Goal: Task Accomplishment & Management: Manage account settings

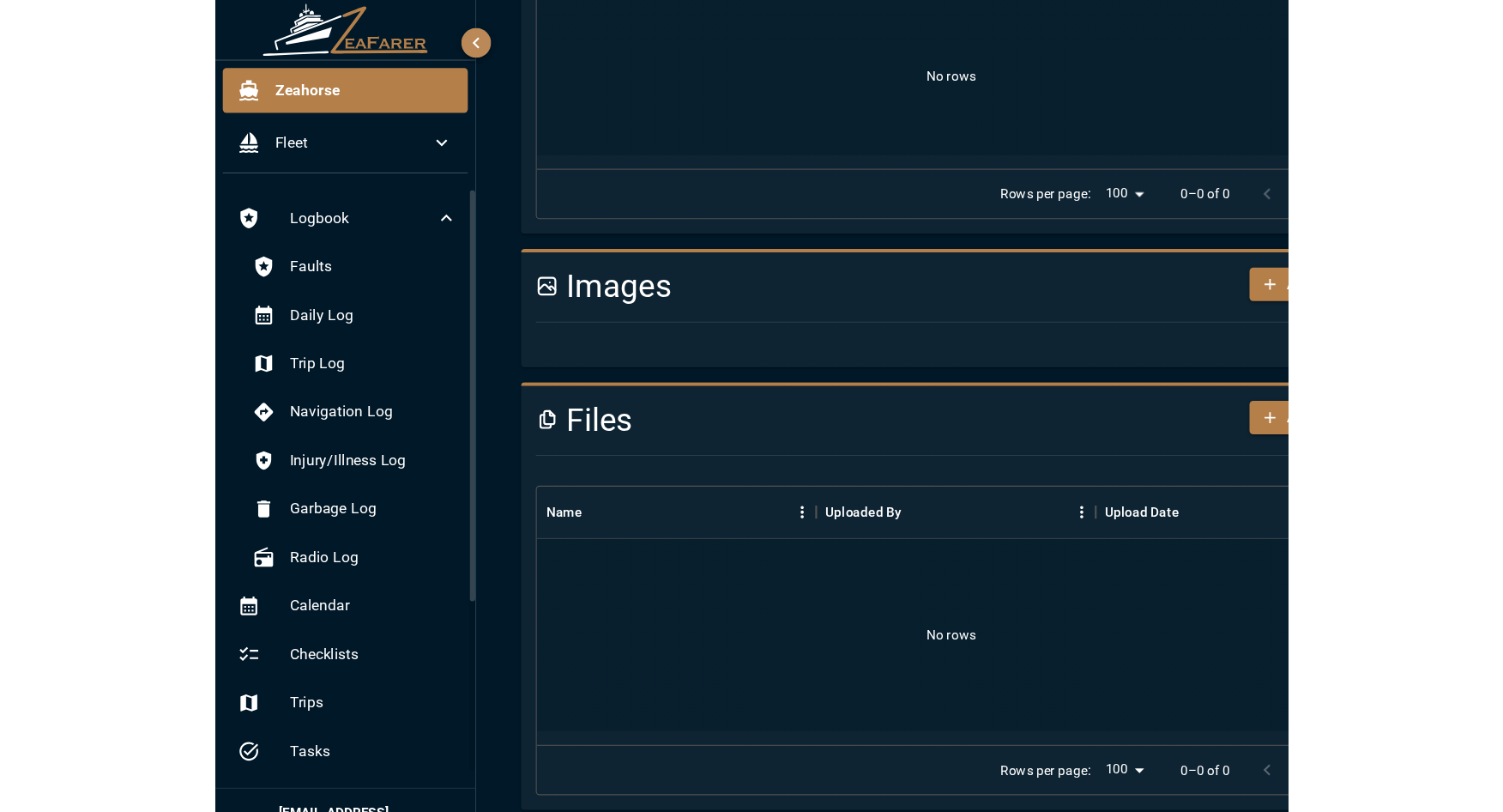
scroll to position [888, 0]
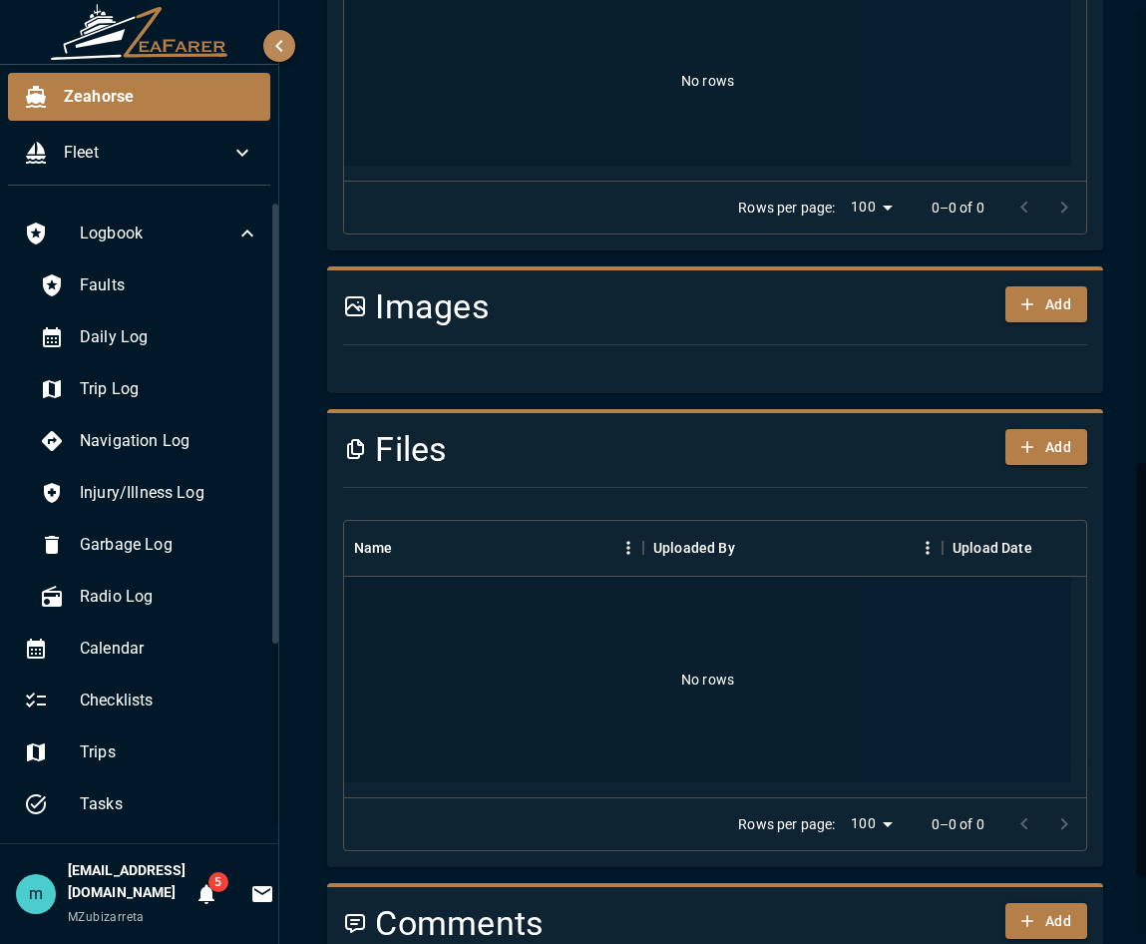
click at [458, 78] on div "No rows" at bounding box center [707, 81] width 727 height 170
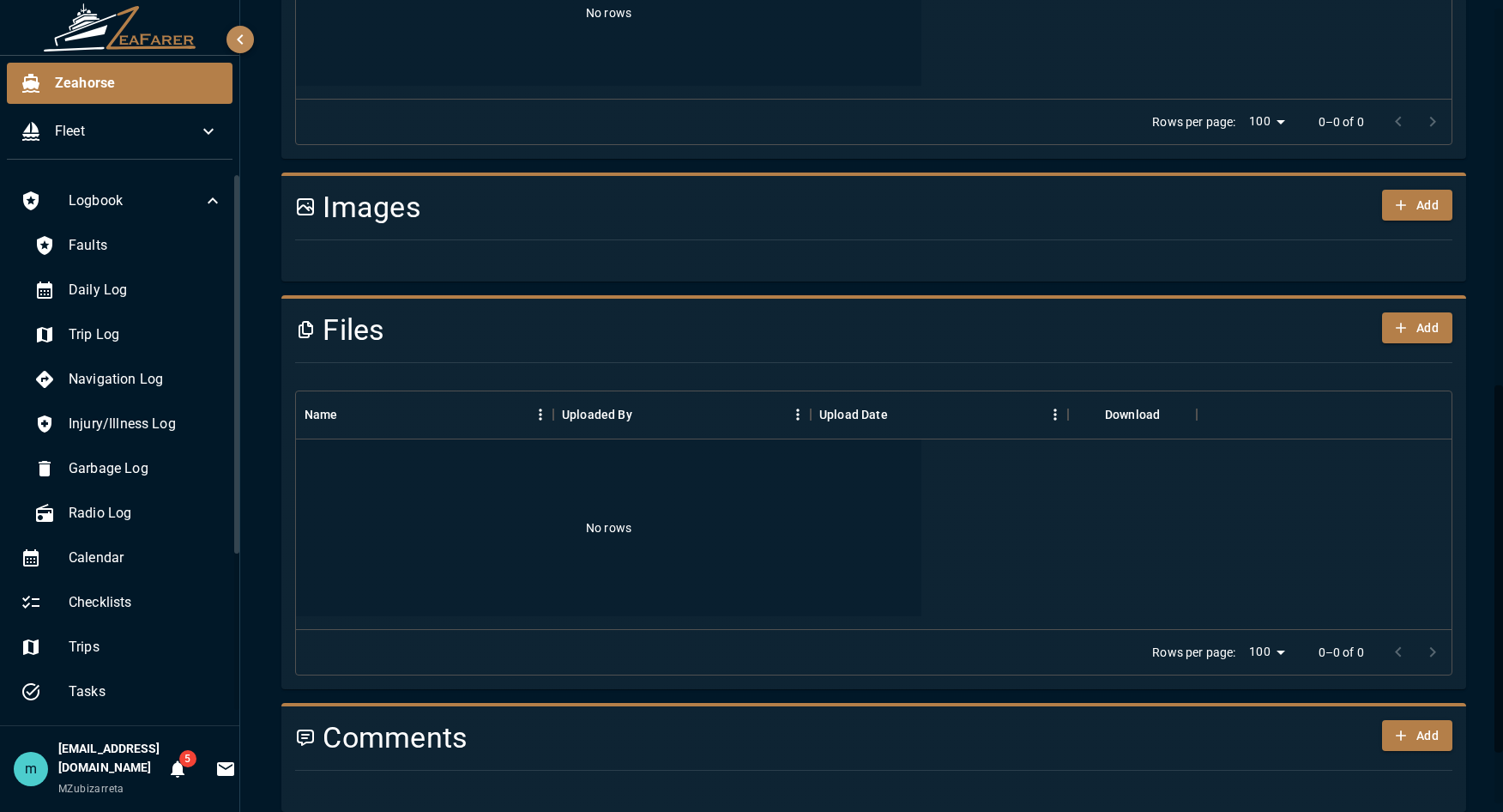
scroll to position [831, 0]
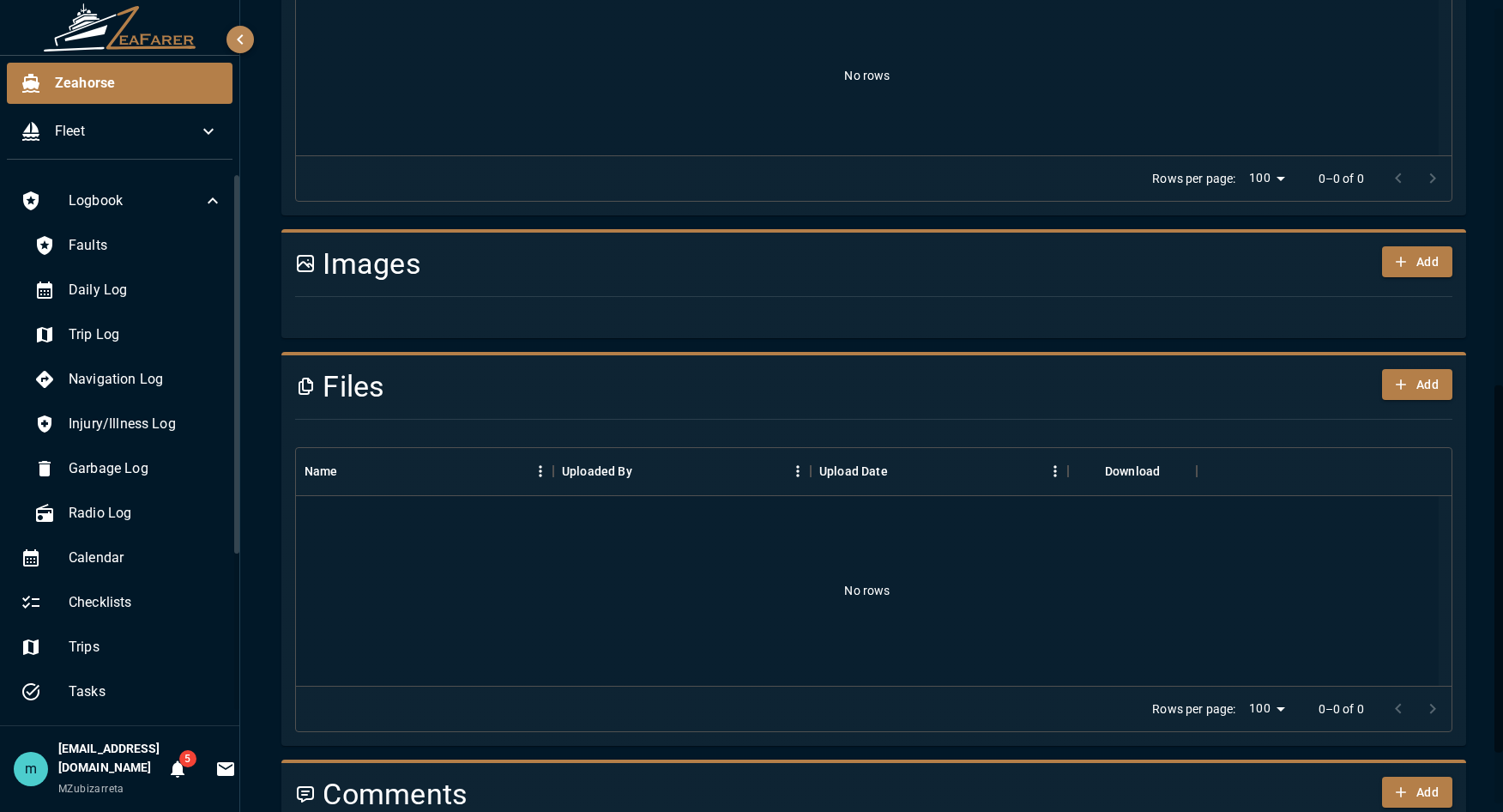
click at [236, 612] on div at bounding box center [237, 441] width 5 height 534
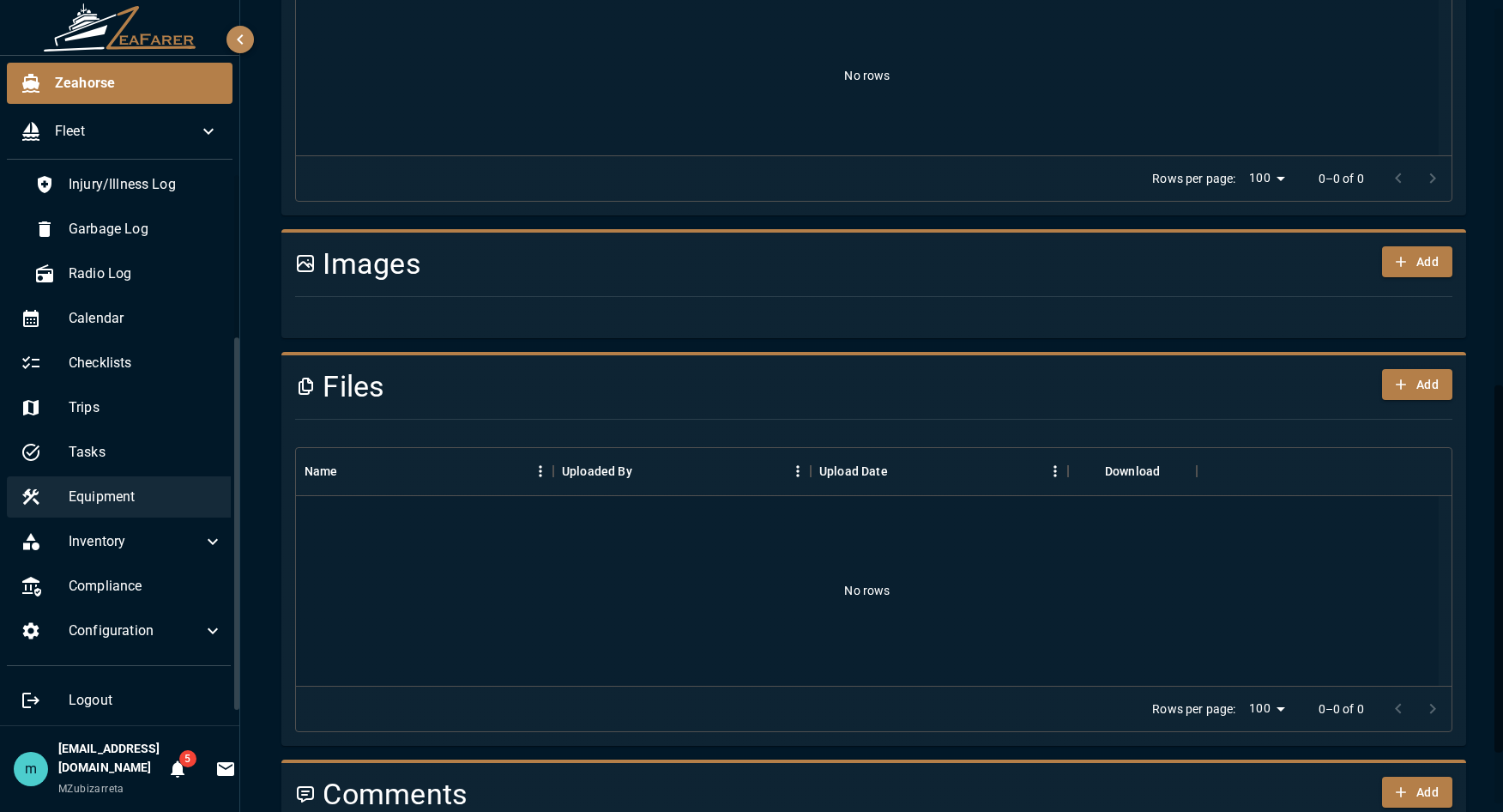
click at [134, 489] on span "Equipment" at bounding box center [146, 497] width 155 height 21
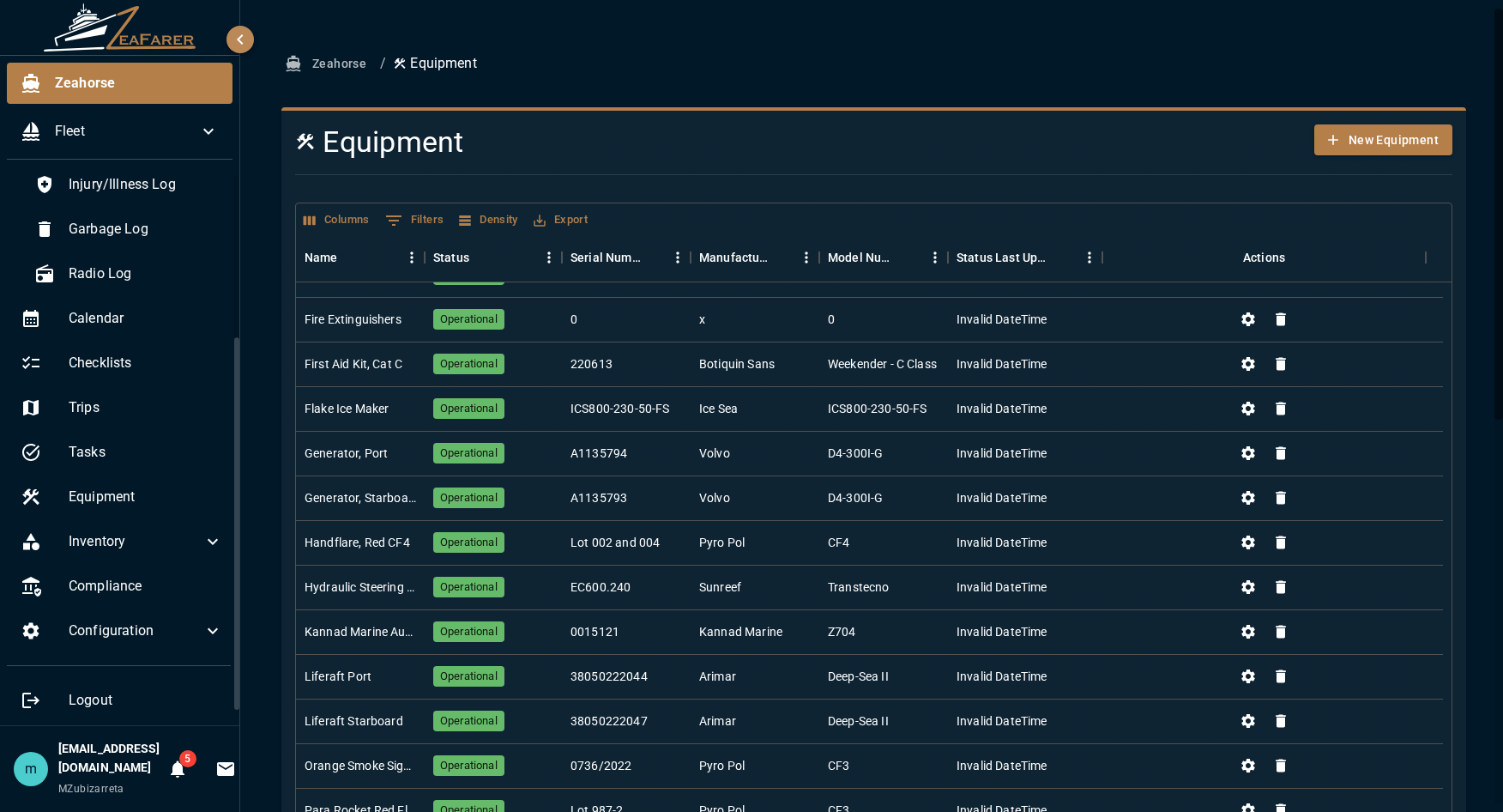
scroll to position [215, 0]
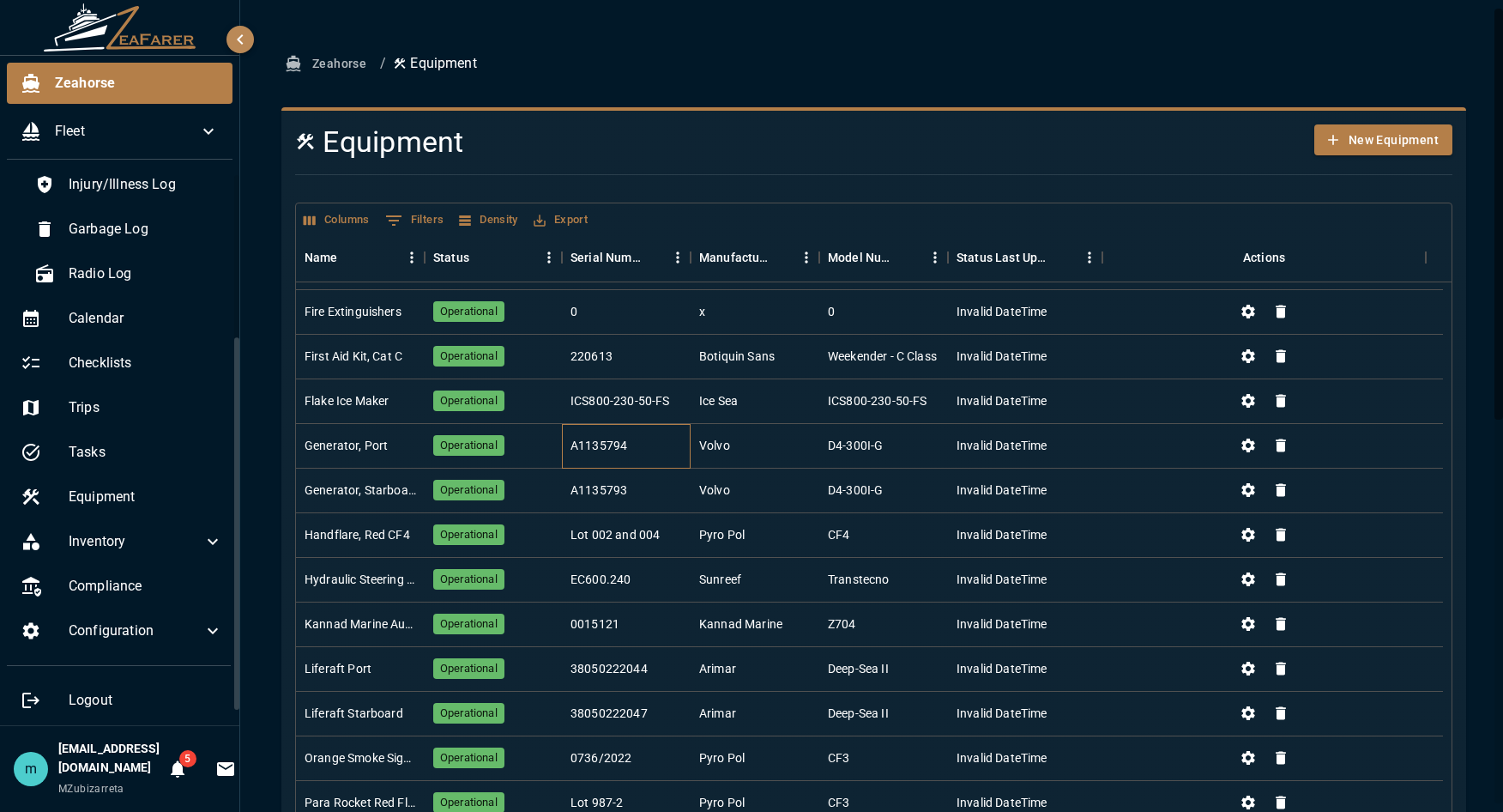
click at [569, 458] on div "A1135794" at bounding box center [626, 446] width 129 height 45
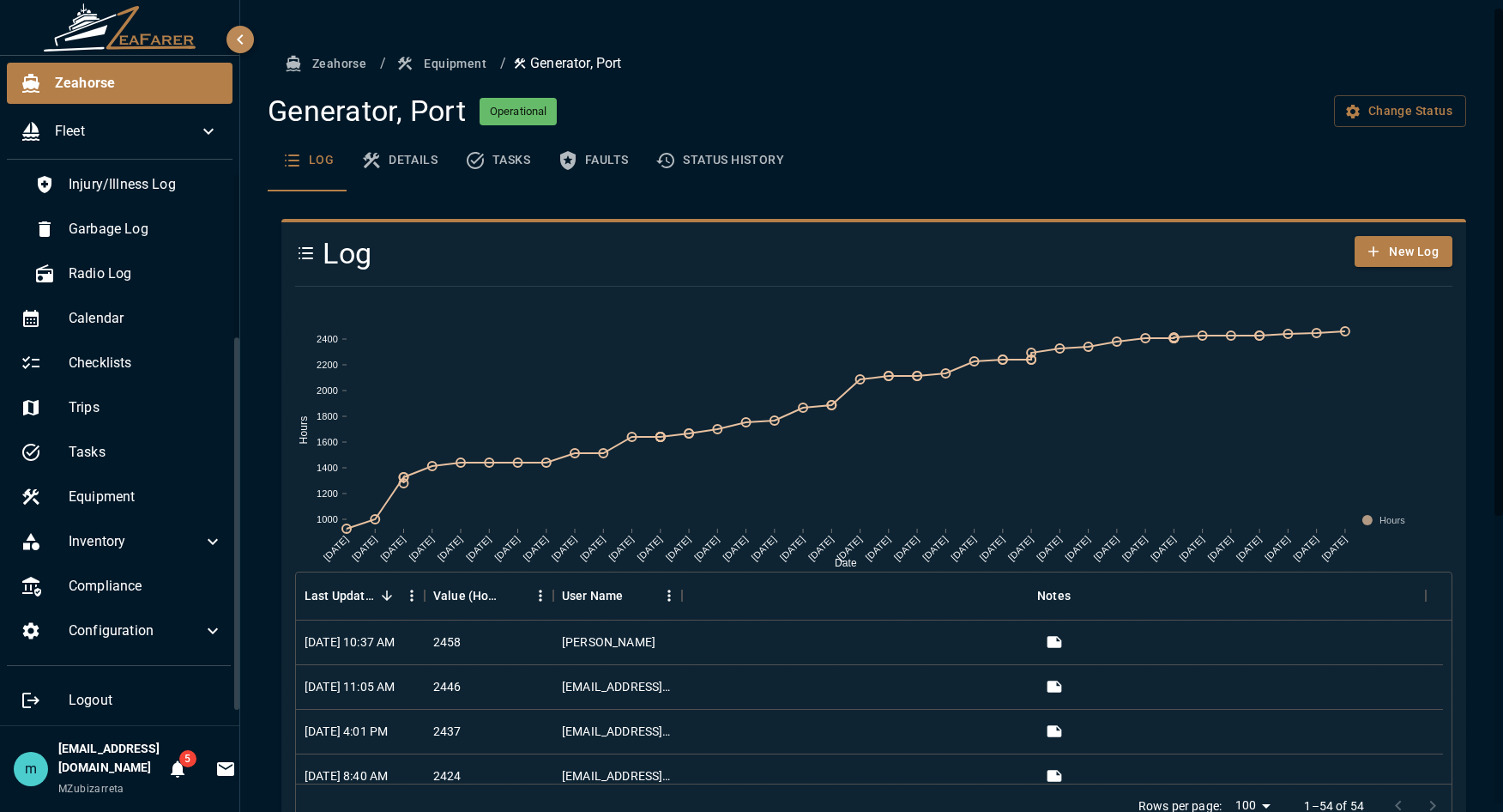
click at [1426, 378] on rect at bounding box center [867, 442] width 1145 height 257
click at [594, 161] on button "Faults" at bounding box center [593, 161] width 98 height 62
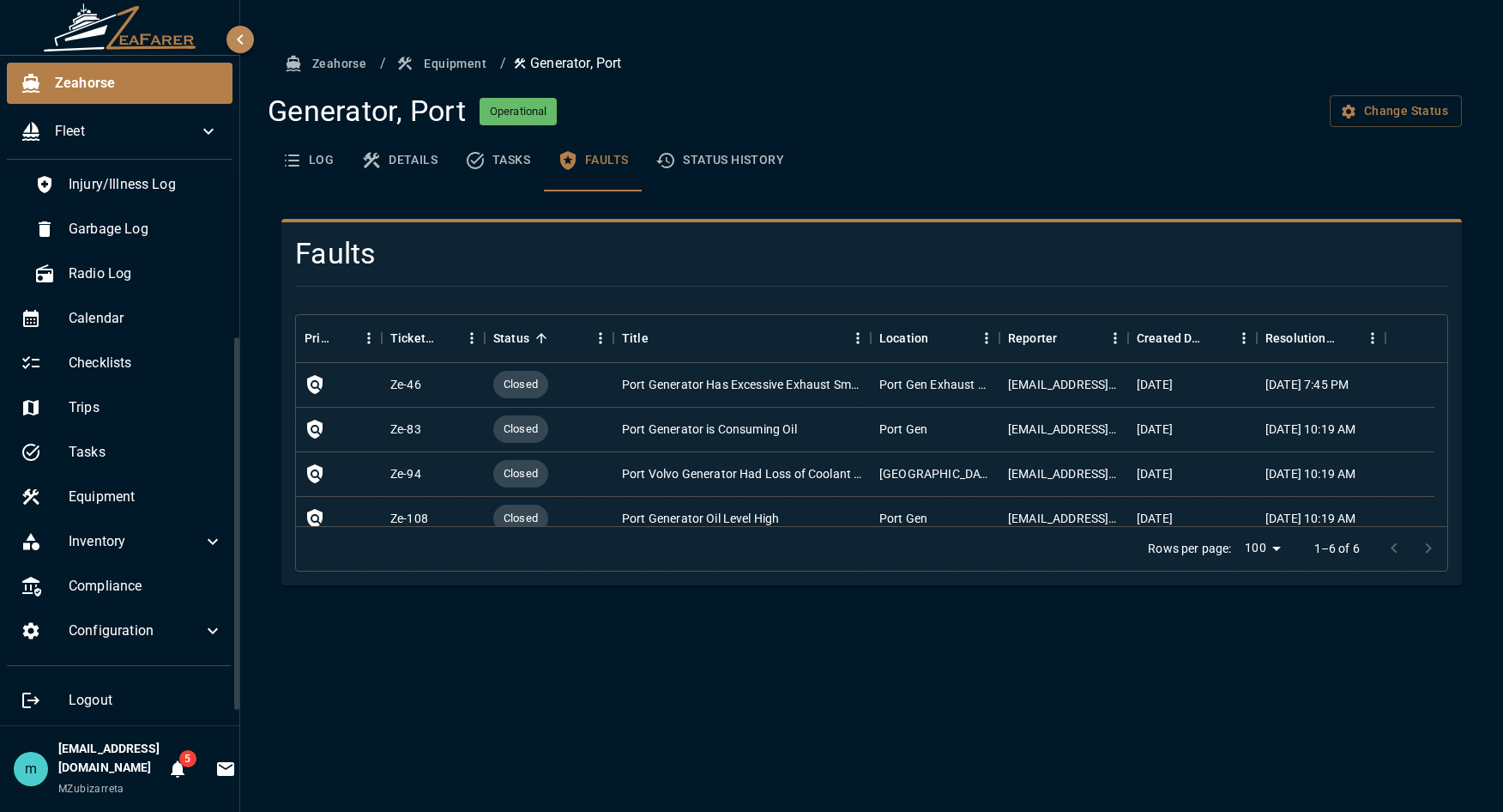
drag, startPoint x: 619, startPoint y: 704, endPoint x: 621, endPoint y: 720, distance: 16.1
click at [621, 720] on div "Zeahorse / Equipment / Generator, Port Generator, Port Operational Change Statu…" at bounding box center [872, 406] width 1263 height 812
click at [654, 643] on div "Zeahorse / Equipment / Generator, Port Generator, Port Operational Change Statu…" at bounding box center [872, 406] width 1263 height 812
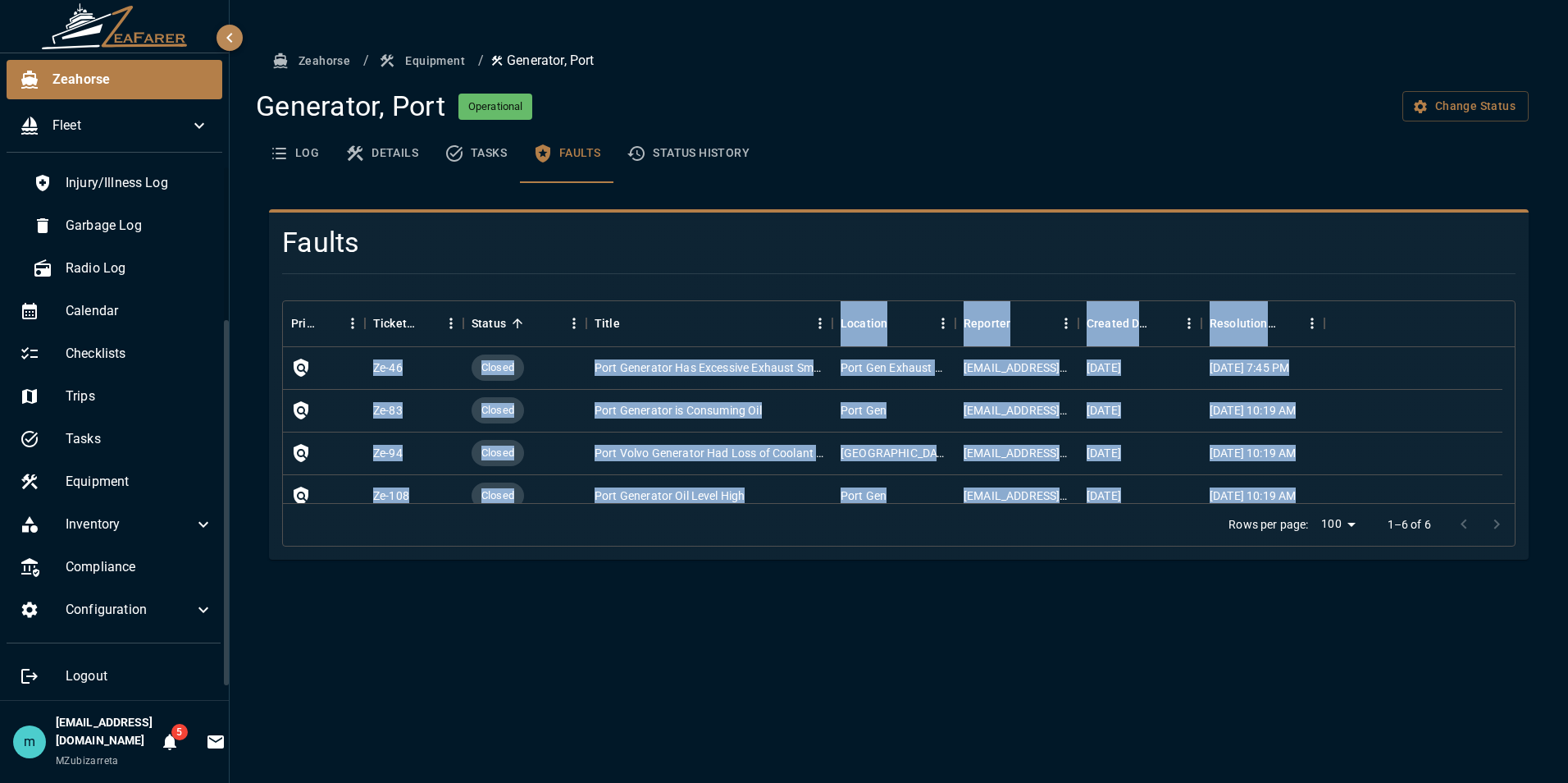
drag, startPoint x: 479, startPoint y: 535, endPoint x: 580, endPoint y: 288, distance: 266.9
click at [580, 288] on div "Priority Ticket # Status Title Location Reporter Created Date Resolution Date Z…" at bounding box center [892, 416] width 1247 height 259
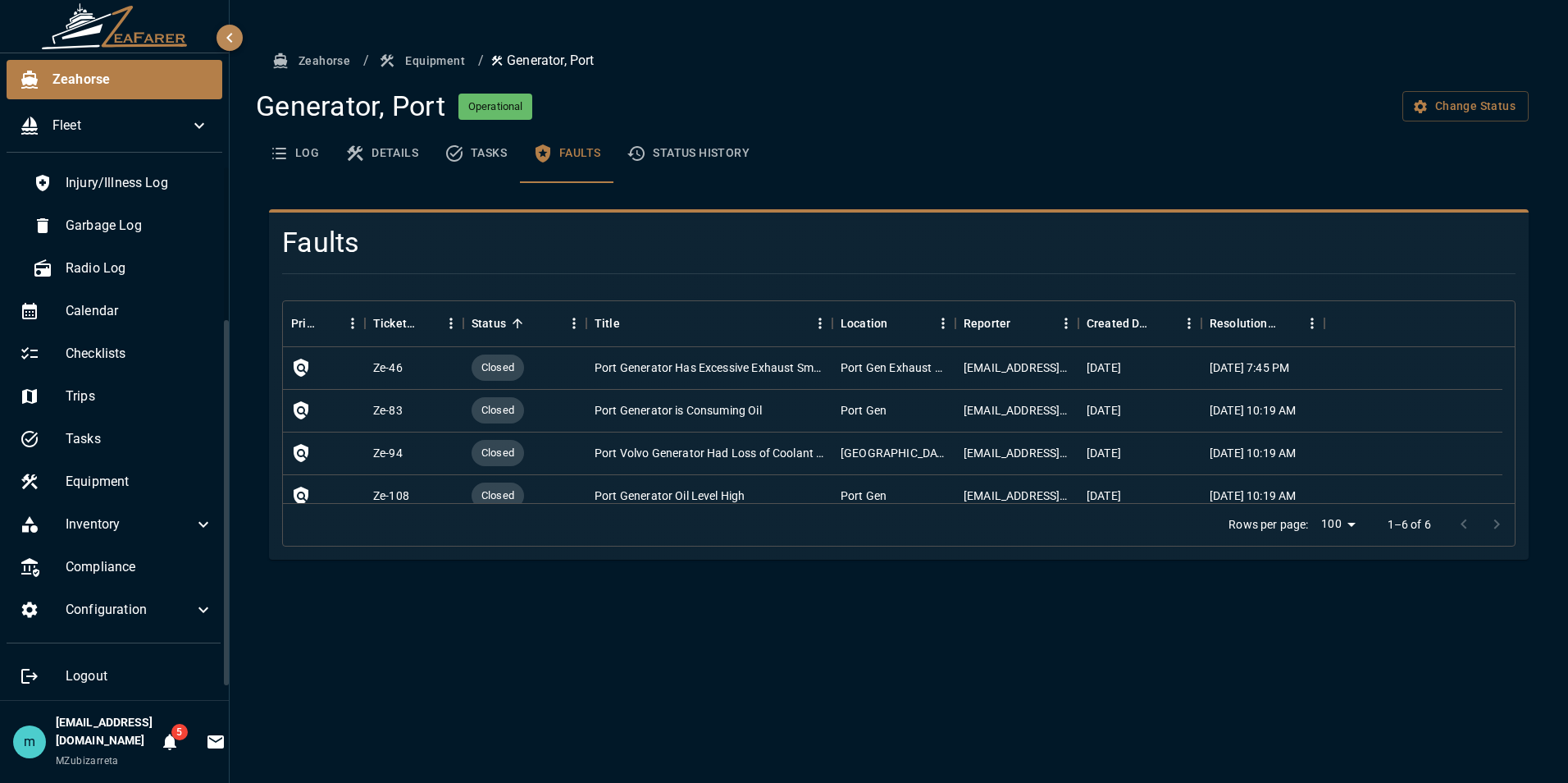
click at [778, 245] on h4 "Faults" at bounding box center [795, 243] width 1026 height 35
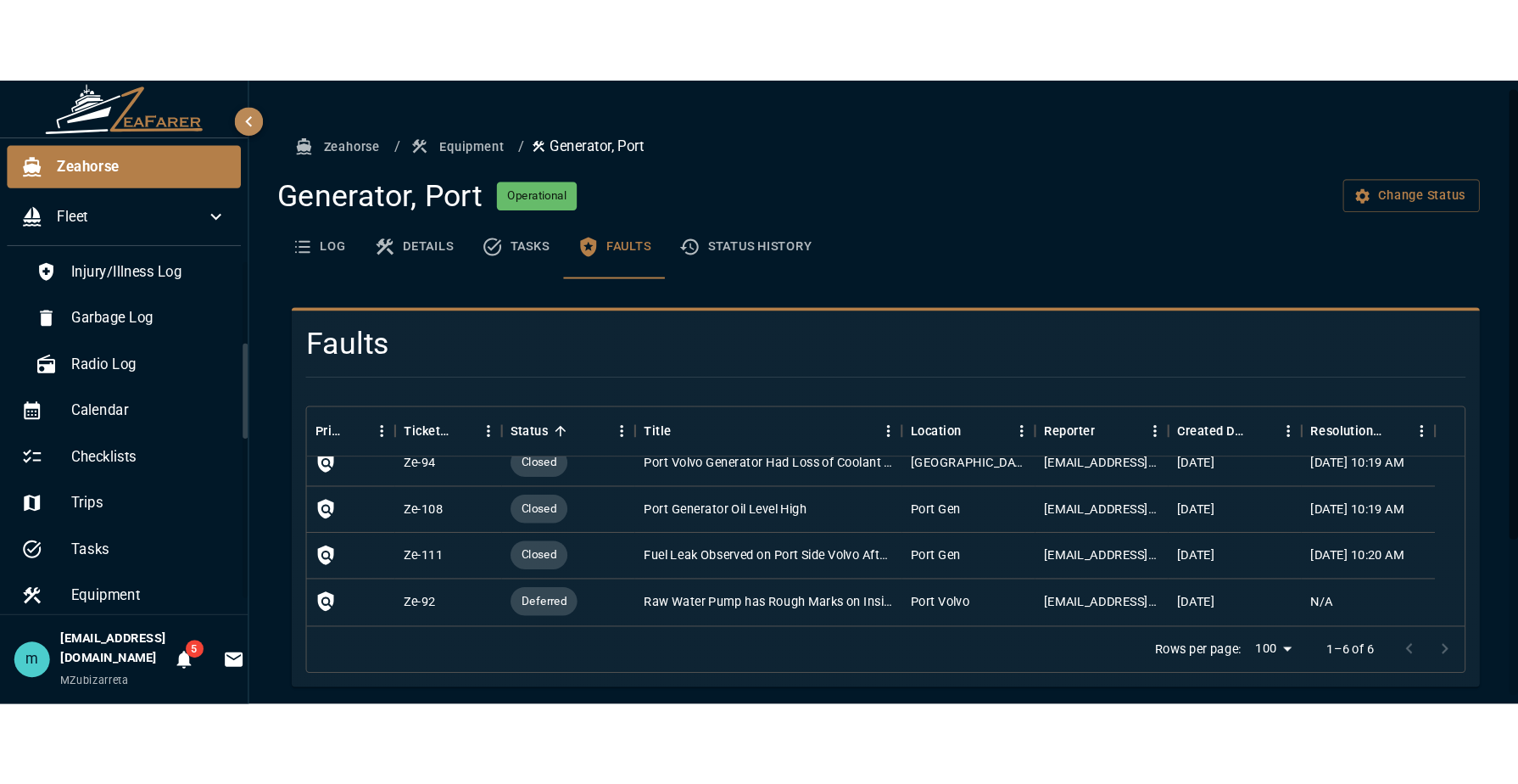
scroll to position [104, 0]
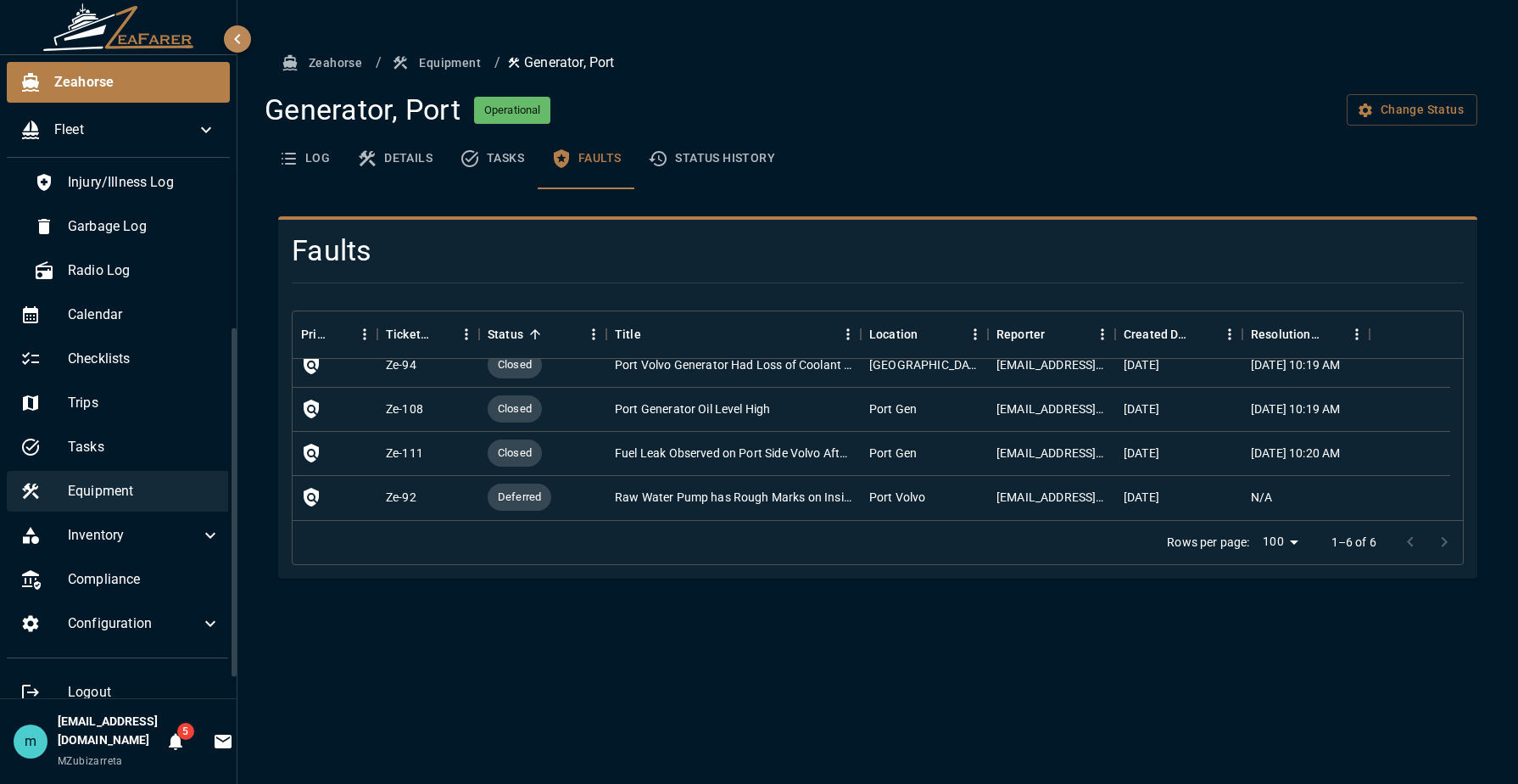
click at [88, 491] on span "Equipment" at bounding box center [145, 491] width 153 height 20
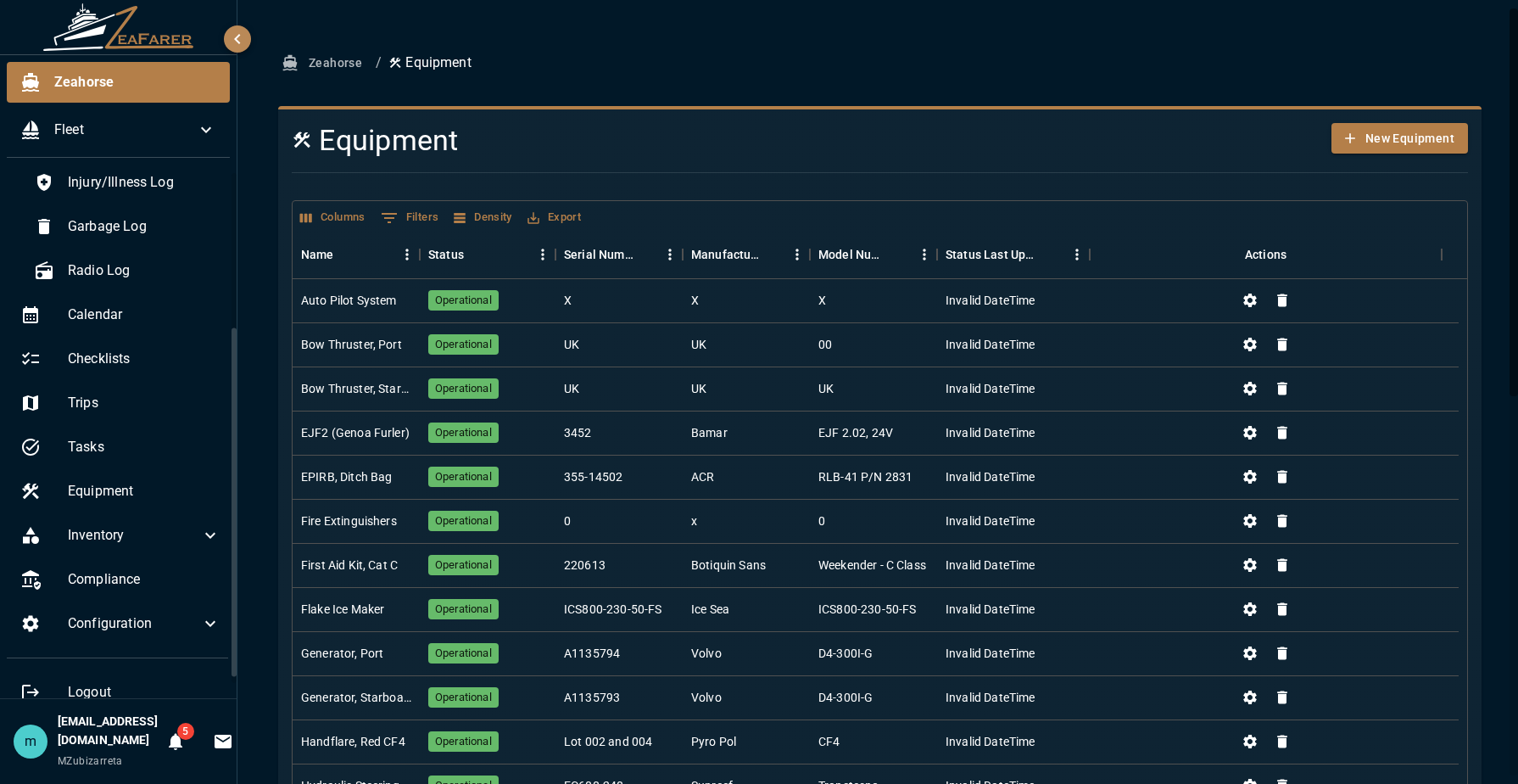
click at [1499, 315] on div "Zeahorse / Equipment Equipment New Equipment Columns 0 Filters Density Export N…" at bounding box center [879, 774] width 1285 height 1548
drag, startPoint x: 1499, startPoint y: 315, endPoint x: 1479, endPoint y: 409, distance: 96.1
click at [1479, 409] on div "Zeahorse / Equipment Equipment New Equipment Columns 0 Filters Density Export N…" at bounding box center [879, 774] width 1285 height 1548
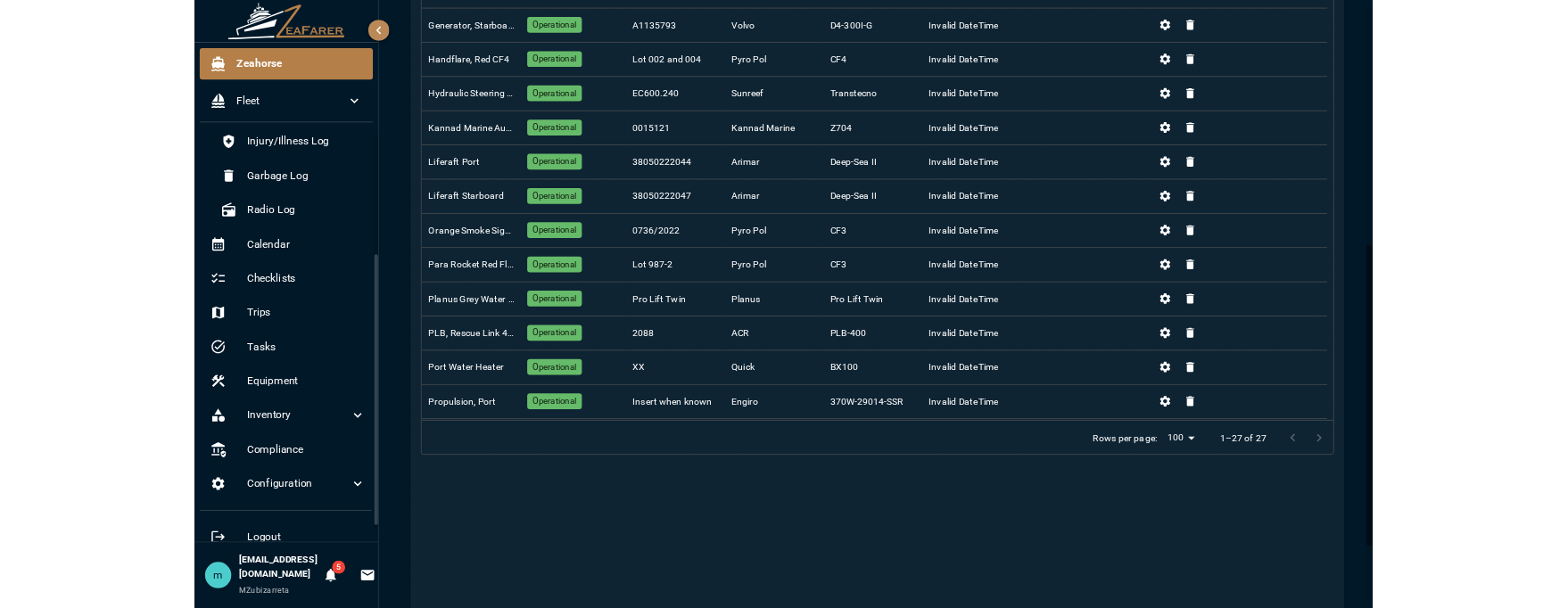
scroll to position [785, 0]
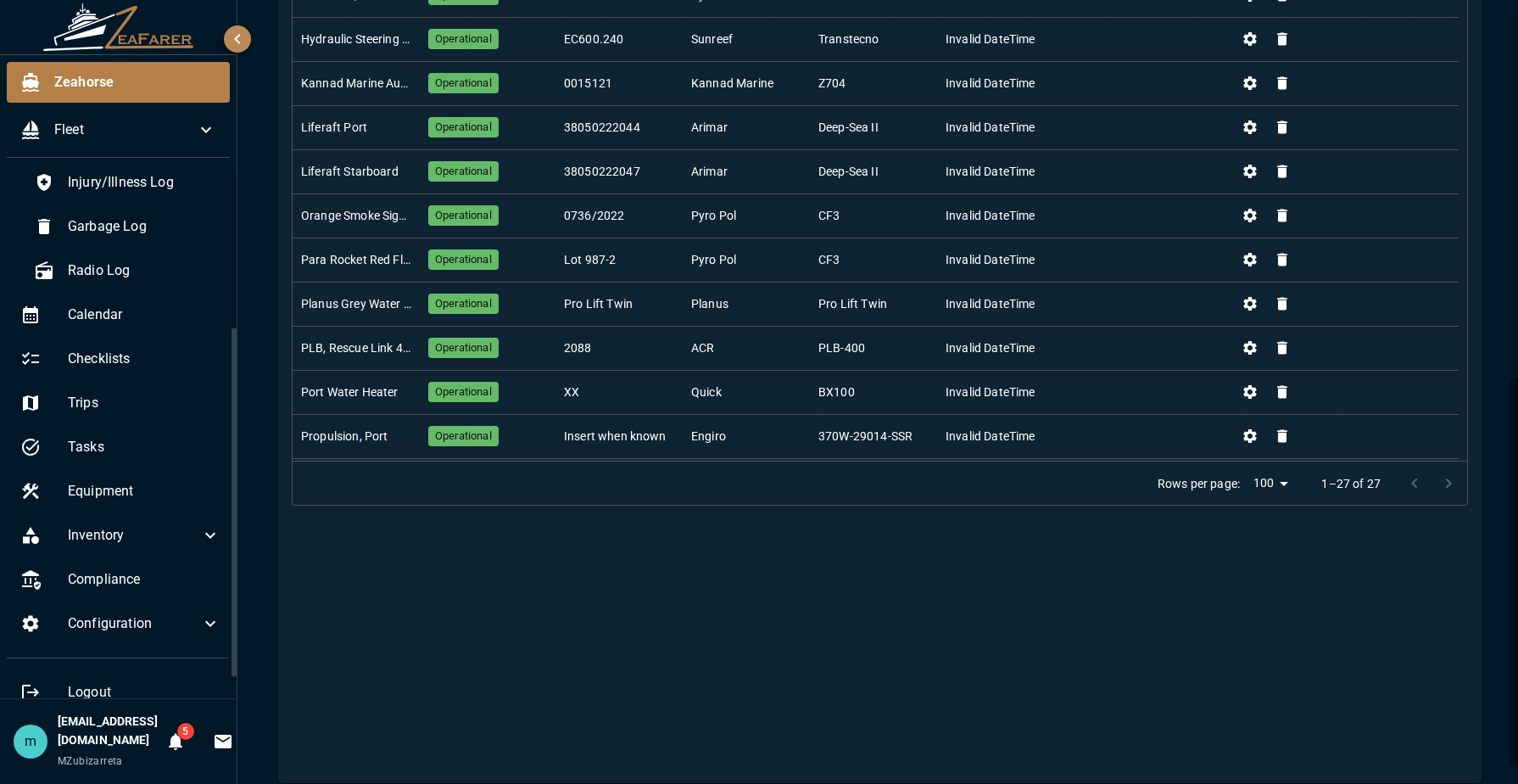
drag, startPoint x: 1486, startPoint y: 535, endPoint x: 1474, endPoint y: 739, distance: 204.4
click at [1474, 739] on div "Zeahorse / Equipment Equipment New Equipment Columns 0 Filters Density Export N…" at bounding box center [879, 41] width 1244 height 1480
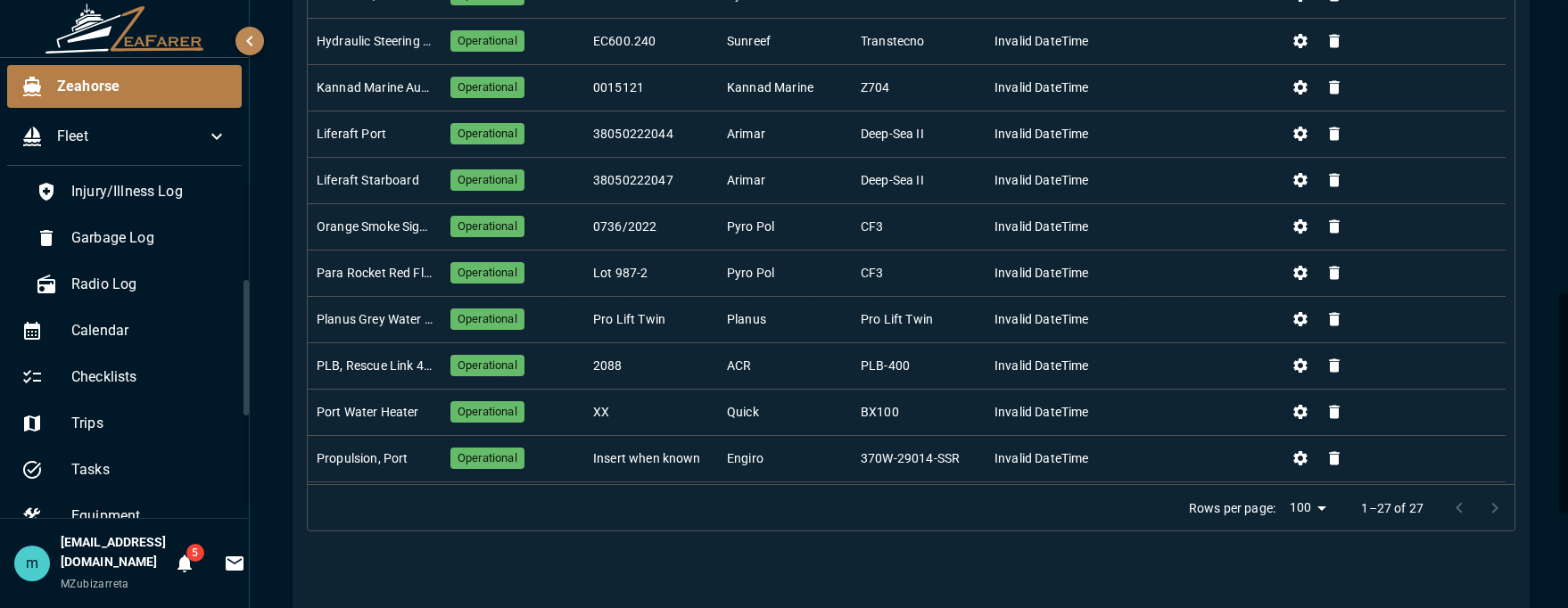
click at [1543, 396] on div "Zeahorse / Equipment Equipment New Equipment Columns 0 Filters Density Export N…" at bounding box center [911, 29] width 1323 height 1628
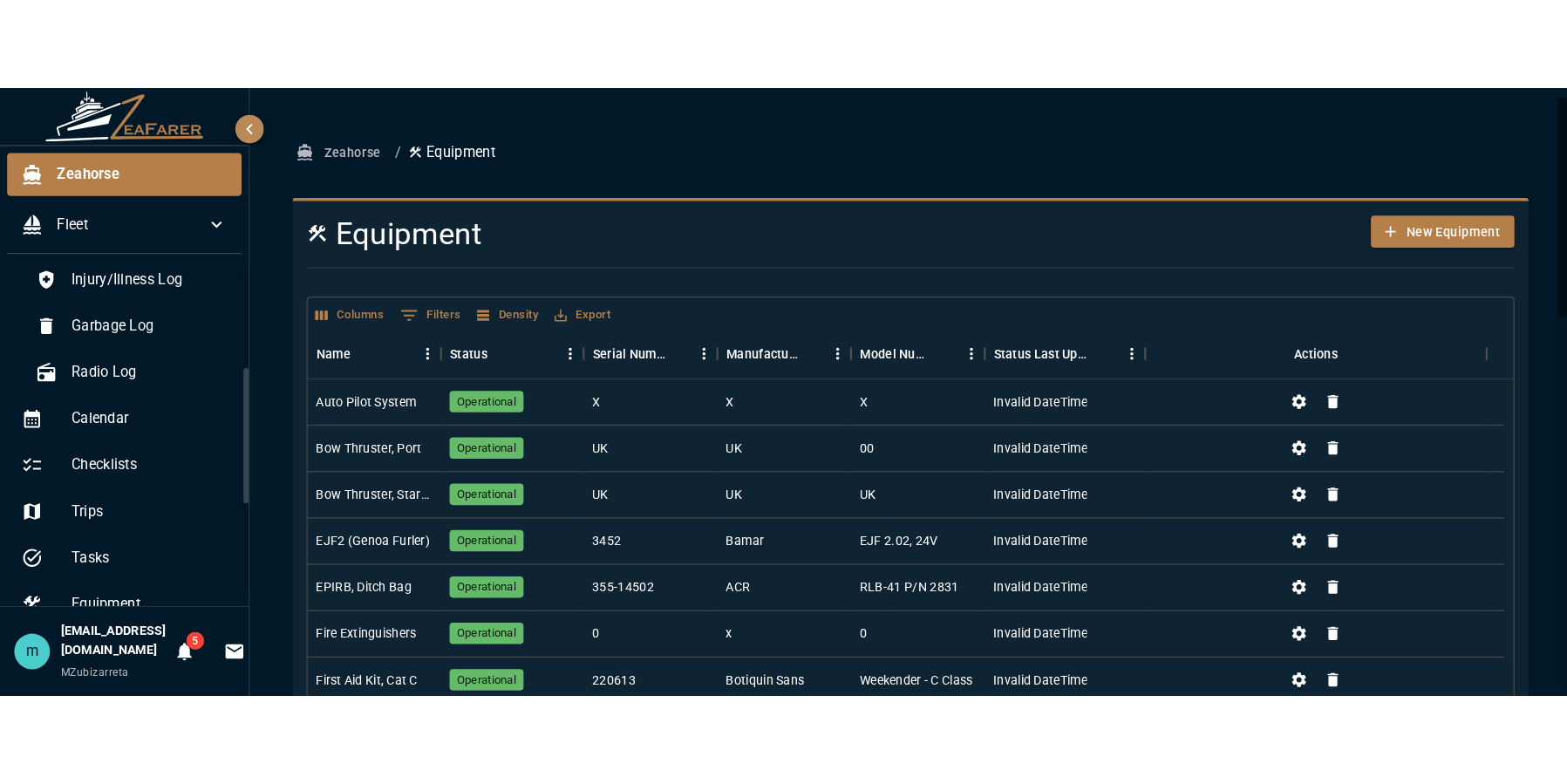
scroll to position [0, 0]
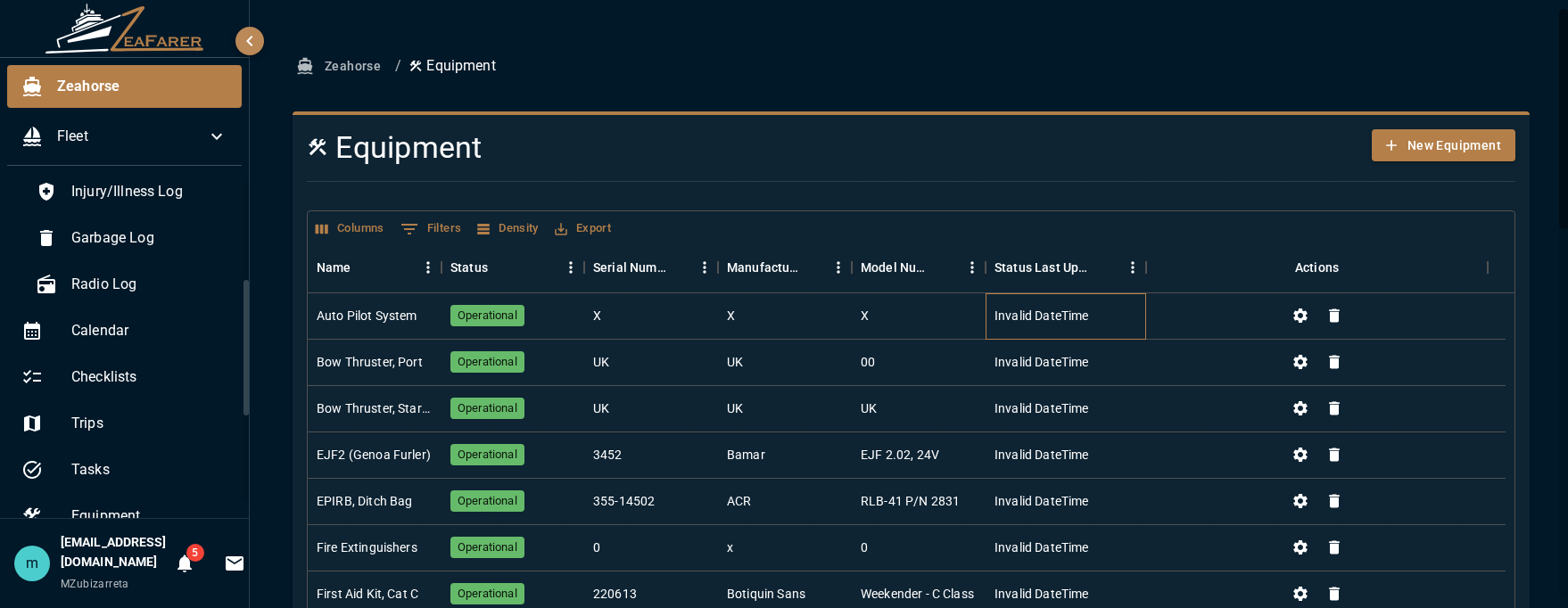
drag, startPoint x: 1119, startPoint y: 308, endPoint x: 1593, endPoint y: 397, distance: 482.3
click at [1568, 397] on html "Zeahorse Fleet Logbook Faults Daily Log Trip Log Navigation Log Injury/Illness …" at bounding box center [784, 304] width 1568 height 608
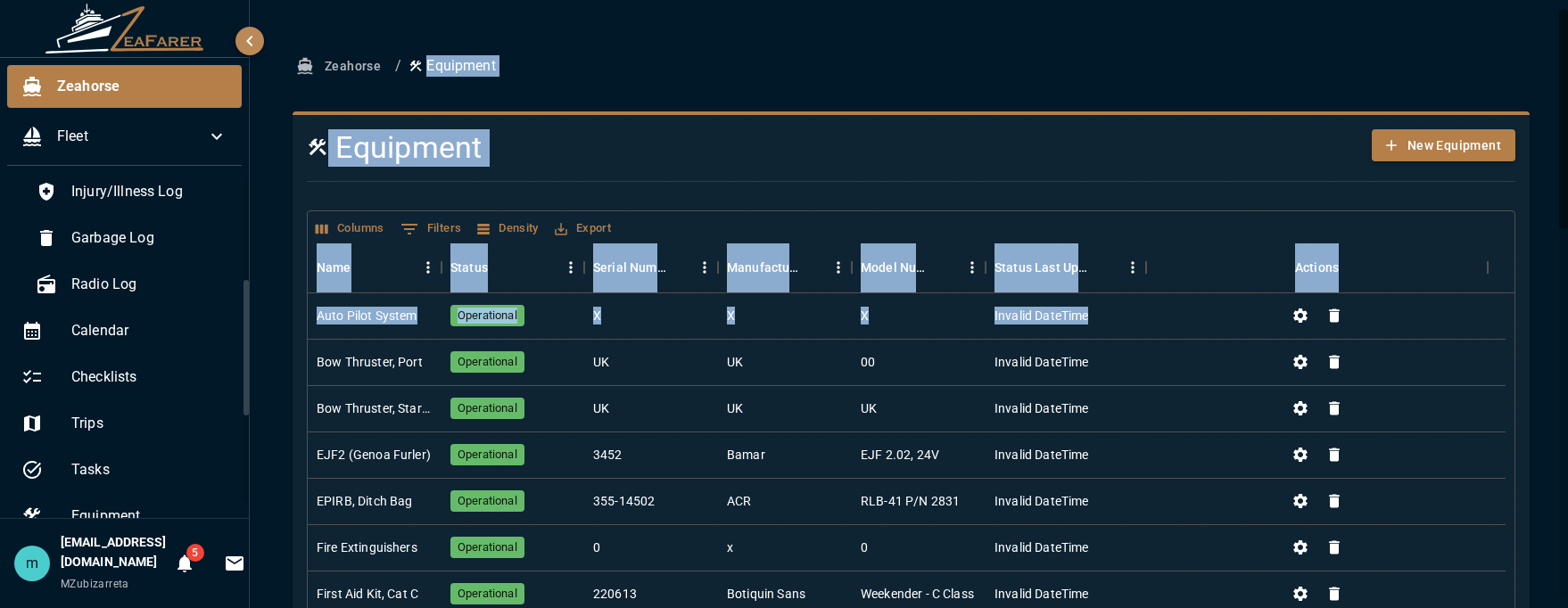
drag, startPoint x: 1593, startPoint y: 397, endPoint x: 1524, endPoint y: 441, distance: 81.8
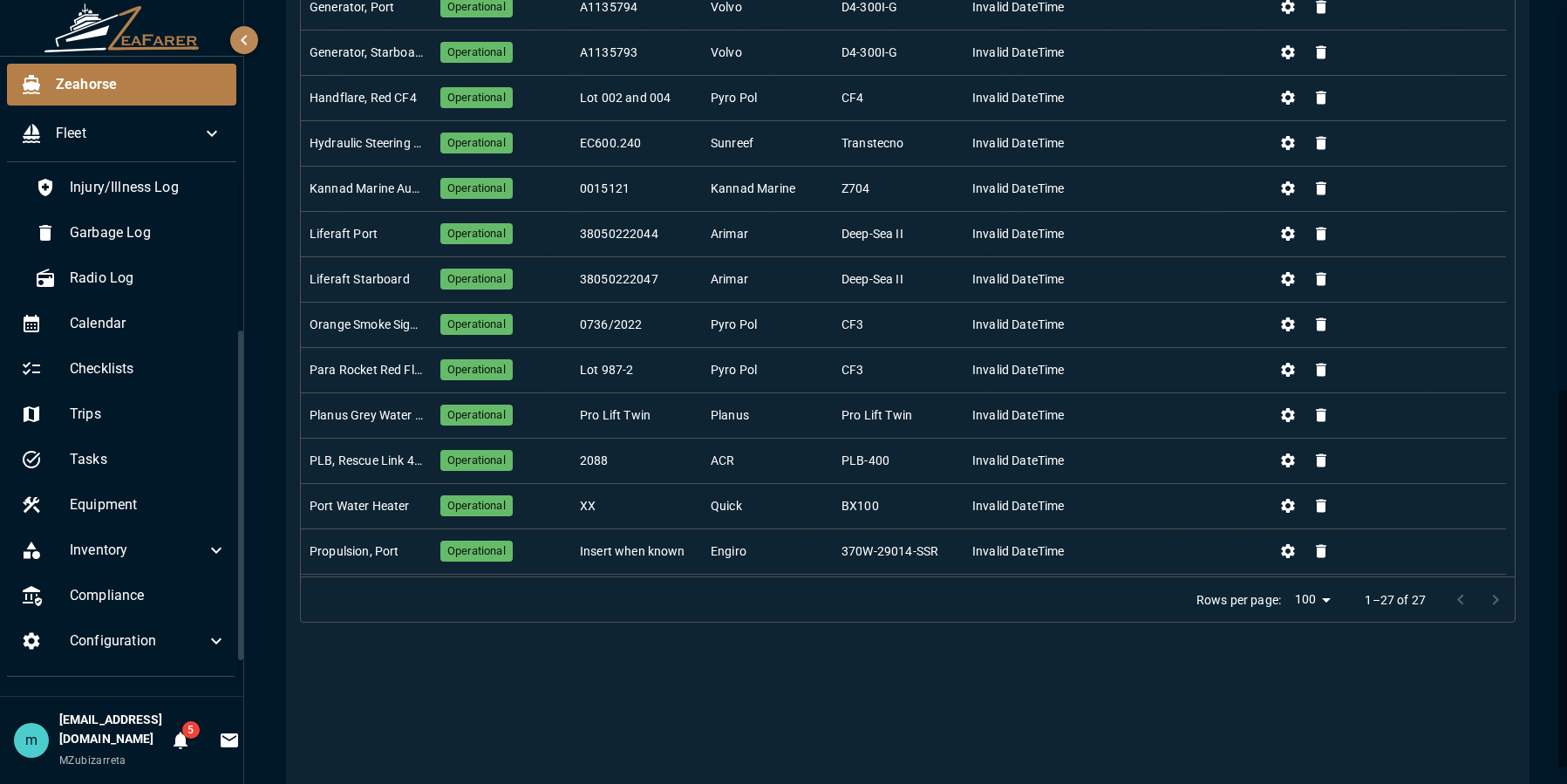
scroll to position [809, 0]
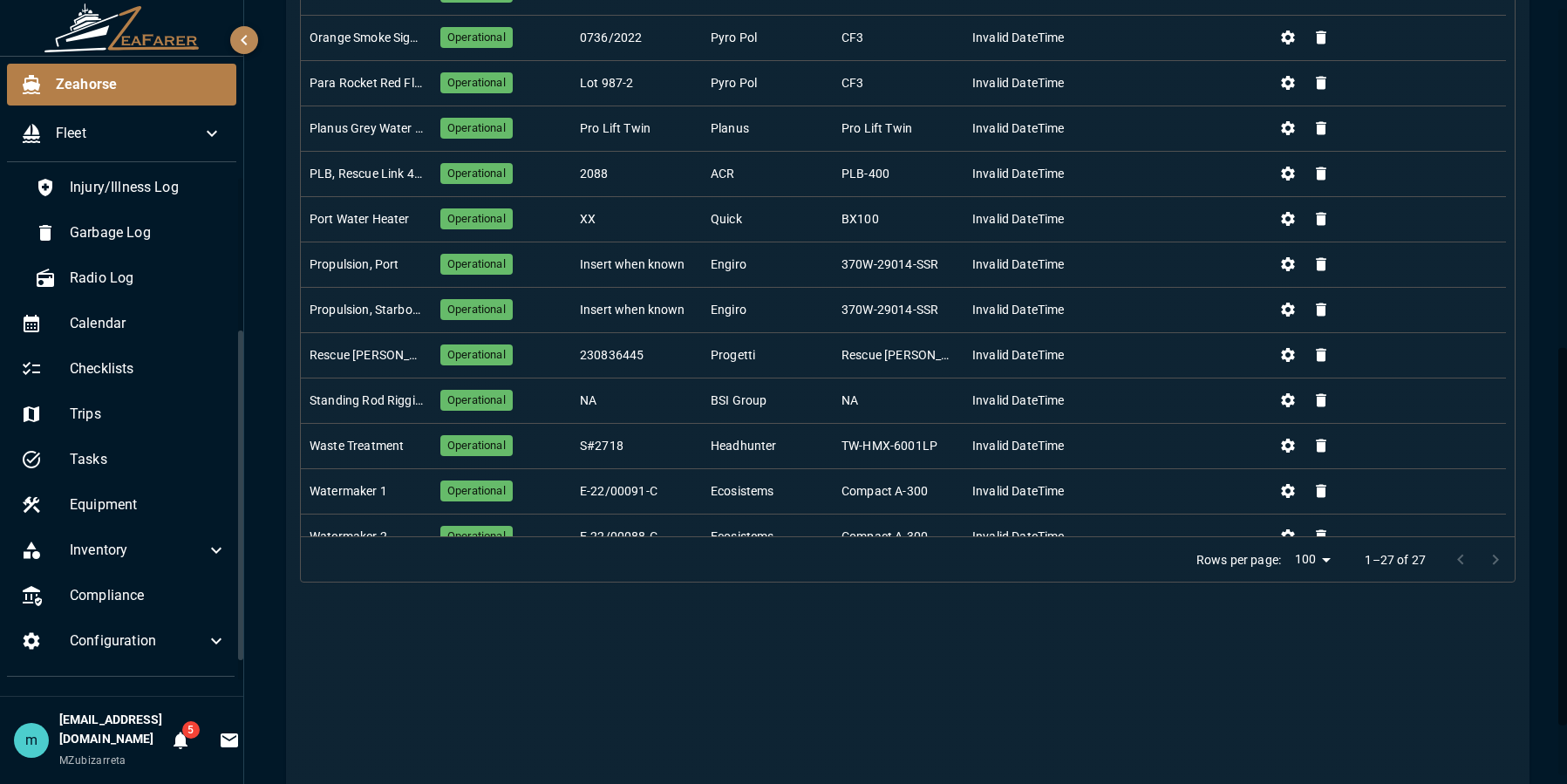
scroll to position [269, 0]
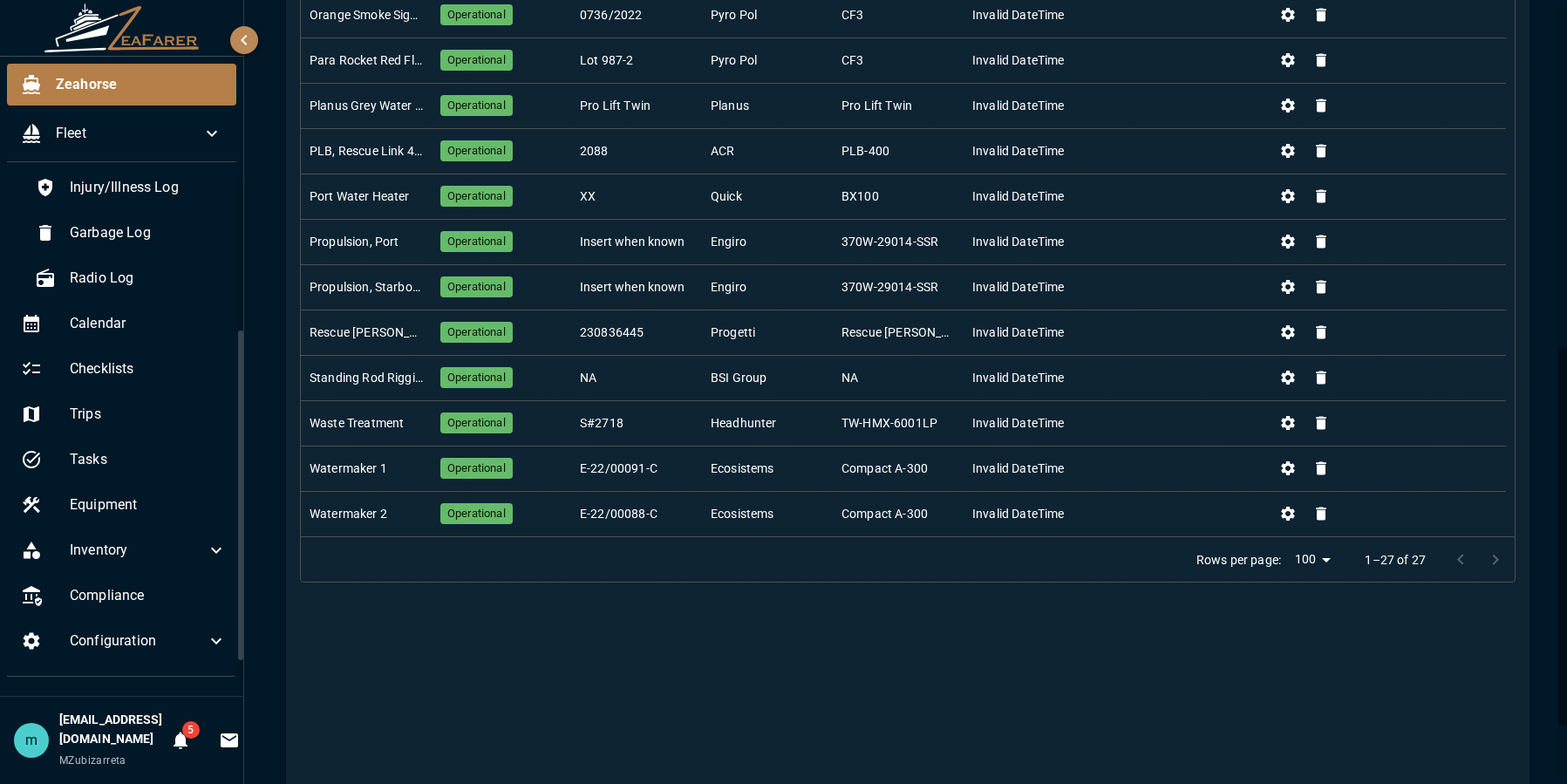
click at [1511, 542] on div "Equipment New Equipment Columns 0 Filters Density Export Name Status Serial Num…" at bounding box center [908, 136] width 1243 height 1463
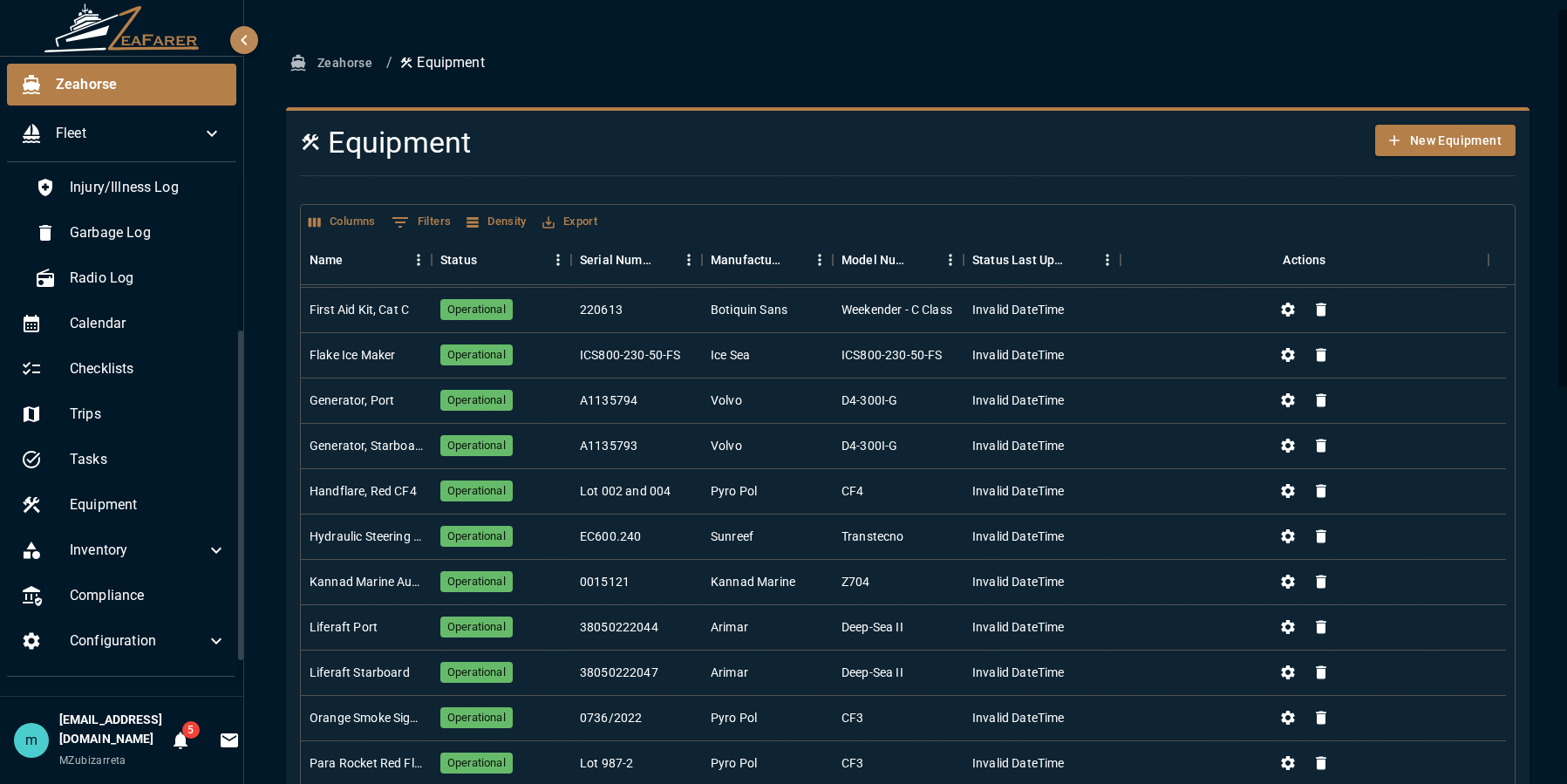
scroll to position [0, 0]
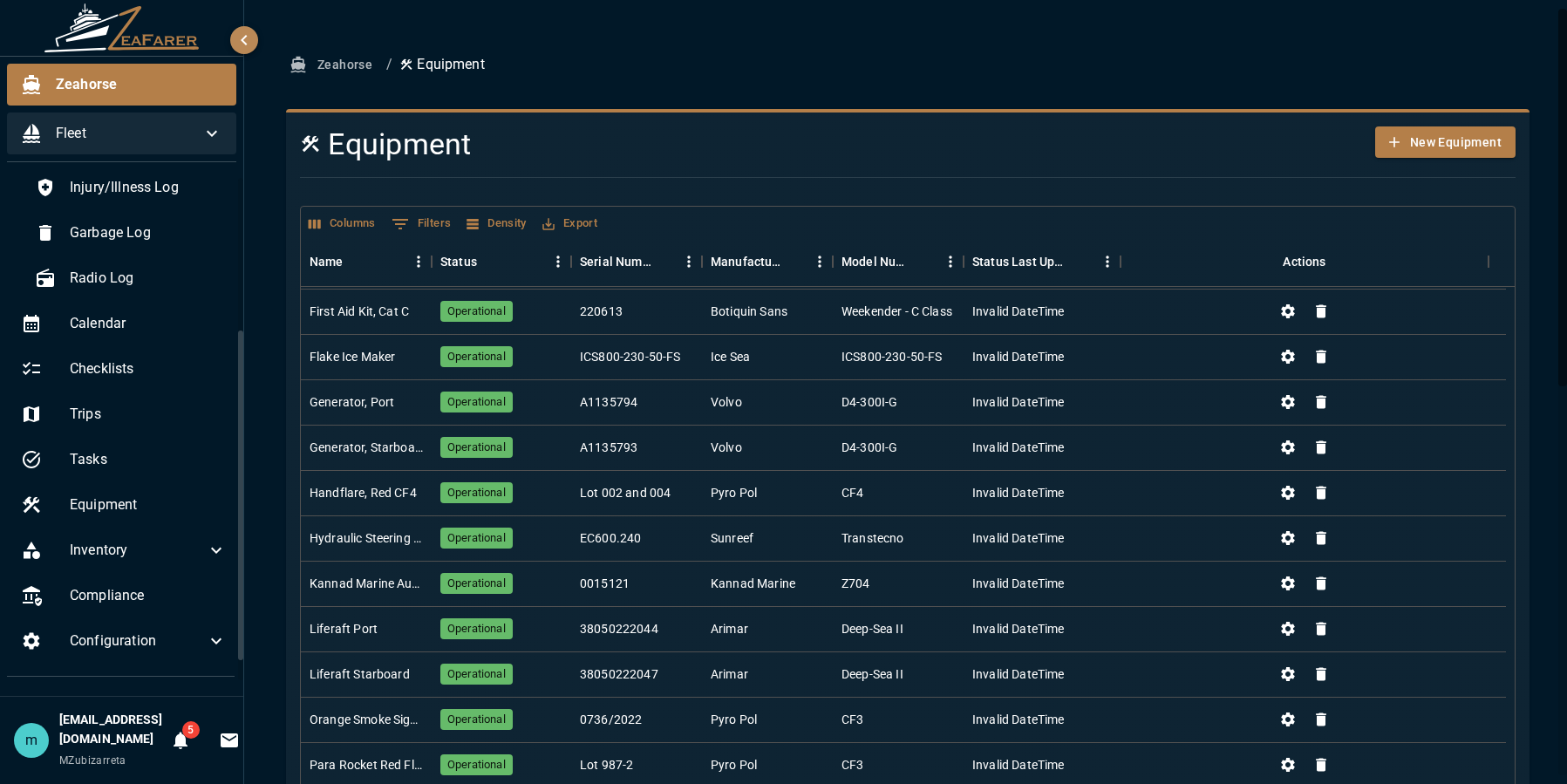
click at [216, 130] on icon at bounding box center [212, 134] width 21 height 21
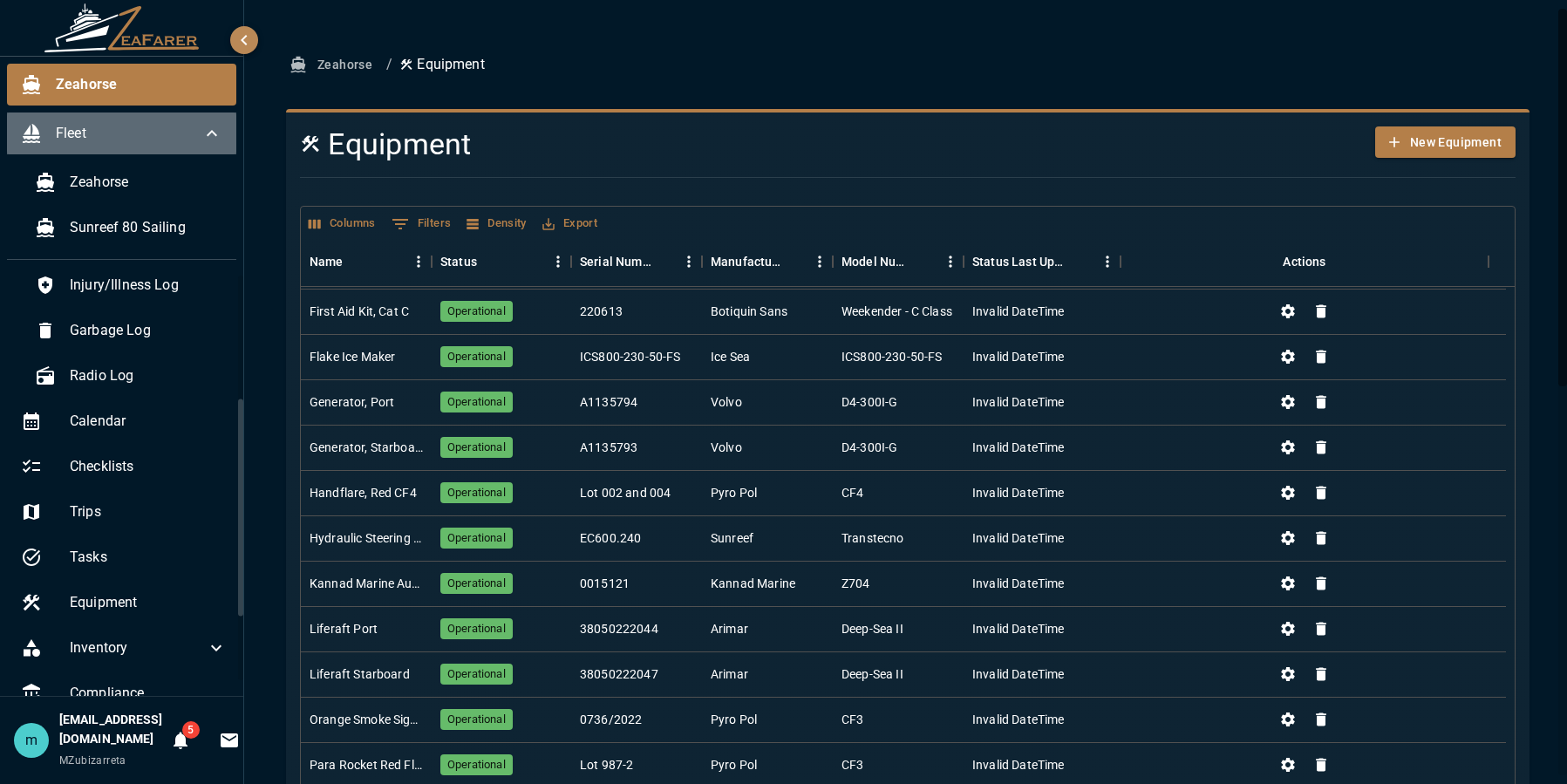
click at [208, 133] on icon at bounding box center [212, 134] width 21 height 21
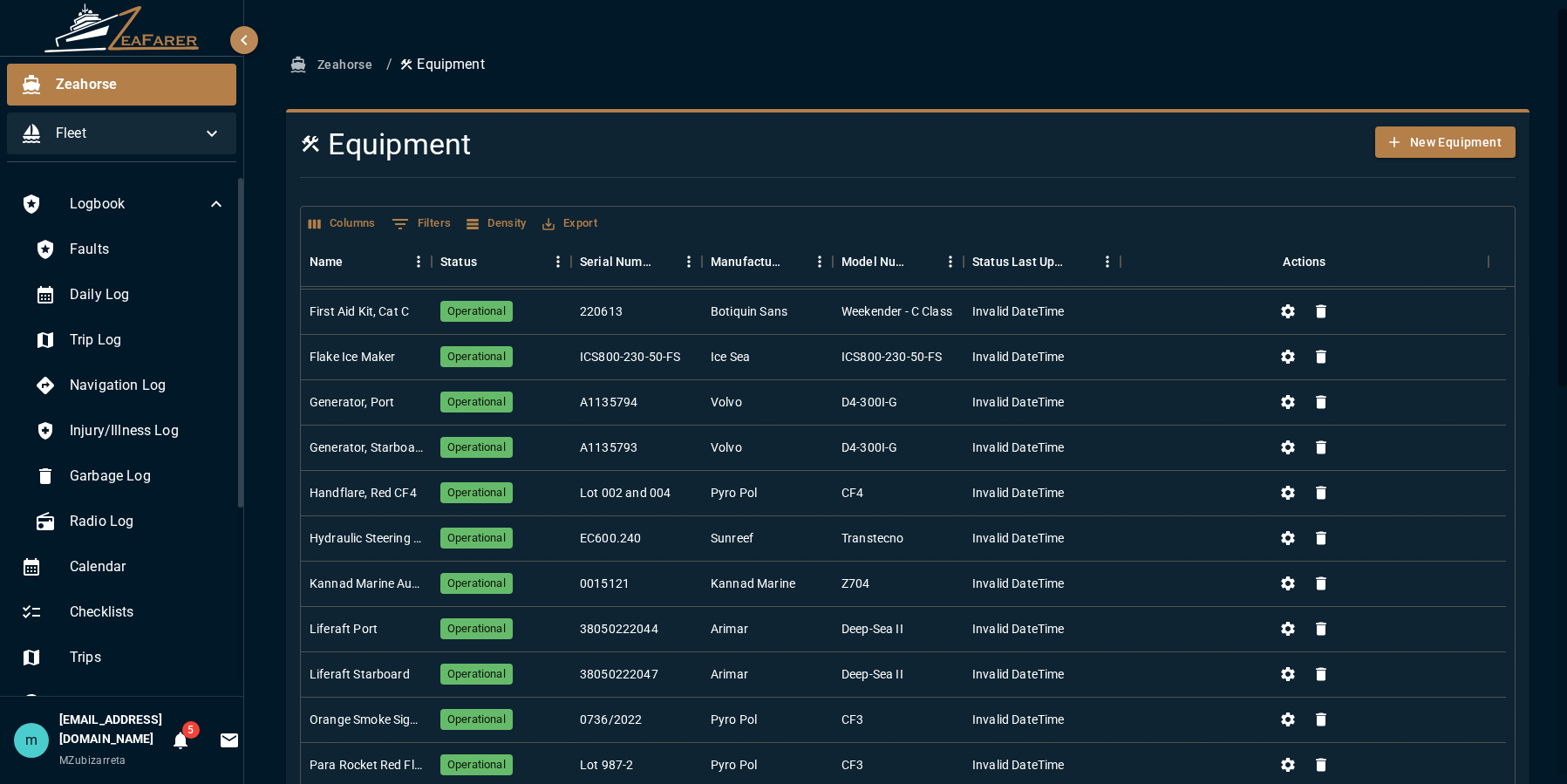
drag, startPoint x: 238, startPoint y: 404, endPoint x: 206, endPoint y: 174, distance: 232.2
click at [206, 174] on div "Zeahorse Fleet Logbook Faults Daily Log Trip Log Navigation Log Injury/Illness …" at bounding box center [122, 392] width 244 height 784
click at [102, 236] on div "Faults" at bounding box center [130, 249] width 219 height 42
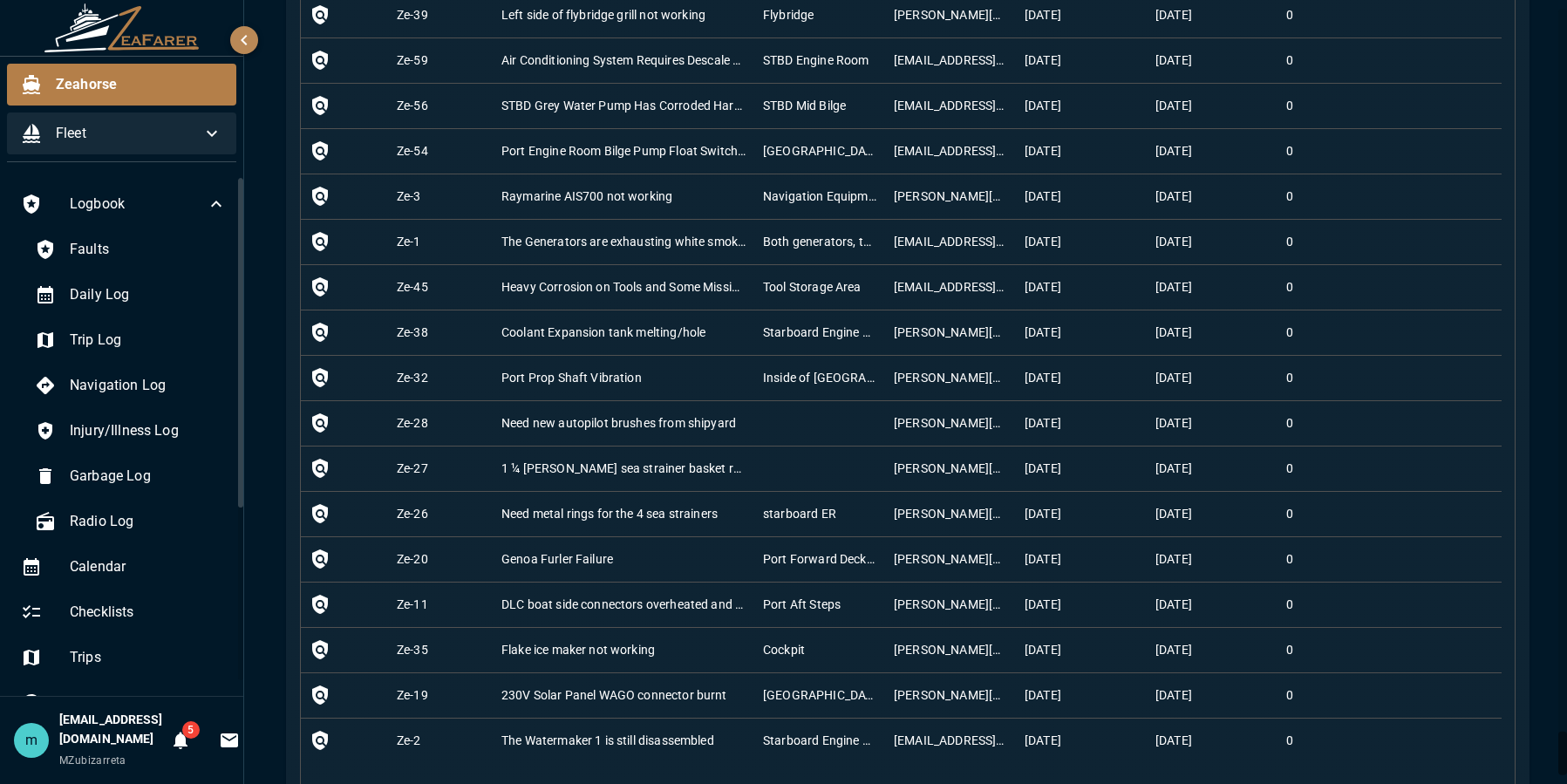
scroll to position [12937, 0]
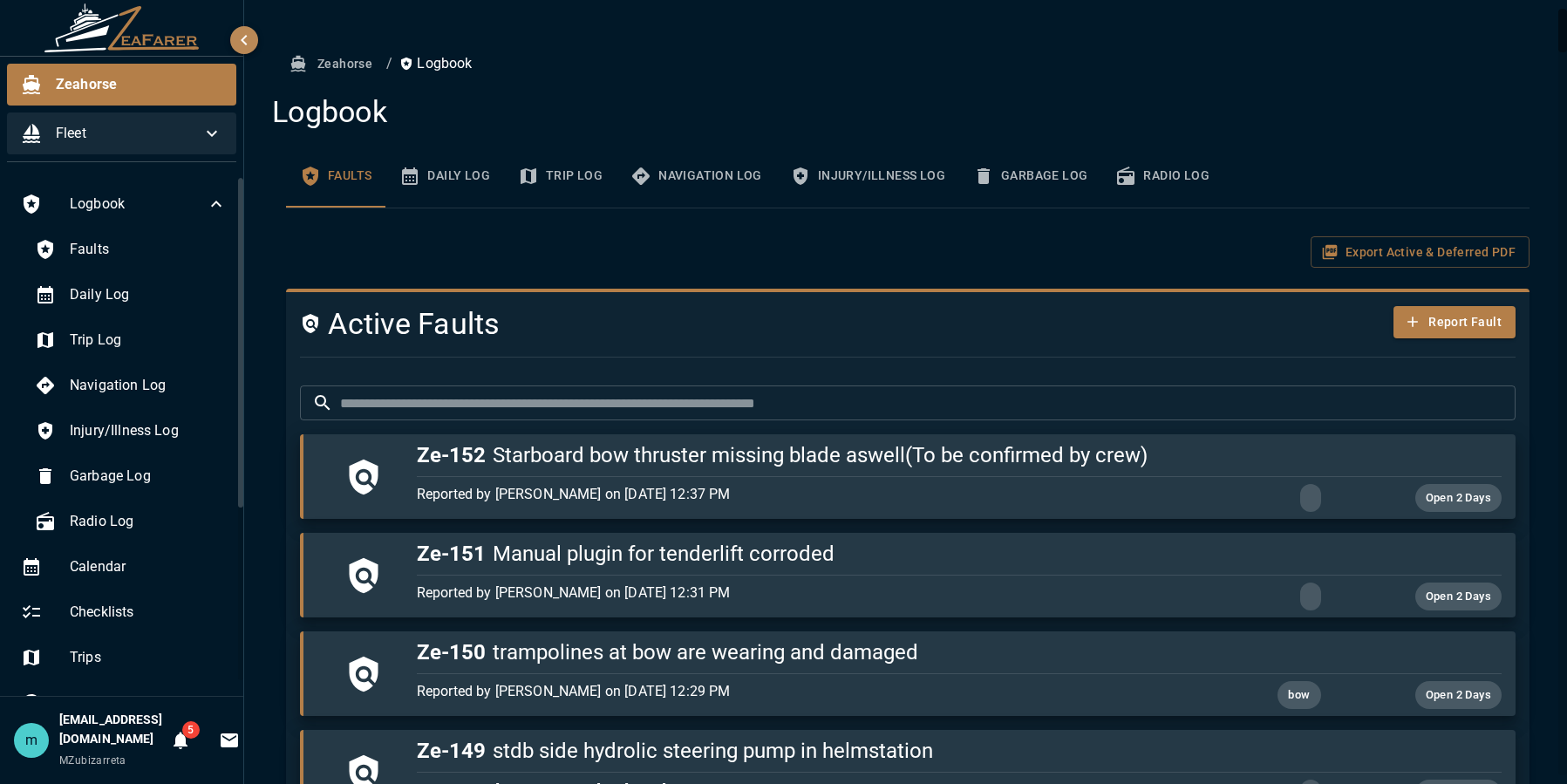
scroll to position [0, 0]
click at [517, 251] on div "Export Active & Deferred PDF" at bounding box center [908, 253] width 1243 height 32
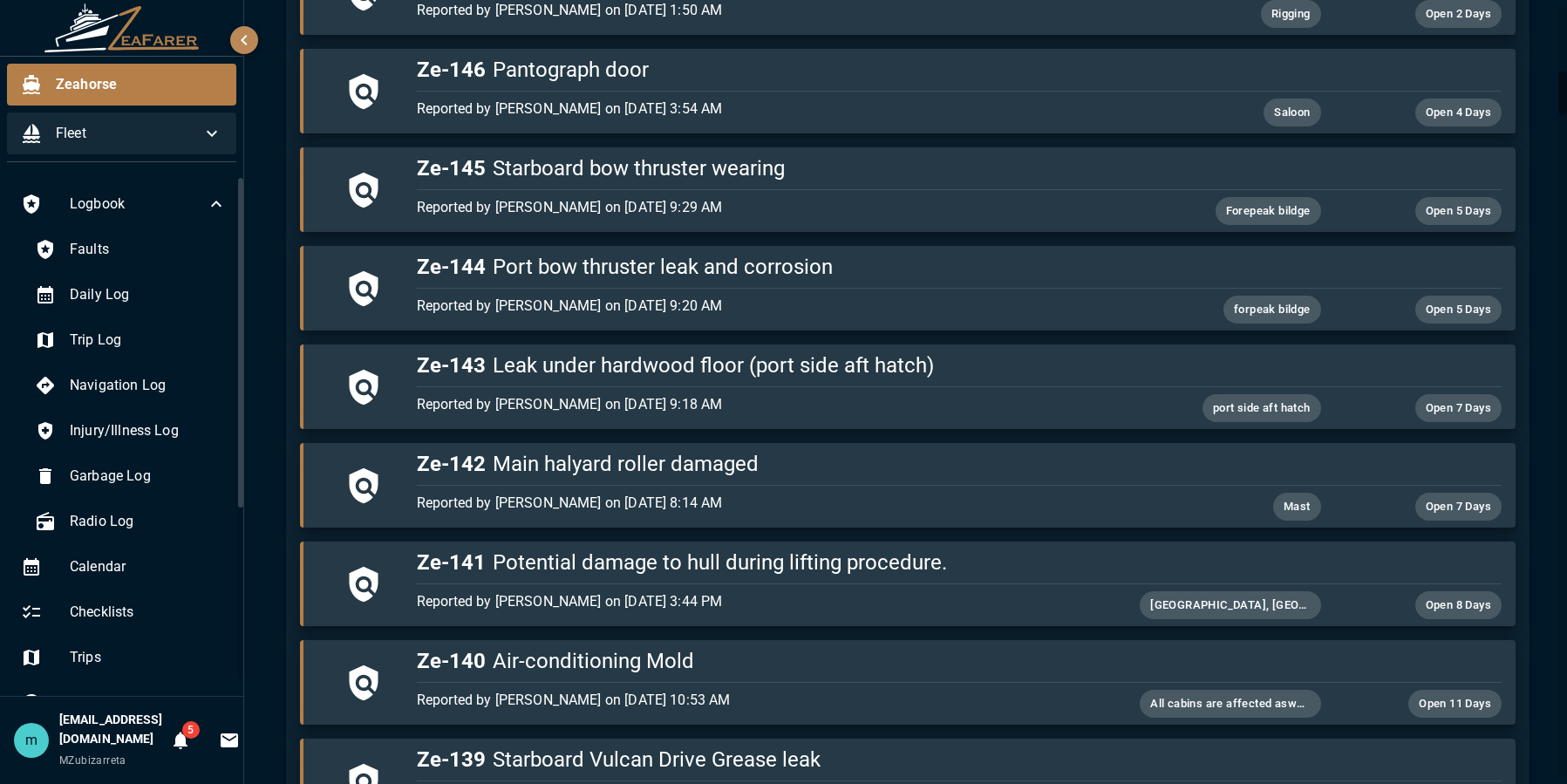
scroll to position [1116, 0]
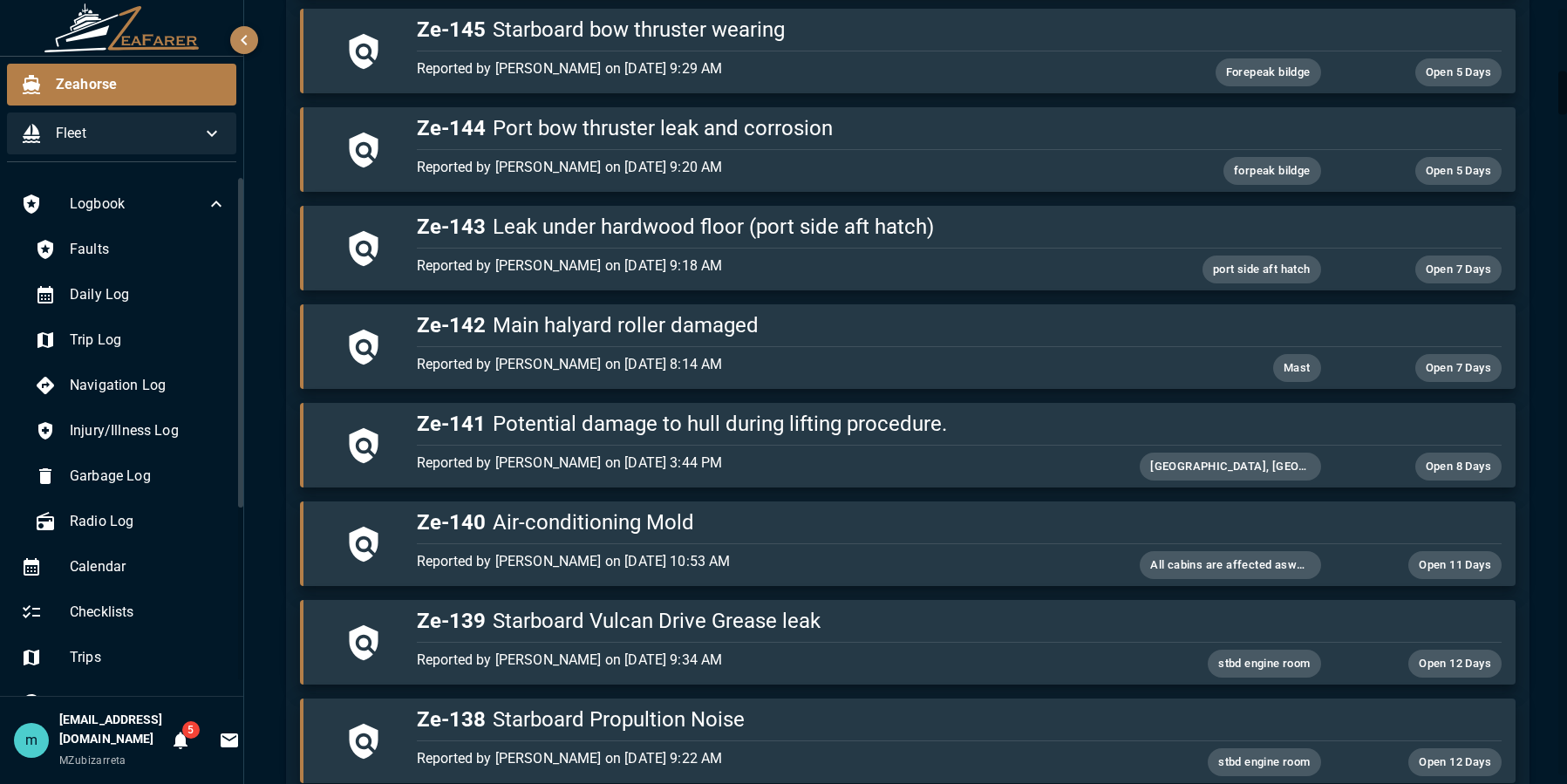
drag, startPoint x: 1536, startPoint y: 429, endPoint x: 1529, endPoint y: 345, distance: 84.3
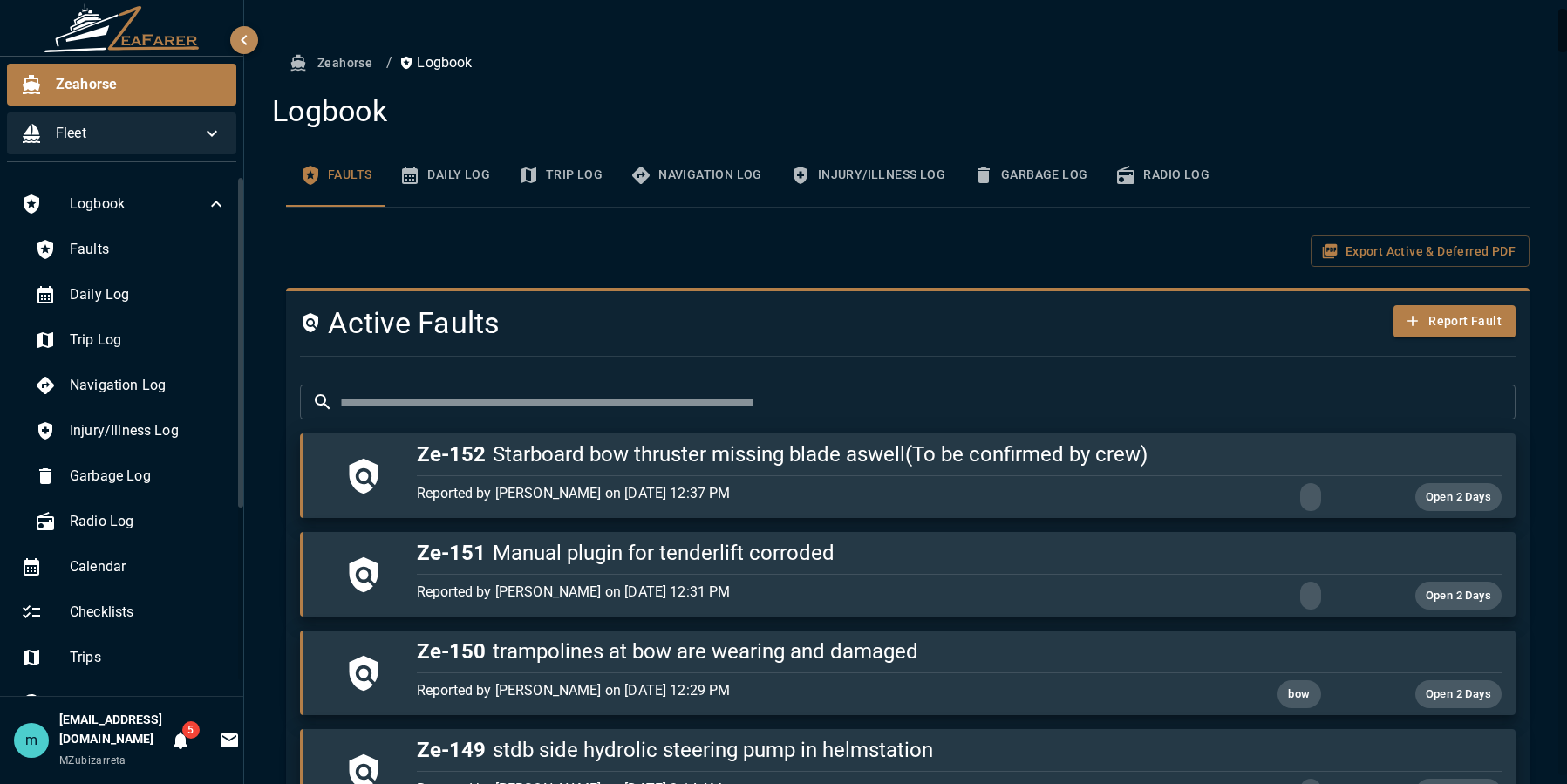
scroll to position [0, 0]
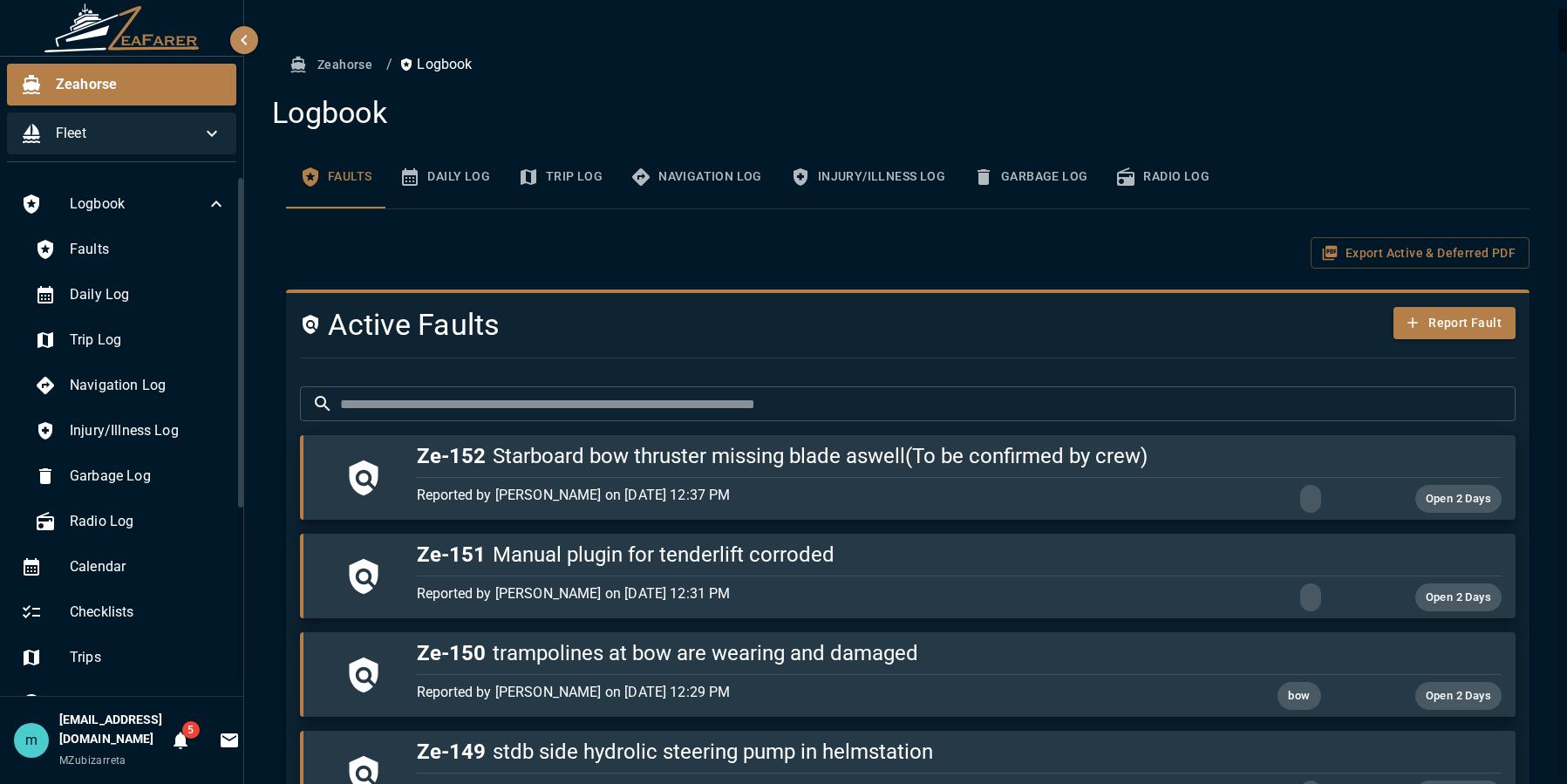
click at [456, 180] on button "Daily Log" at bounding box center [445, 177] width 119 height 63
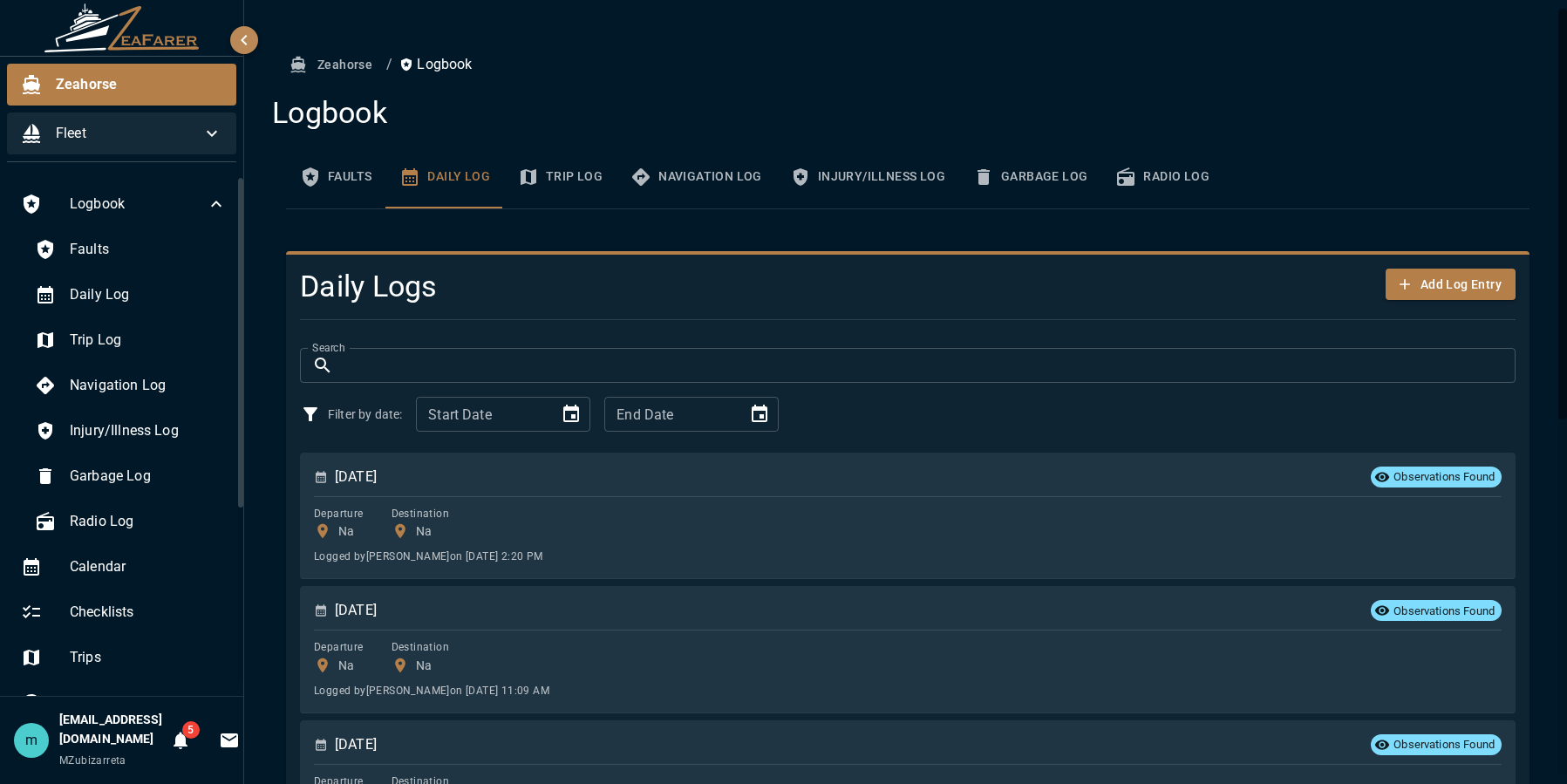
click at [1537, 440] on div "Zeahorse / Logbook Logbook Faults Daily Log Trip Log Navigation Log Injury/Illn…" at bounding box center [908, 737] width 1327 height 1474
click at [354, 171] on button "Faults" at bounding box center [336, 177] width 100 height 63
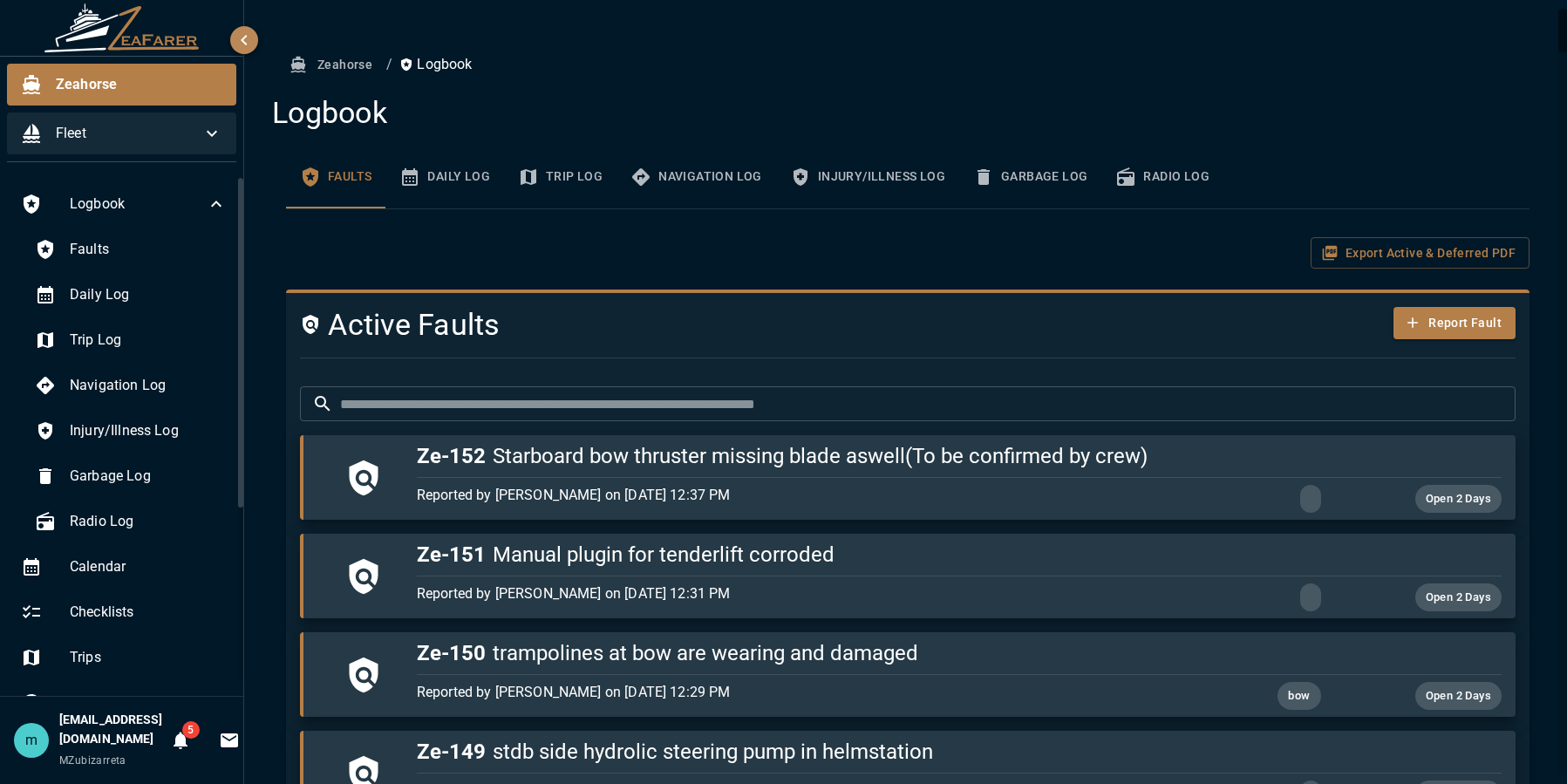
click at [561, 173] on button "Trip Log" at bounding box center [560, 177] width 113 height 63
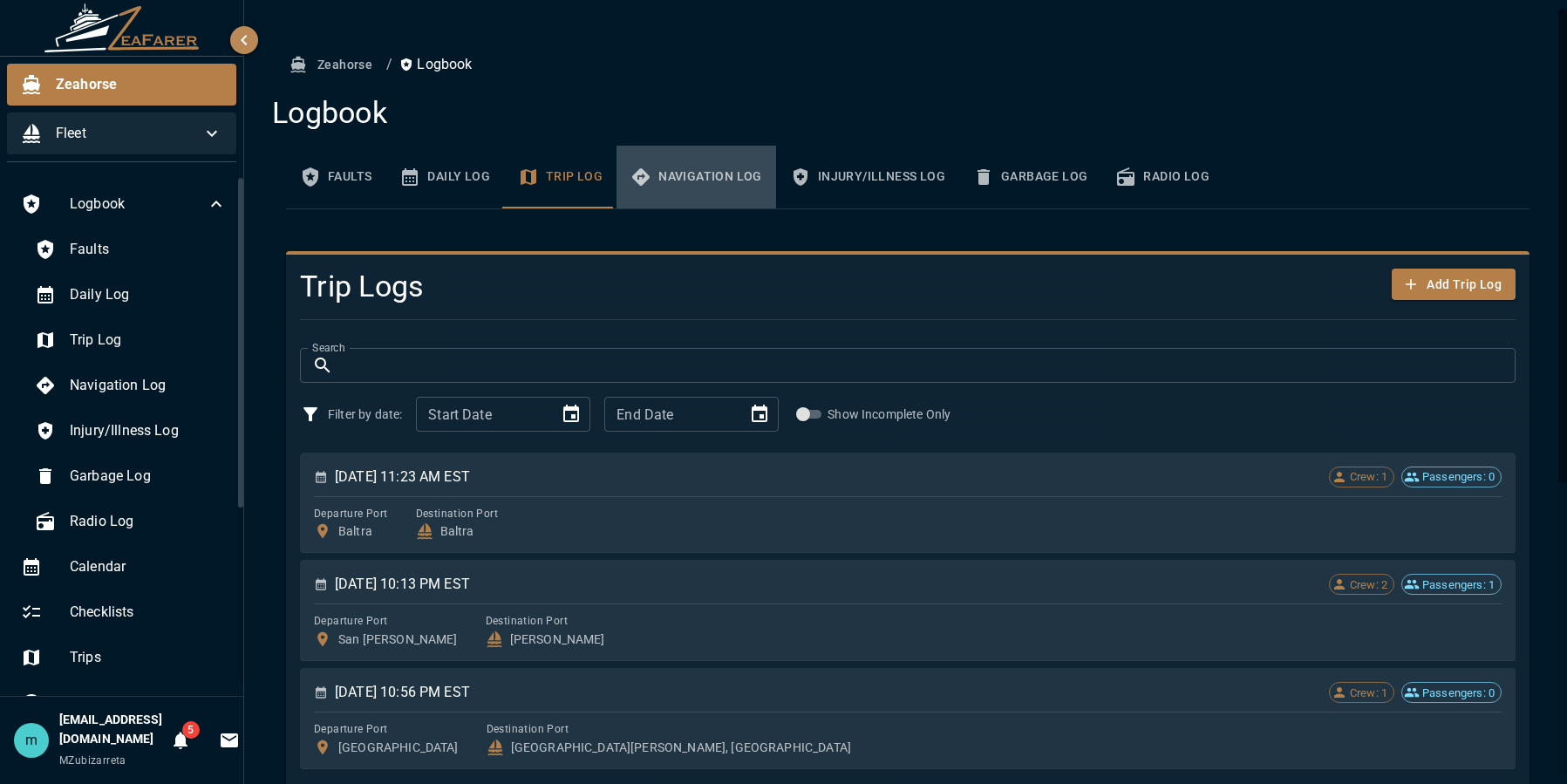
click at [663, 173] on button "Navigation Log" at bounding box center [696, 177] width 160 height 63
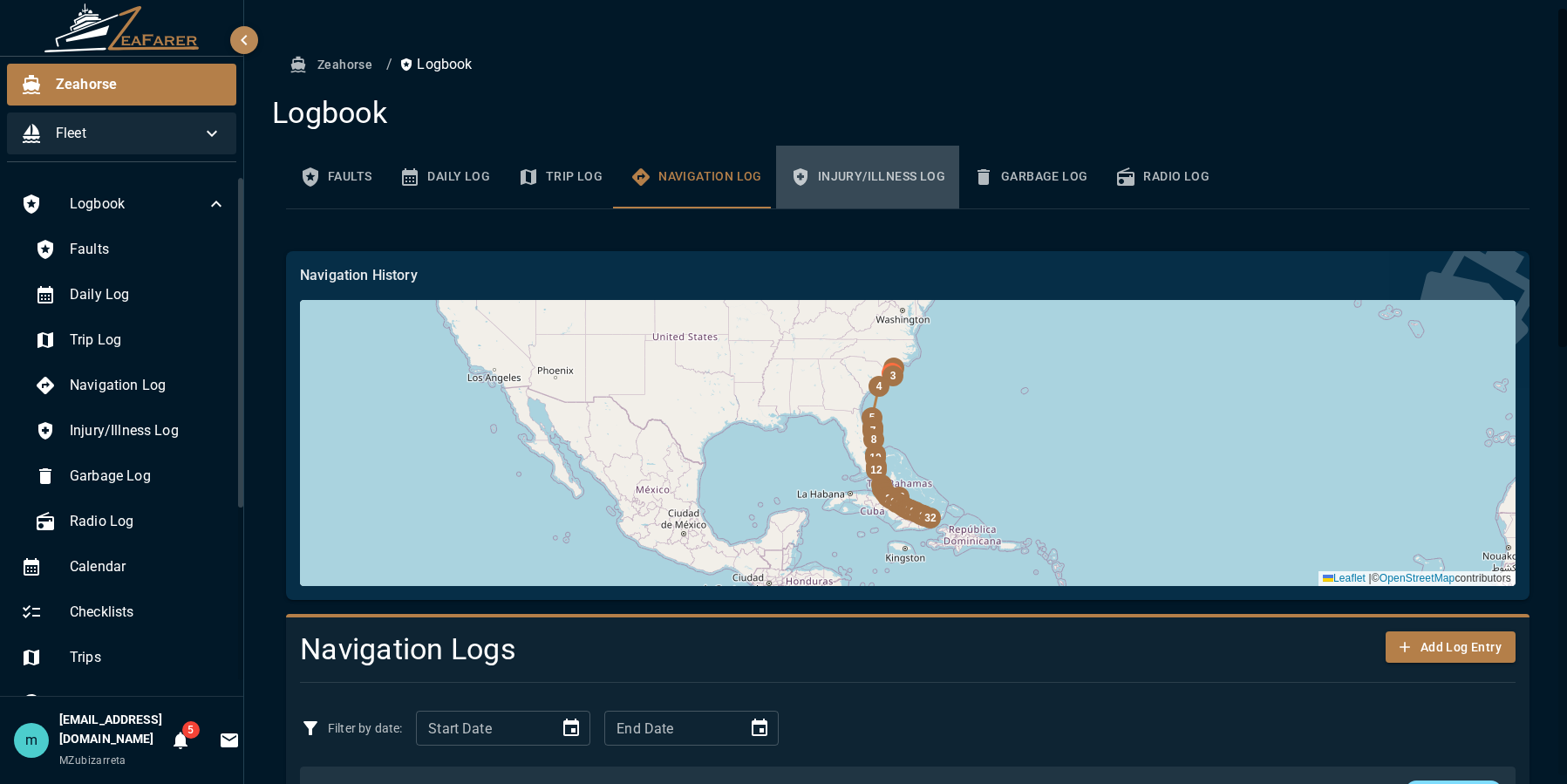
click at [881, 168] on button "Injury/Illness Log" at bounding box center [867, 177] width 183 height 63
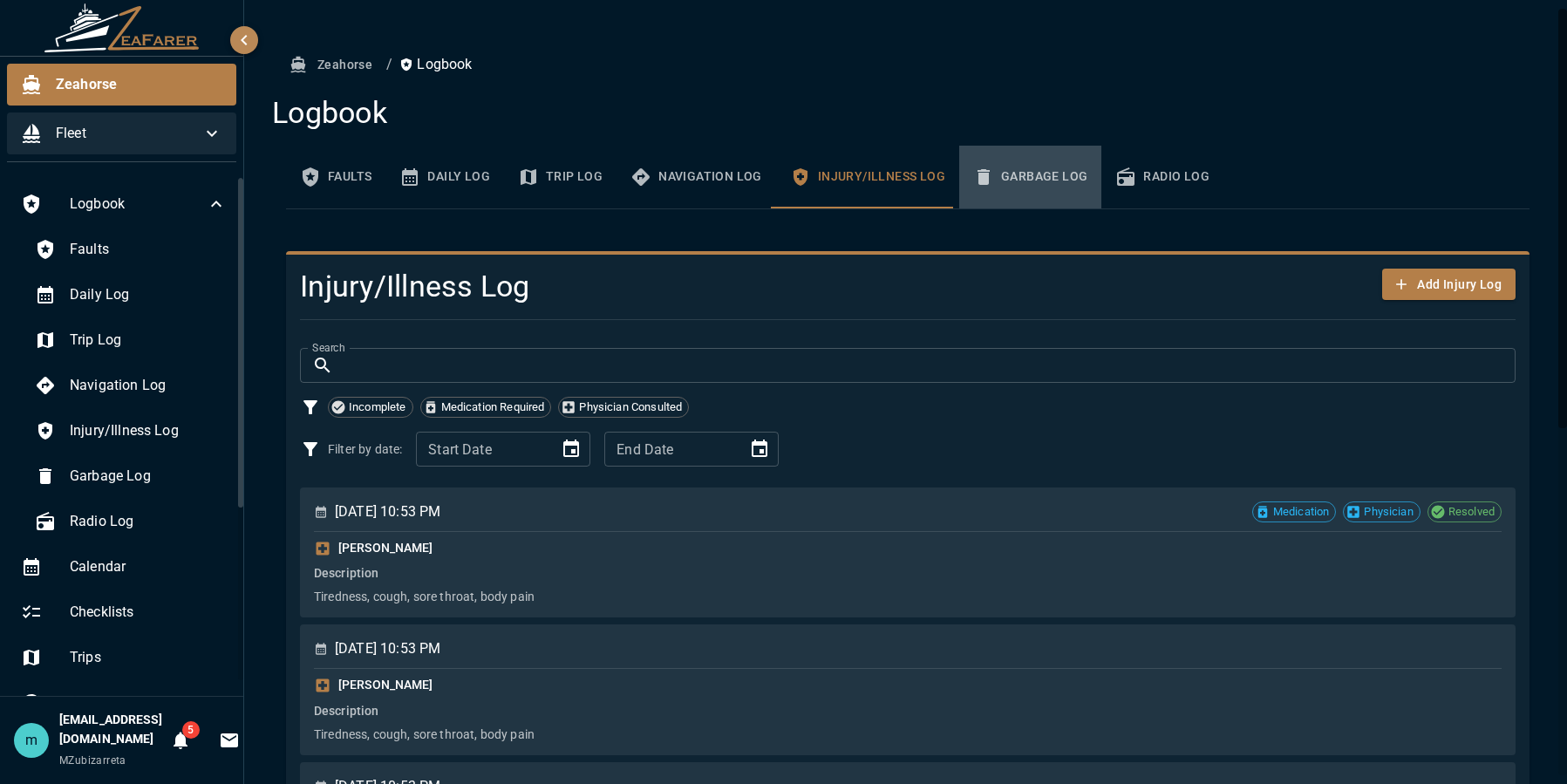
click at [1044, 176] on button "Garbage Log" at bounding box center [1030, 177] width 143 height 63
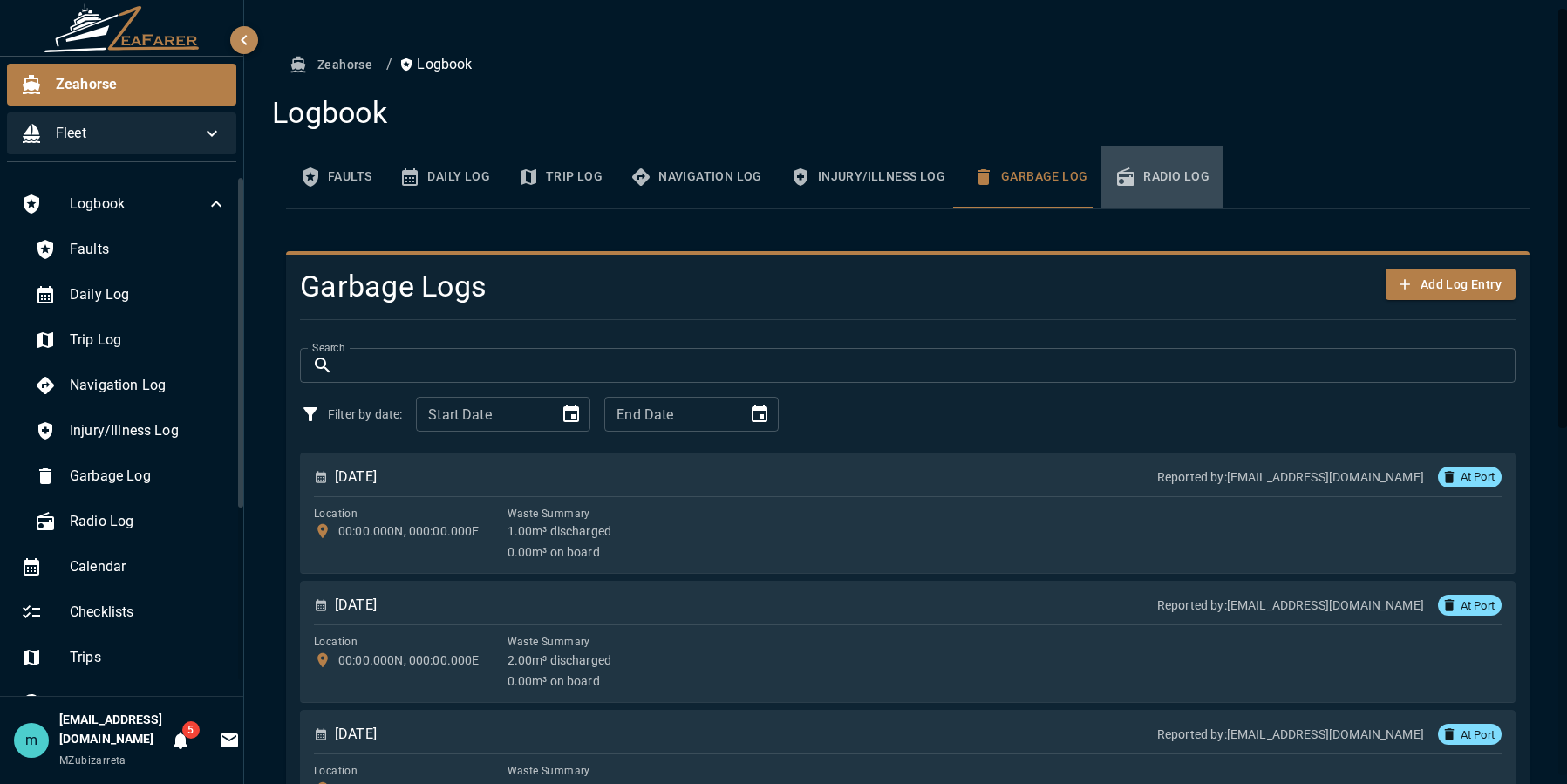
click at [1169, 182] on button "Radio Log" at bounding box center [1163, 177] width 122 height 63
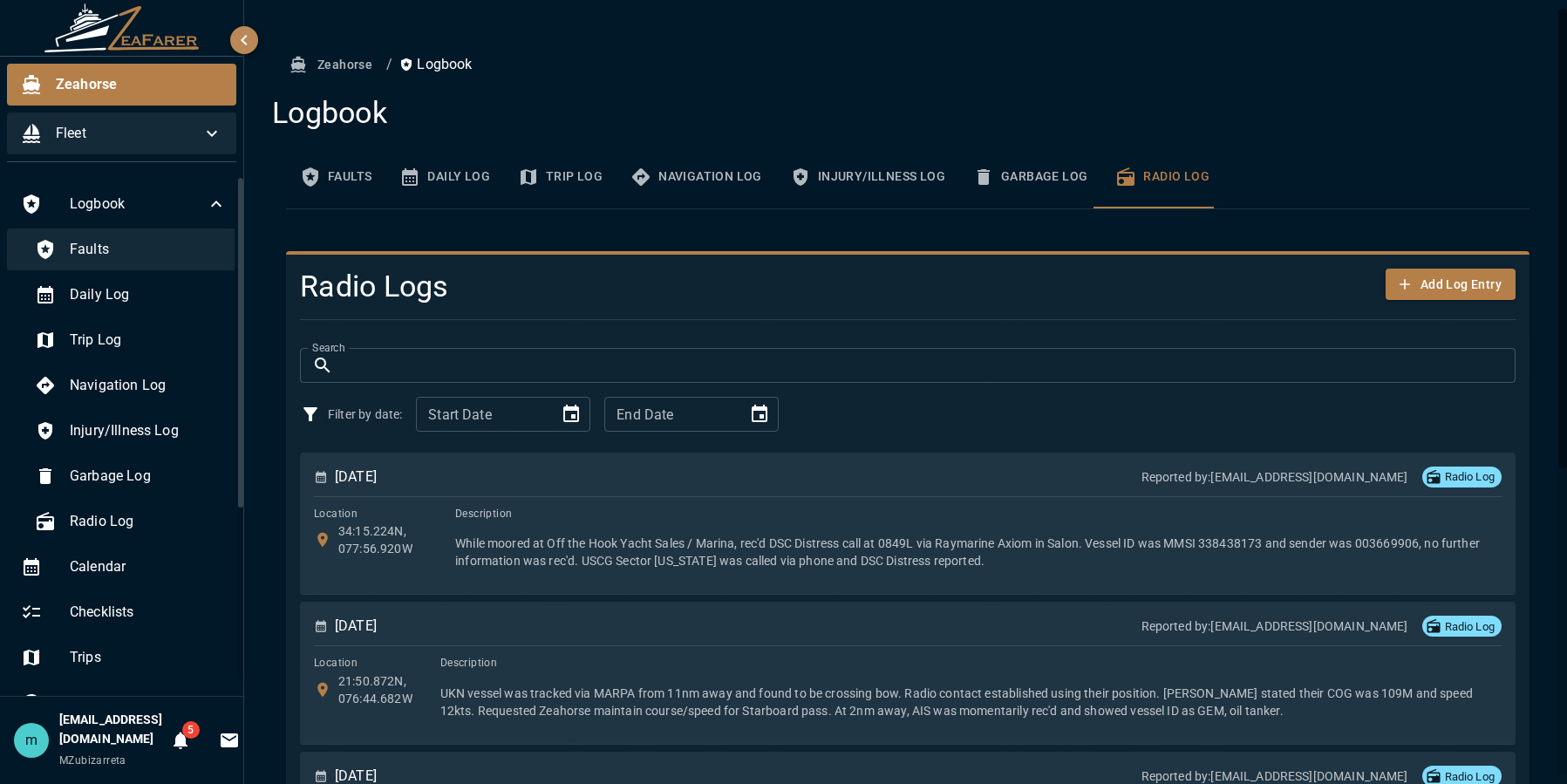
click at [101, 252] on span "Faults" at bounding box center [149, 249] width 157 height 21
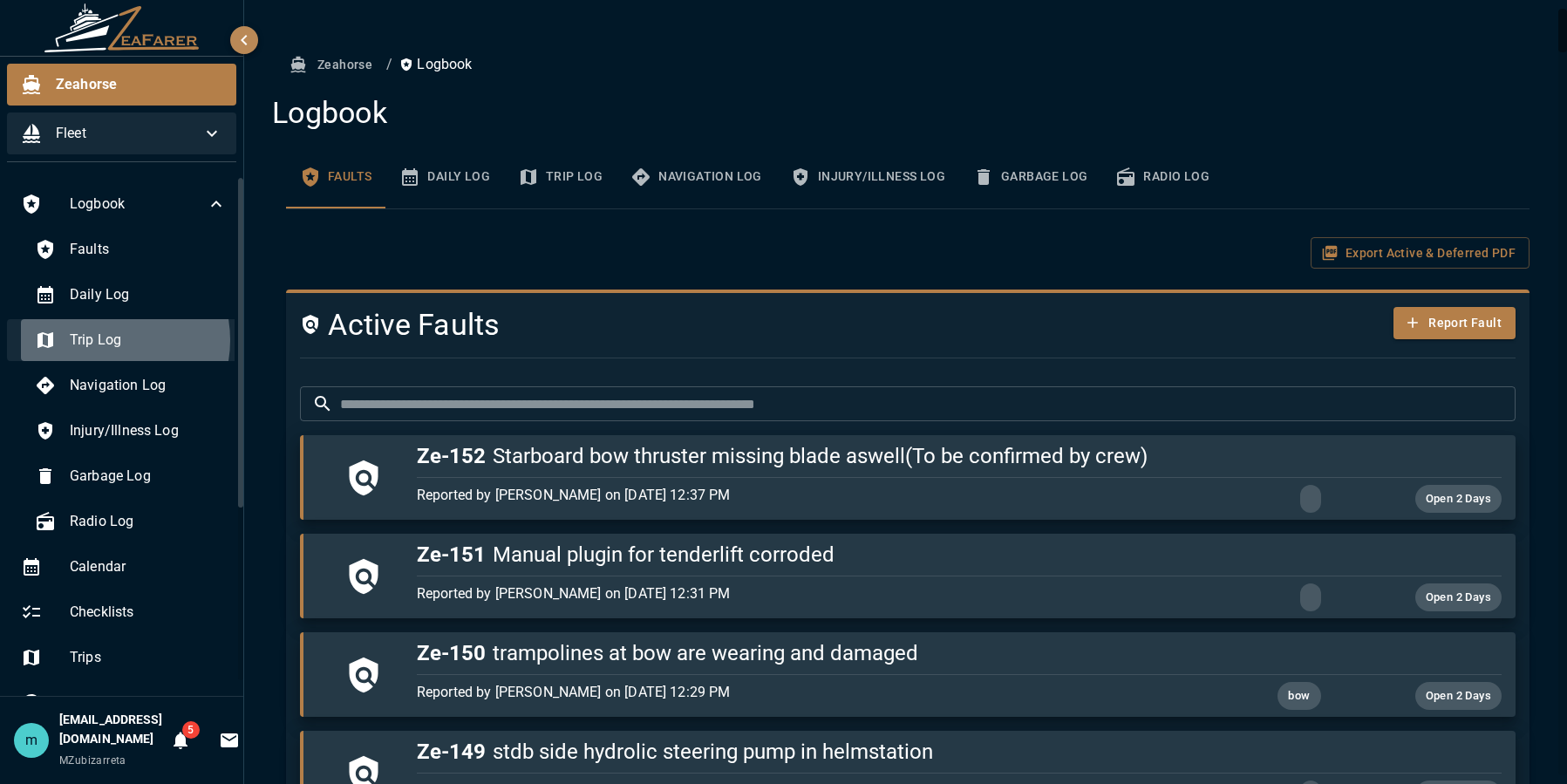
click at [101, 340] on span "Trip Log" at bounding box center [149, 340] width 157 height 21
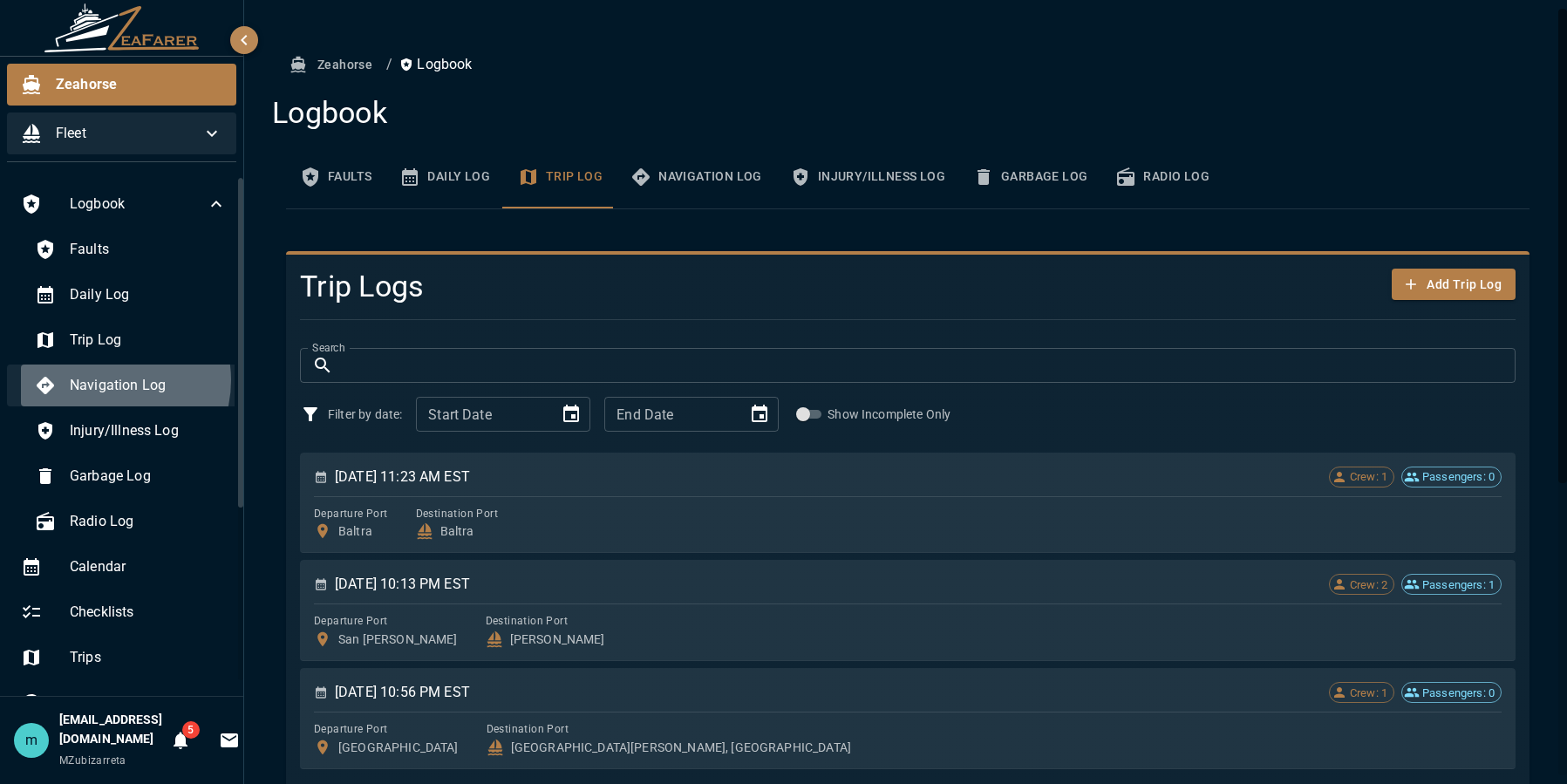
click at [108, 380] on span "Navigation Log" at bounding box center [149, 385] width 157 height 21
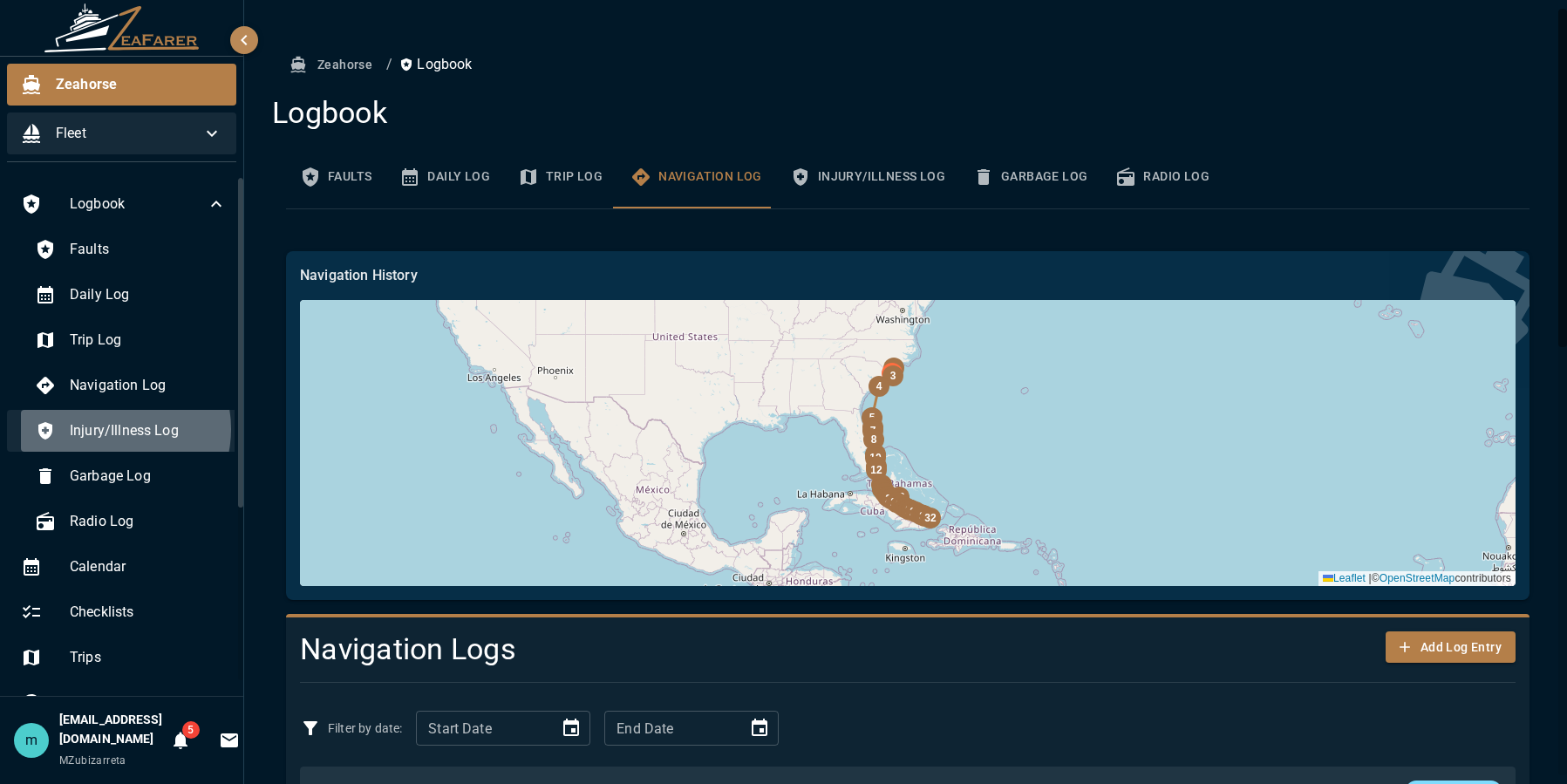
click at [112, 429] on span "Injury/Illness Log" at bounding box center [149, 431] width 157 height 21
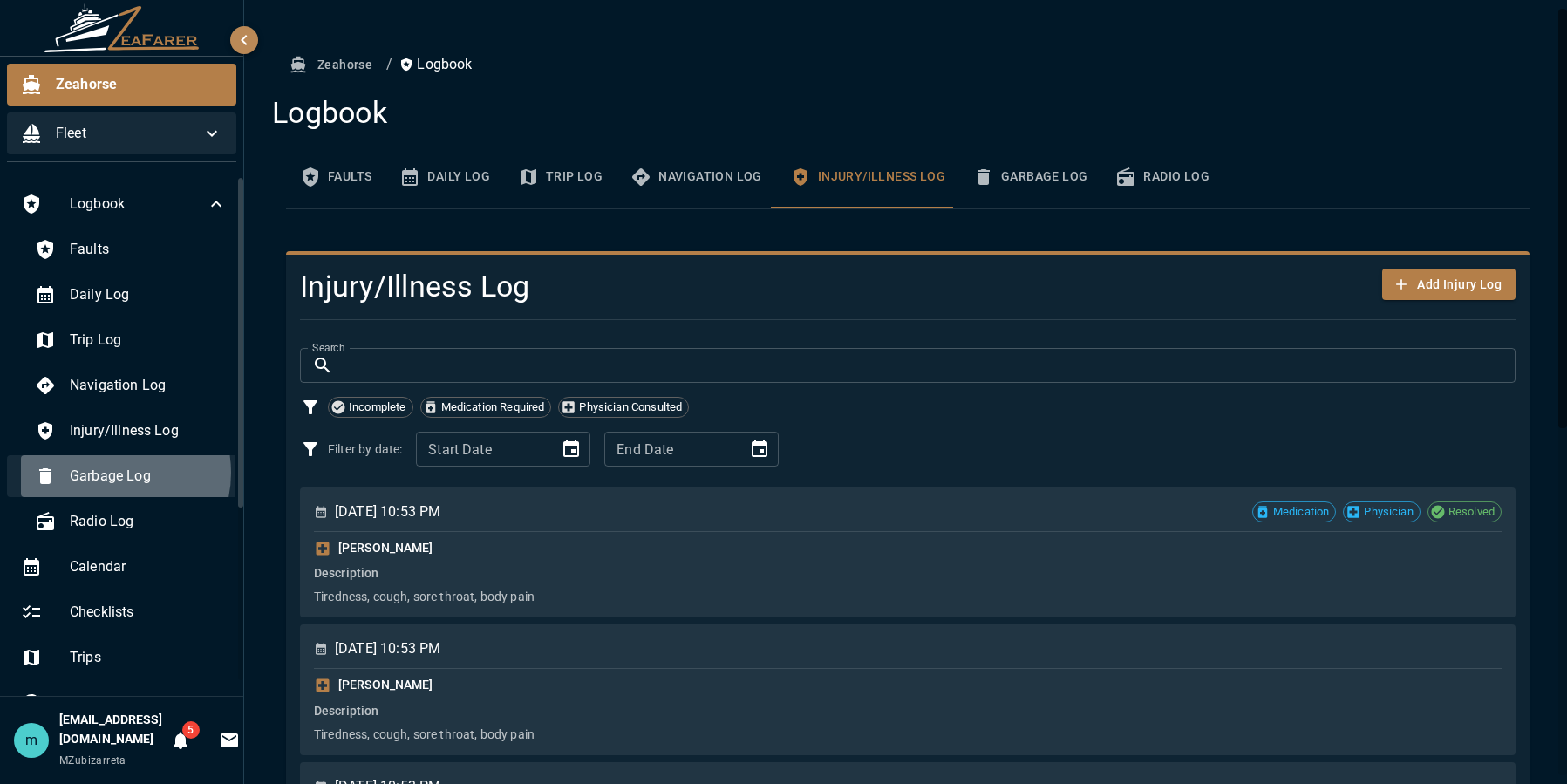
click at [110, 473] on span "Garbage Log" at bounding box center [149, 476] width 157 height 21
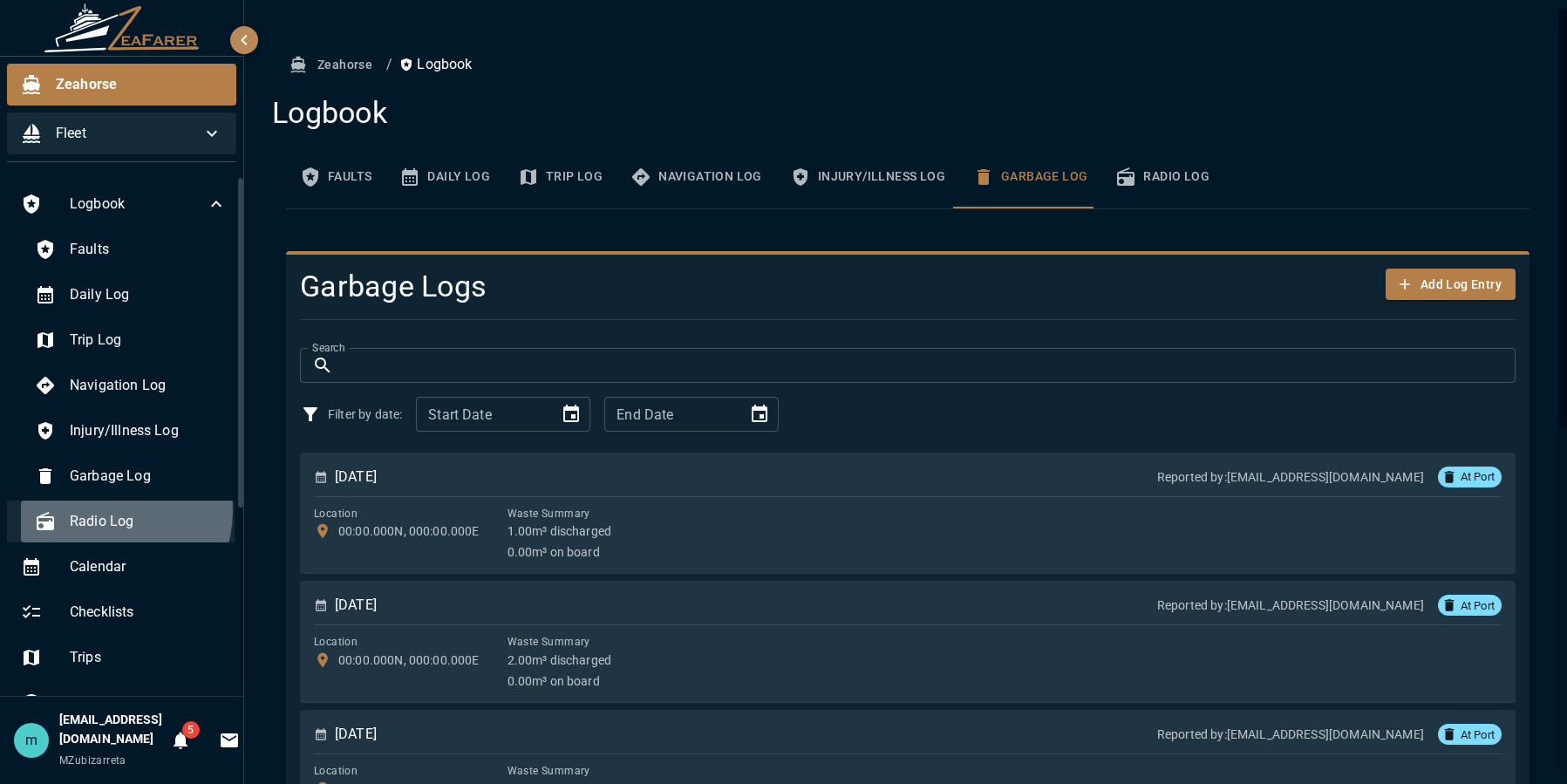
click at [111, 503] on div "Radio Log" at bounding box center [130, 521] width 219 height 42
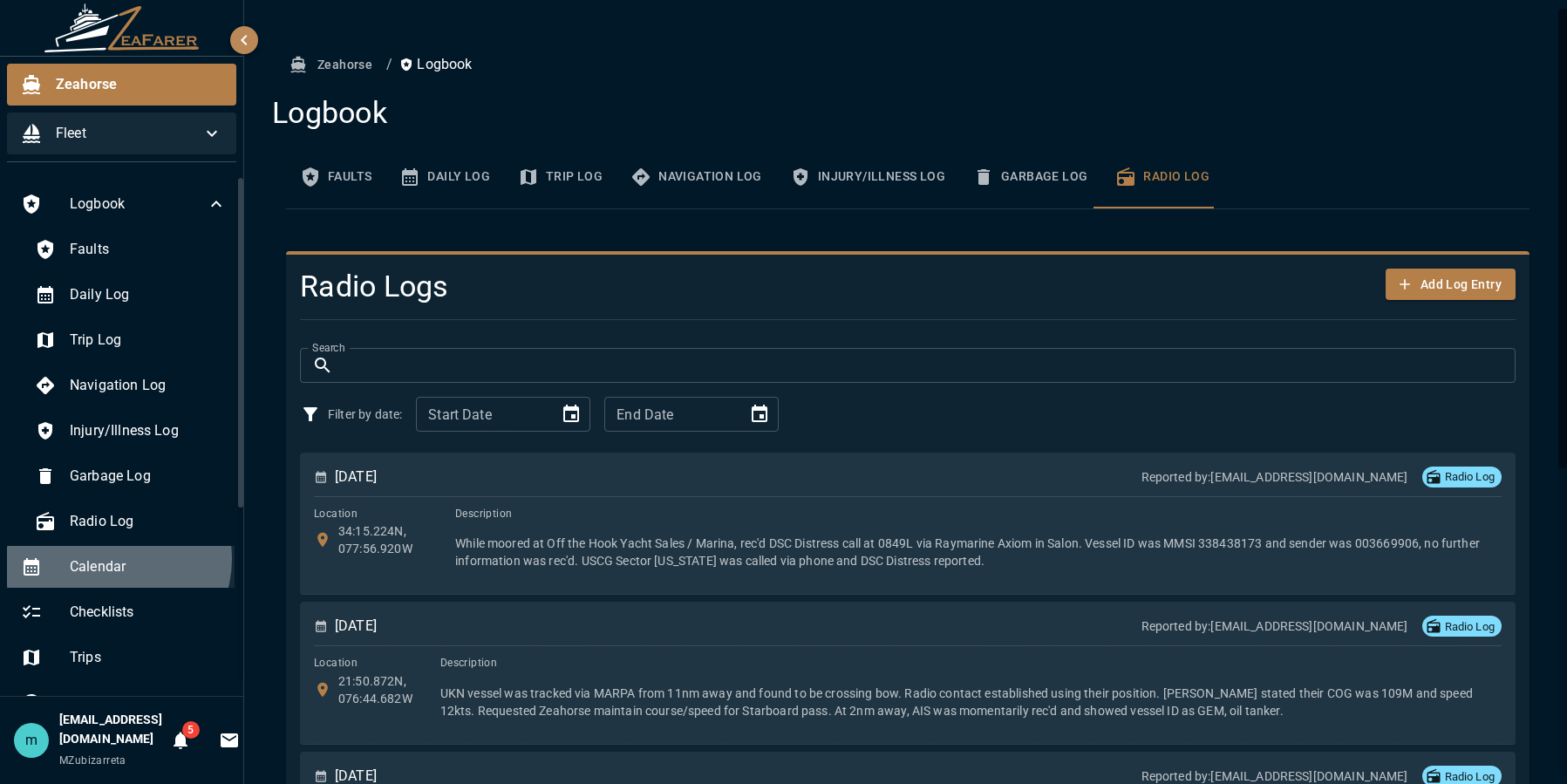
click at [115, 559] on span "Calendar" at bounding box center [149, 566] width 157 height 21
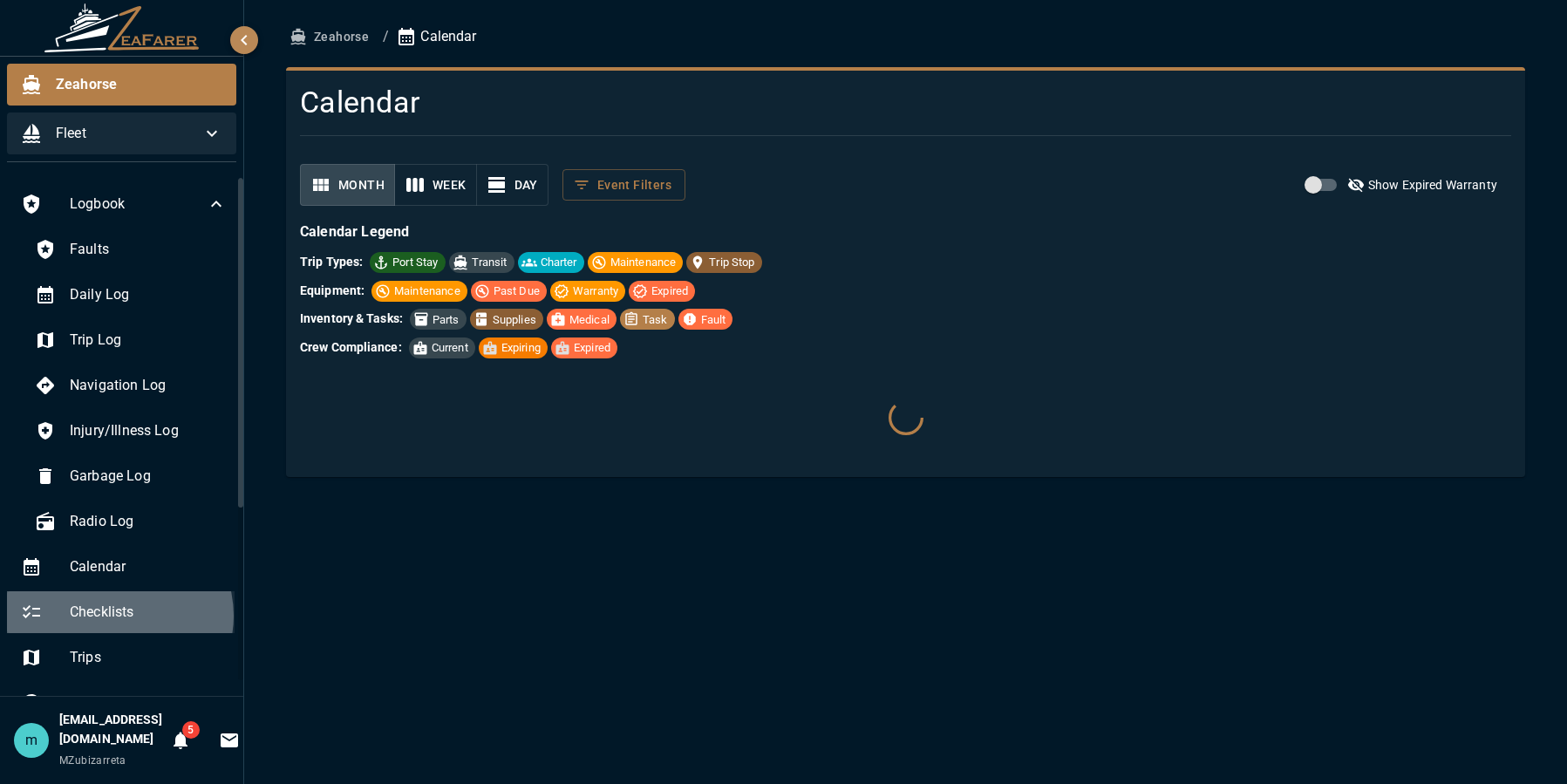
click at [121, 615] on span "Checklists" at bounding box center [149, 612] width 157 height 21
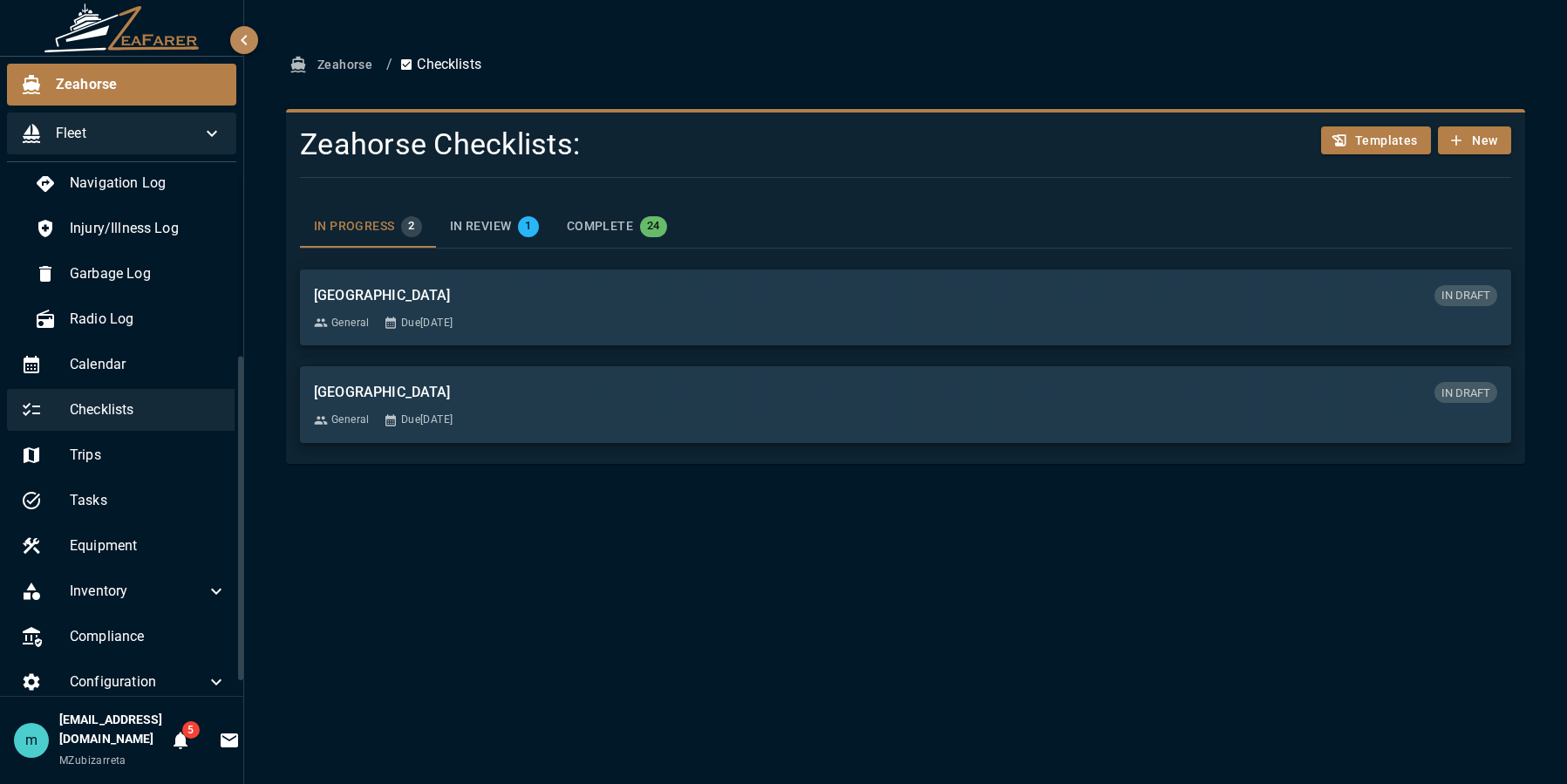
scroll to position [284, 0]
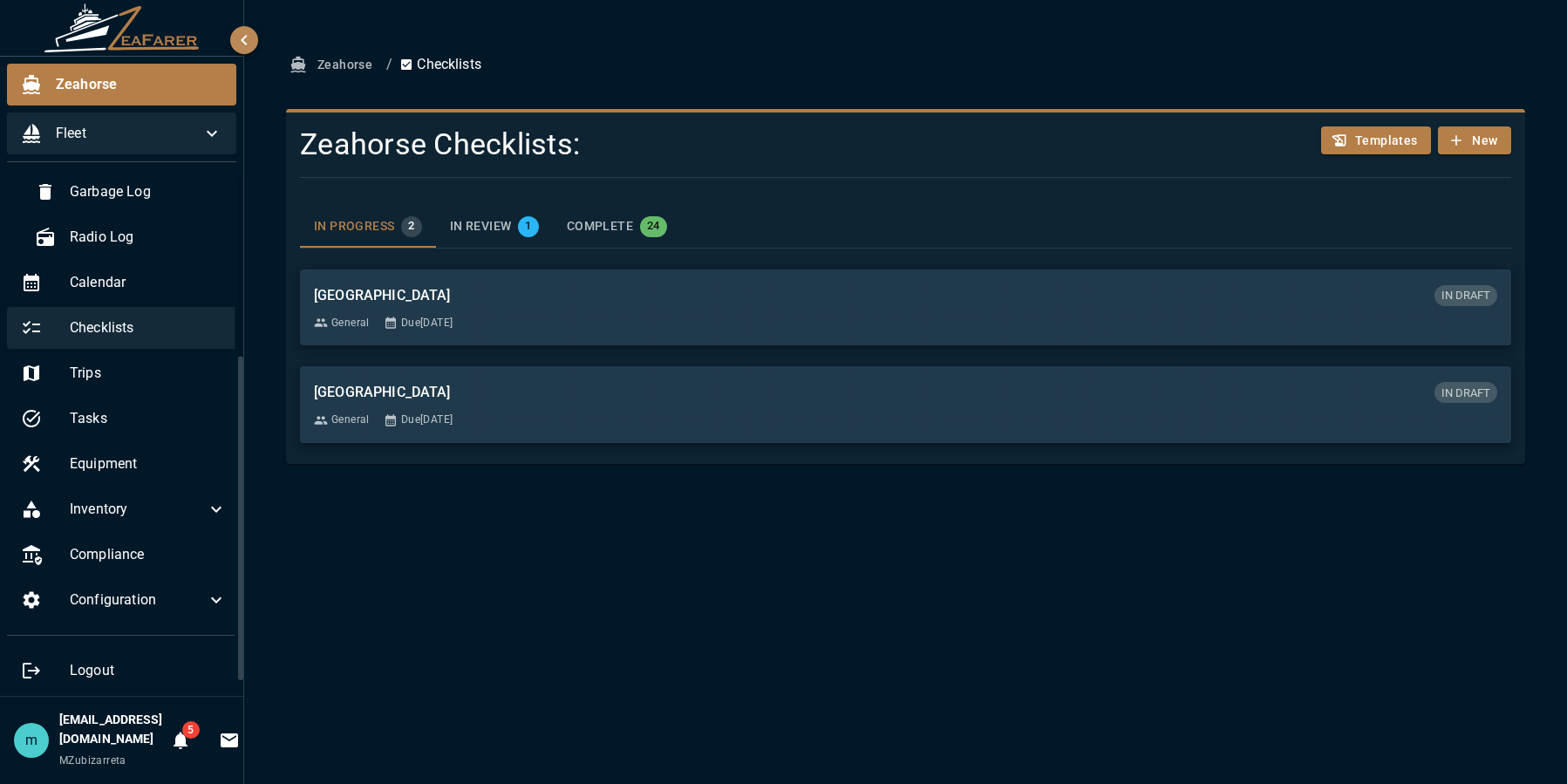
click at [98, 333] on span "Checklists" at bounding box center [149, 328] width 157 height 21
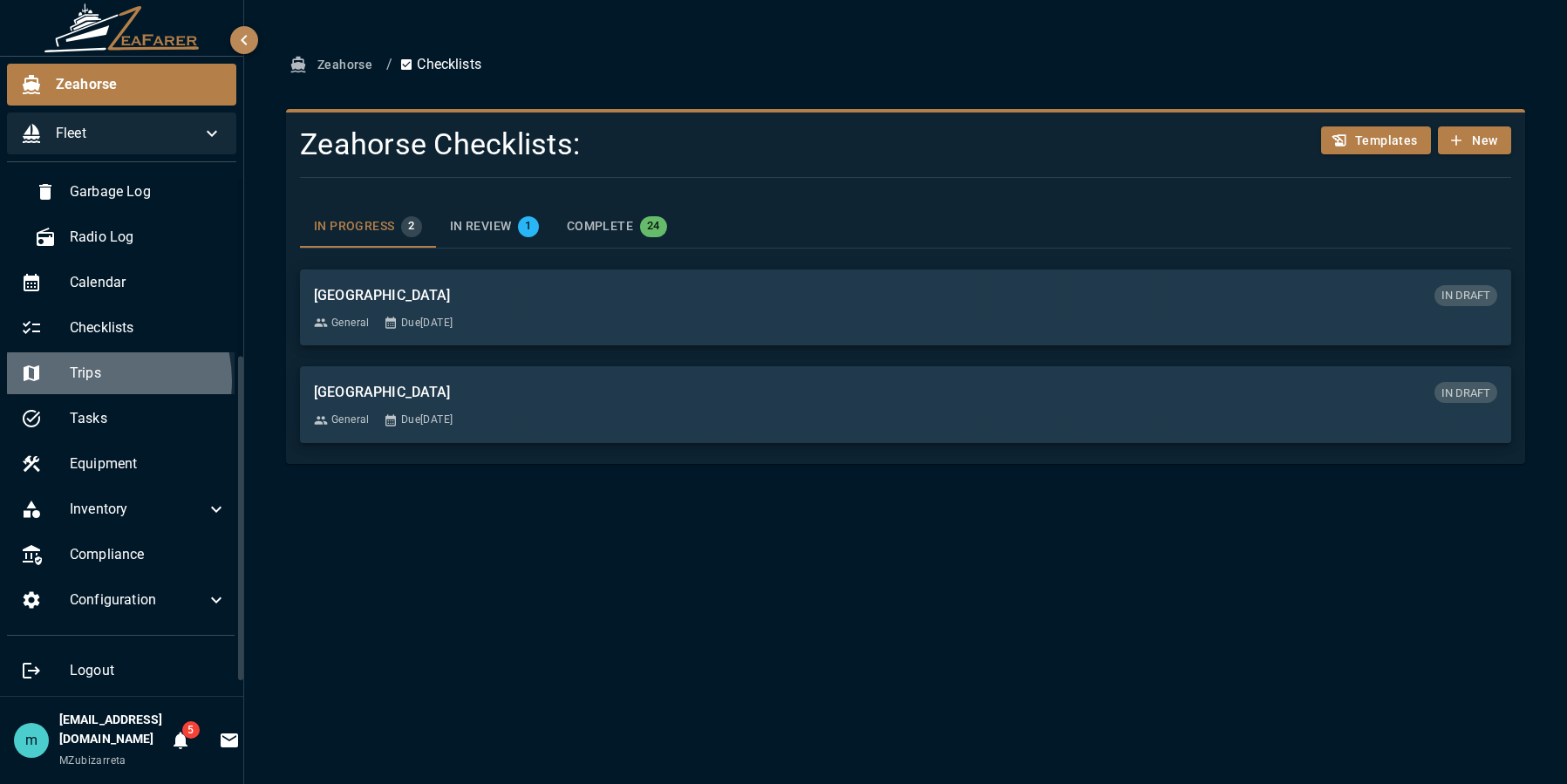
click at [95, 380] on span "Trips" at bounding box center [149, 373] width 157 height 21
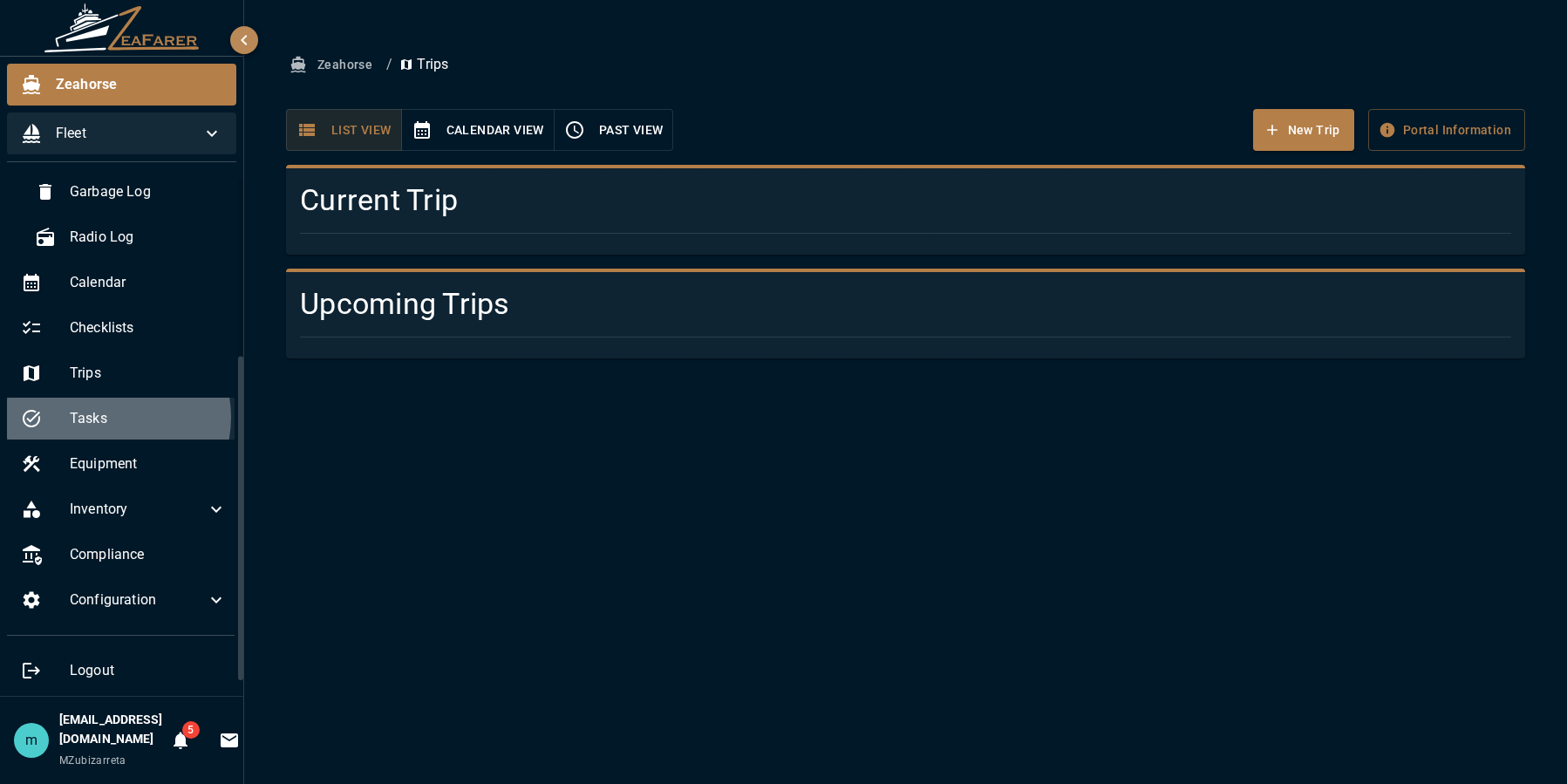
click at [106, 417] on span "Tasks" at bounding box center [149, 419] width 157 height 21
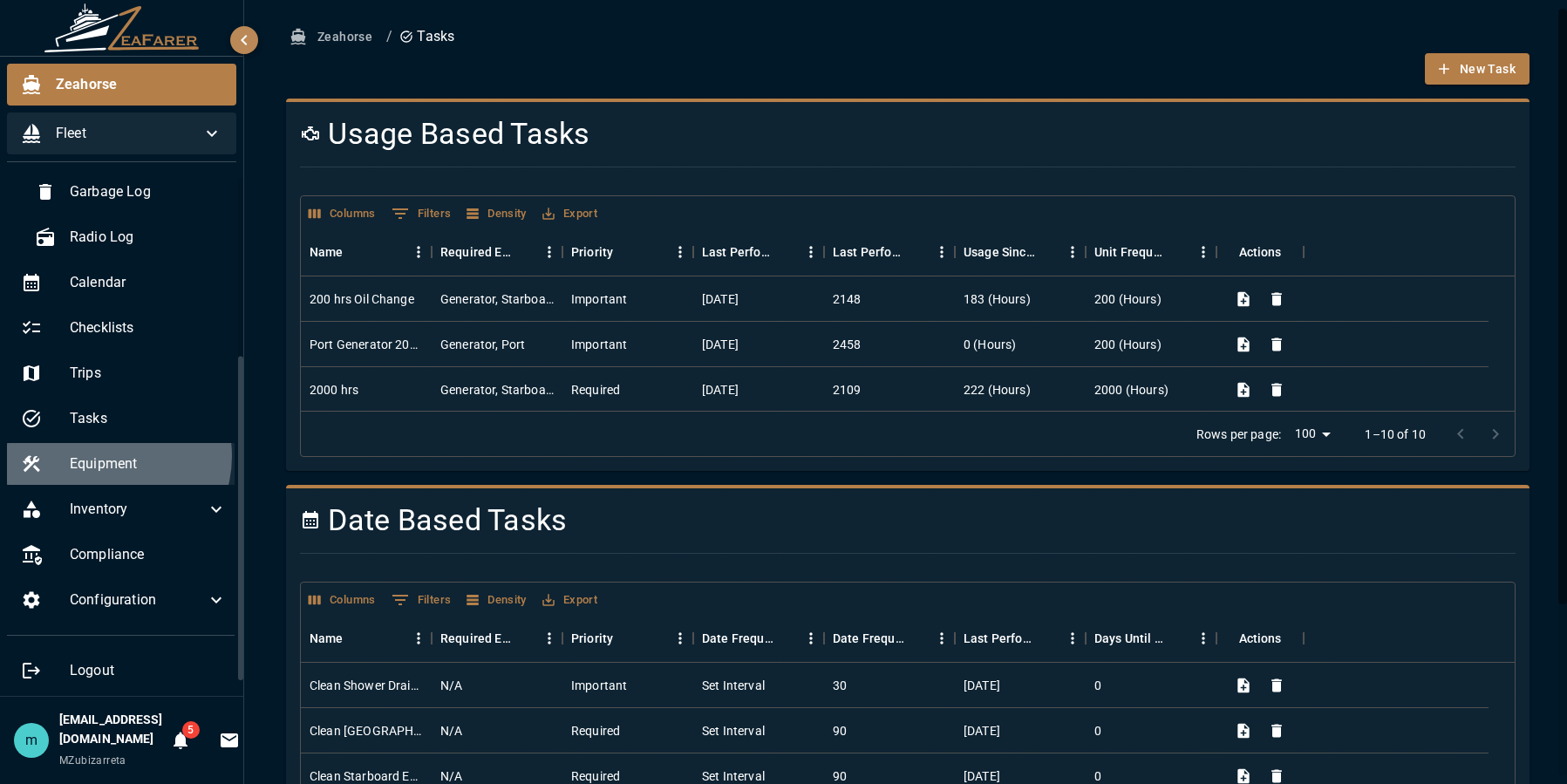
click at [109, 456] on span "Equipment" at bounding box center [149, 464] width 157 height 21
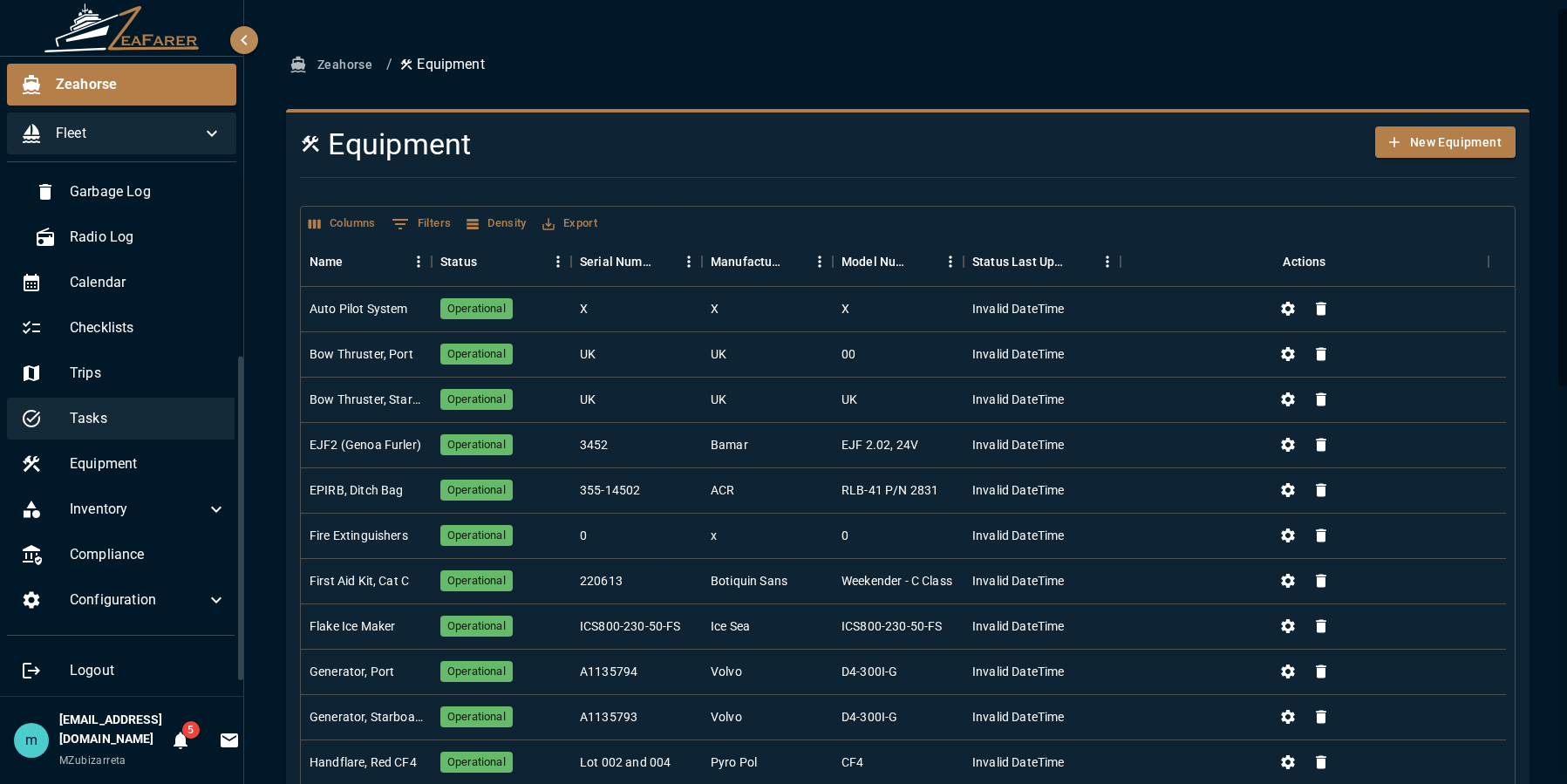
click at [90, 408] on span "Tasks" at bounding box center [149, 419] width 157 height 21
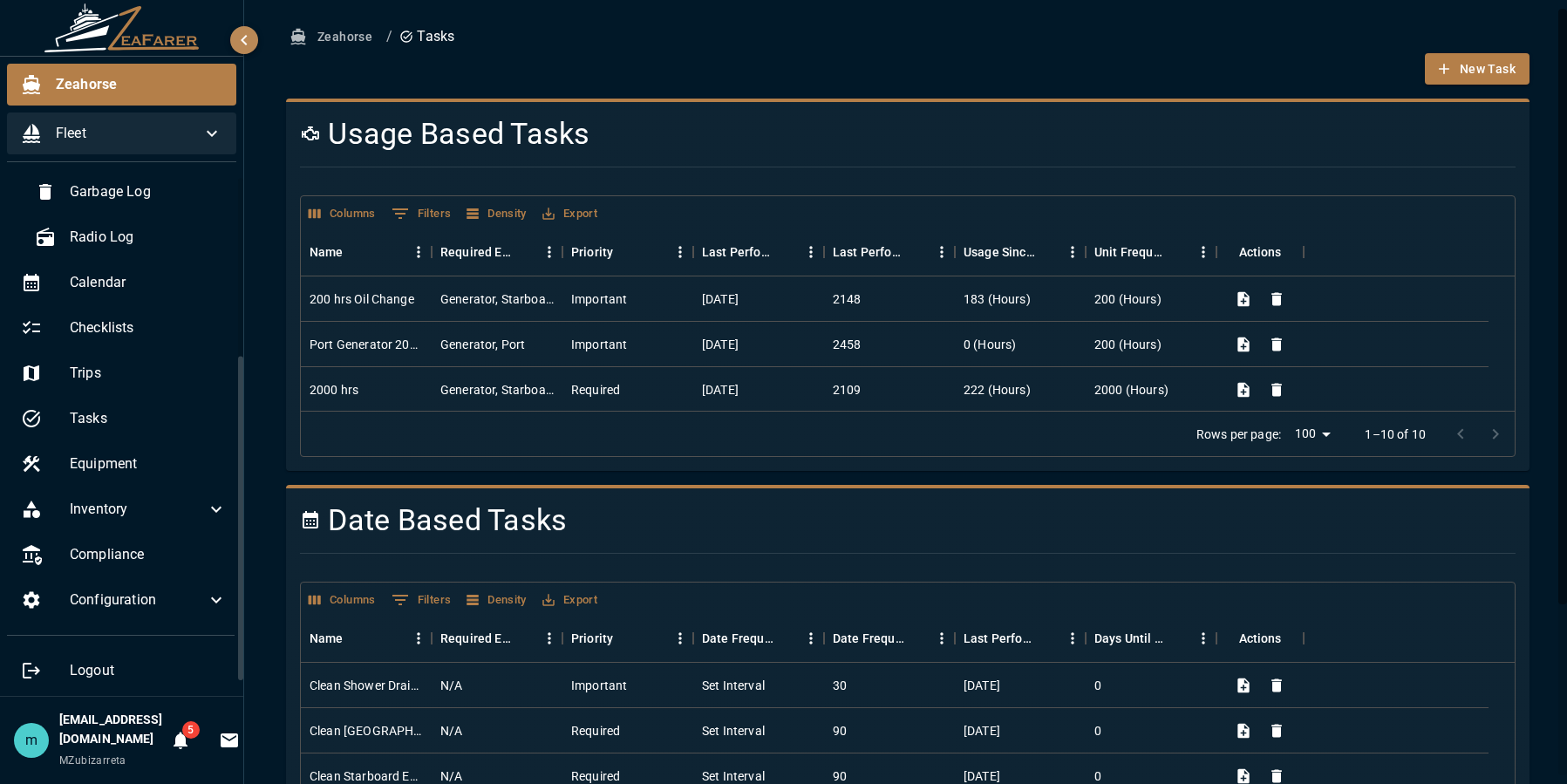
click at [1479, 434] on div at bounding box center [1479, 434] width 70 height 35
click at [1539, 690] on div "Zeahorse / Tasks New Task Usage Based Tasks Columns 0 Filters Density Export Na…" at bounding box center [908, 504] width 1327 height 1009
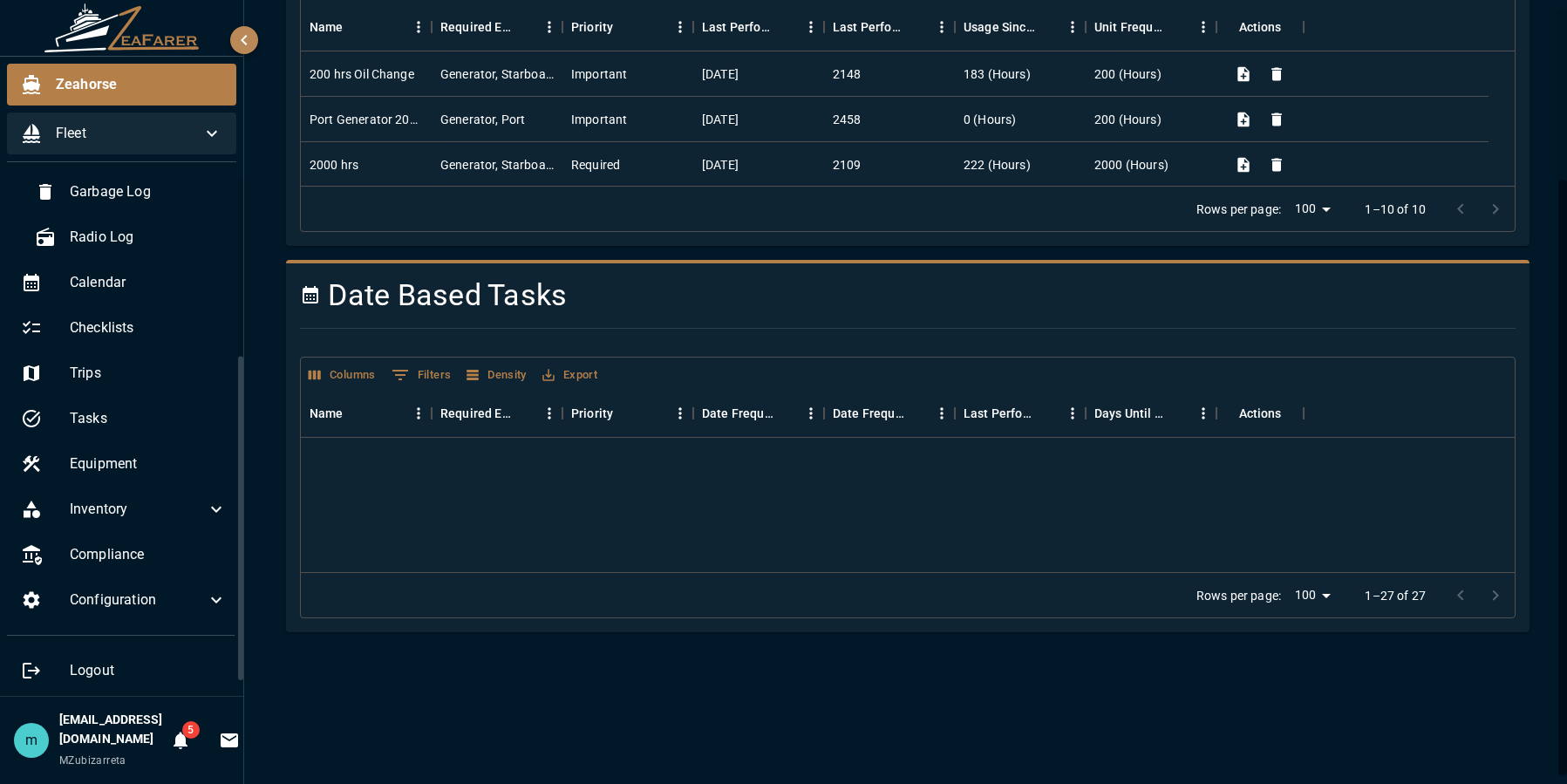
scroll to position [817, 0]
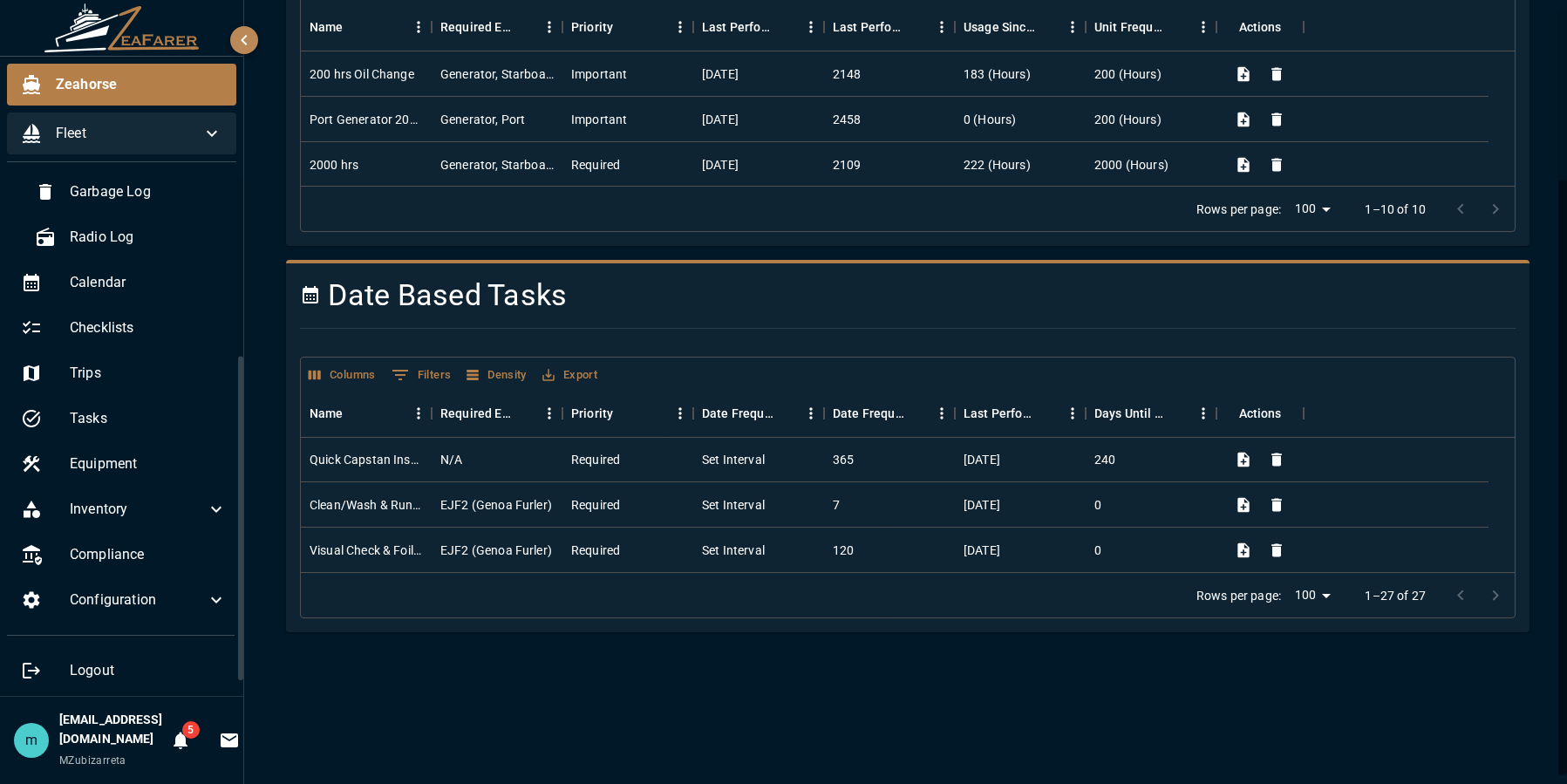
click at [1536, 421] on div "Zeahorse / Tasks New Task Usage Based Tasks Columns 0 Filters Density Export Na…" at bounding box center [908, 214] width 1285 height 836
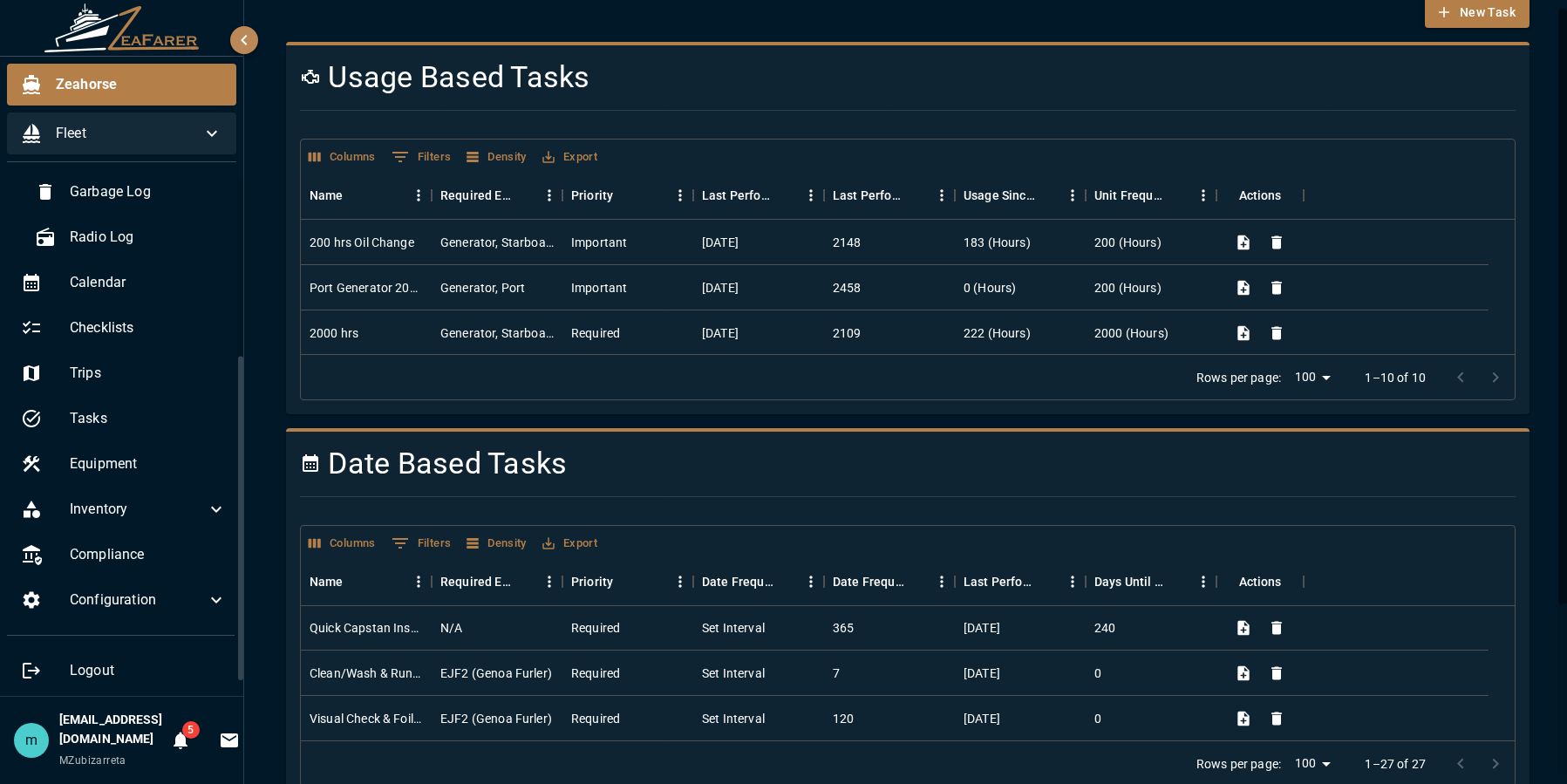
scroll to position [0, 0]
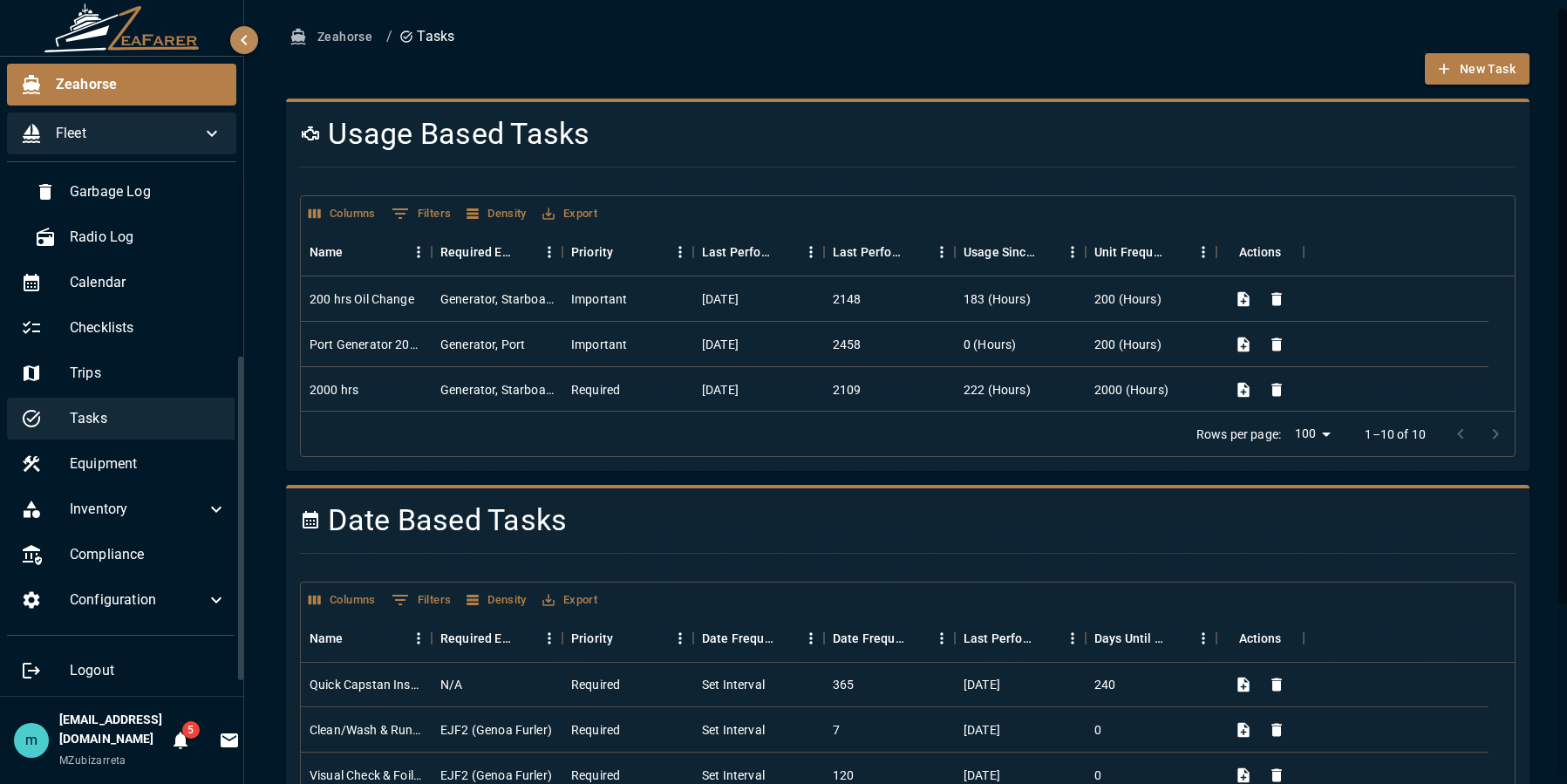
click at [136, 428] on span "Tasks" at bounding box center [149, 419] width 157 height 21
click at [1536, 497] on div "Zeahorse / Tasks New Task Usage Based Tasks Columns 0 Filters Density Export Na…" at bounding box center [908, 439] width 1285 height 836
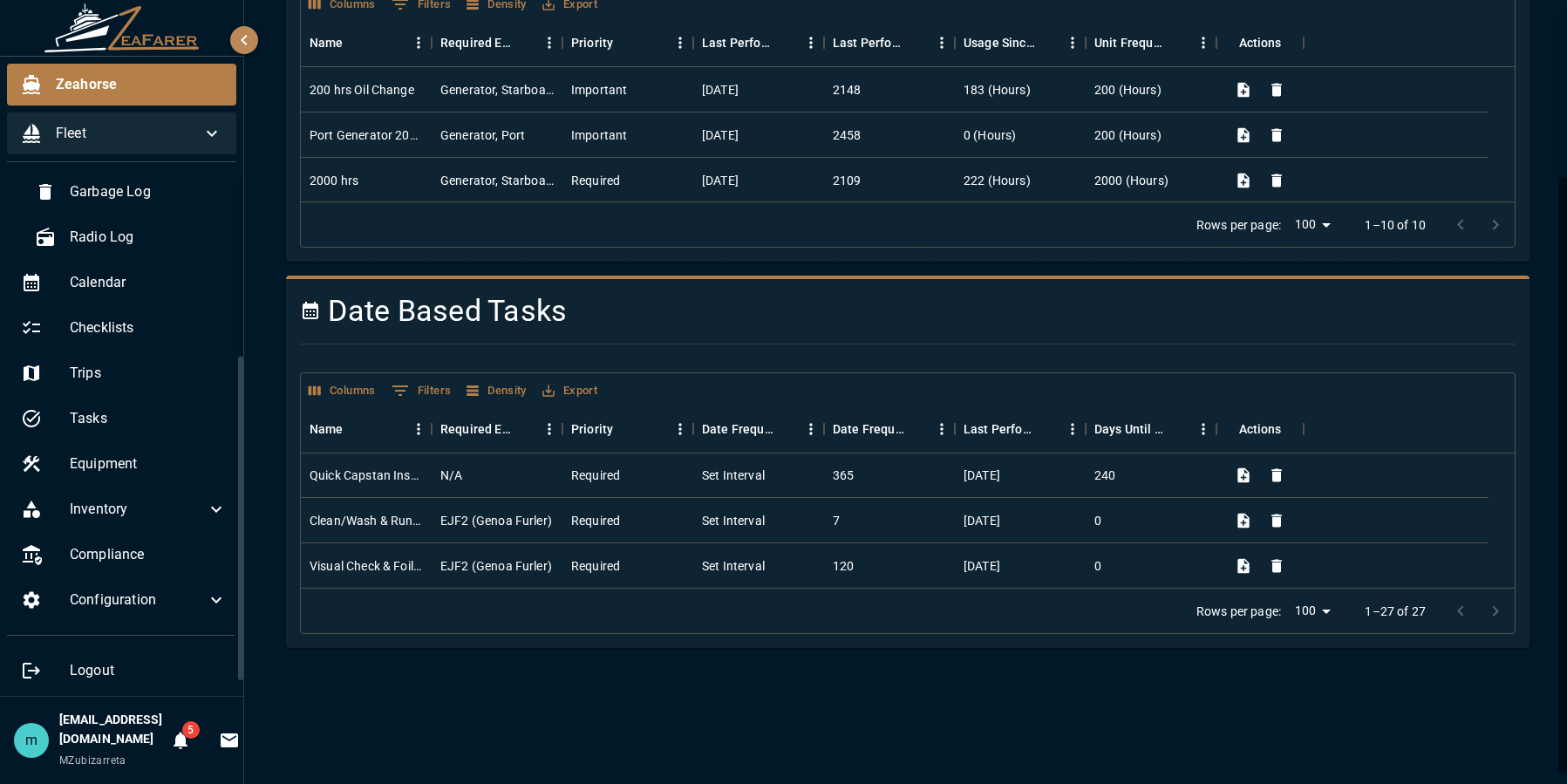
scroll to position [225, 0]
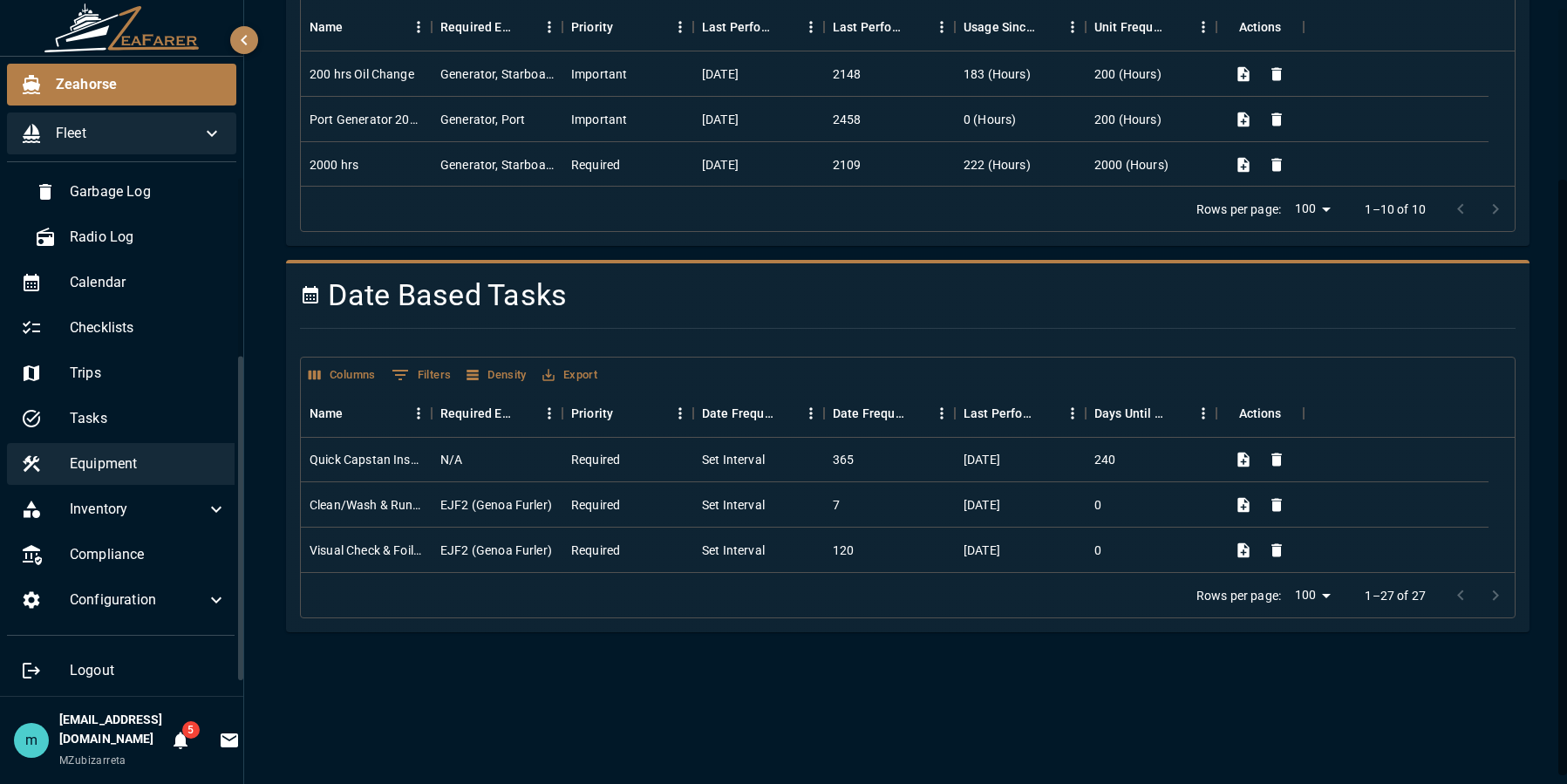
click at [109, 456] on span "Equipment" at bounding box center [149, 464] width 157 height 21
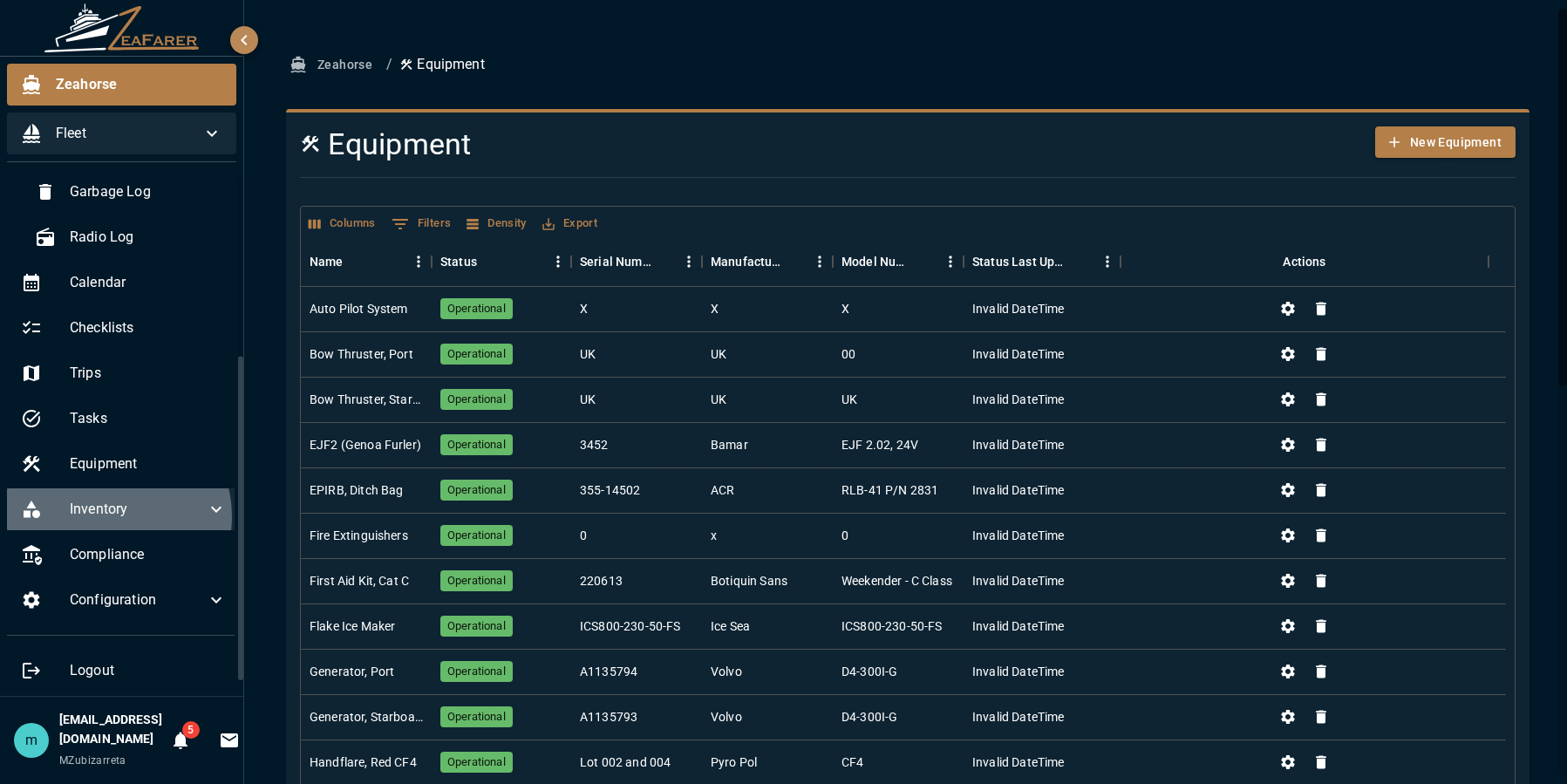
click at [112, 516] on span "Inventory" at bounding box center [138, 510] width 136 height 21
click at [113, 512] on span "Inventory" at bounding box center [138, 510] width 136 height 21
click at [116, 502] on span "Inventory" at bounding box center [138, 510] width 136 height 21
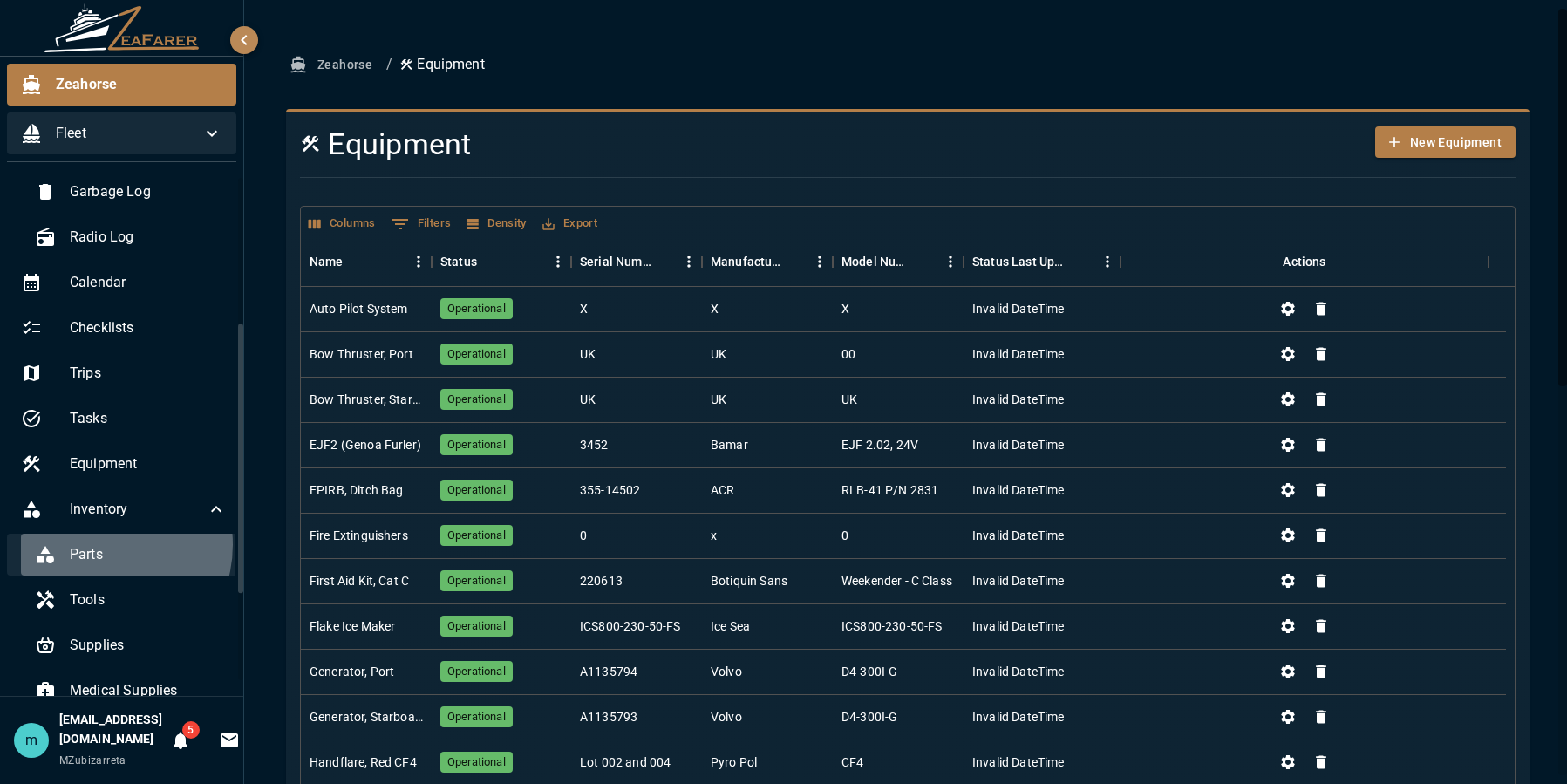
click at [98, 544] on span "Parts" at bounding box center [149, 554] width 157 height 21
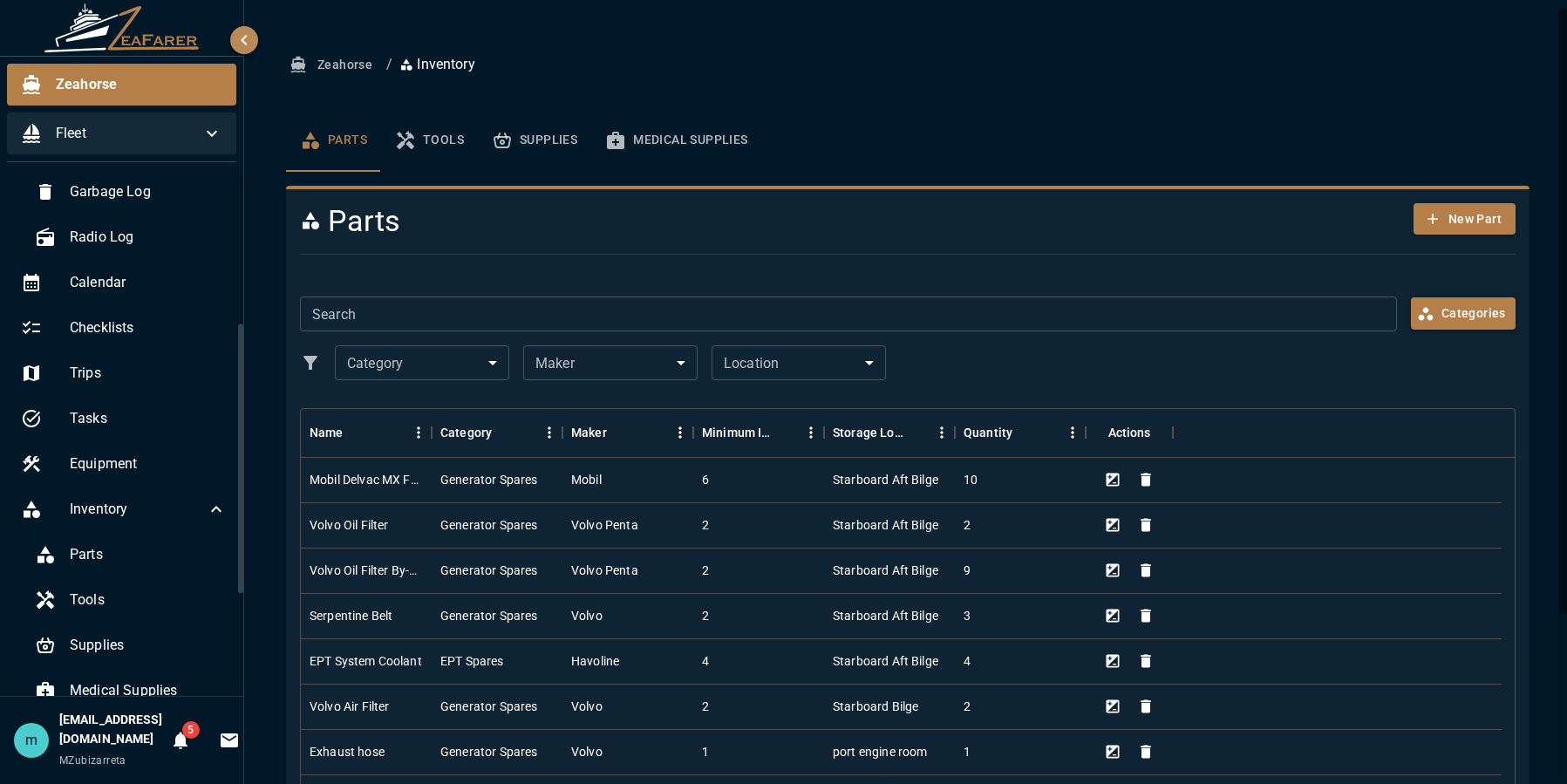
click at [1530, 562] on div "Zeahorse / Inventory Parts Tools Supplies Medical Supplies Parts New Part Searc…" at bounding box center [908, 510] width 1285 height 922
drag, startPoint x: 1530, startPoint y: 562, endPoint x: 1242, endPoint y: 306, distance: 385.3
click at [1270, 329] on div "Zeahorse / Inventory Parts Tools Supplies Medical Supplies Parts New Part Searc…" at bounding box center [908, 510] width 1285 height 922
click at [482, 233] on h4 "Parts" at bounding box center [805, 221] width 1011 height 37
click at [453, 142] on button "Tools" at bounding box center [429, 141] width 97 height 63
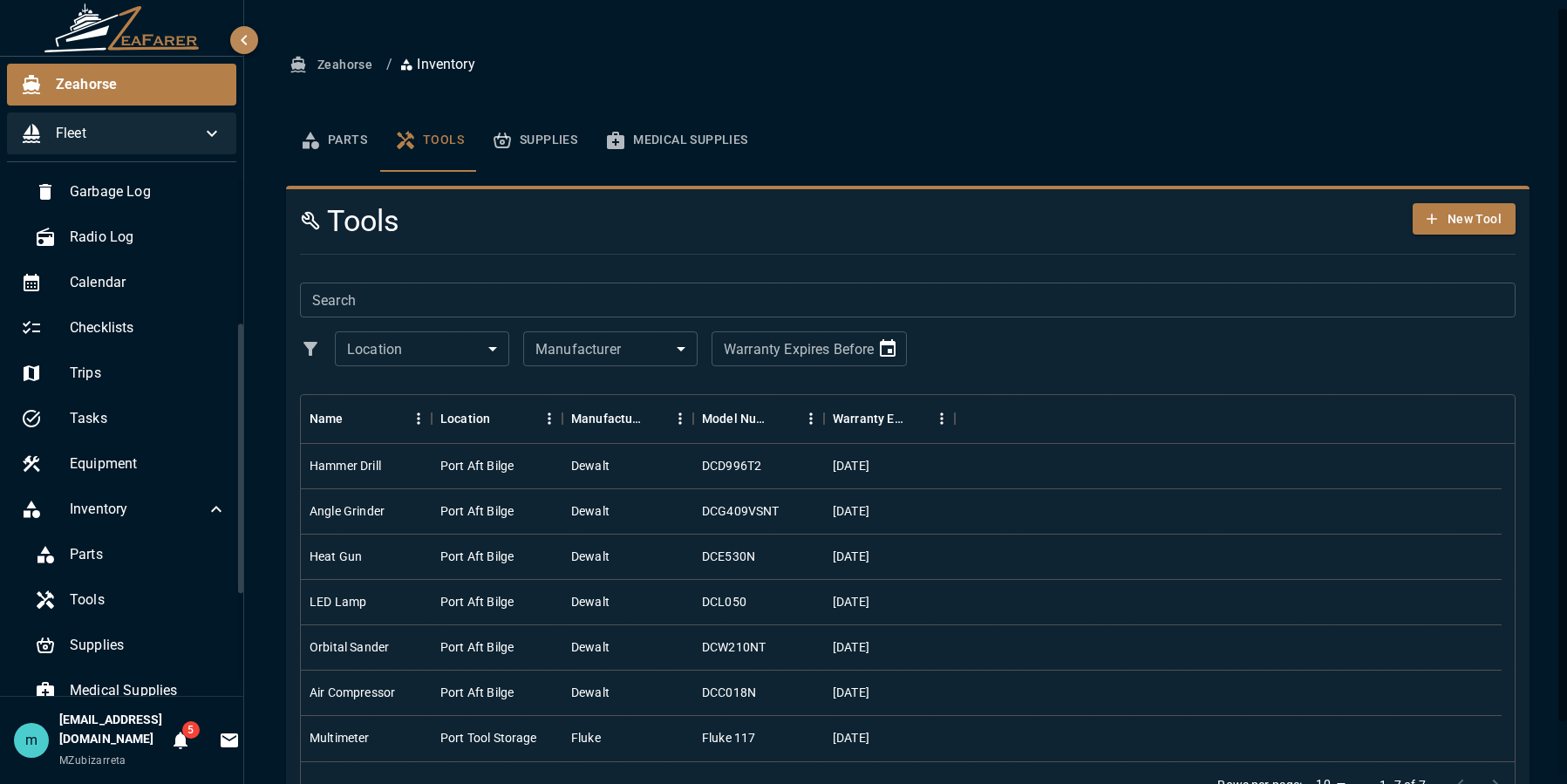
click at [1536, 629] on div "Zeahorse / Inventory Parts Tools Supplies Medical Supplies Tools New Tool Searc…" at bounding box center [908, 435] width 1285 height 773
click at [555, 128] on button "Supplies" at bounding box center [535, 141] width 114 height 63
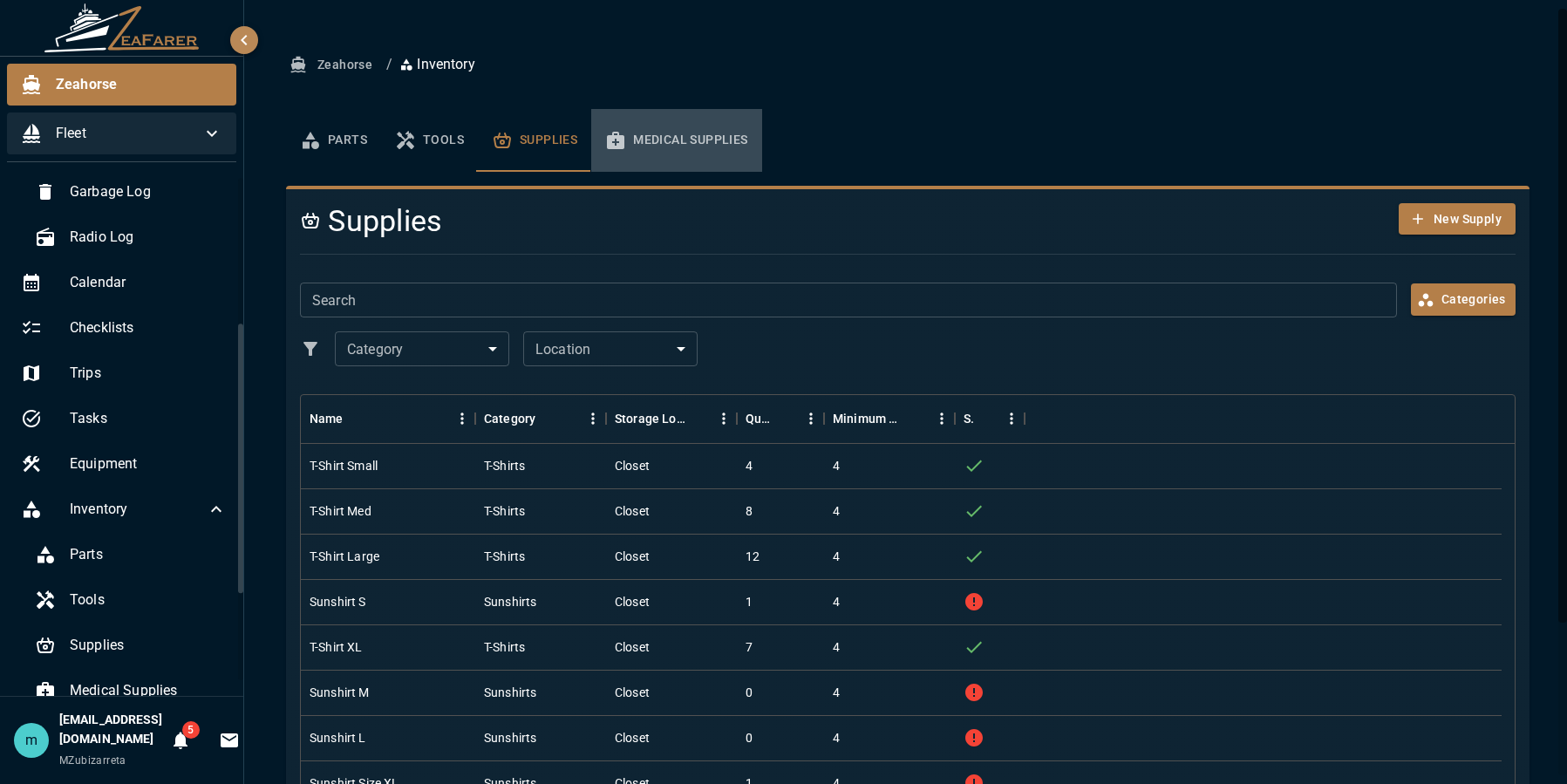
click at [685, 123] on button "Medical Supplies" at bounding box center [676, 141] width 170 height 63
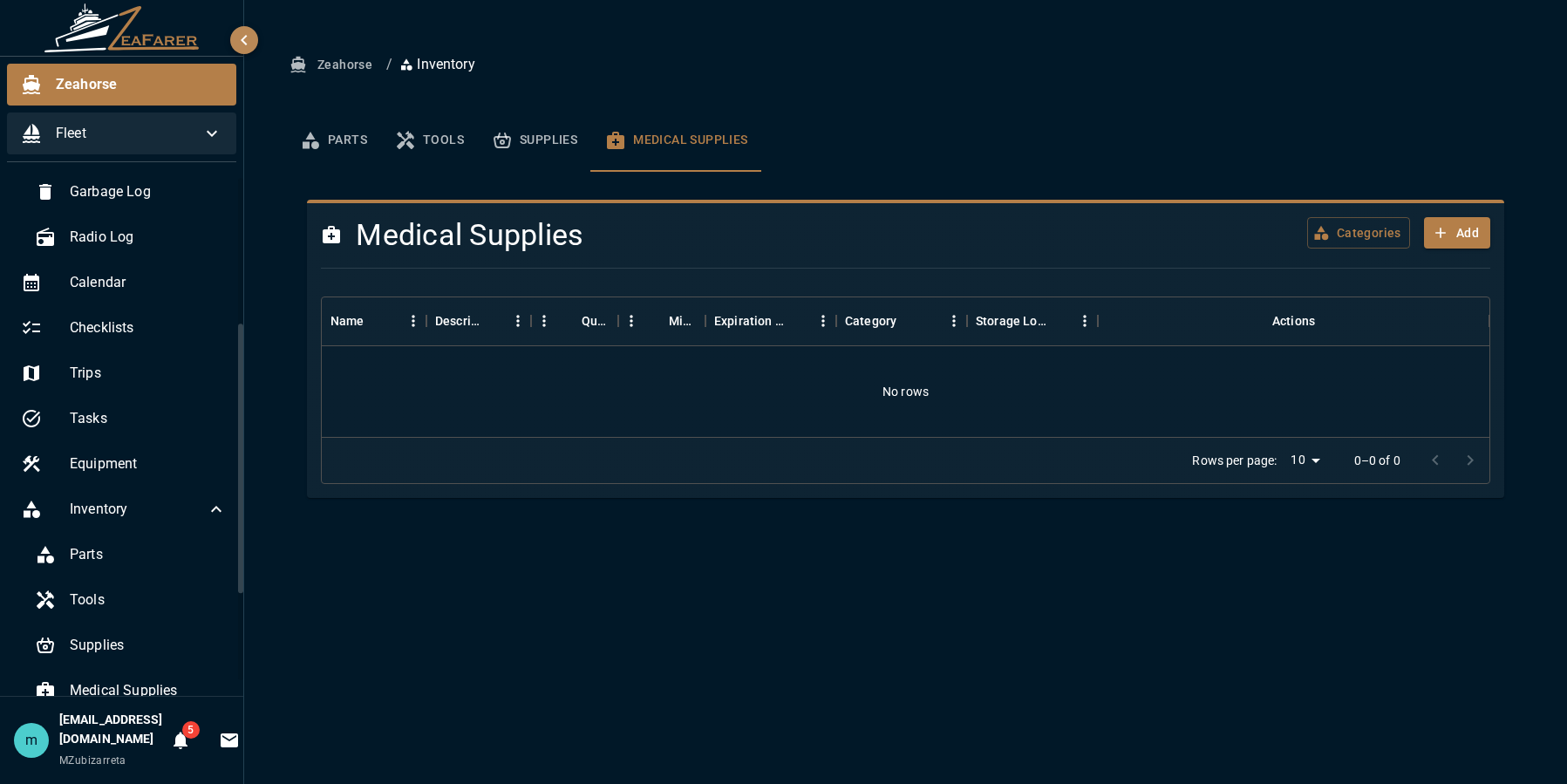
click at [740, 576] on div "Zeahorse / Inventory Parts Tools Supplies Medical Supplies Medical Supplies Cat…" at bounding box center [905, 392] width 1323 height 784
click at [345, 135] on button "Parts" at bounding box center [333, 141] width 95 height 63
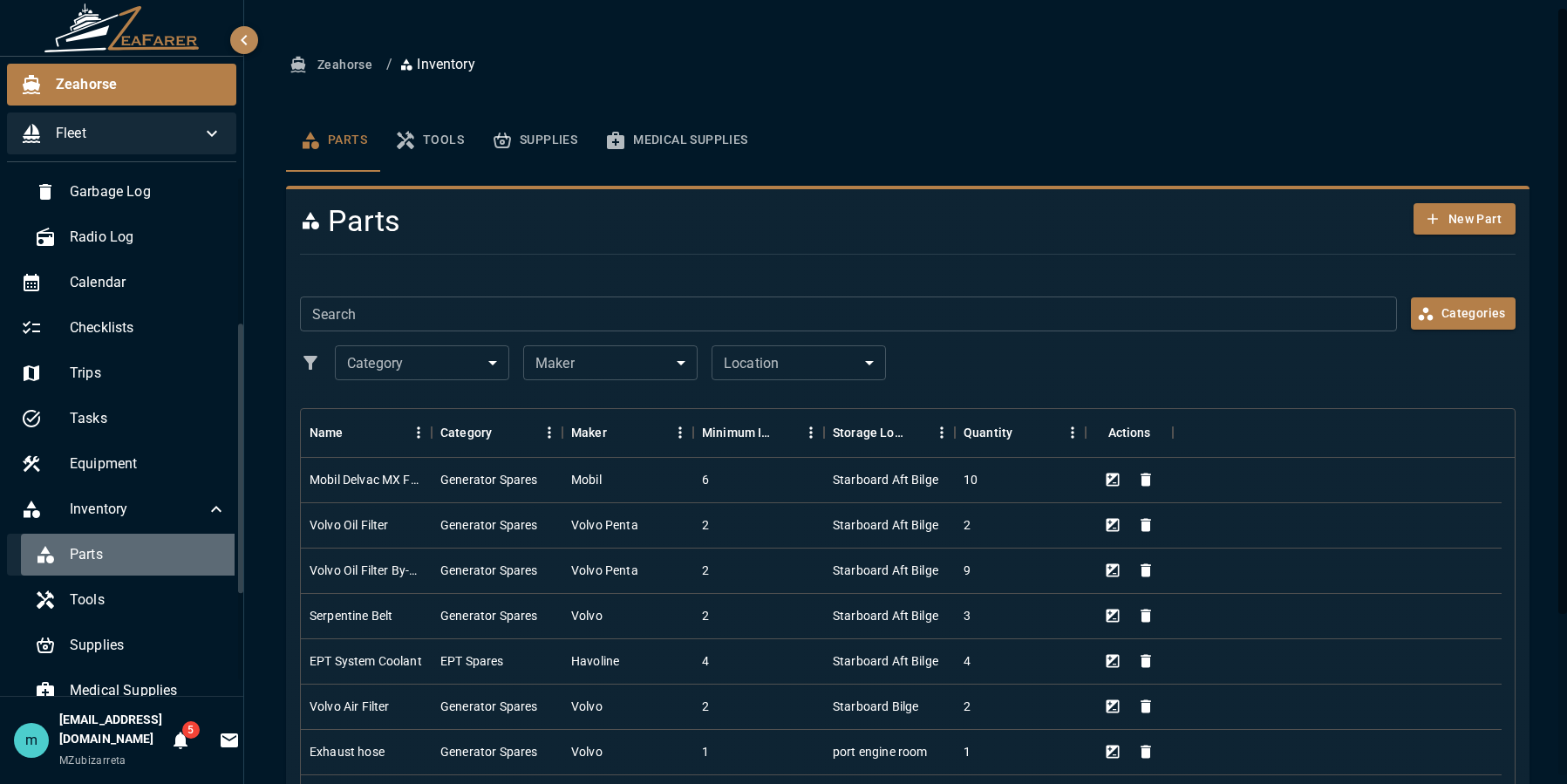
click at [136, 548] on span "Parts" at bounding box center [149, 554] width 157 height 21
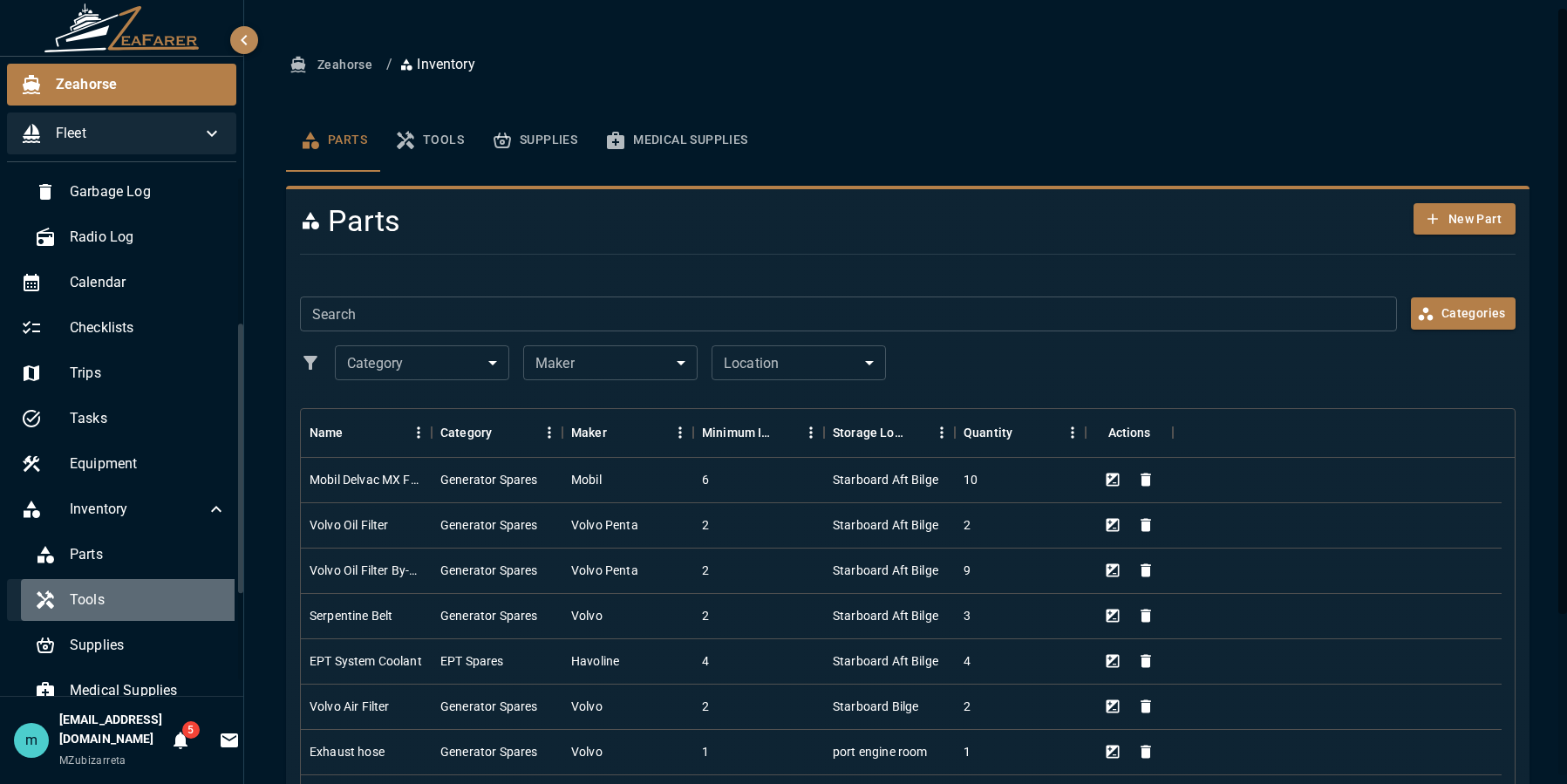
click at [129, 597] on span "Tools" at bounding box center [149, 600] width 157 height 21
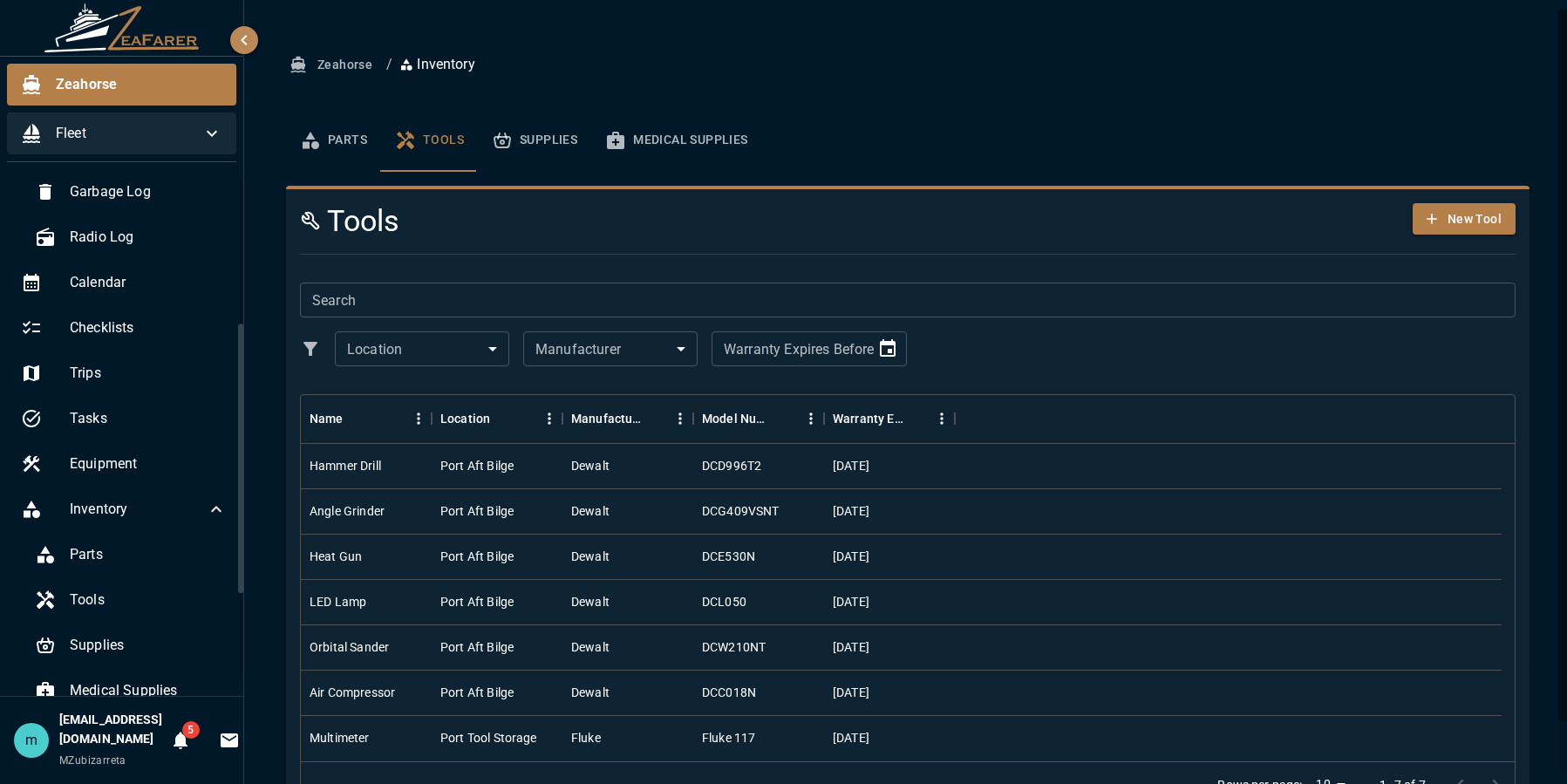
drag, startPoint x: 1543, startPoint y: 512, endPoint x: 1540, endPoint y: 646, distance: 134.0
click at [1540, 646] on div "Zeahorse / Inventory Parts Tools Supplies Medical Supplies Tools New Tool Searc…" at bounding box center [908, 420] width 1327 height 842
drag, startPoint x: 1540, startPoint y: 646, endPoint x: 889, endPoint y: 316, distance: 729.9
click at [889, 316] on div "Zeahorse / Inventory Parts Tools Supplies Medical Supplies Tools New Tool Searc…" at bounding box center [908, 420] width 1327 height 842
click at [1122, 113] on div "Parts Tools Supplies Medical Supplies" at bounding box center [908, 141] width 1243 height 63
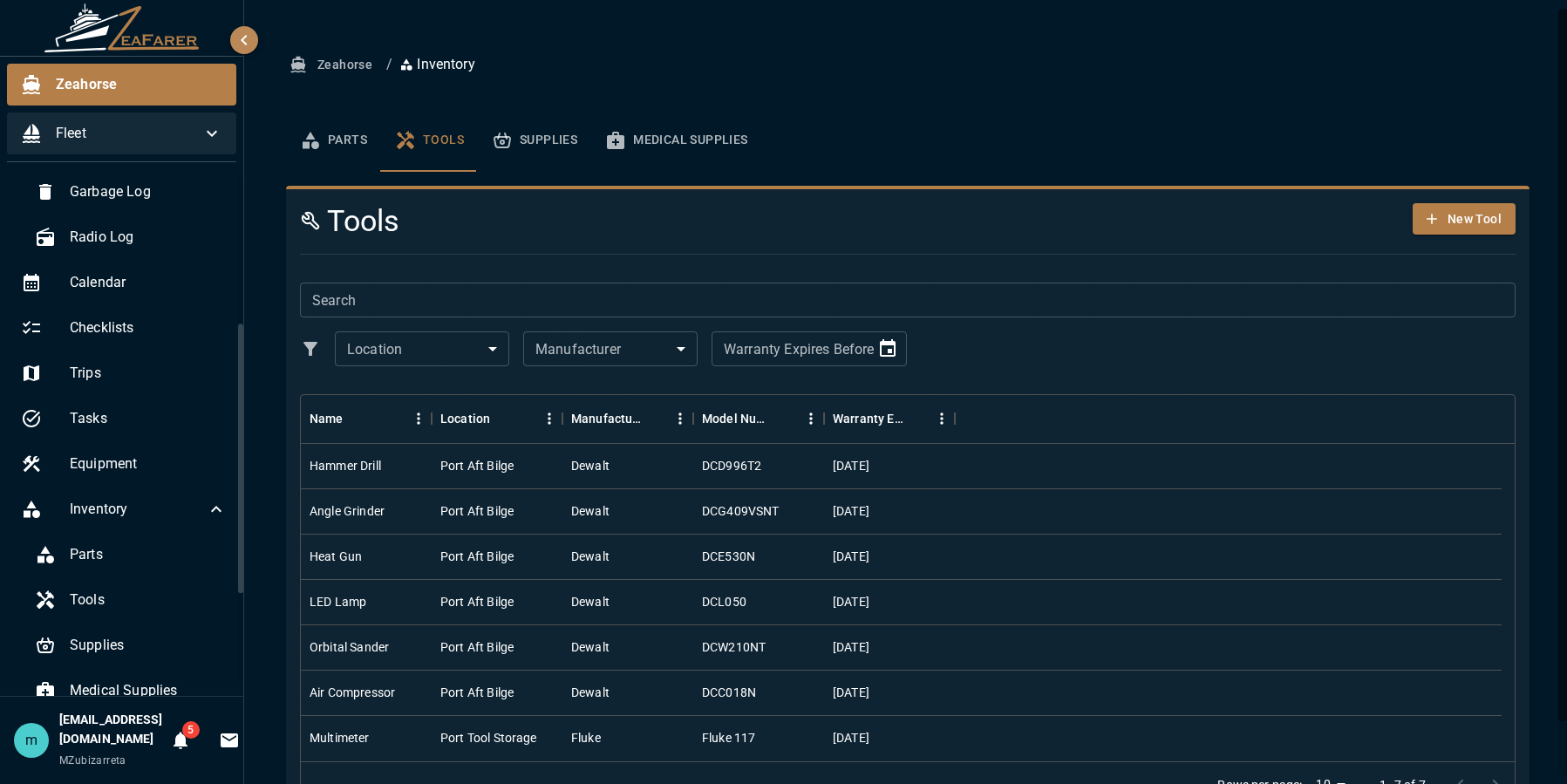
click at [533, 135] on button "Supplies" at bounding box center [535, 141] width 114 height 63
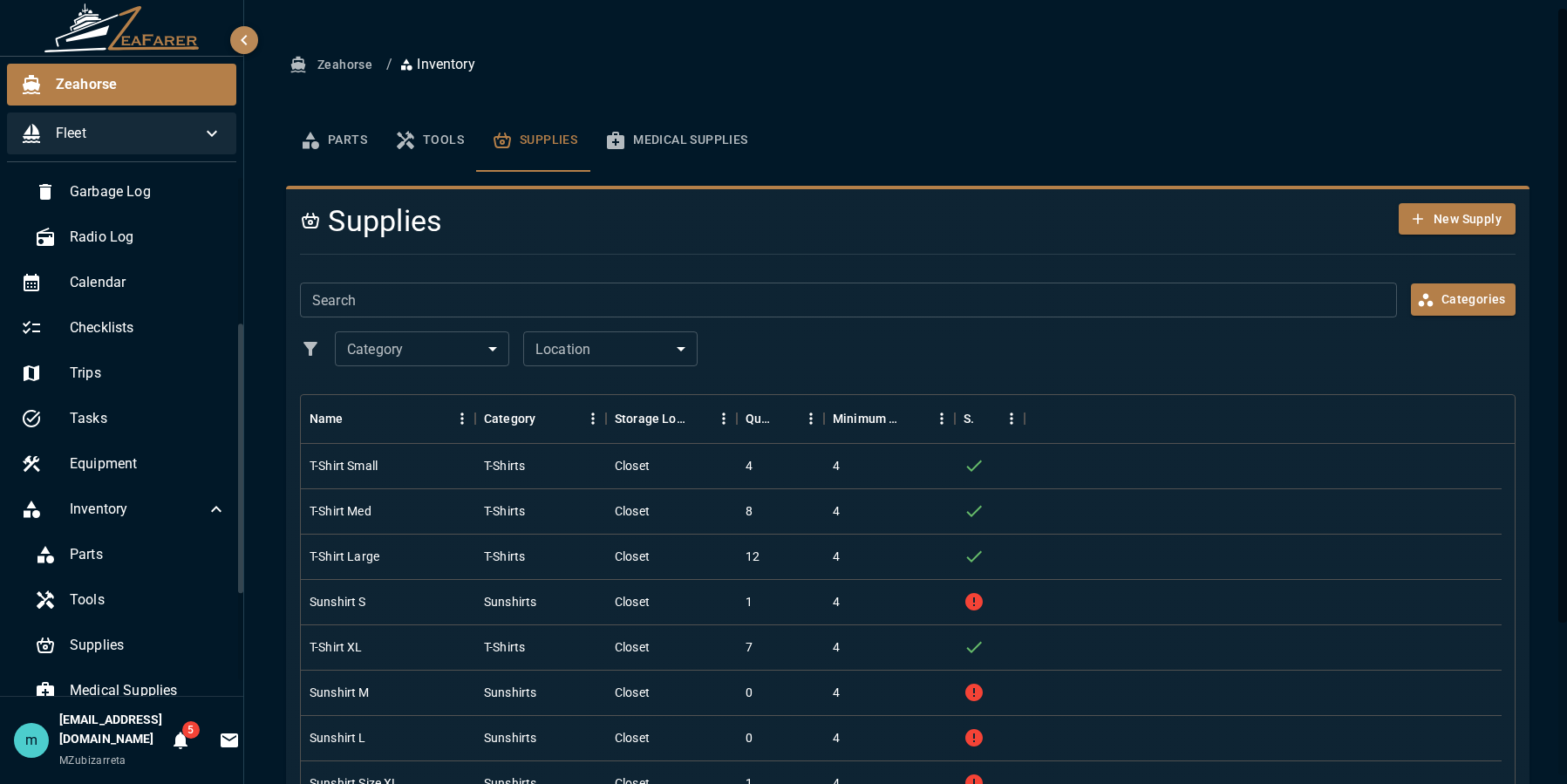
click at [1551, 607] on div "Zeahorse / Inventory Parts Tools Supplies Medical Supplies Supplies New Supply …" at bounding box center [908, 489] width 1327 height 978
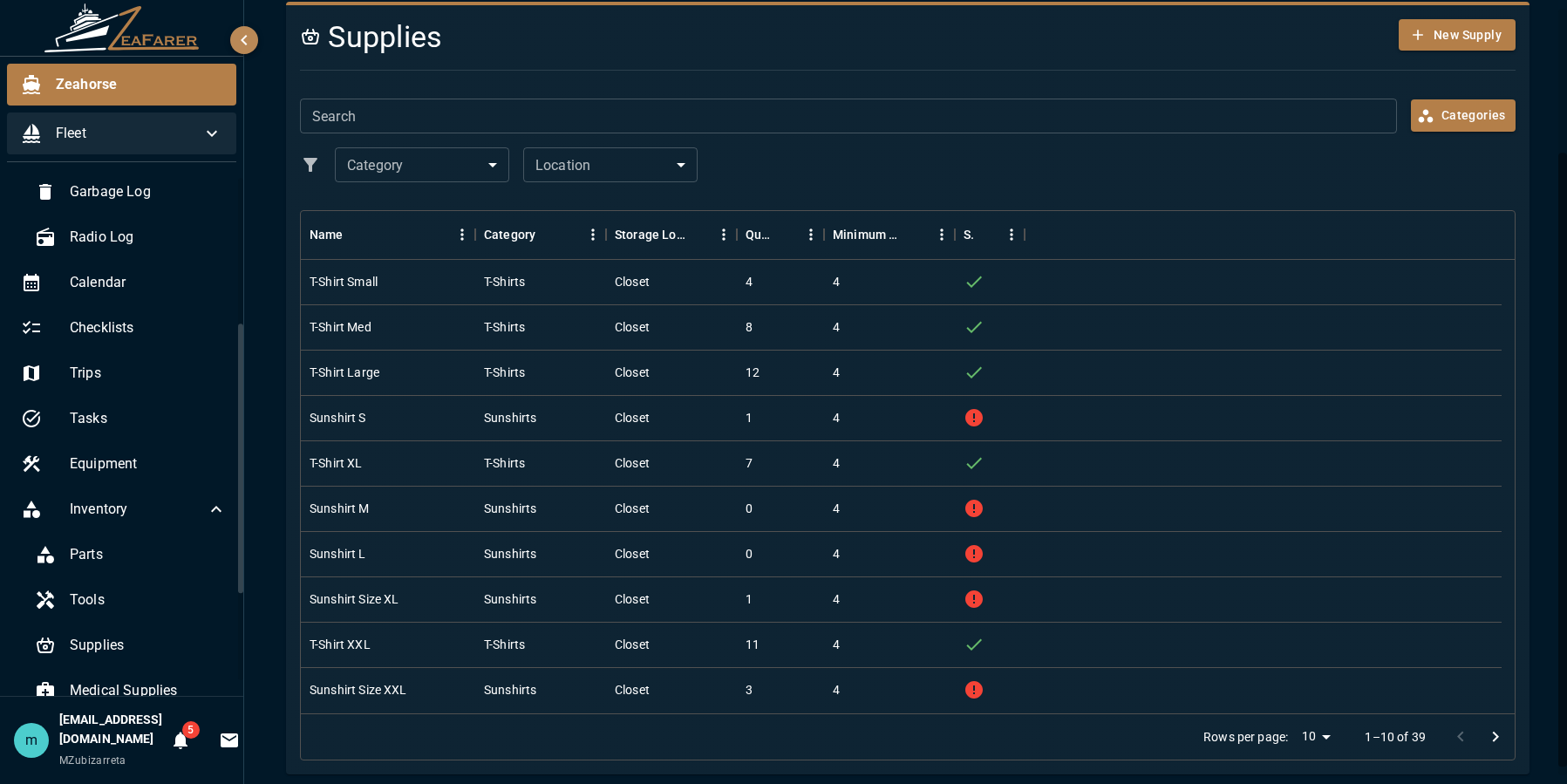
scroll to position [195, 0]
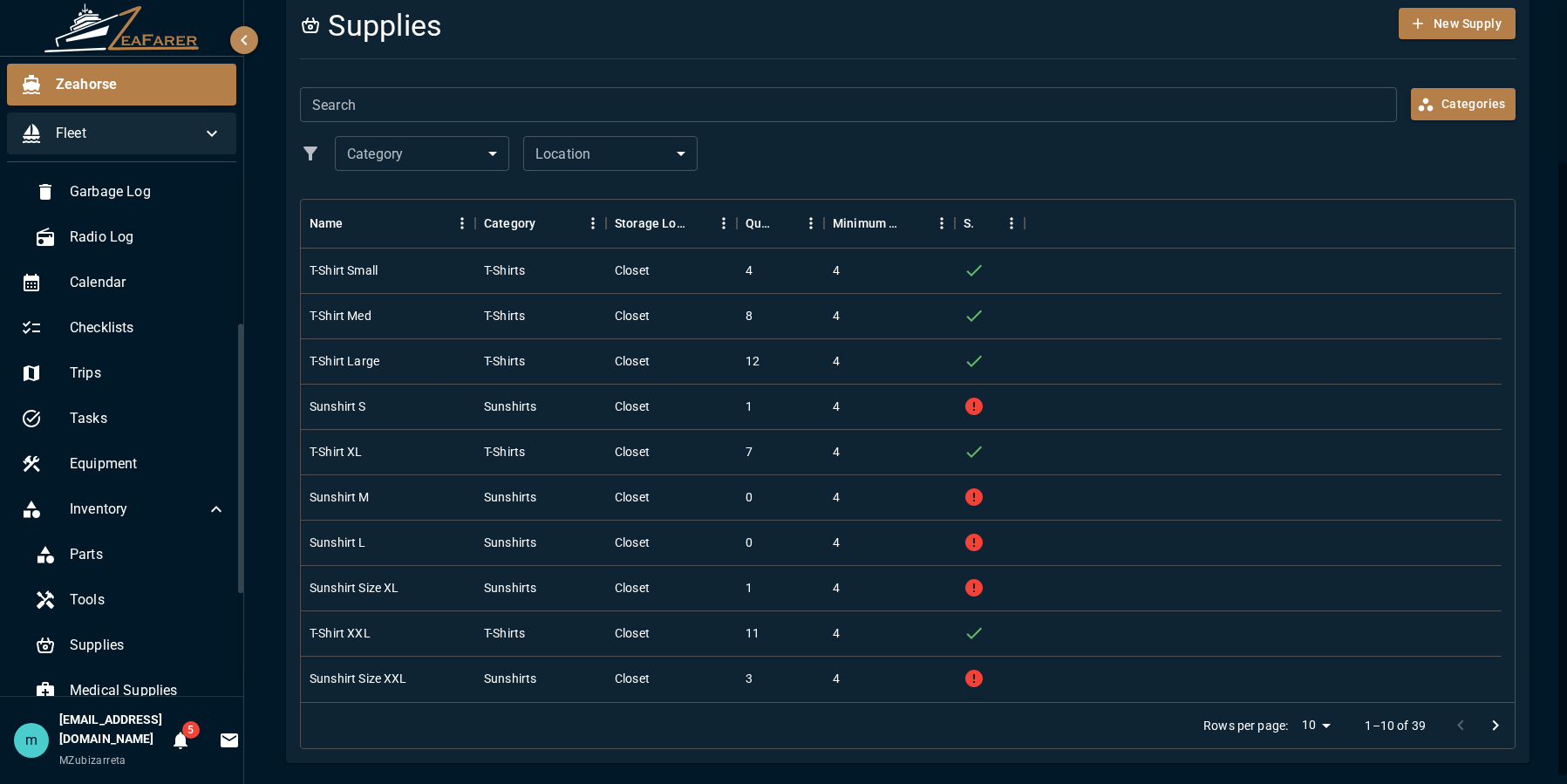
click at [1551, 607] on div "Zeahorse / Inventory Parts Tools Supplies Medical Supplies Supplies New Supply …" at bounding box center [908, 294] width 1327 height 978
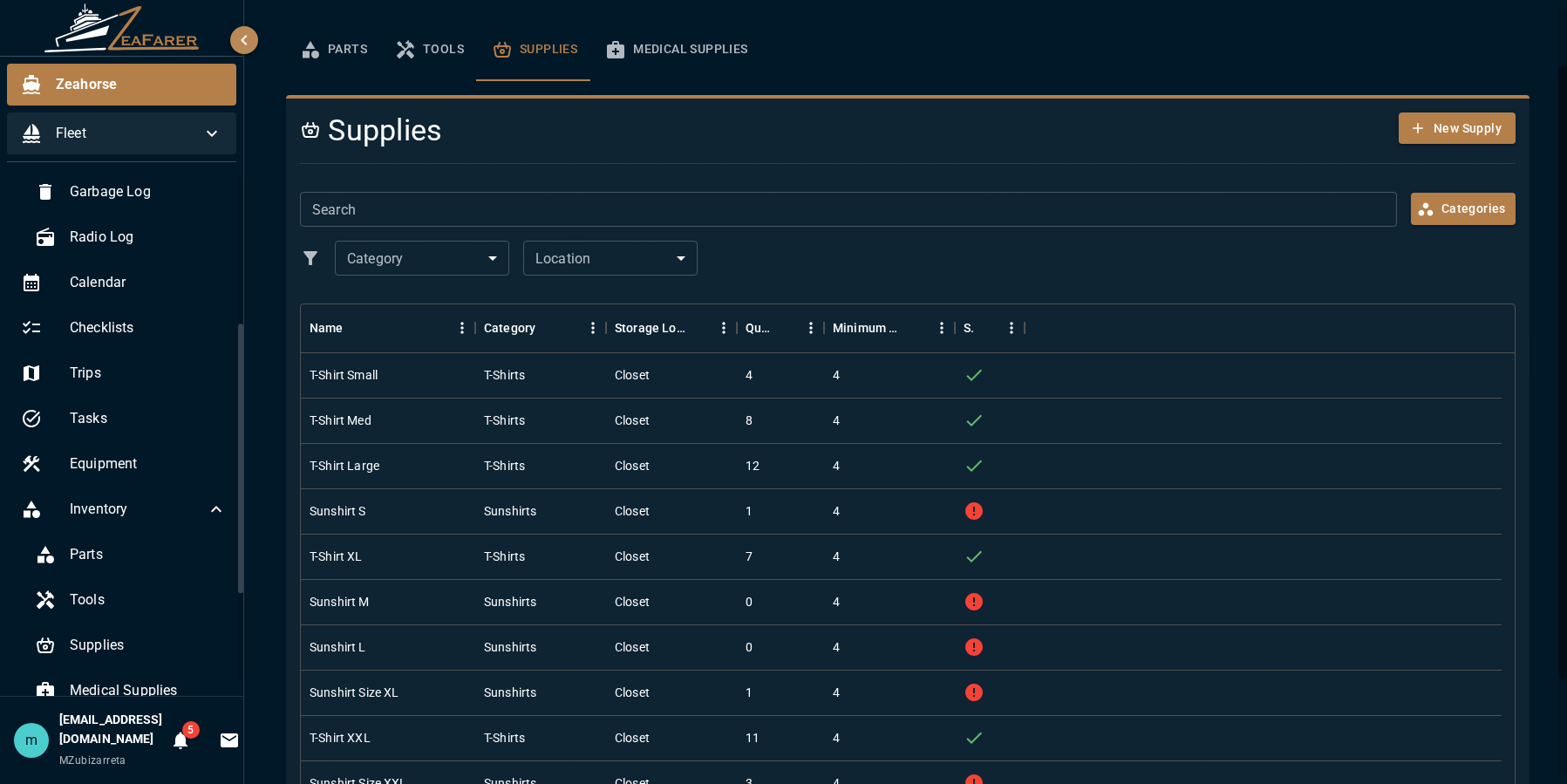
scroll to position [0, 0]
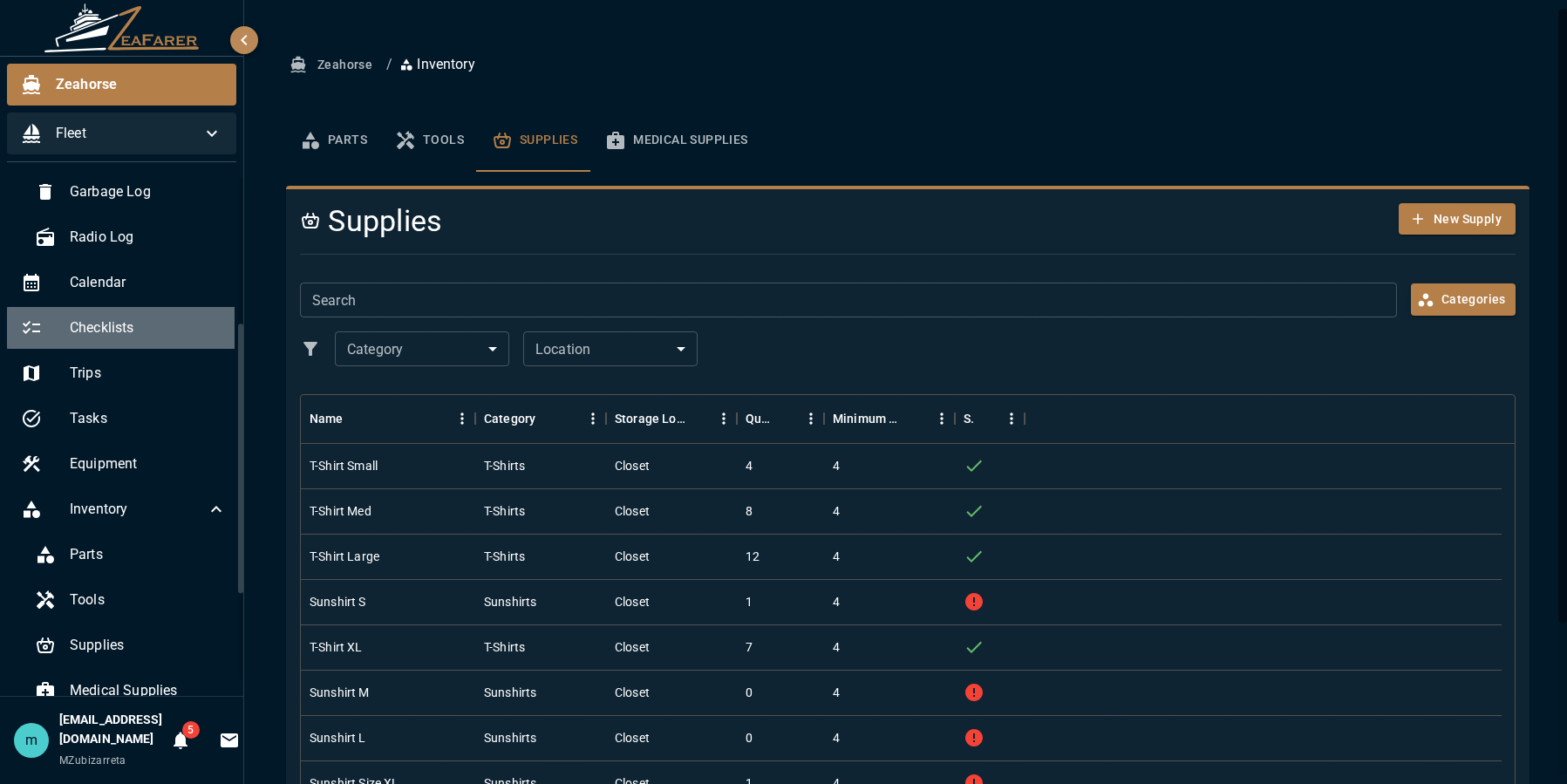
click at [122, 319] on span "Checklists" at bounding box center [149, 328] width 157 height 21
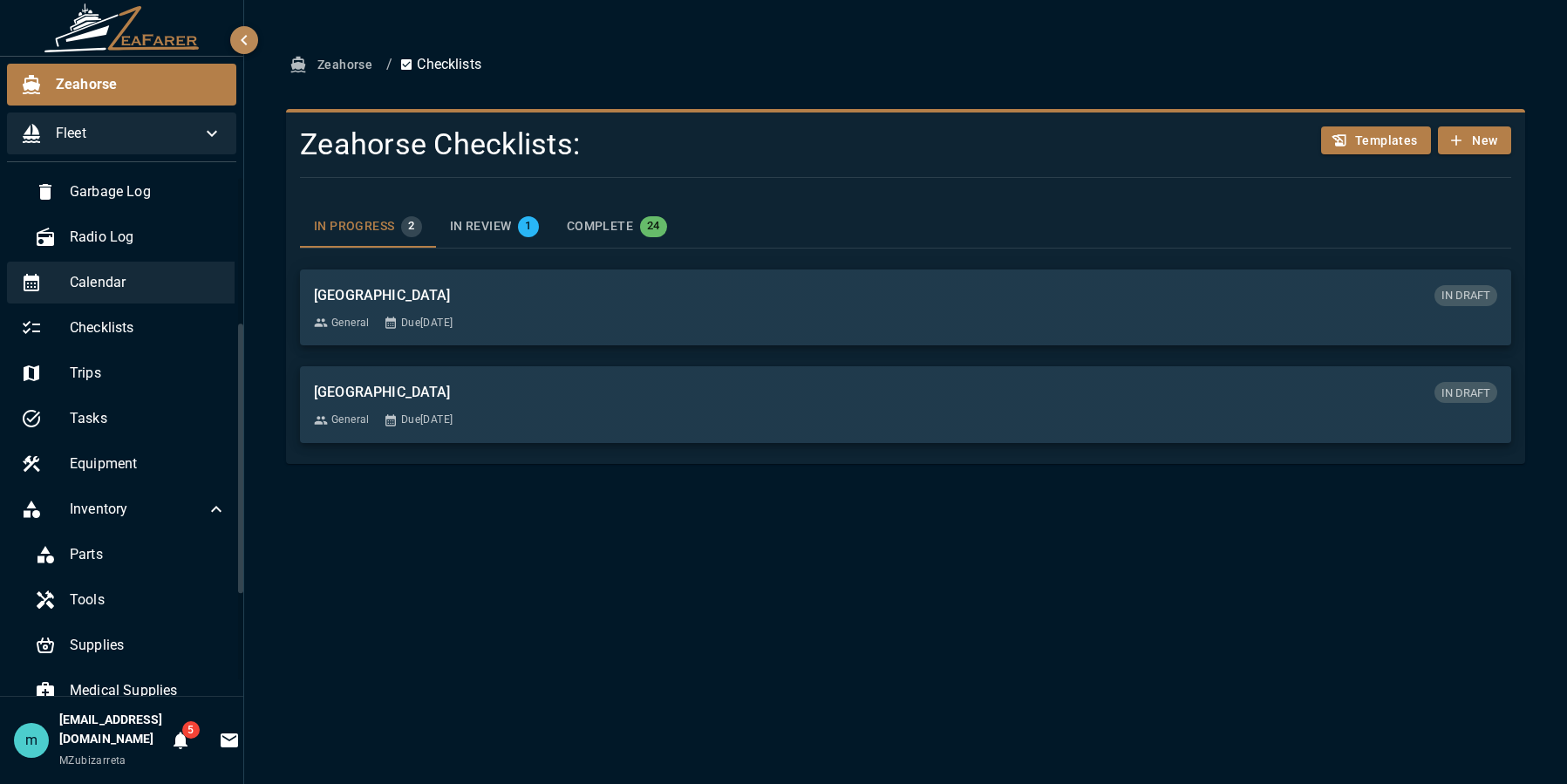
click at [113, 286] on span "Calendar" at bounding box center [149, 282] width 157 height 21
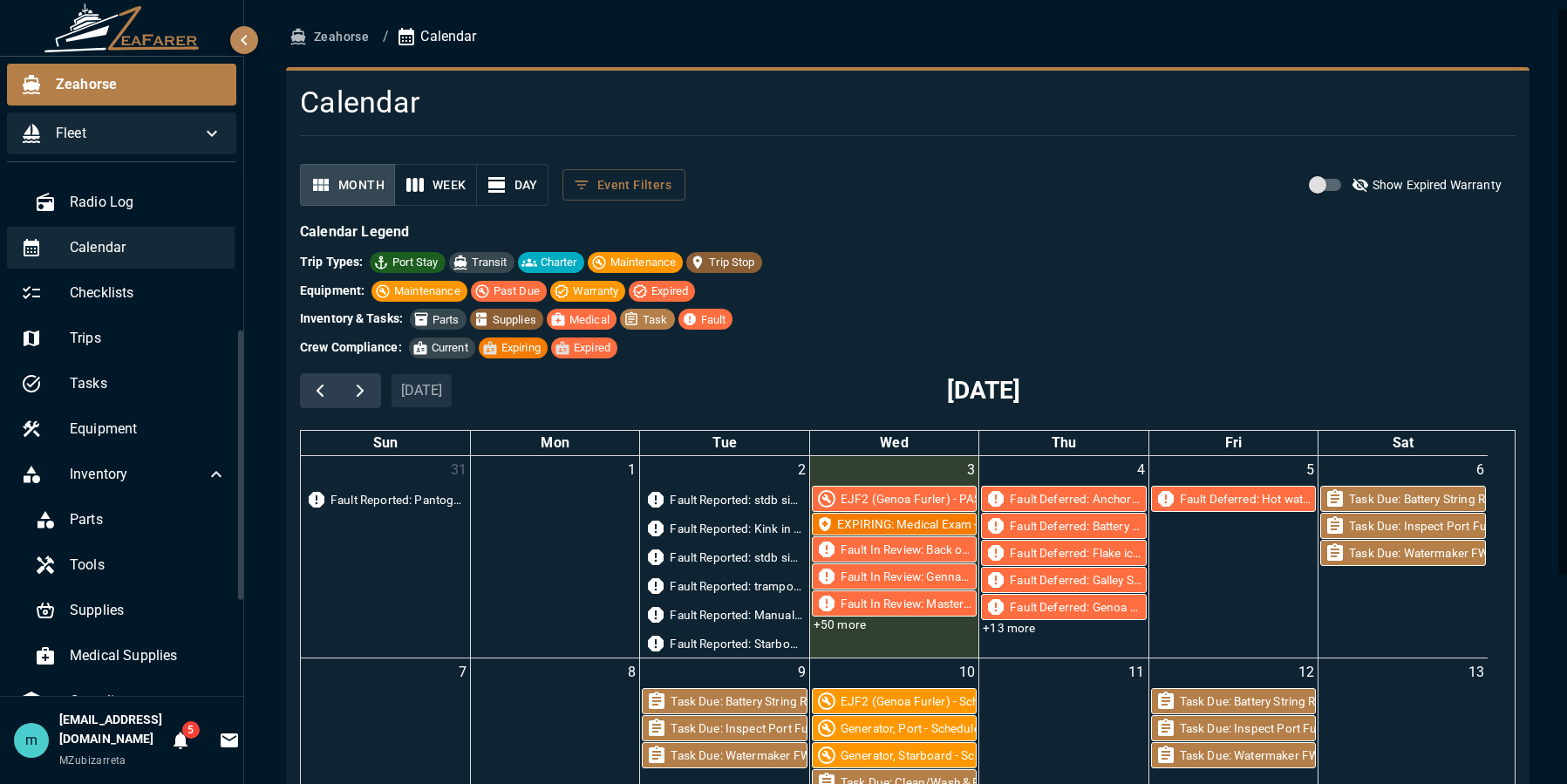
scroll to position [284, 0]
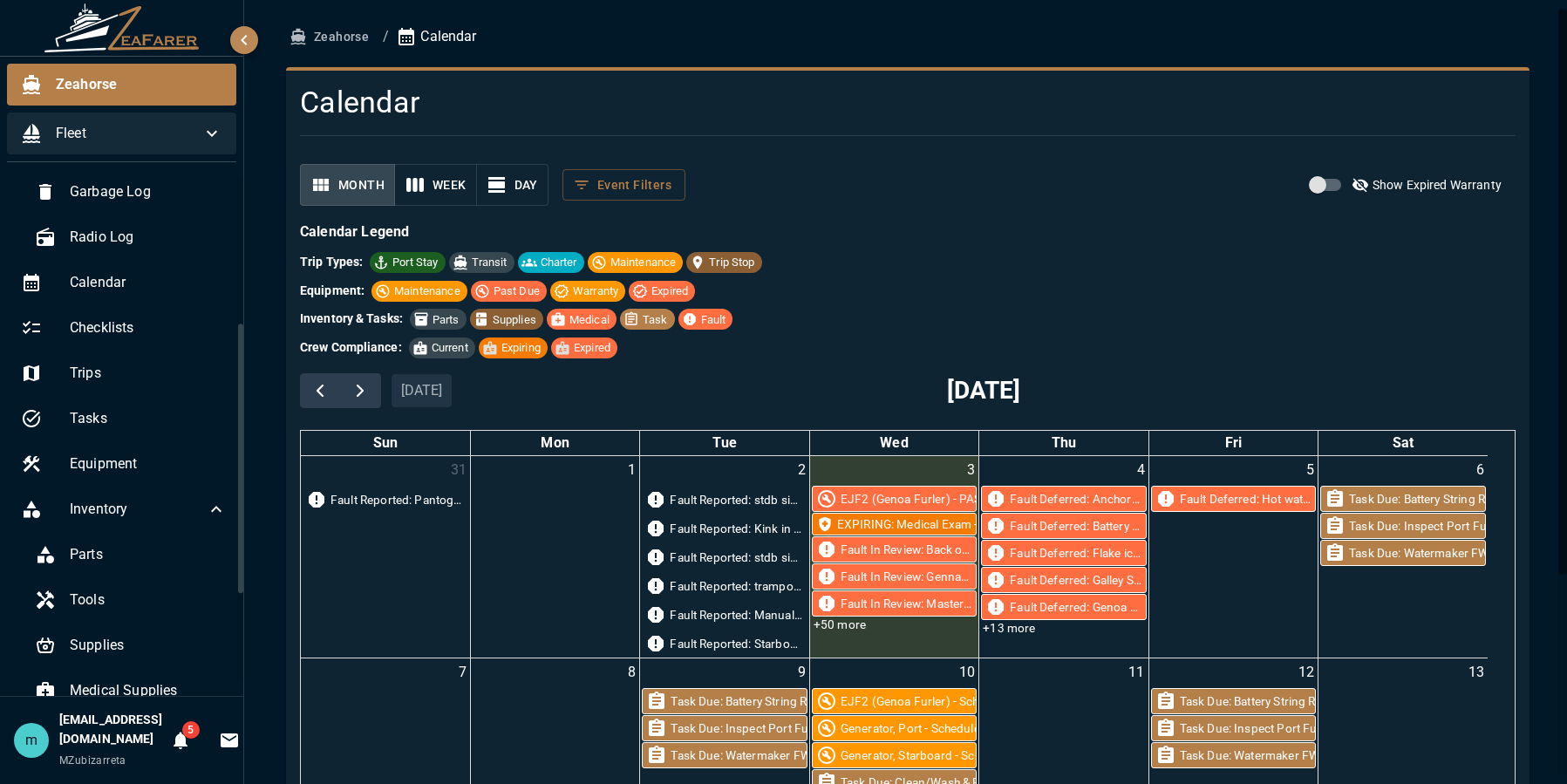
click at [1564, 688] on div at bounding box center [1563, 392] width 9 height 767
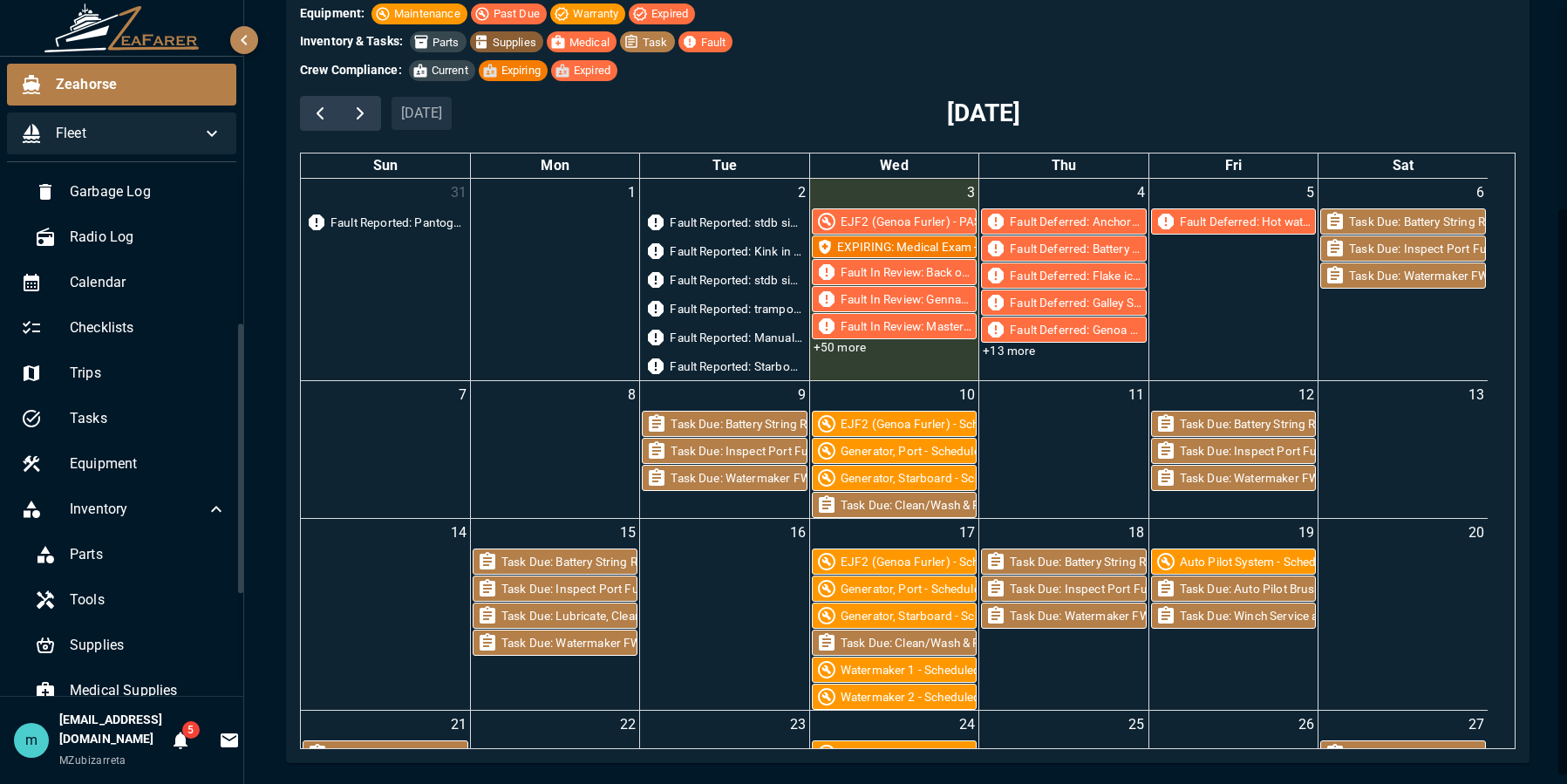
click at [1552, 633] on div "Zeahorse / Calendar Calendar Month Week Day Event Filters Show Expired Warranty…" at bounding box center [908, 253] width 1327 height 1061
drag, startPoint x: 1534, startPoint y: 577, endPoint x: 1530, endPoint y: 718, distance: 141.1
click at [1530, 718] on div "Zeahorse / Calendar Calendar Month Week Day Event Filters Show Expired Warranty…" at bounding box center [908, 253] width 1285 height 1019
click at [1546, 736] on div "Zeahorse / Calendar Calendar Month Week Day Event Filters Show Expired Warranty…" at bounding box center [908, 253] width 1327 height 1061
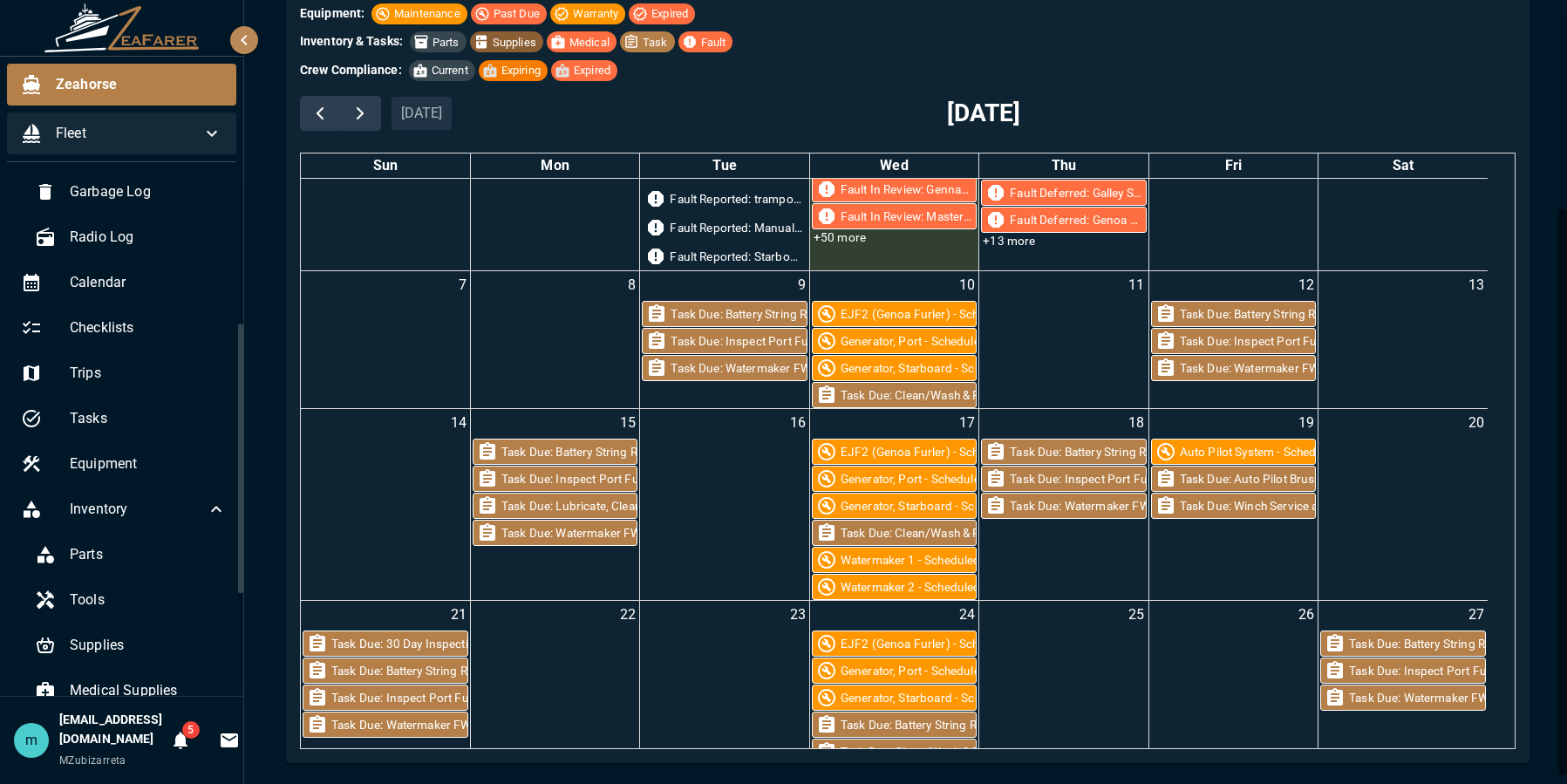
scroll to position [0, 0]
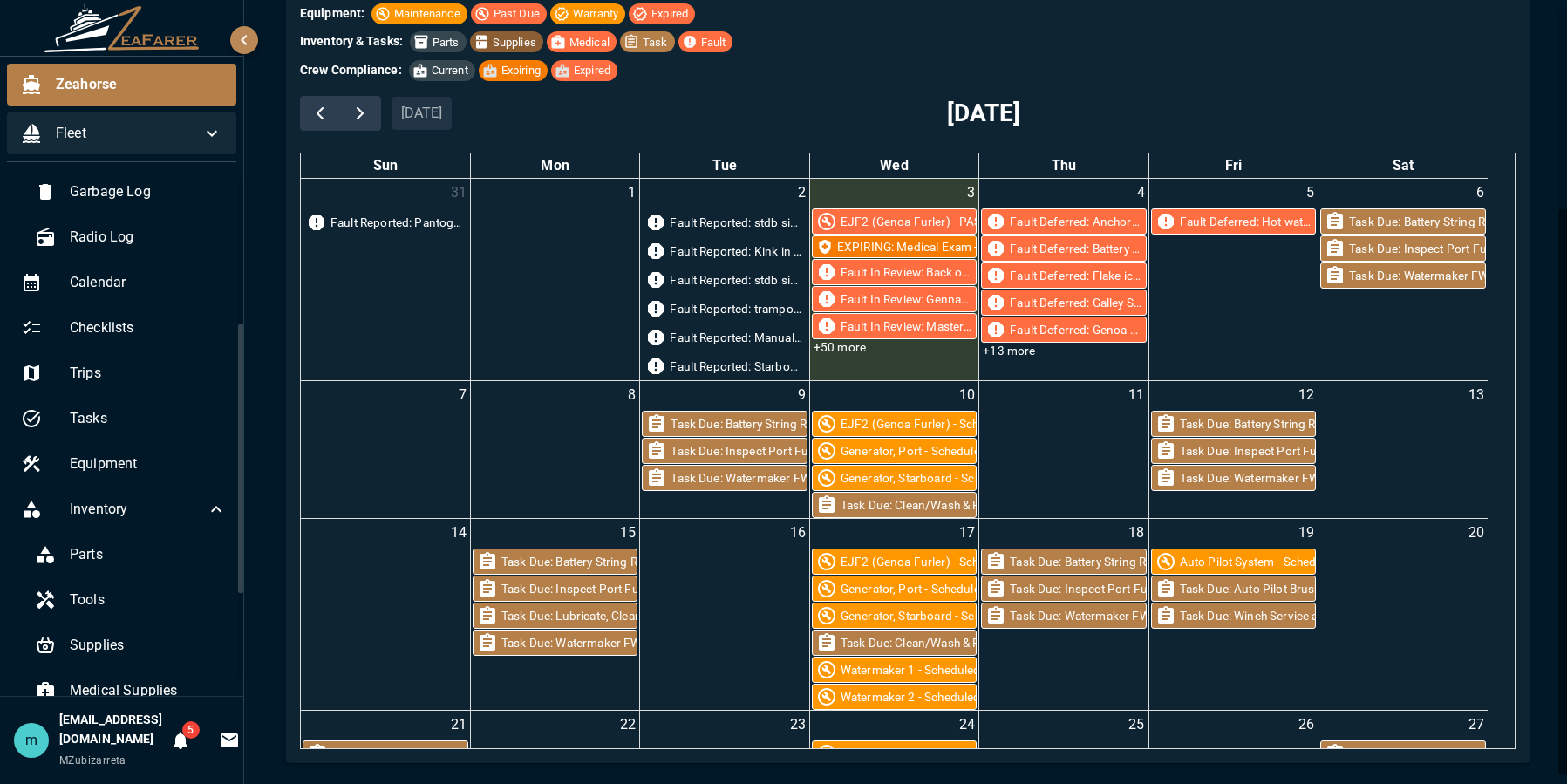
click at [1531, 273] on div "Zeahorse / Calendar Calendar Month Week Day Event Filters Show Expired Warranty…" at bounding box center [908, 253] width 1285 height 1019
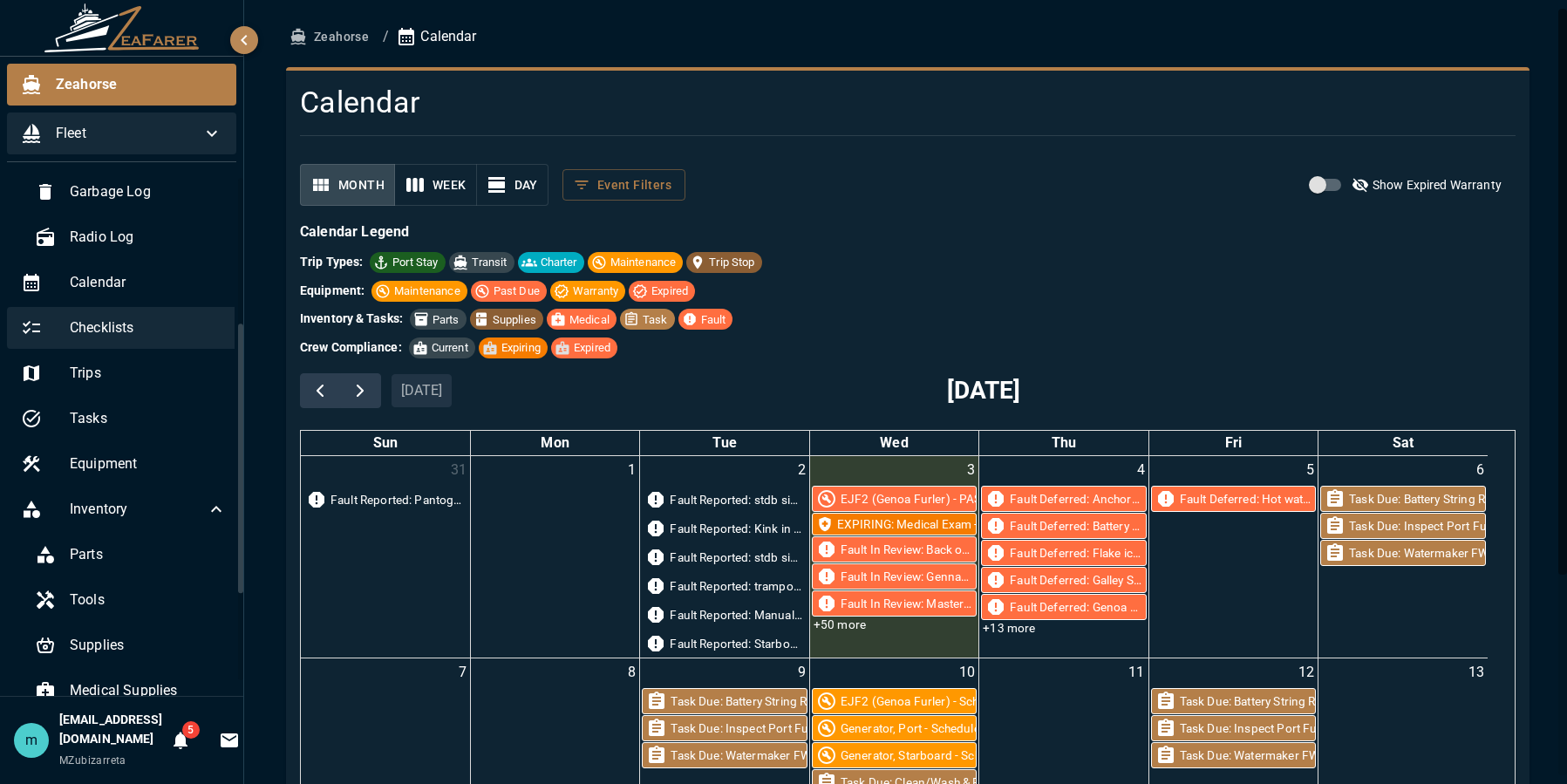
click at [138, 330] on span "Checklists" at bounding box center [149, 328] width 157 height 21
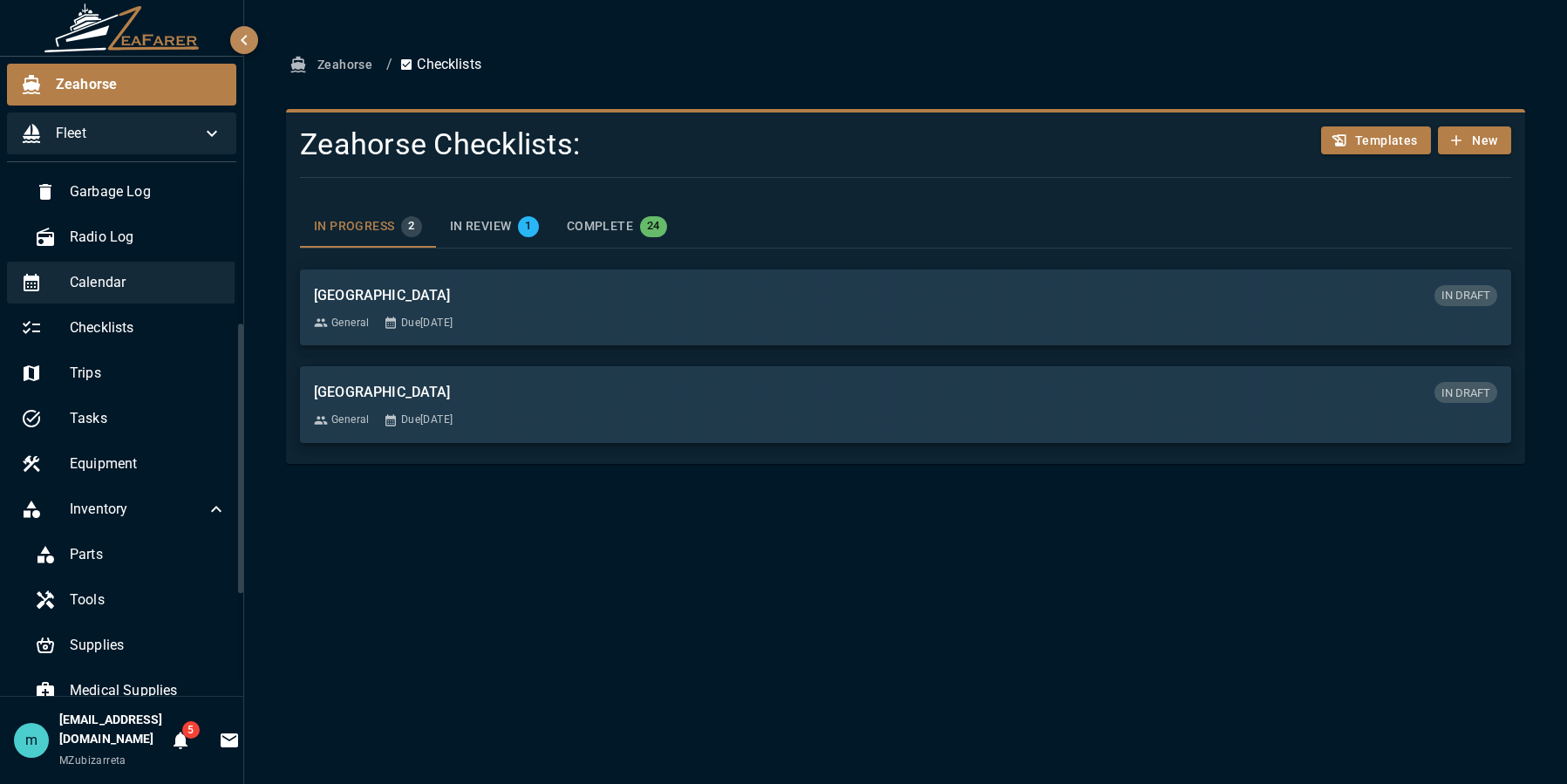
click at [114, 283] on span "Calendar" at bounding box center [149, 282] width 157 height 21
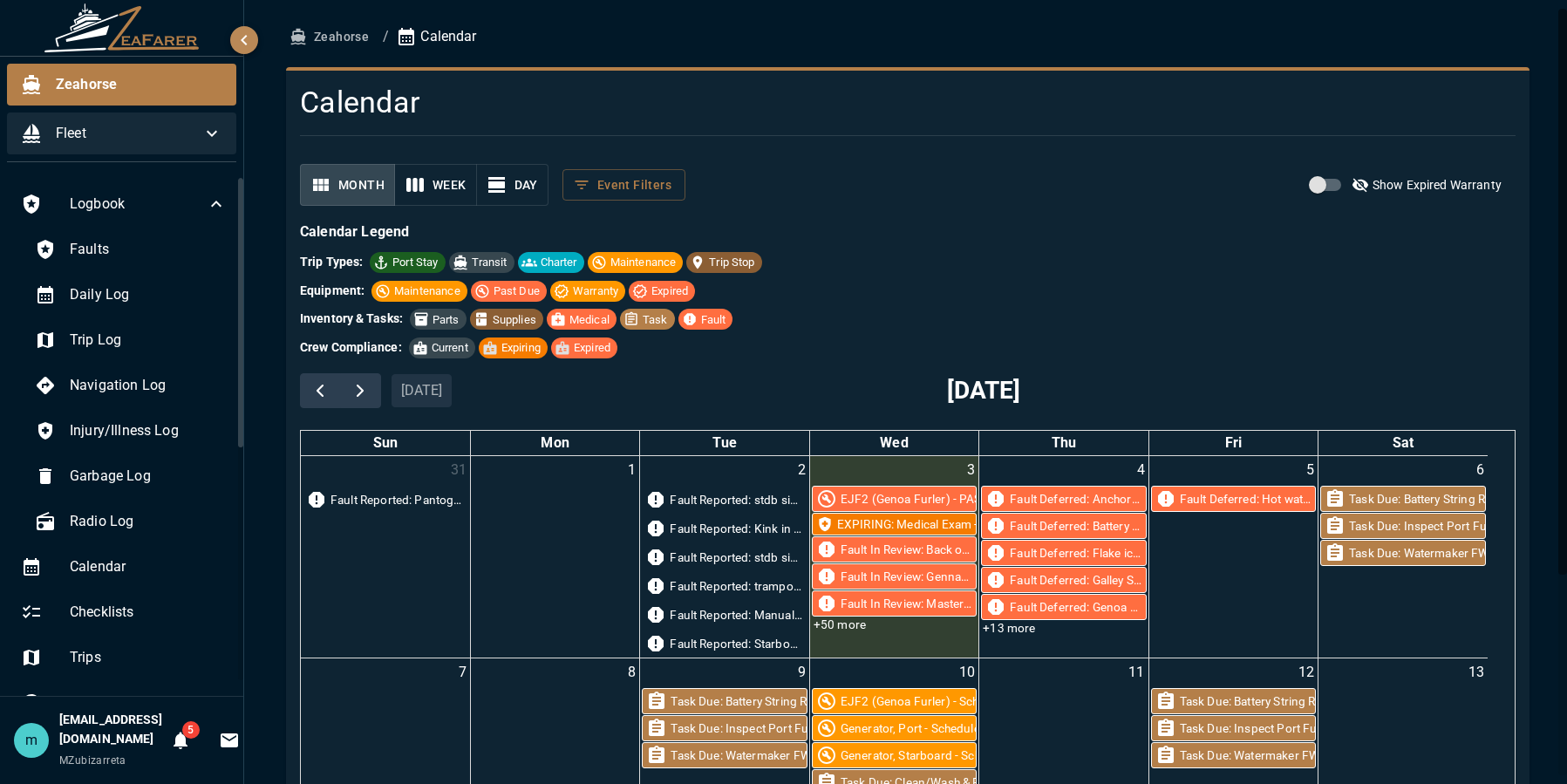
drag, startPoint x: 238, startPoint y: 378, endPoint x: 233, endPoint y: 189, distance: 189.1
click at [233, 189] on div "Logbook Faults Daily Log Trip Log Navigation Log Injury/Illness Log Garbage Log…" at bounding box center [122, 435] width 243 height 519
click at [130, 237] on div "Faults" at bounding box center [130, 249] width 219 height 42
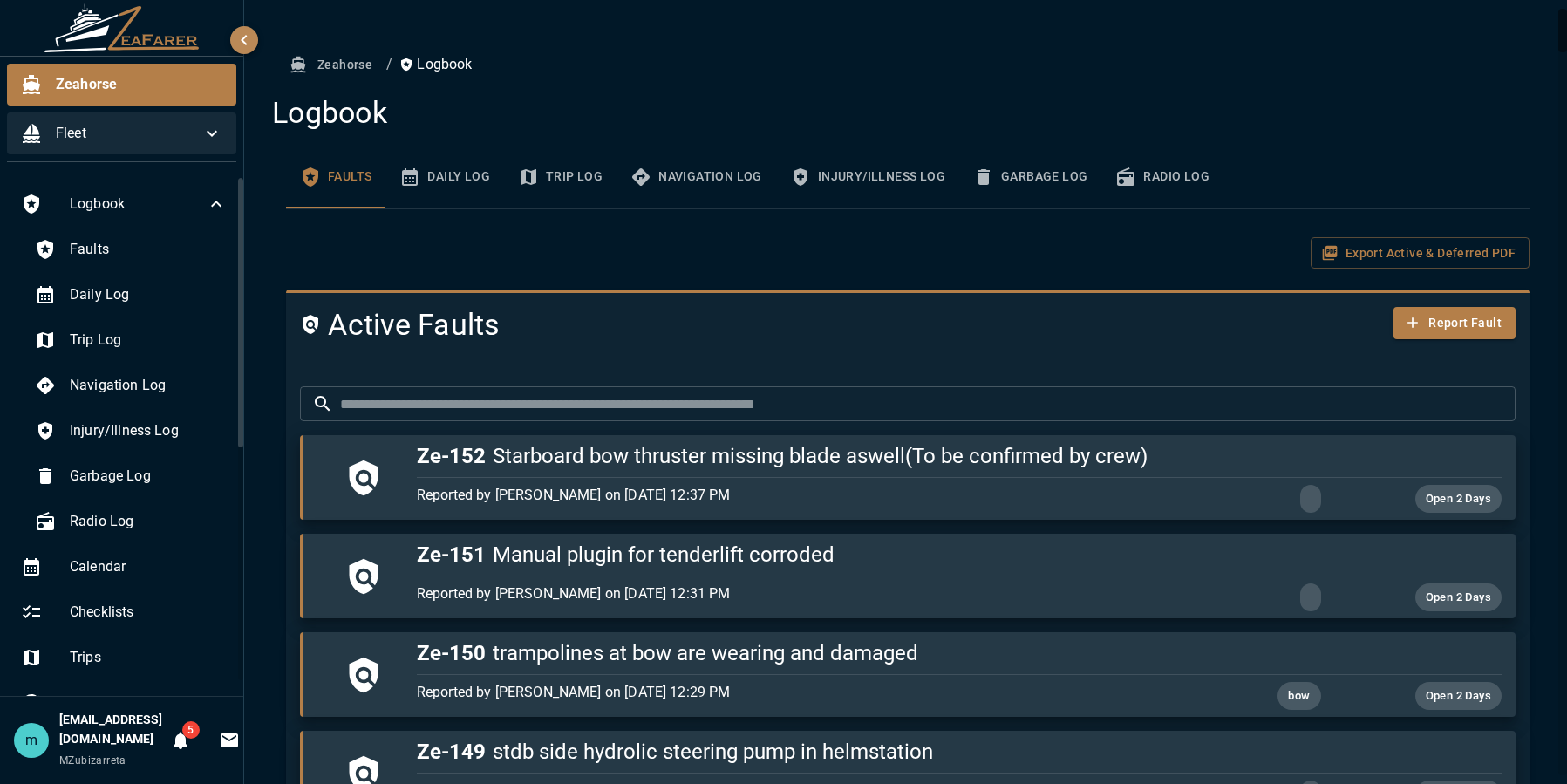
drag, startPoint x: 237, startPoint y: 384, endPoint x: 237, endPoint y: 413, distance: 29.0
click at [237, 413] on div "Logbook Faults Daily Log Trip Log Navigation Log Injury/Illness Log Garbage Log…" at bounding box center [122, 435] width 243 height 519
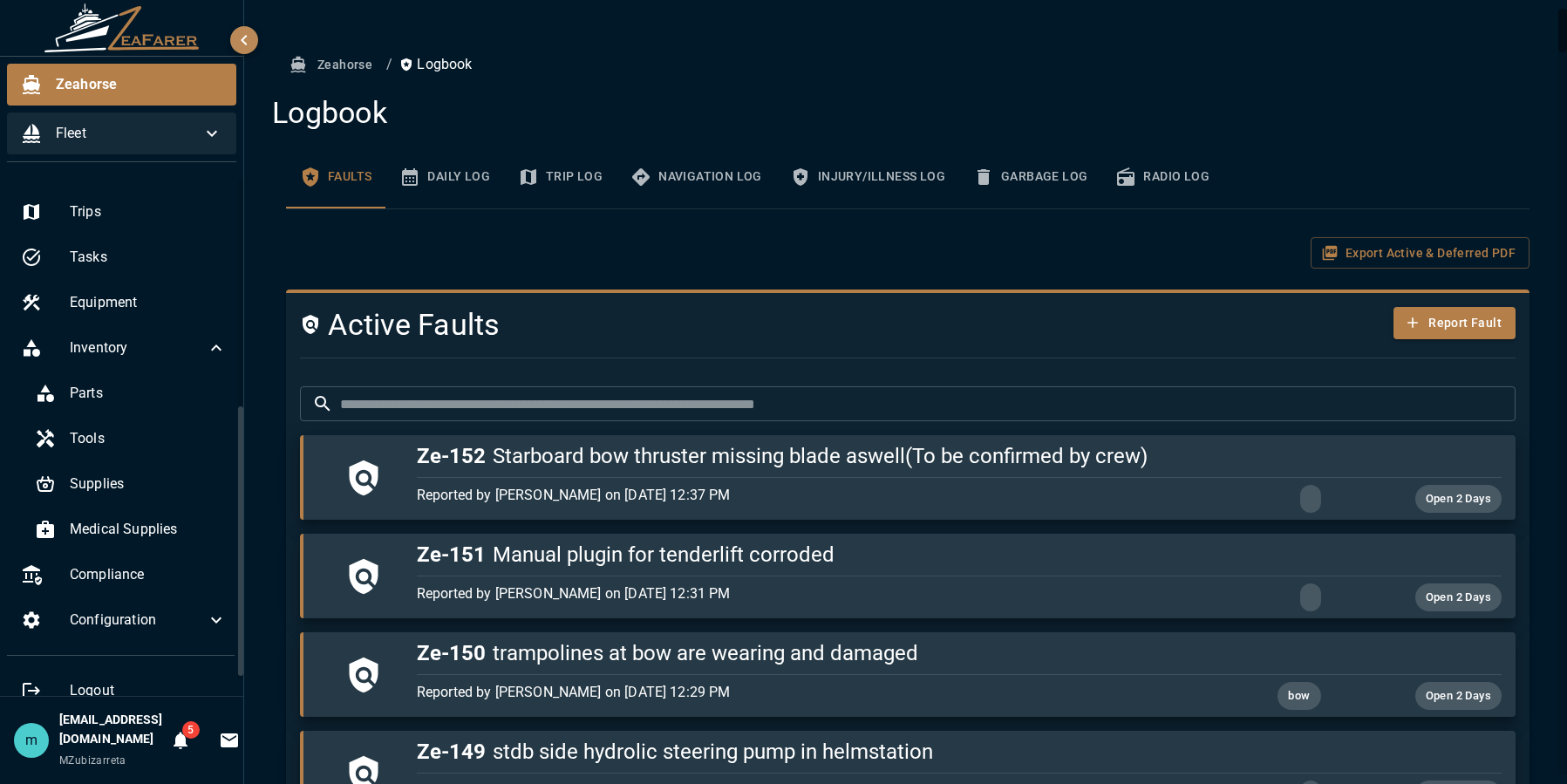
scroll to position [466, 0]
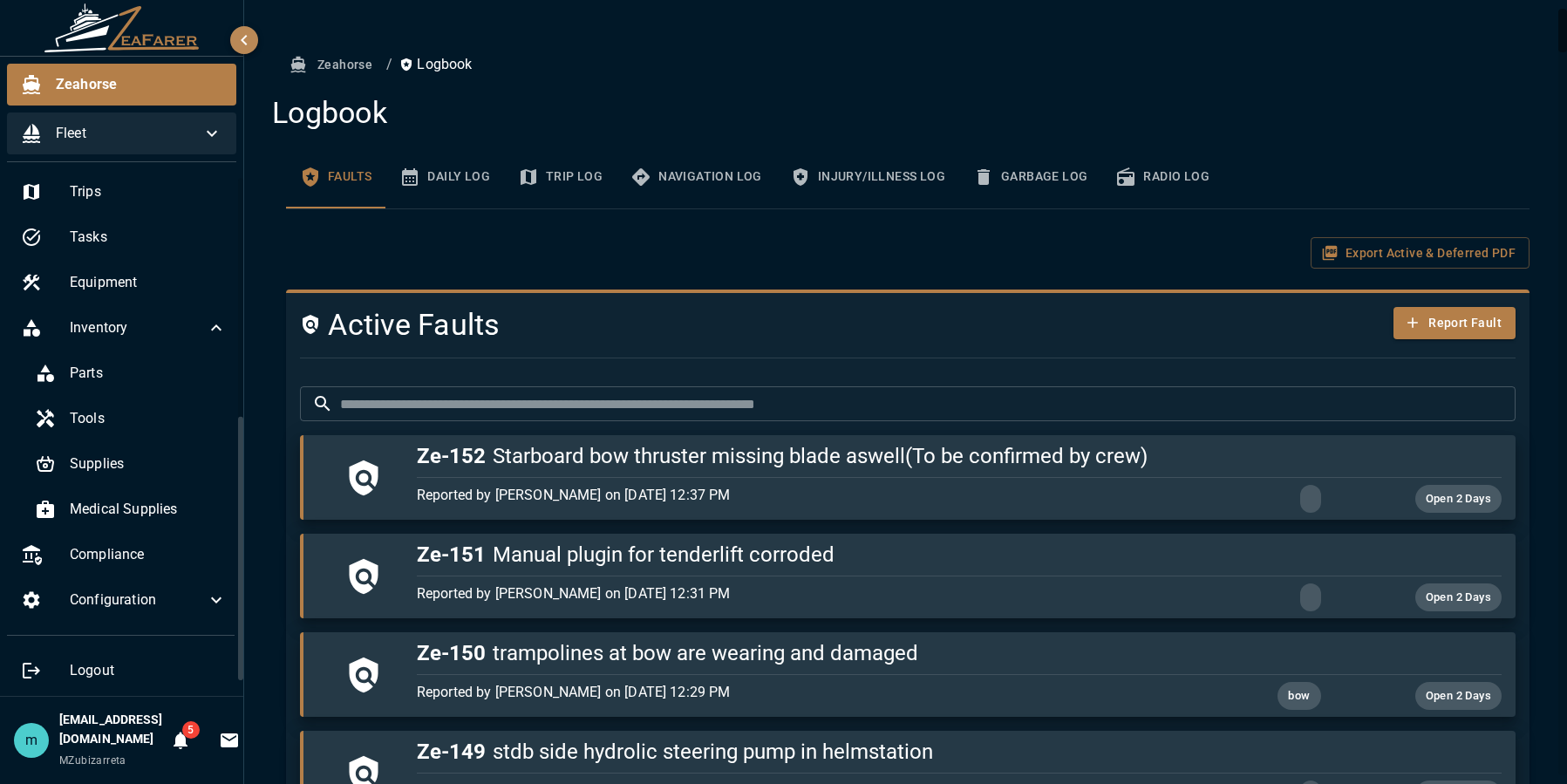
drag, startPoint x: 242, startPoint y: 408, endPoint x: 240, endPoint y: 671, distance: 263.0
click at [240, 671] on div at bounding box center [240, 552] width 5 height 269
click at [133, 287] on span "Equipment" at bounding box center [149, 282] width 157 height 21
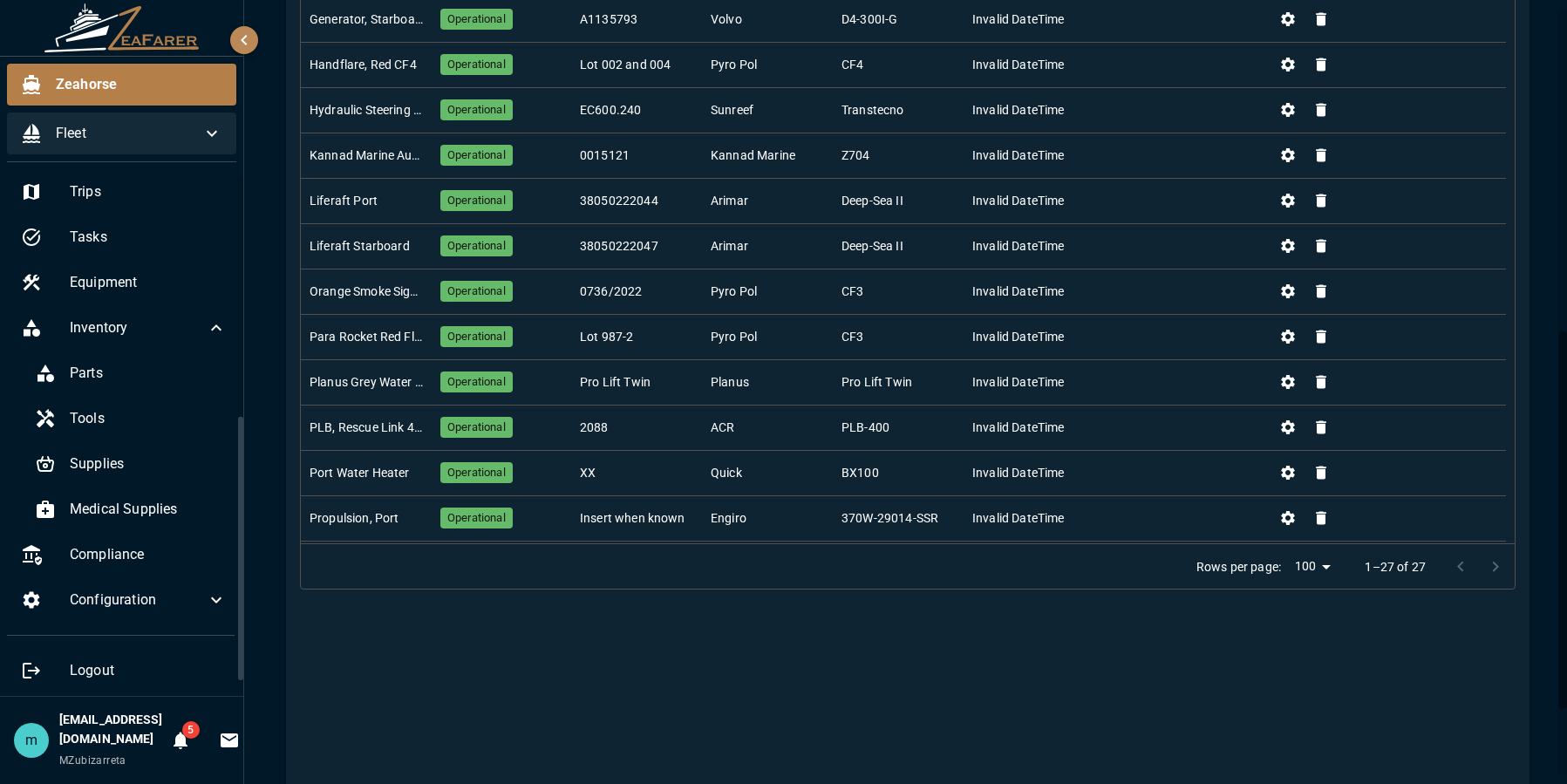
scroll to position [663, 0]
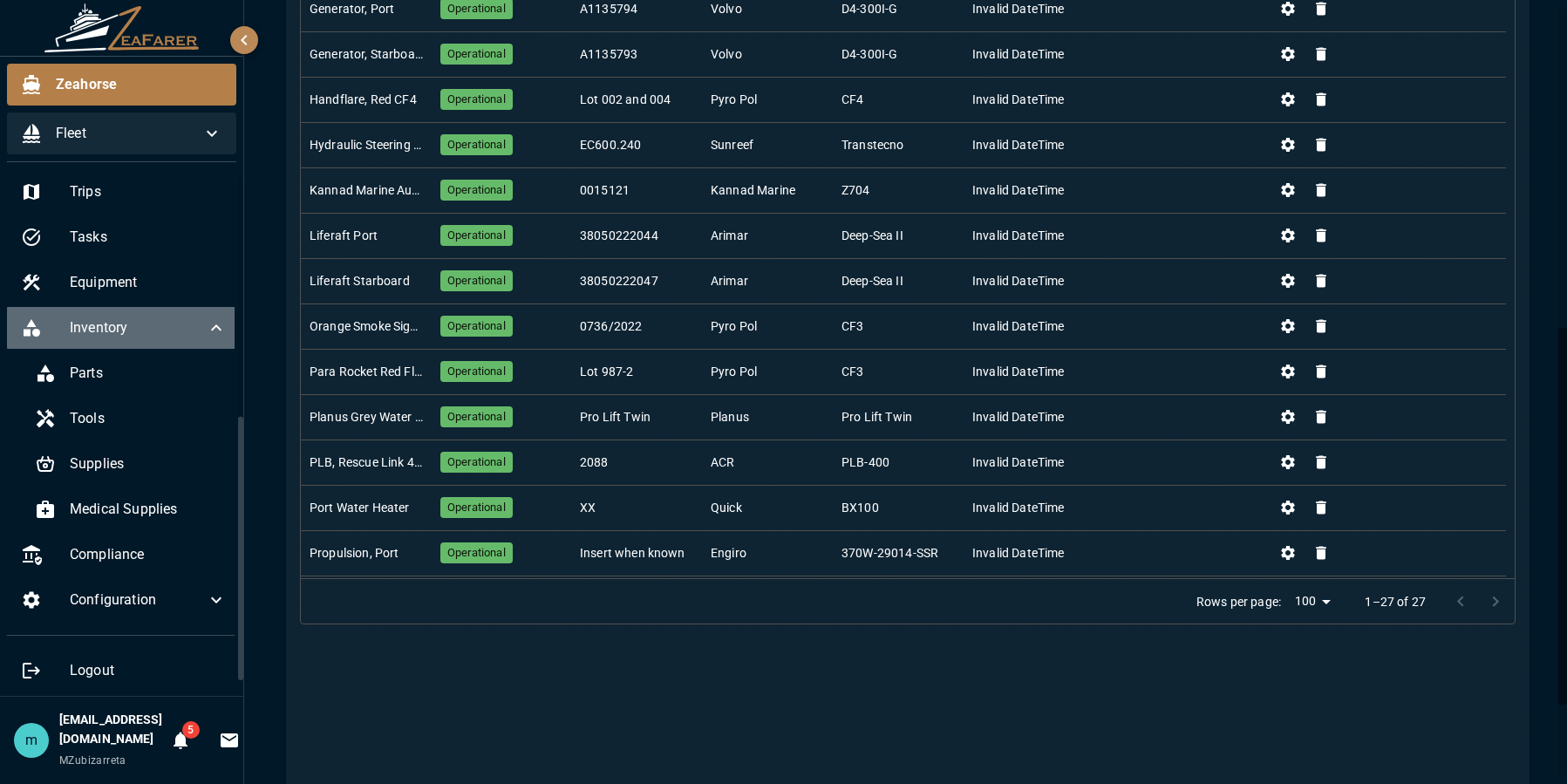
click at [124, 316] on div "Inventory" at bounding box center [123, 328] width 233 height 42
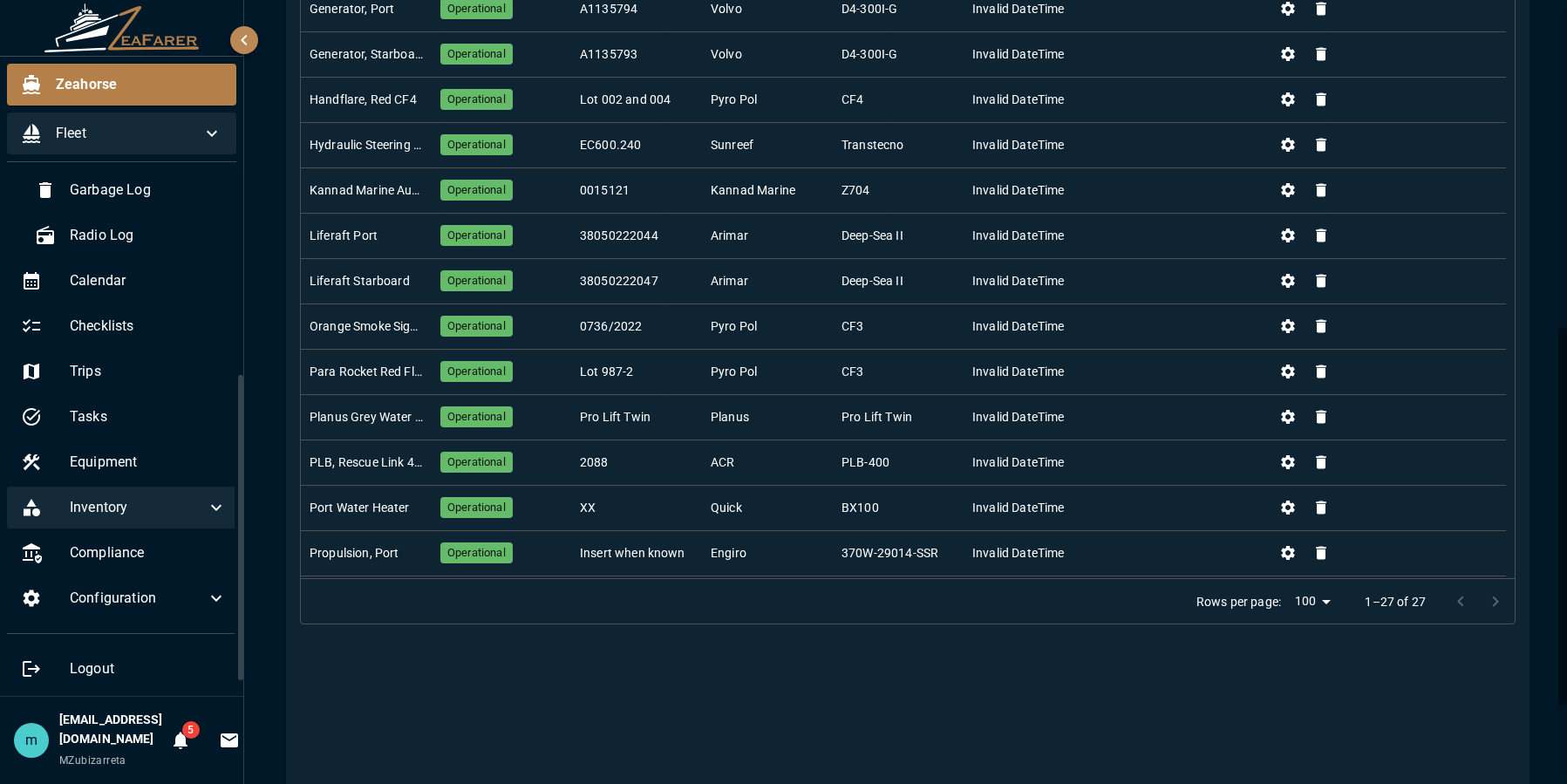
scroll to position [284, 0]
click at [115, 512] on span "Inventory" at bounding box center [138, 510] width 136 height 21
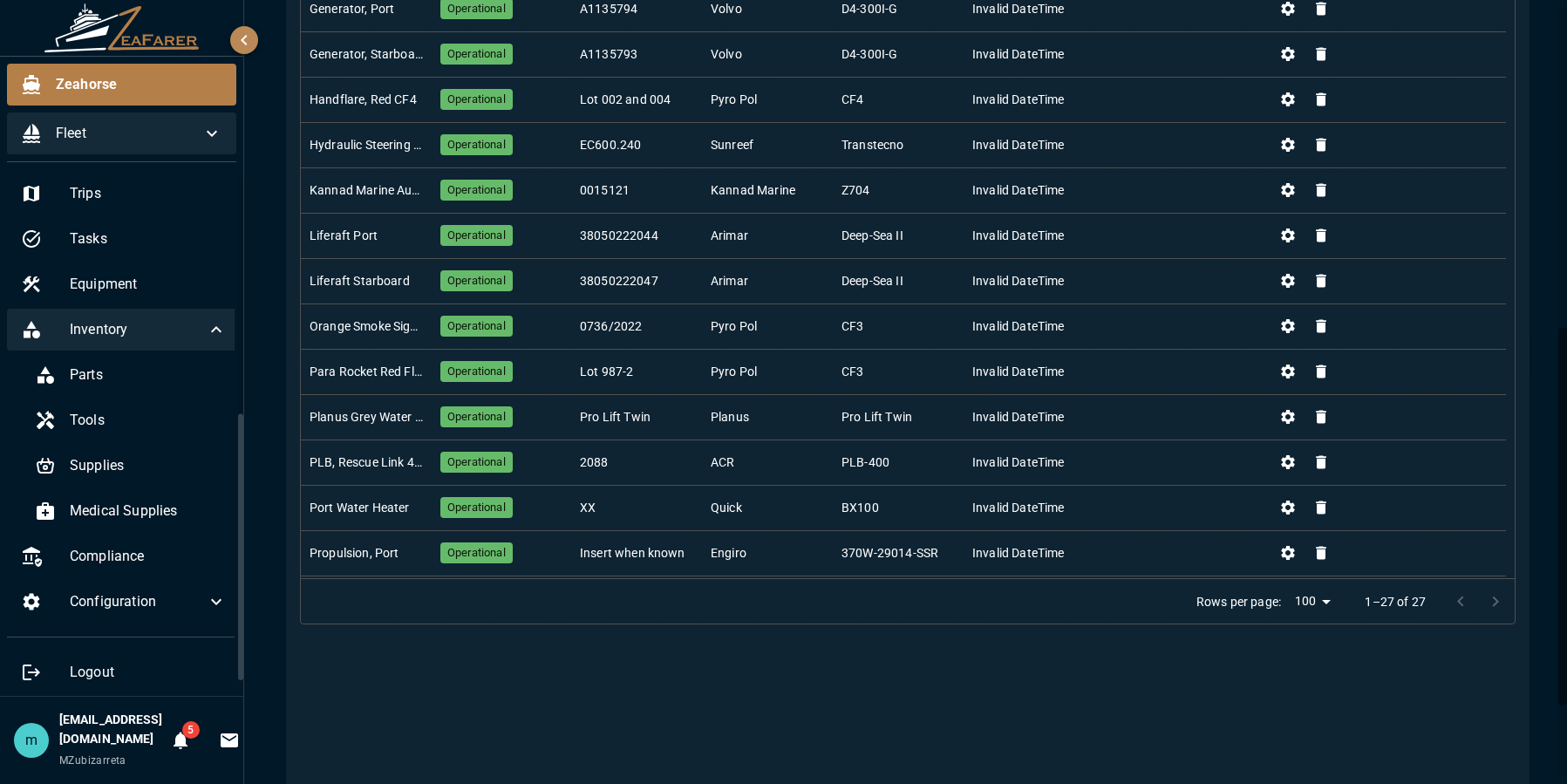
scroll to position [466, 0]
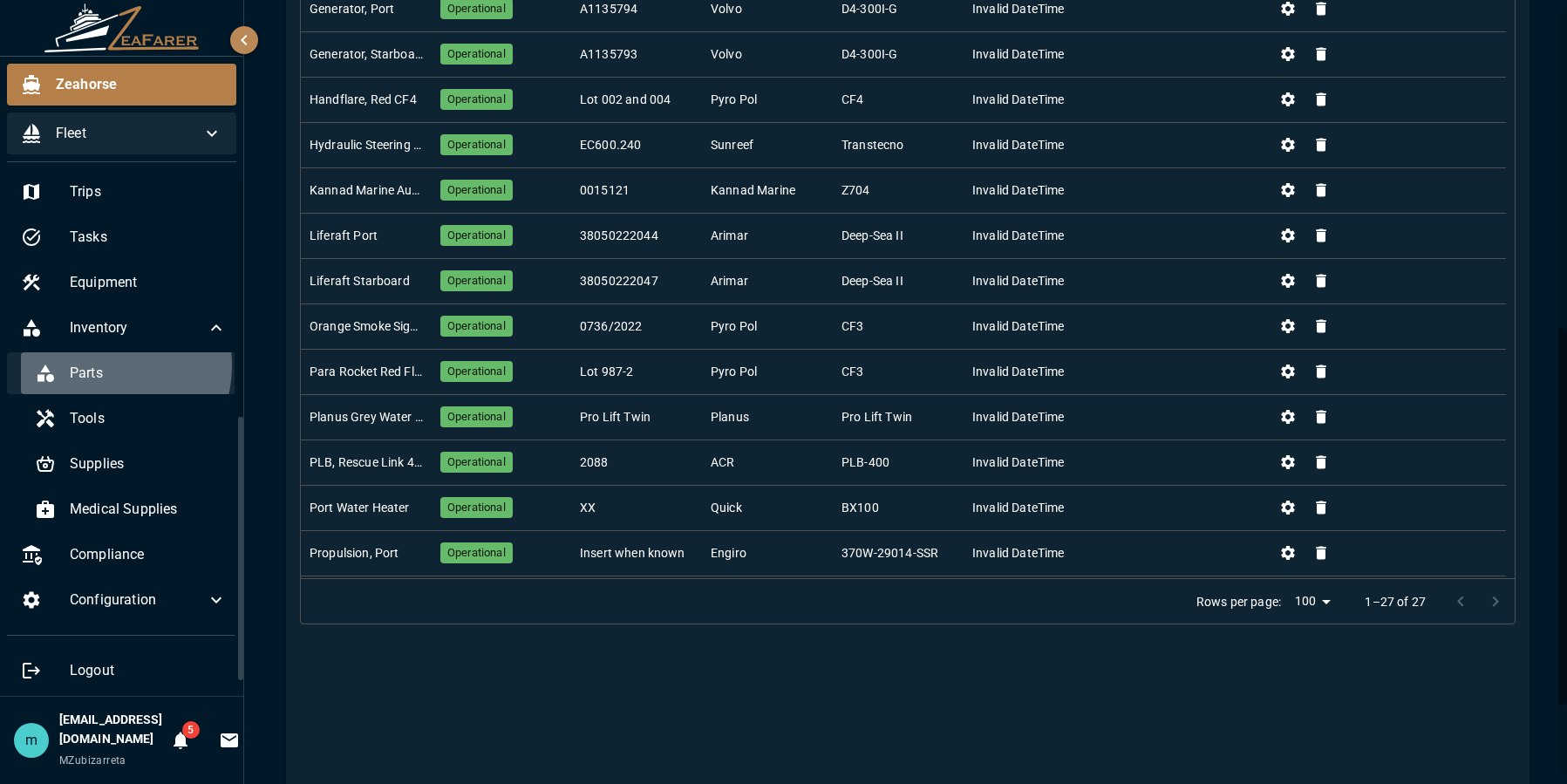
click at [107, 366] on span "Parts" at bounding box center [149, 373] width 157 height 21
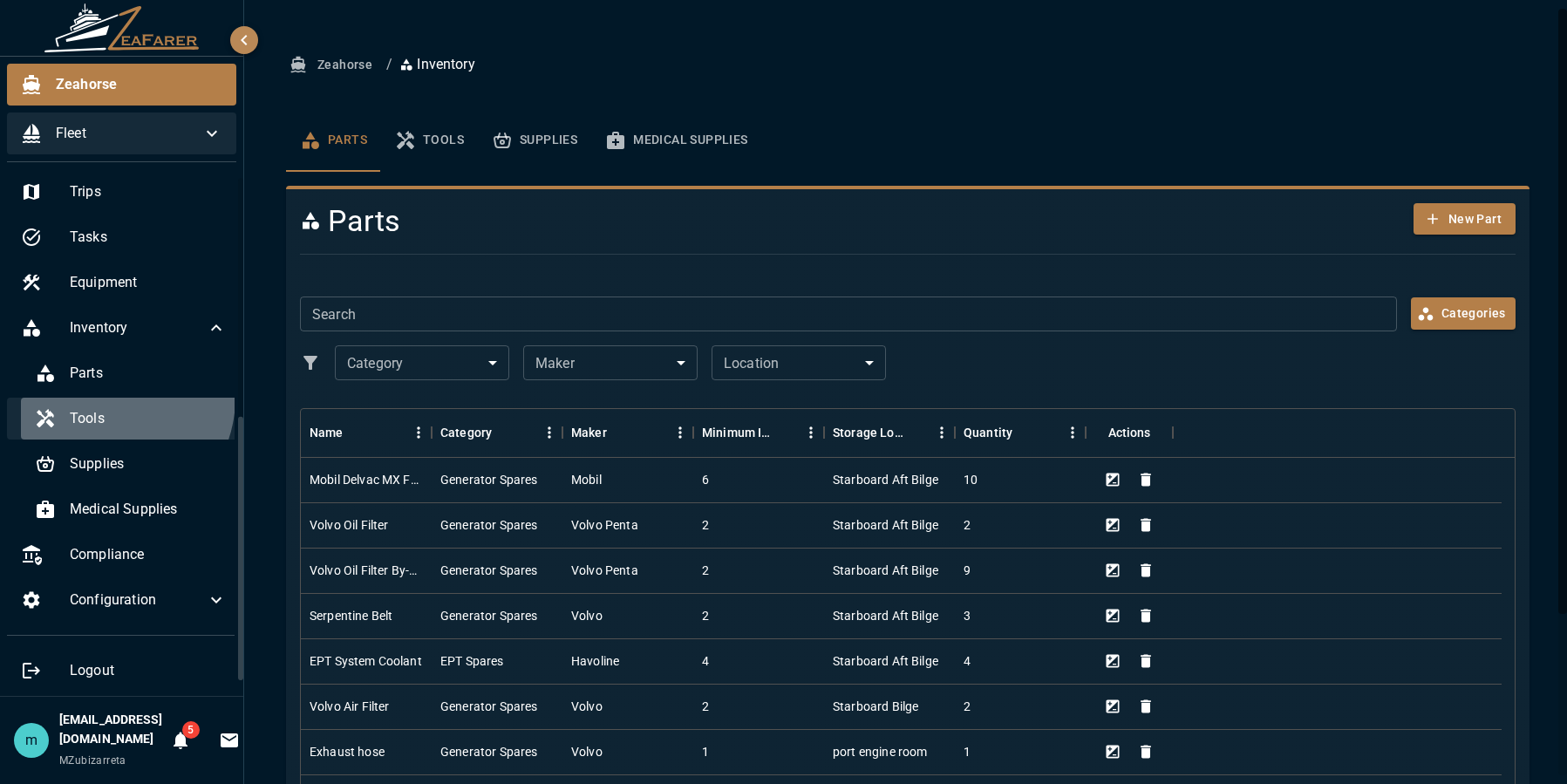
click at [105, 398] on div "Tools" at bounding box center [130, 419] width 219 height 42
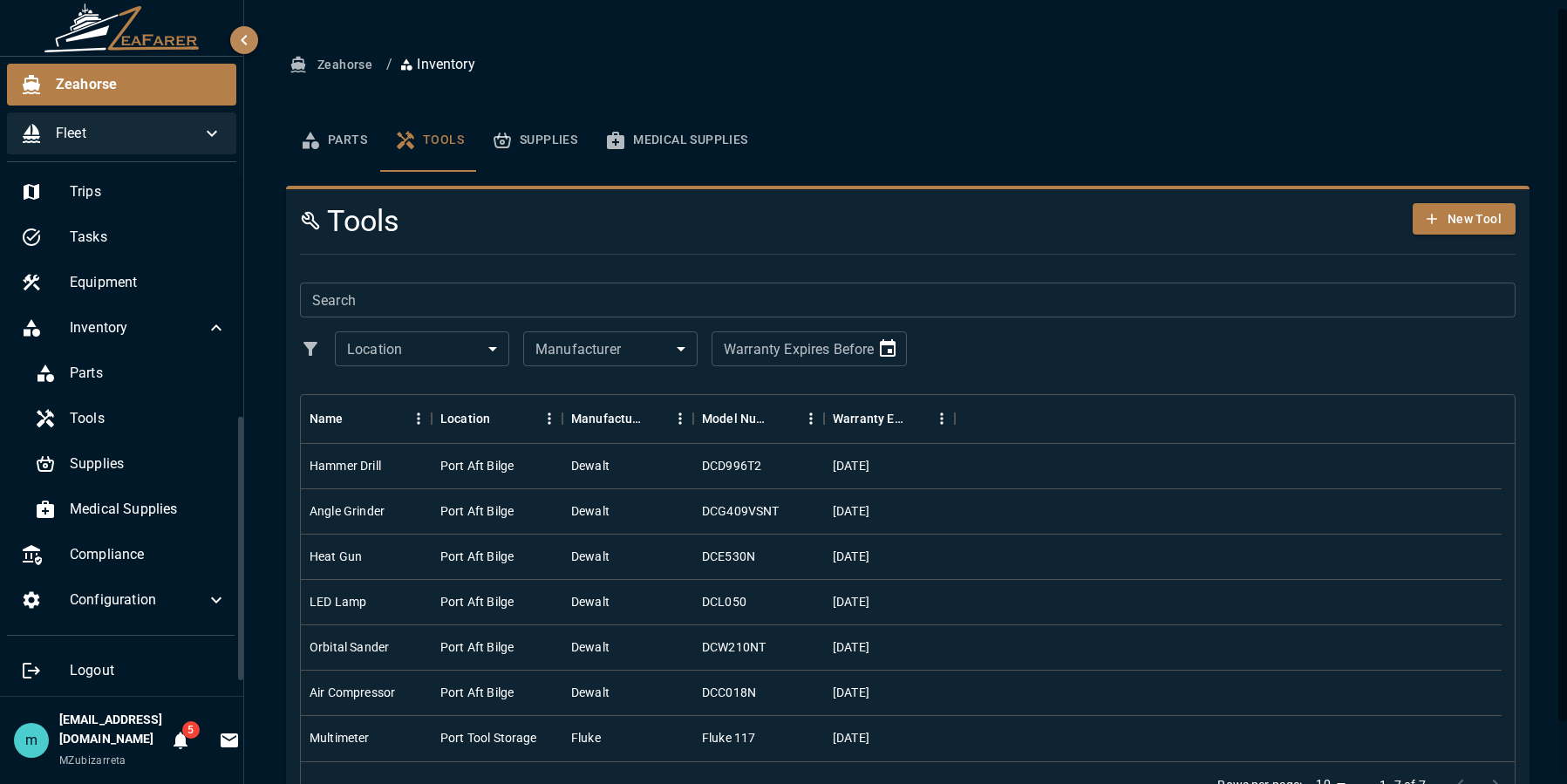
click at [1528, 506] on div "Zeahorse / Inventory Parts Tools Supplies Medical Supplies Tools New Tool Searc…" at bounding box center [908, 435] width 1285 height 773
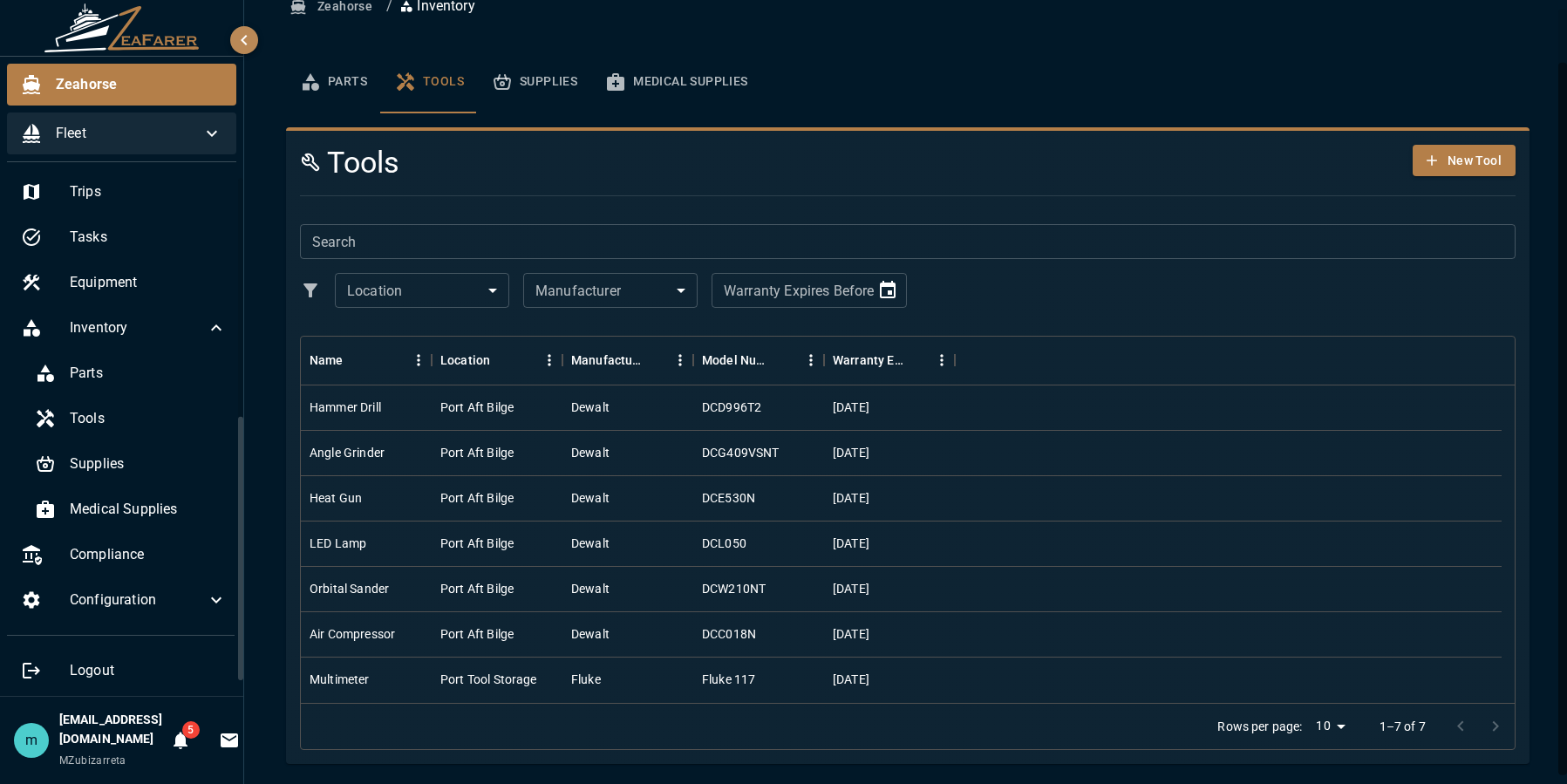
scroll to position [59, 0]
click at [155, 367] on span "Parts" at bounding box center [149, 373] width 157 height 21
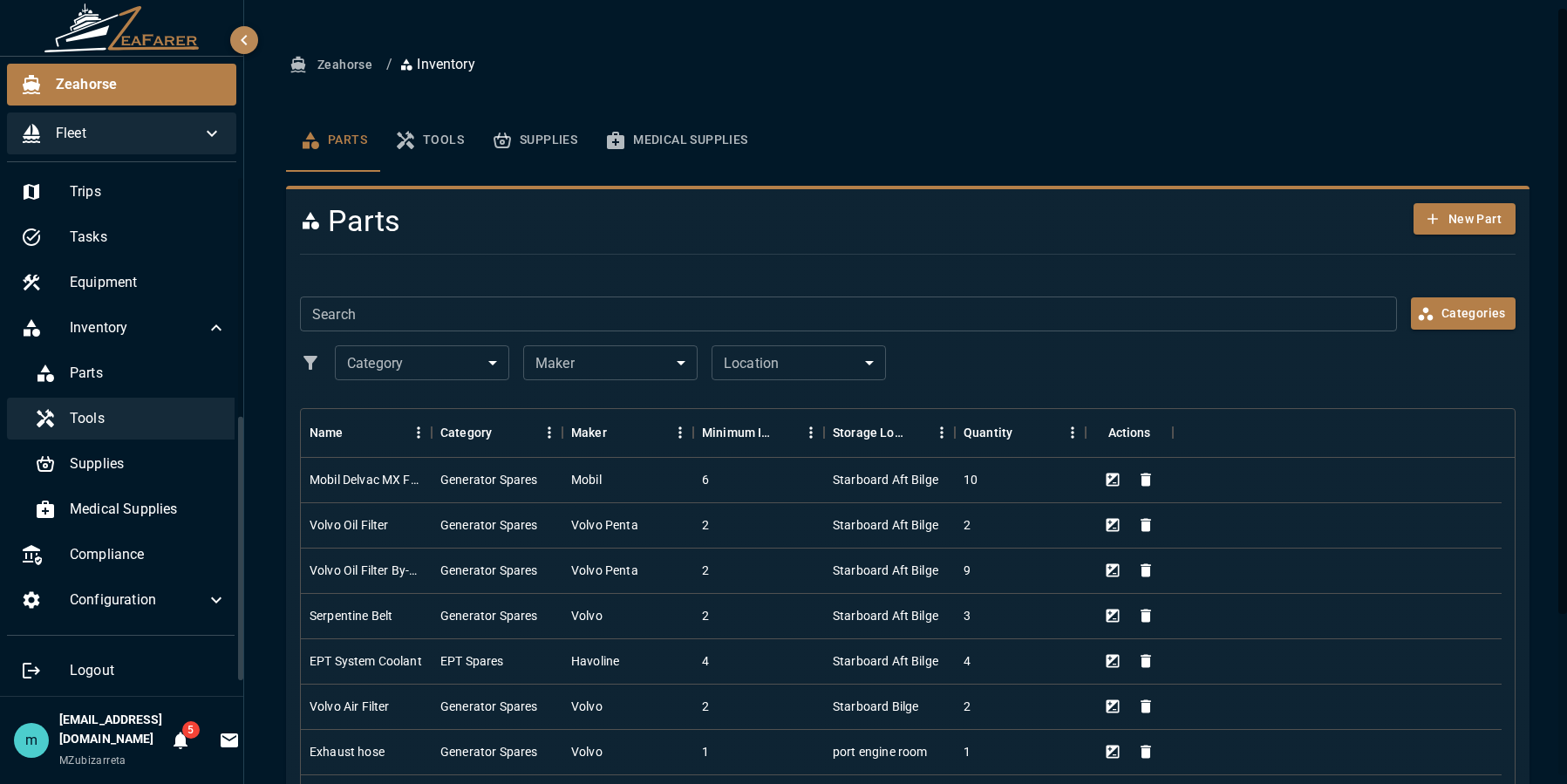
click at [155, 413] on span "Tools" at bounding box center [149, 419] width 157 height 21
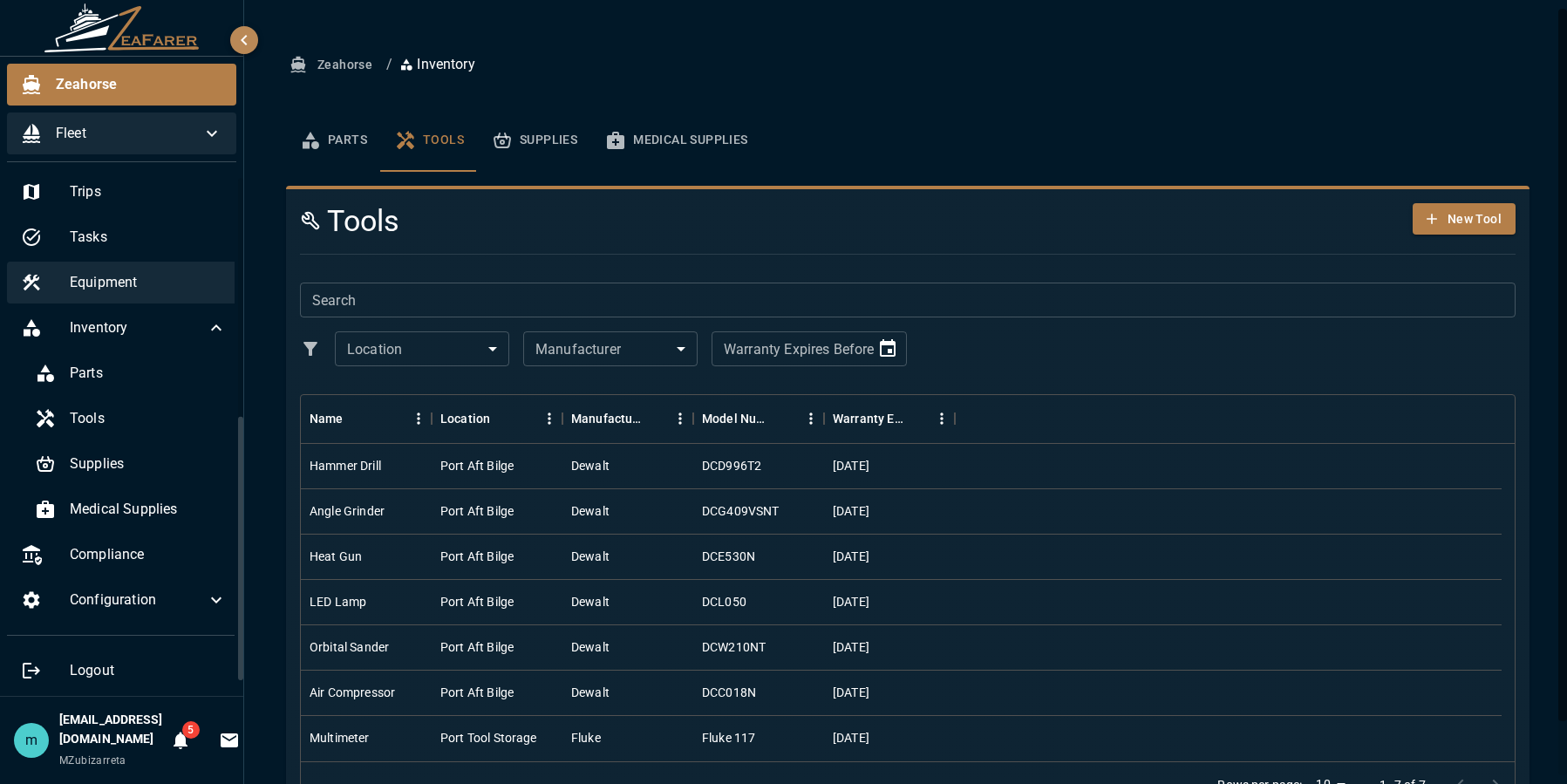
click at [141, 287] on span "Equipment" at bounding box center [149, 282] width 157 height 21
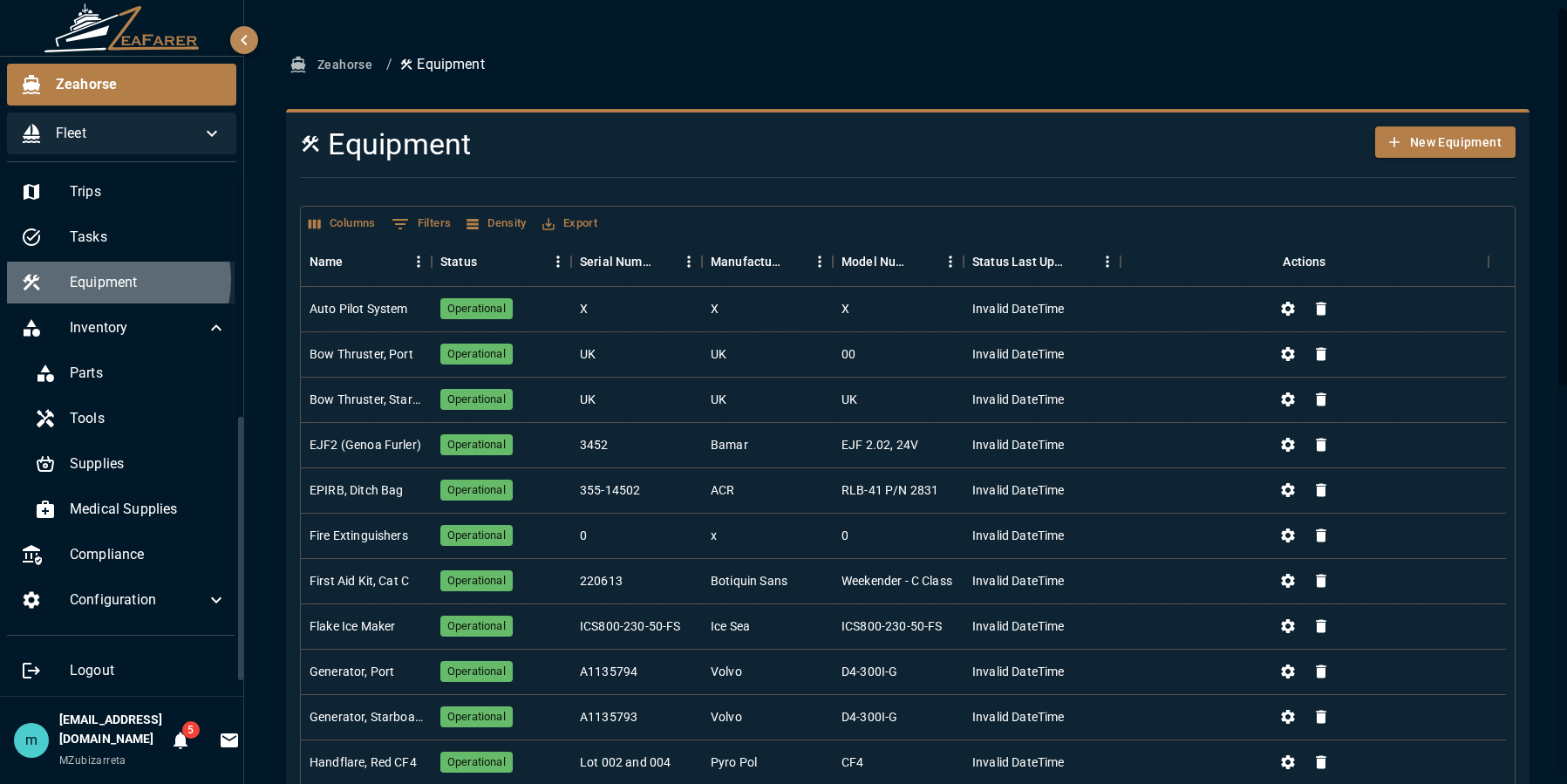
click at [116, 280] on span "Equipment" at bounding box center [149, 282] width 157 height 21
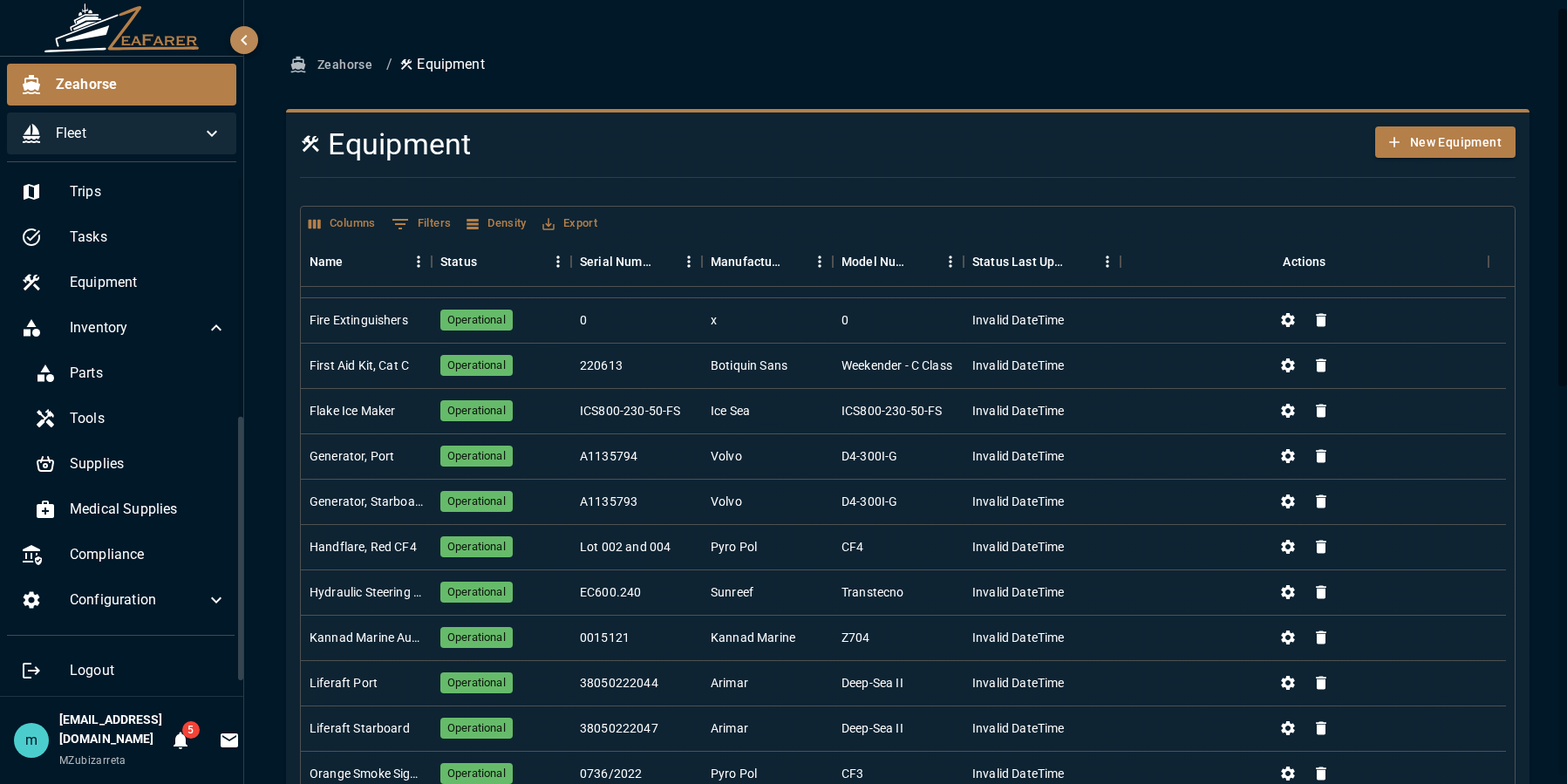
scroll to position [269, 0]
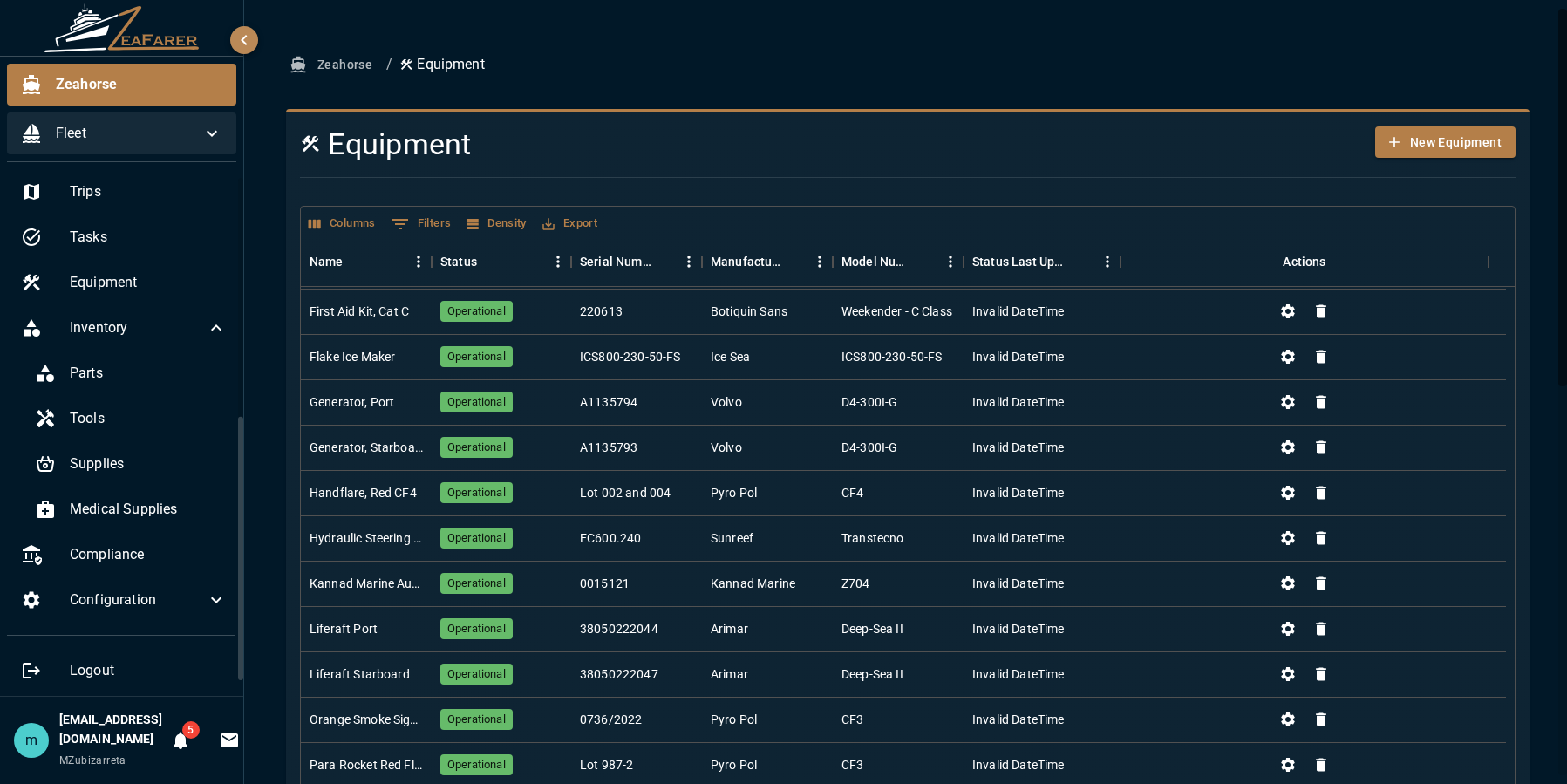
drag, startPoint x: 1512, startPoint y: 526, endPoint x: 1527, endPoint y: 551, distance: 29.2
click at [1527, 551] on div "Zeahorse / Equipment Equipment New Equipment Columns 0 Filters Density Export N…" at bounding box center [908, 795] width 1327 height 1592
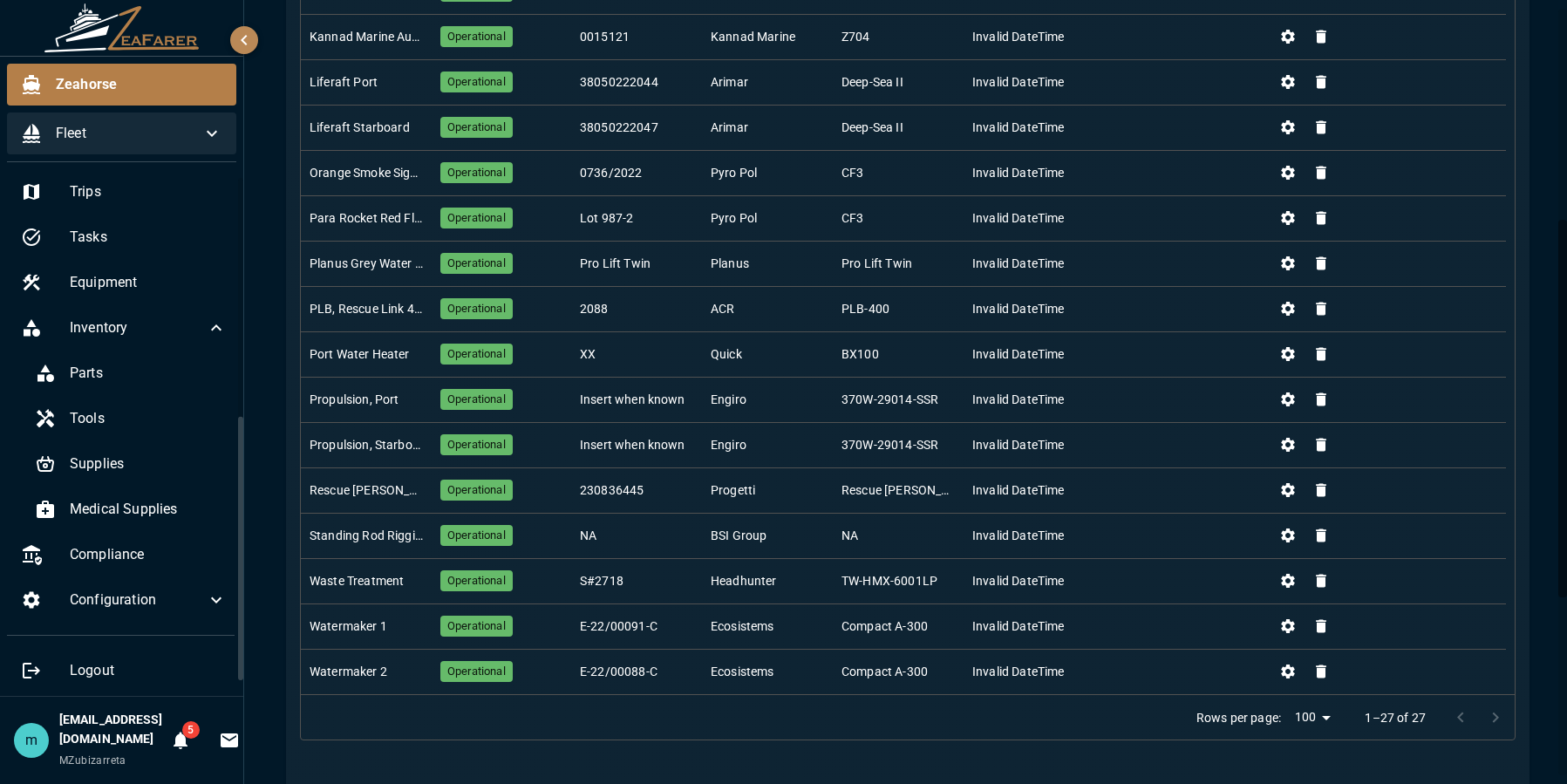
scroll to position [558, 0]
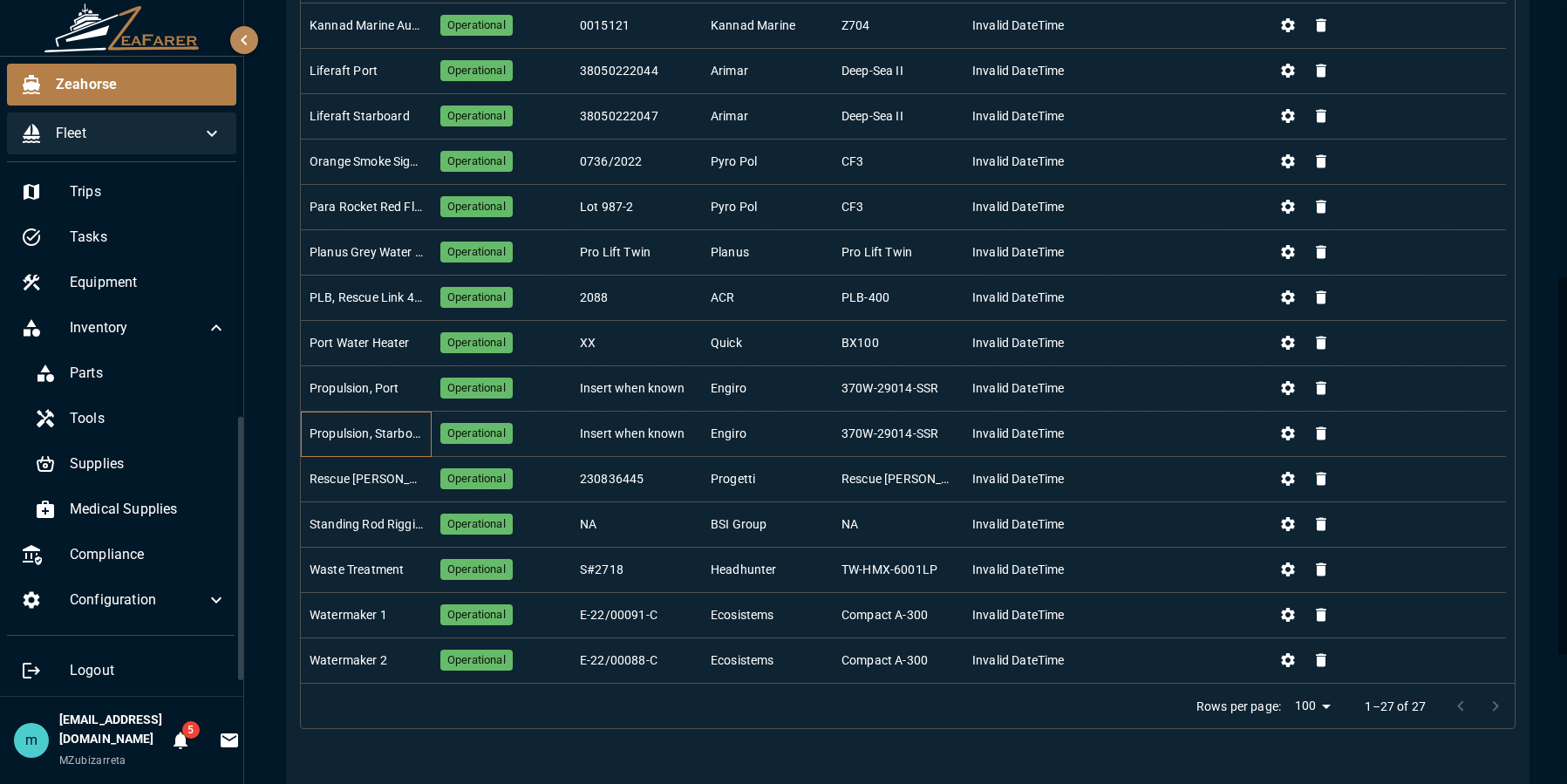
click at [374, 428] on div "Propulsion, Starboard" at bounding box center [366, 434] width 114 height 17
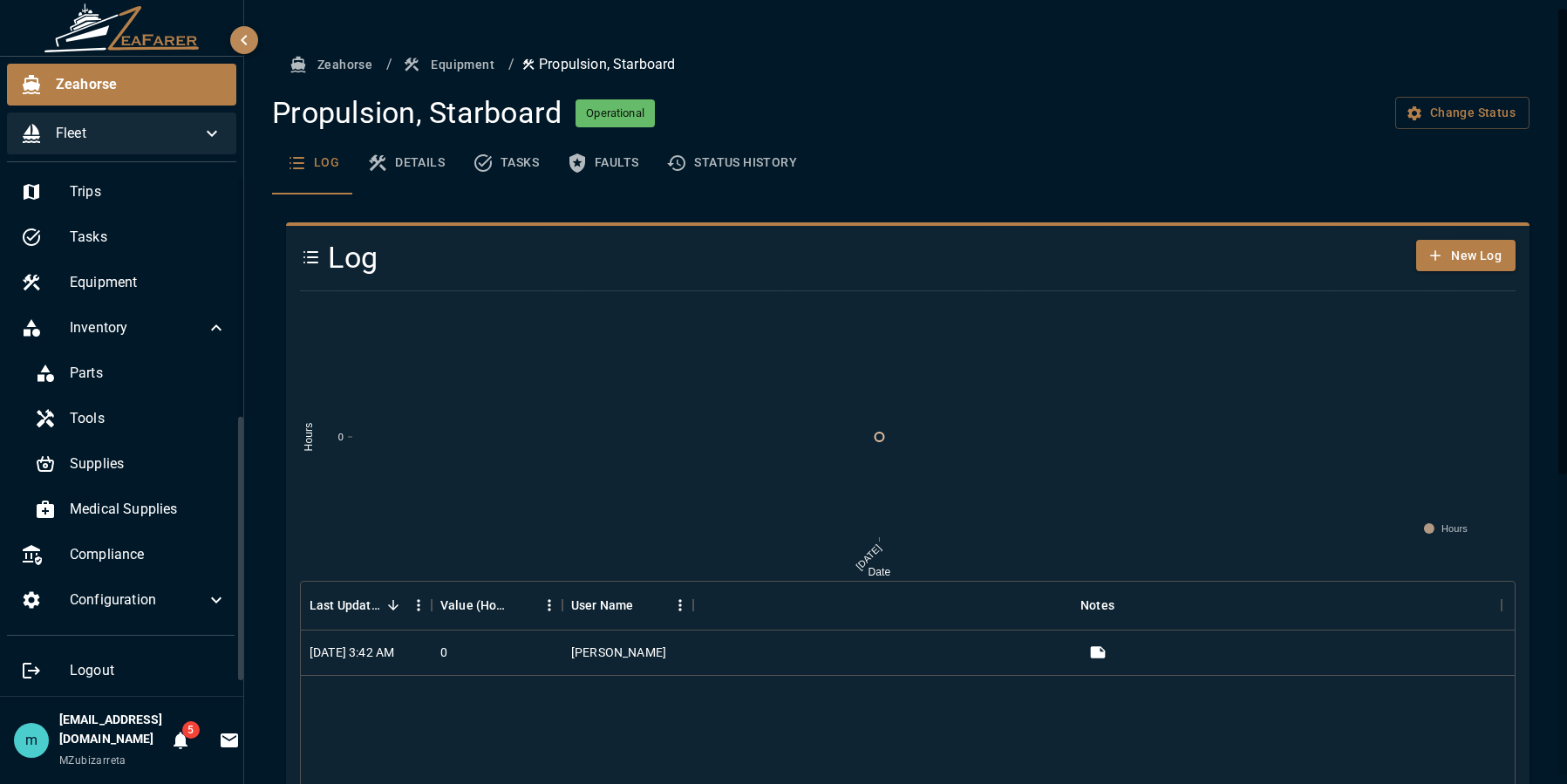
click at [420, 156] on button "Details" at bounding box center [406, 163] width 106 height 63
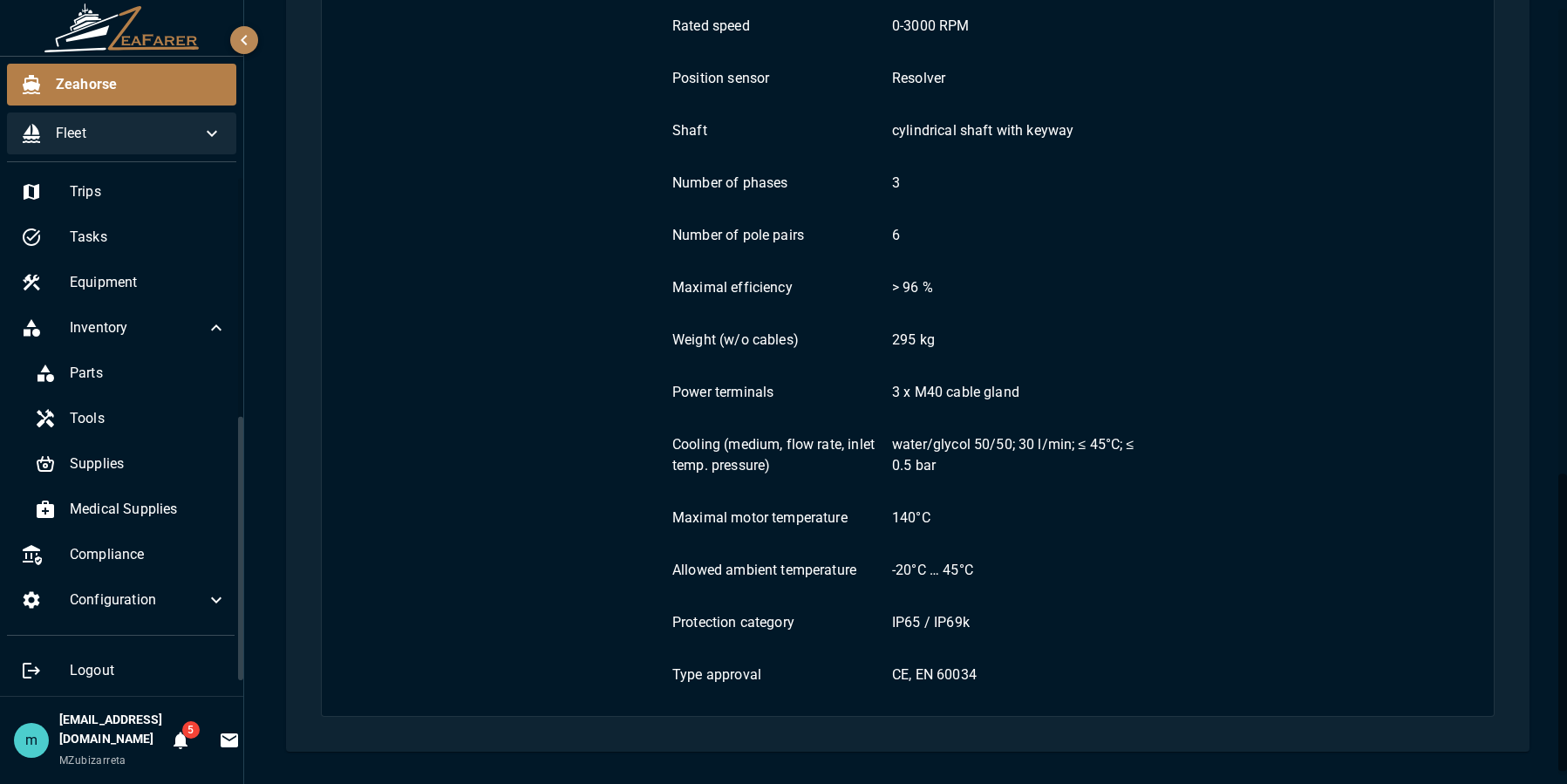
scroll to position [1237, 0]
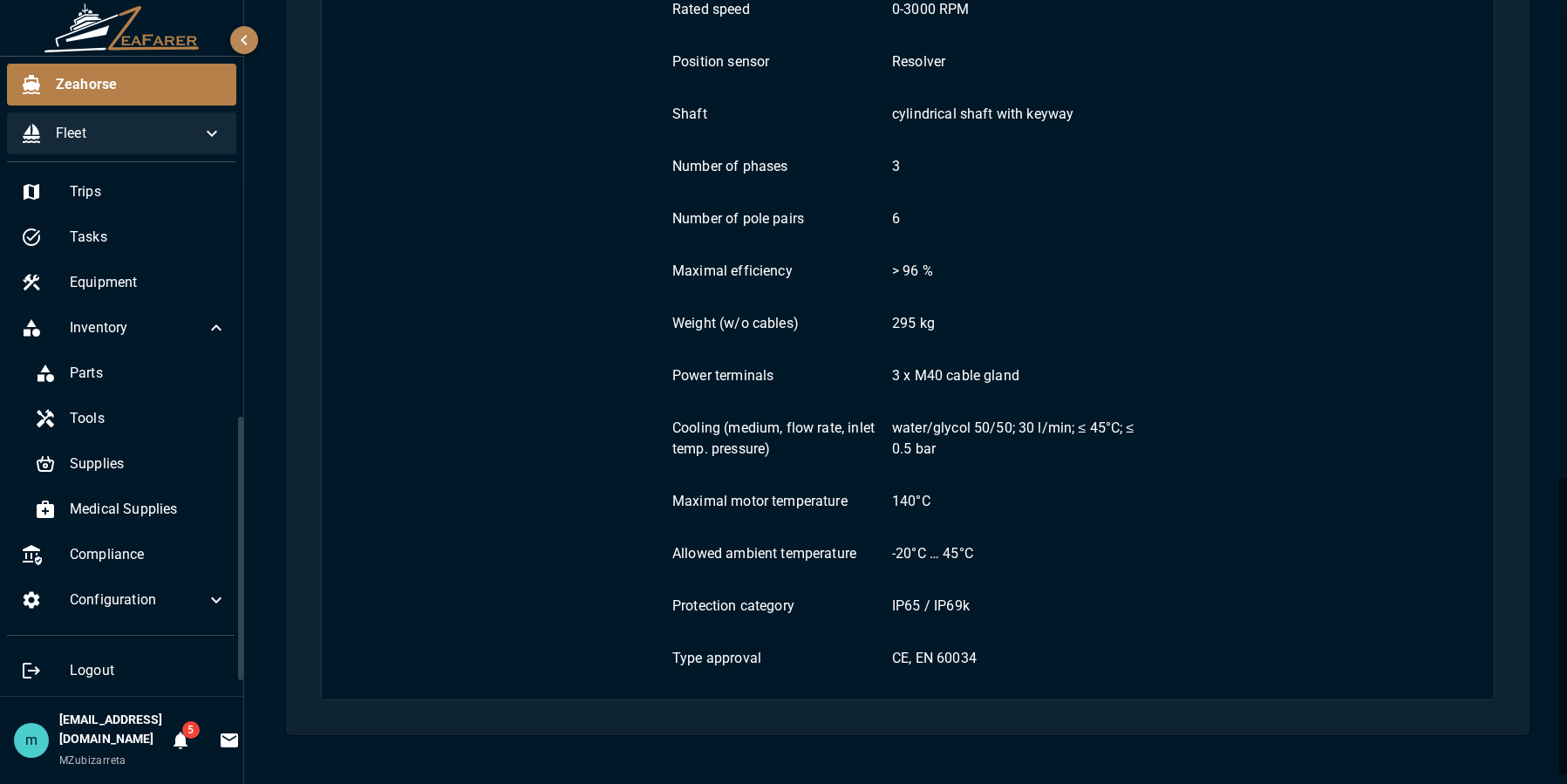
click at [923, 502] on p "140°C" at bounding box center [1017, 502] width 251 height 21
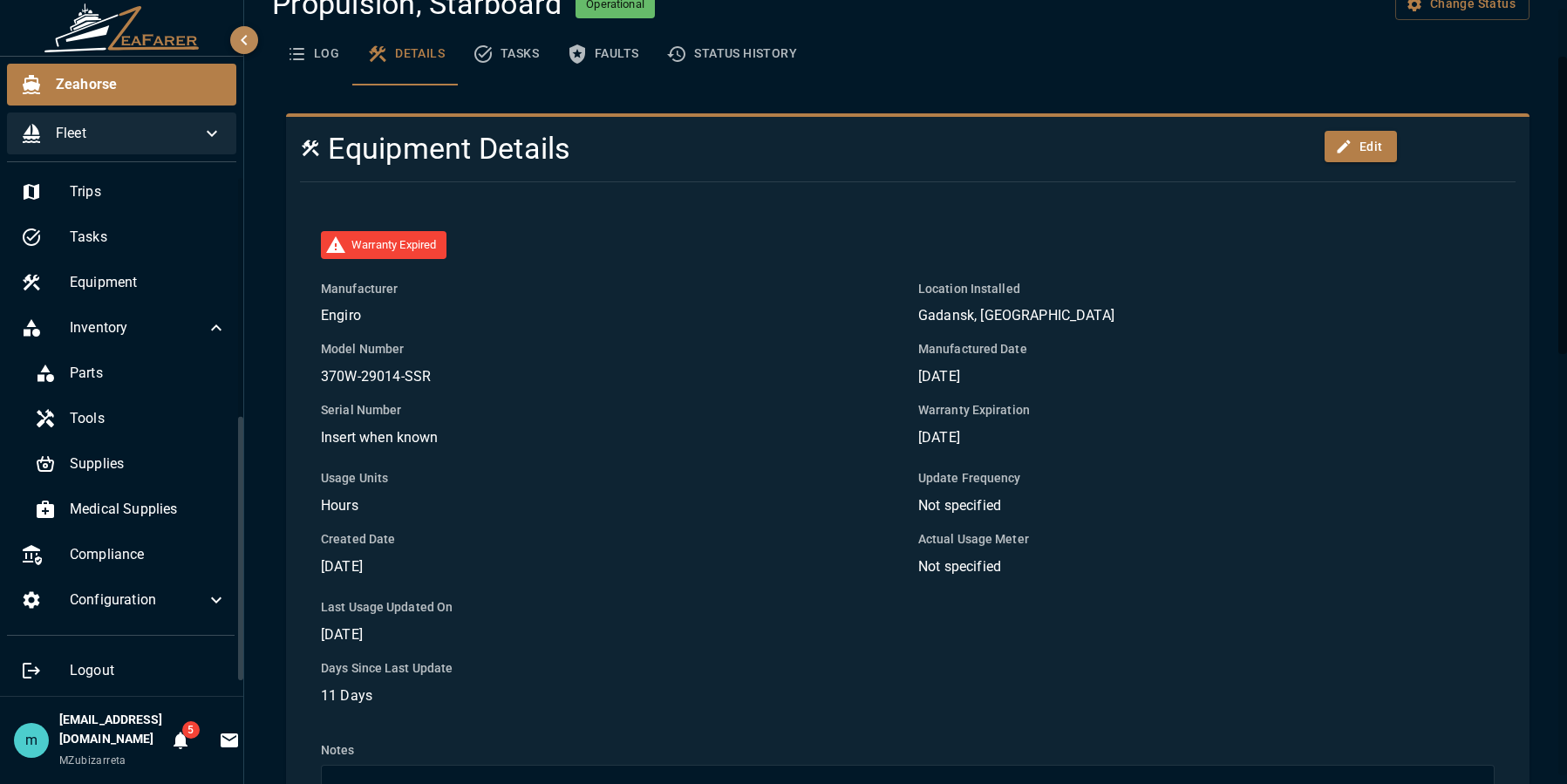
scroll to position [0, 0]
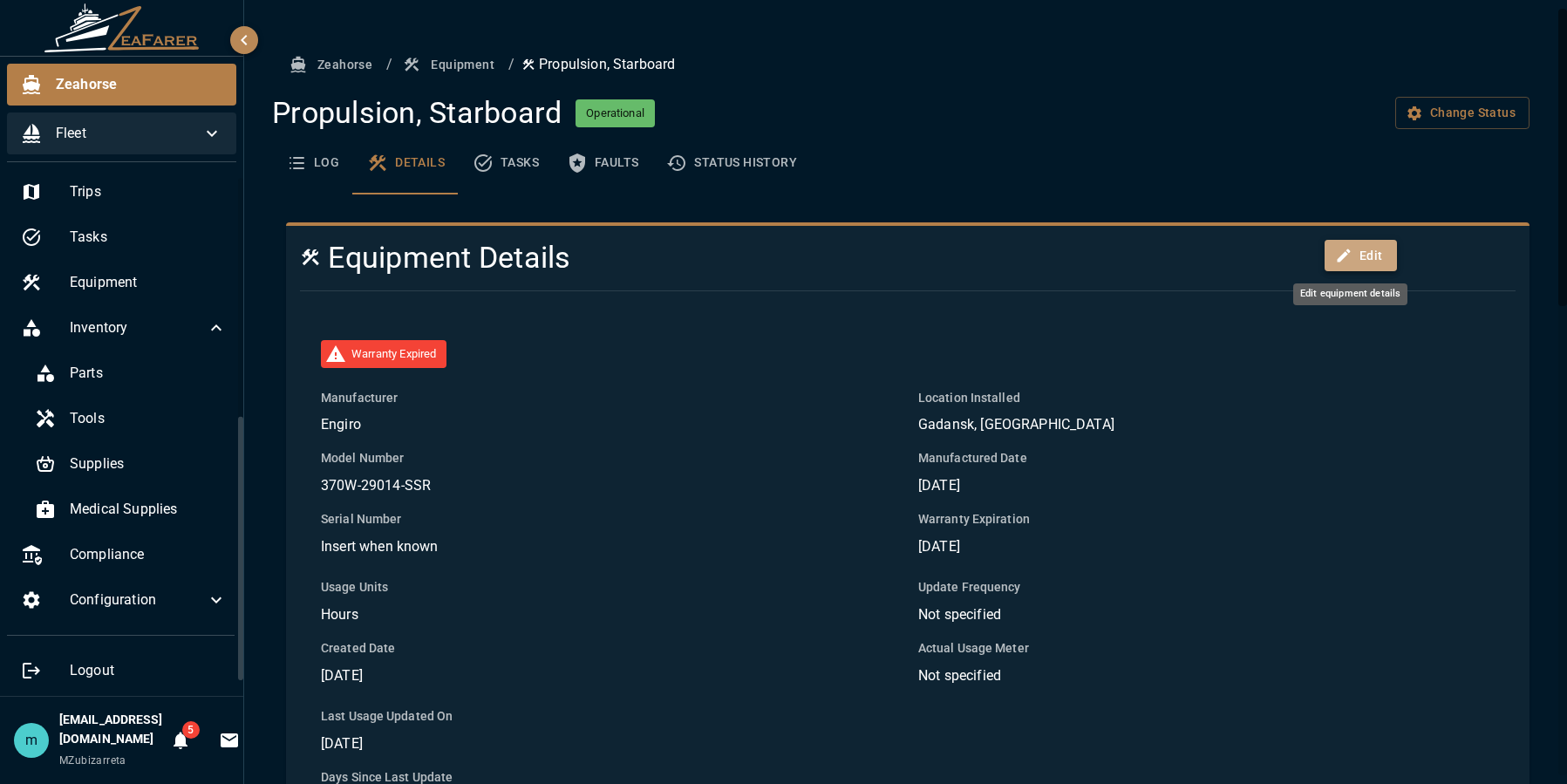
click at [1354, 255] on button "Edit" at bounding box center [1361, 255] width 73 height 32
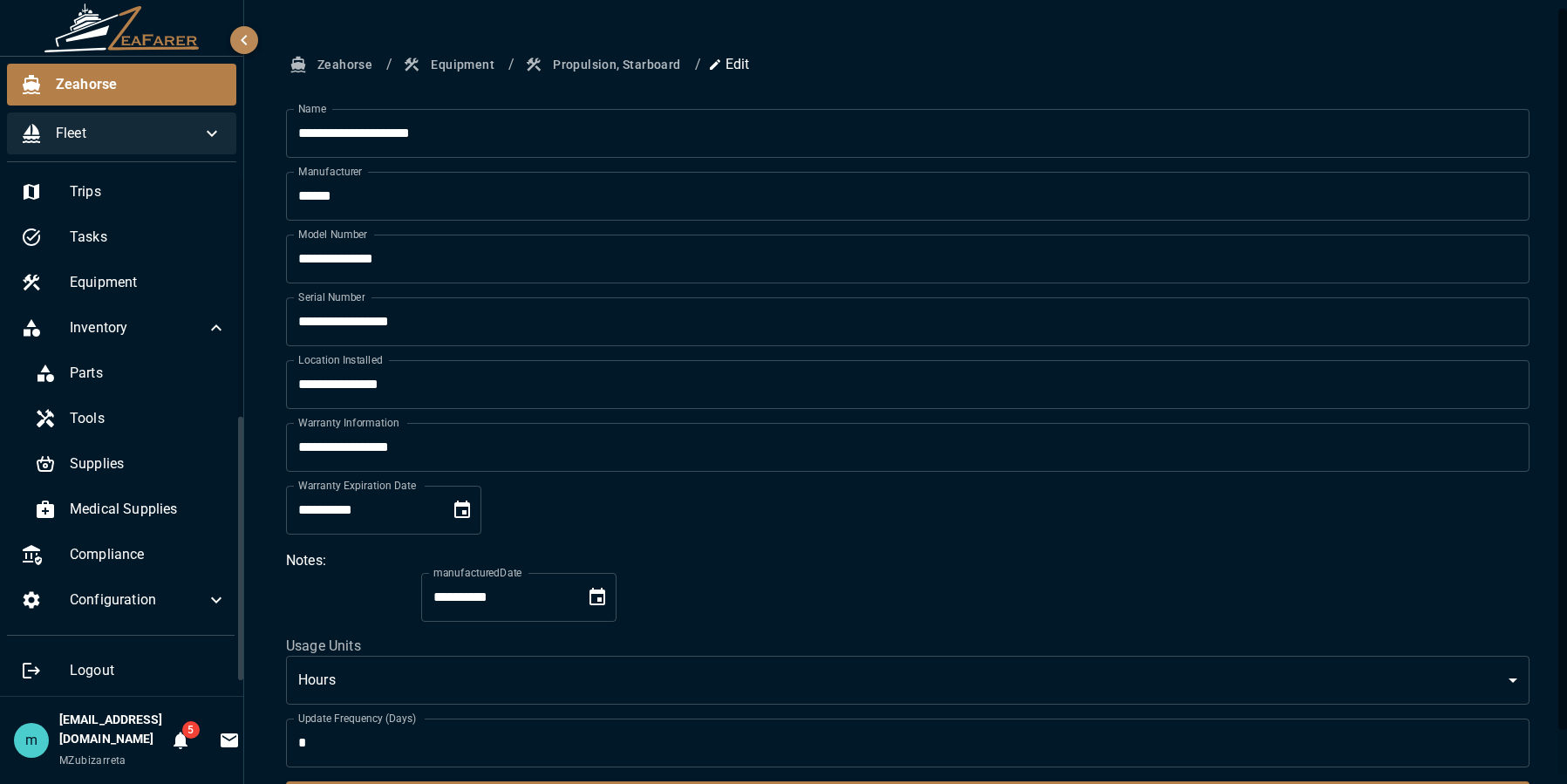
type textarea "**********"
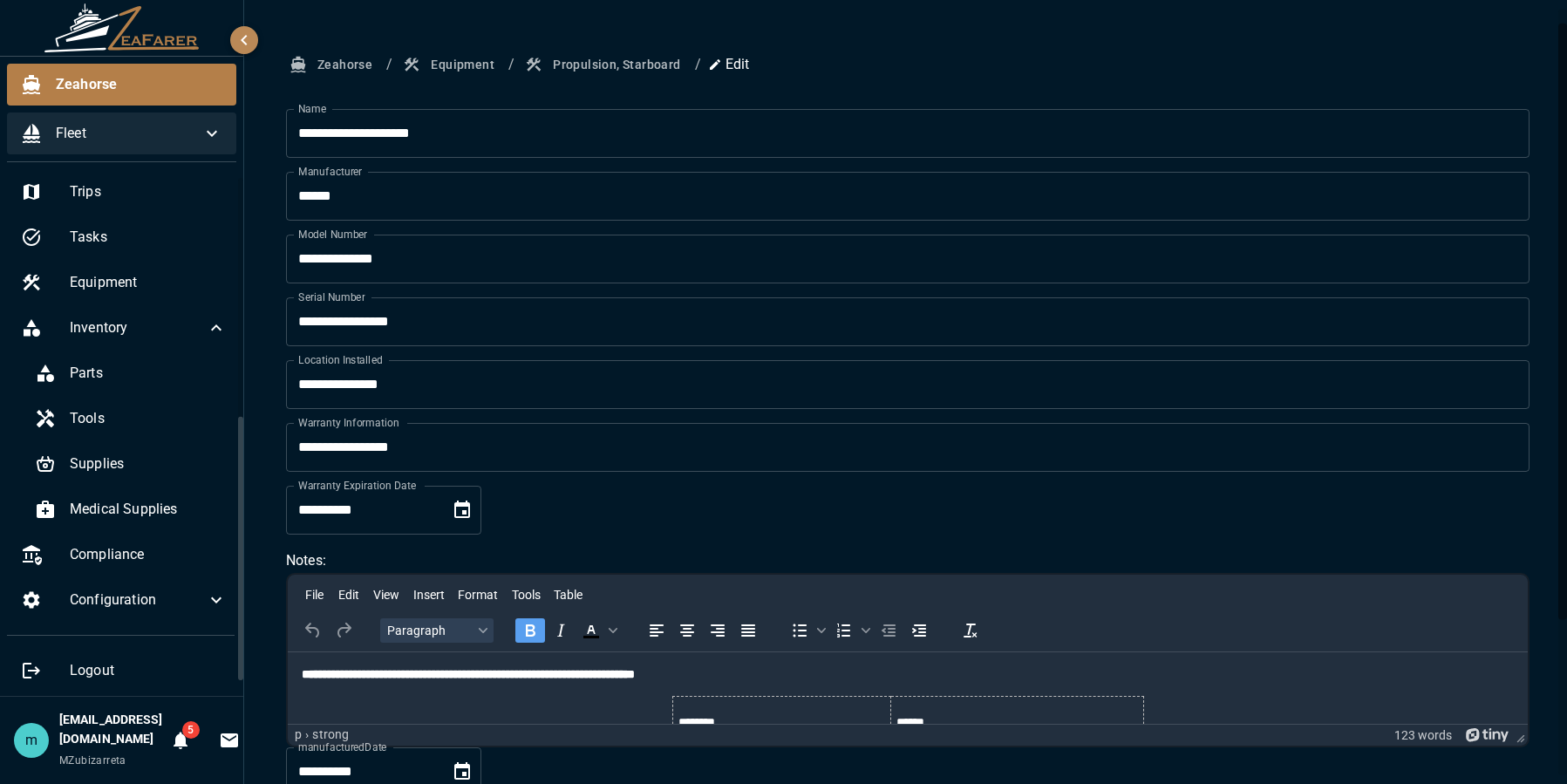
scroll to position [35, 0]
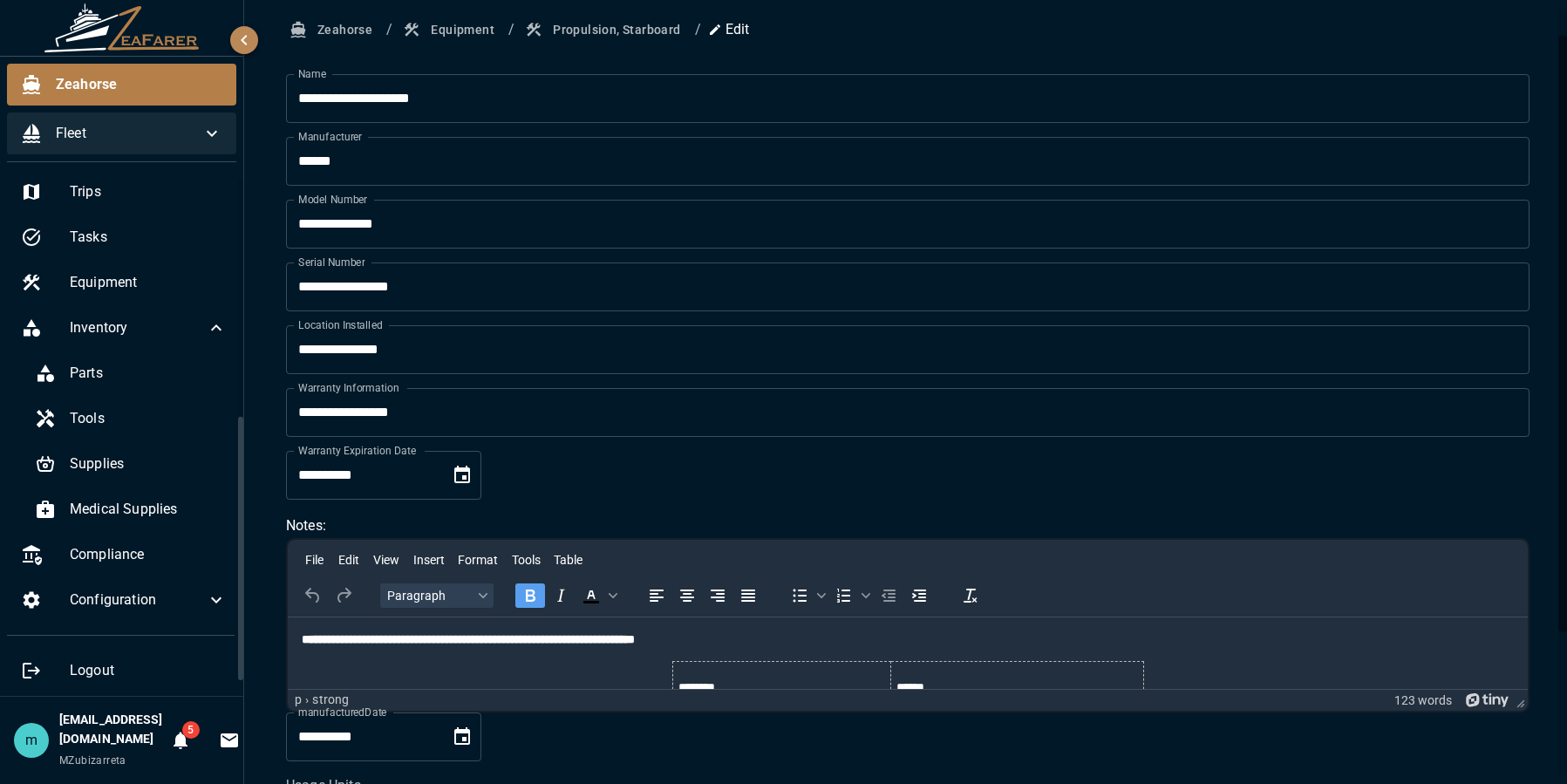
click at [984, 644] on p "**********" at bounding box center [908, 639] width 1212 height 17
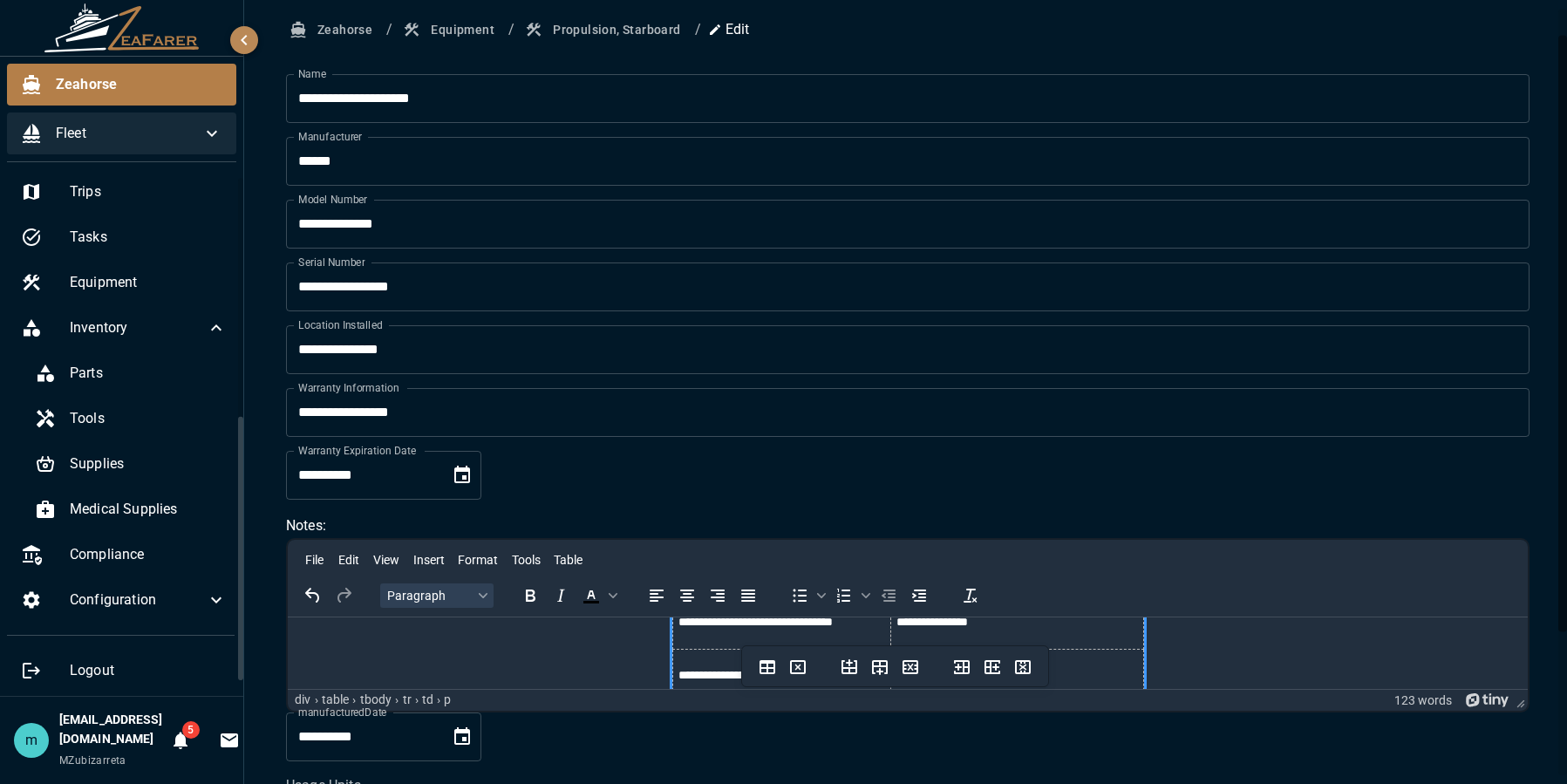
scroll to position [14, 0]
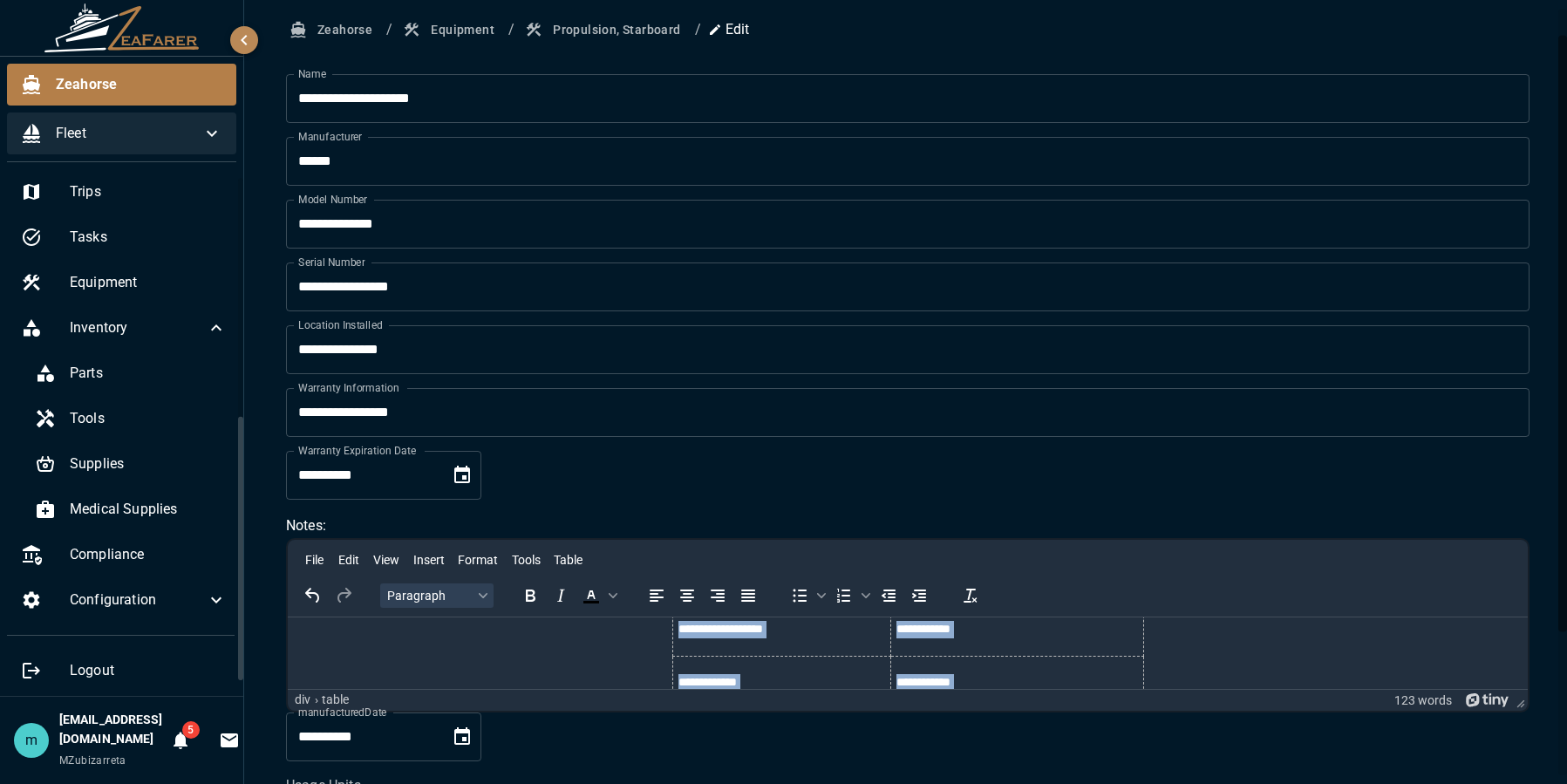
scroll to position [980, 0]
copy table "**********"
click at [620, 654] on div "**********" at bounding box center [908, 185] width 1212 height 1010
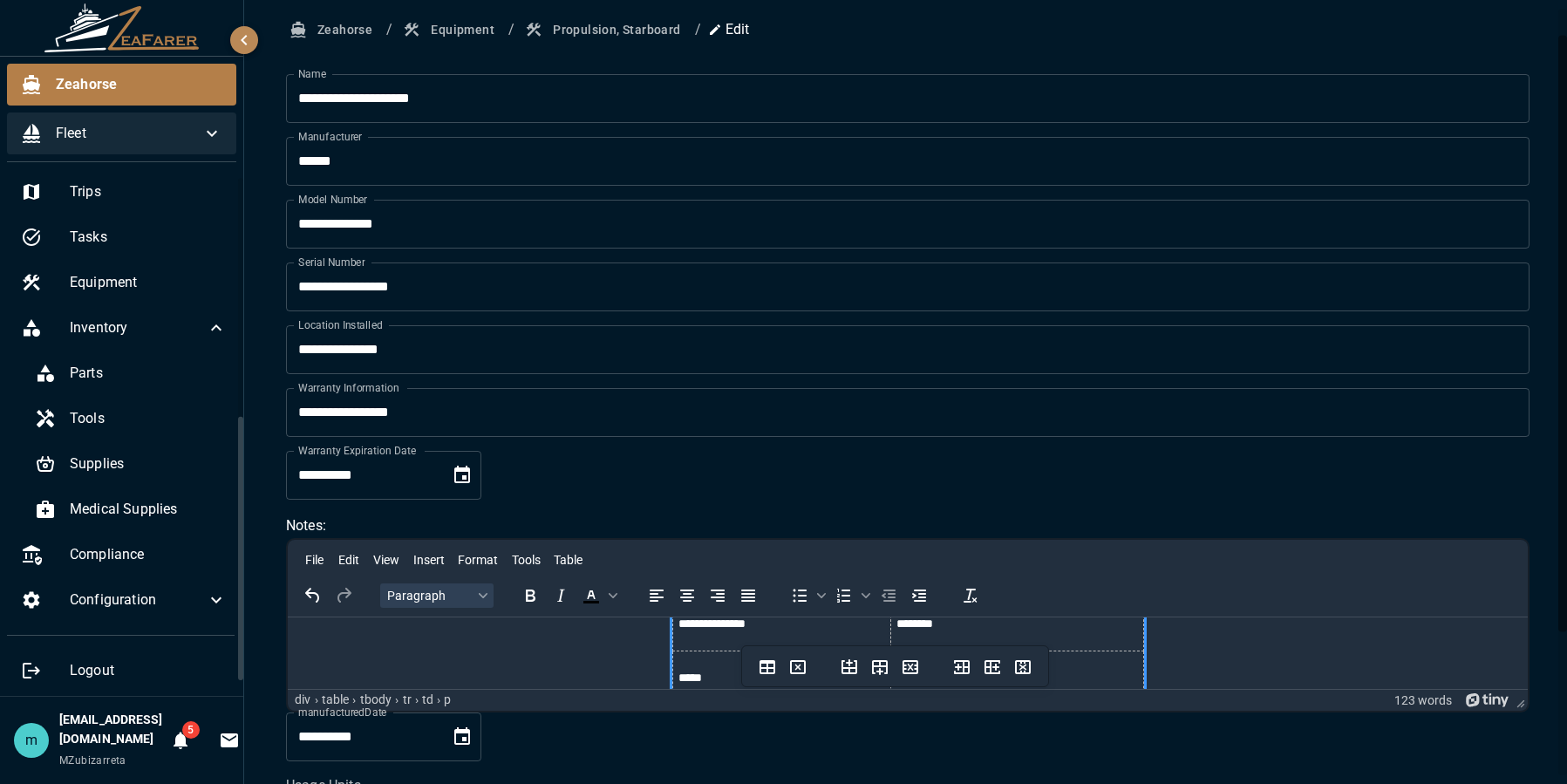
scroll to position [545, 0]
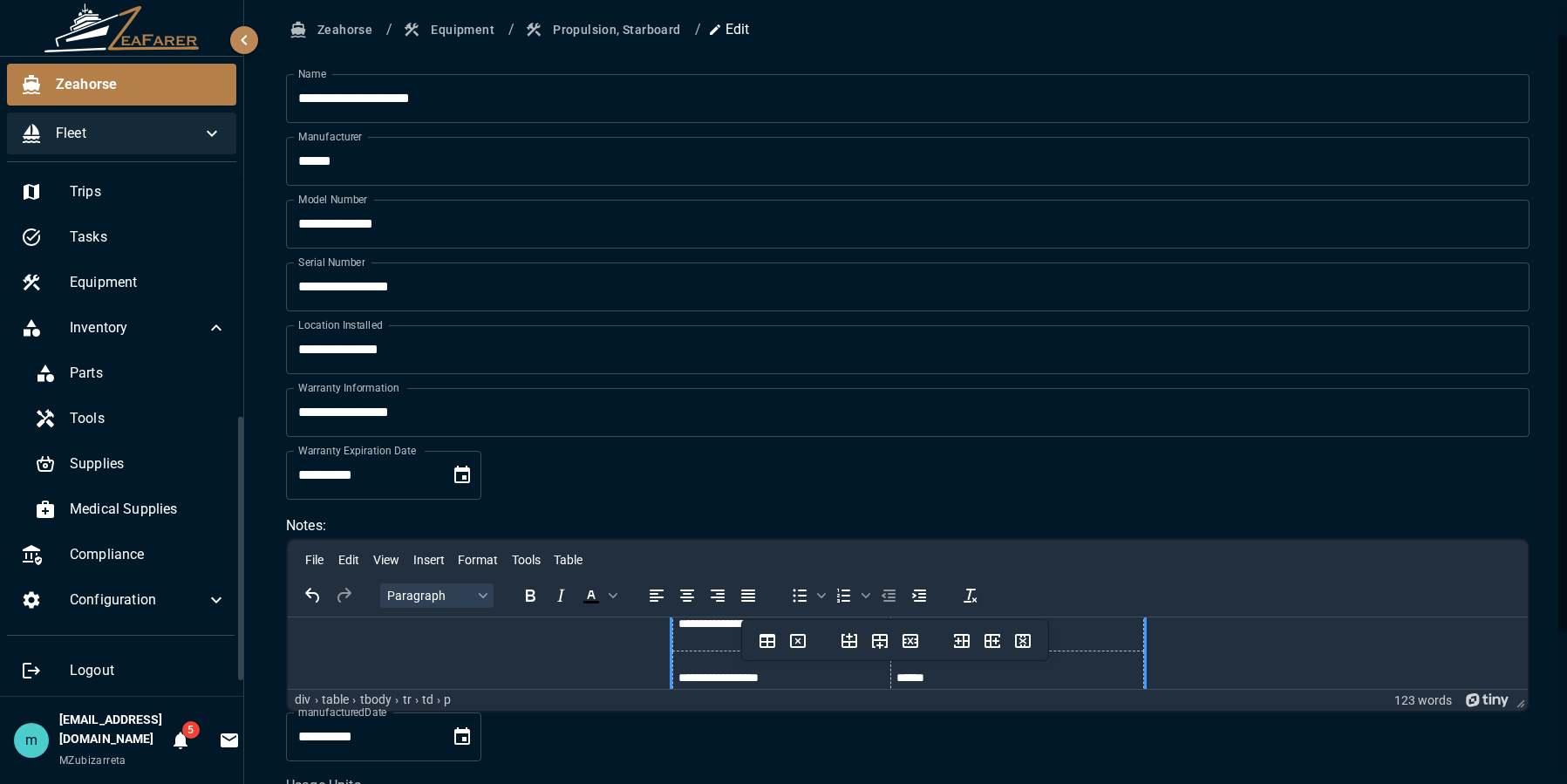
click at [636, 648] on div "**********" at bounding box center [908, 621] width 1212 height 1010
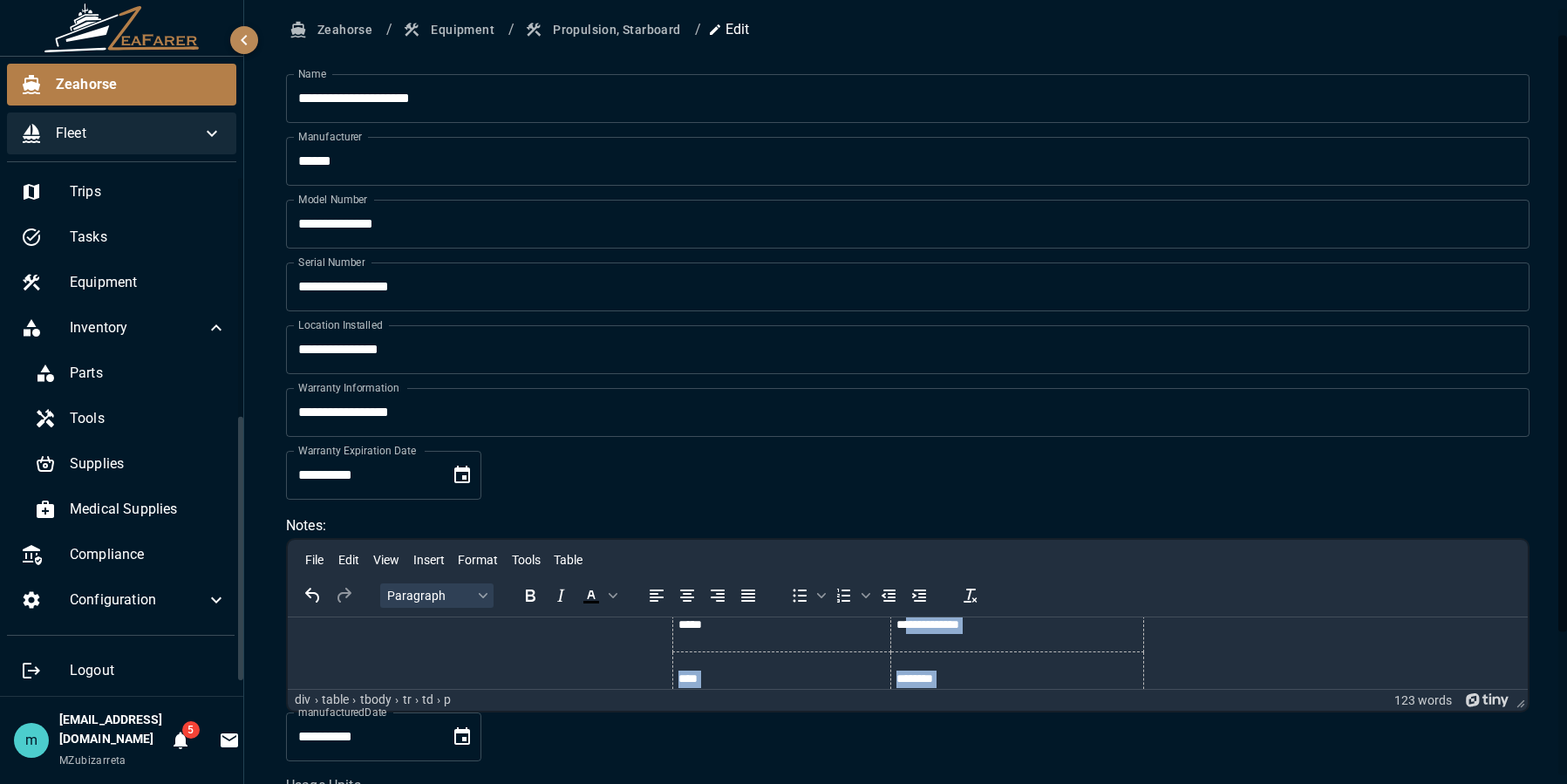
scroll to position [15, 0]
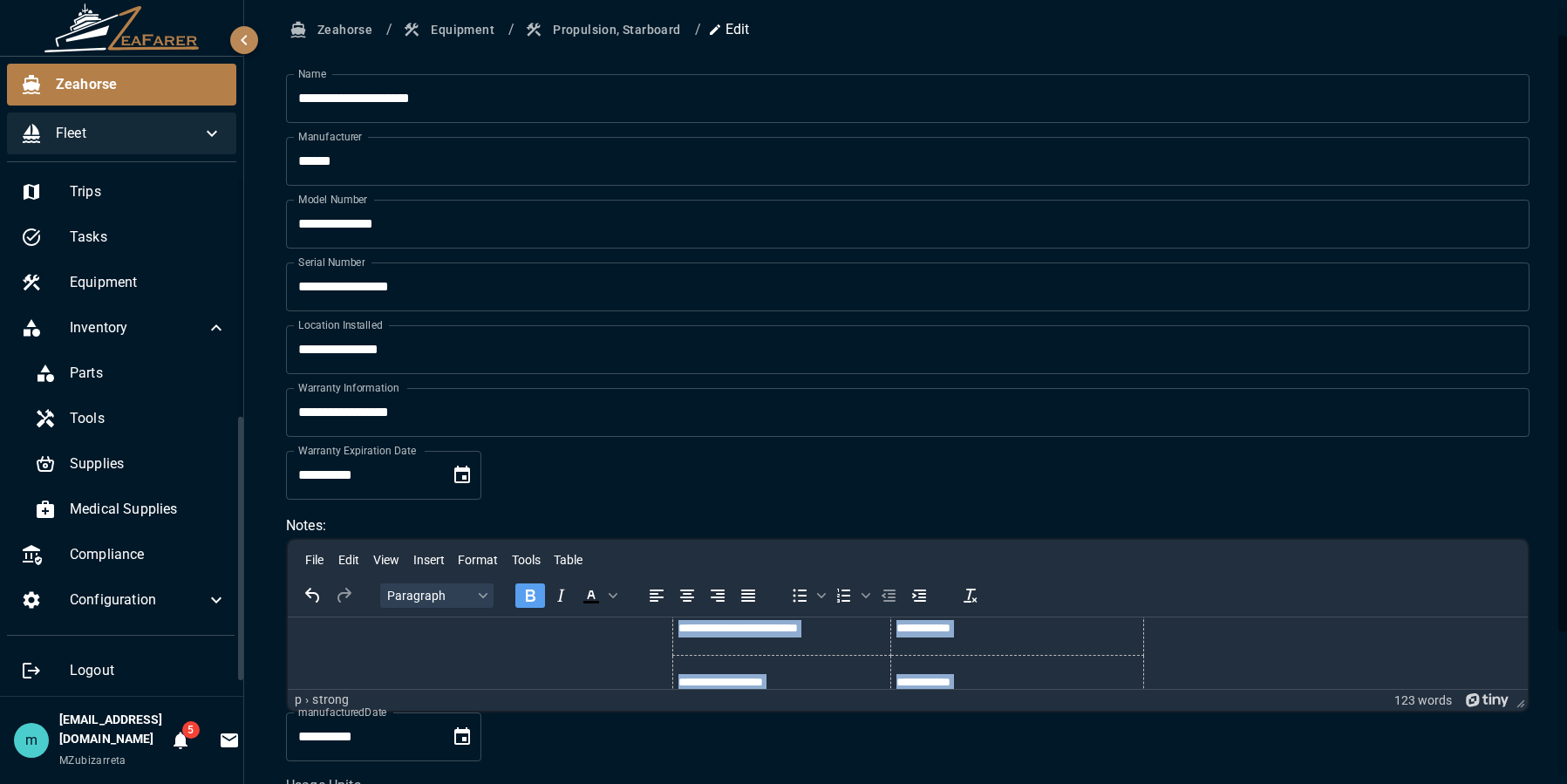
scroll to position [980, 0]
copy body "**********"
drag, startPoint x: 1479, startPoint y: 131, endPoint x: 1539, endPoint y: 146, distance: 61.8
click at [1539, 146] on div "**********" at bounding box center [908, 468] width 1327 height 1008
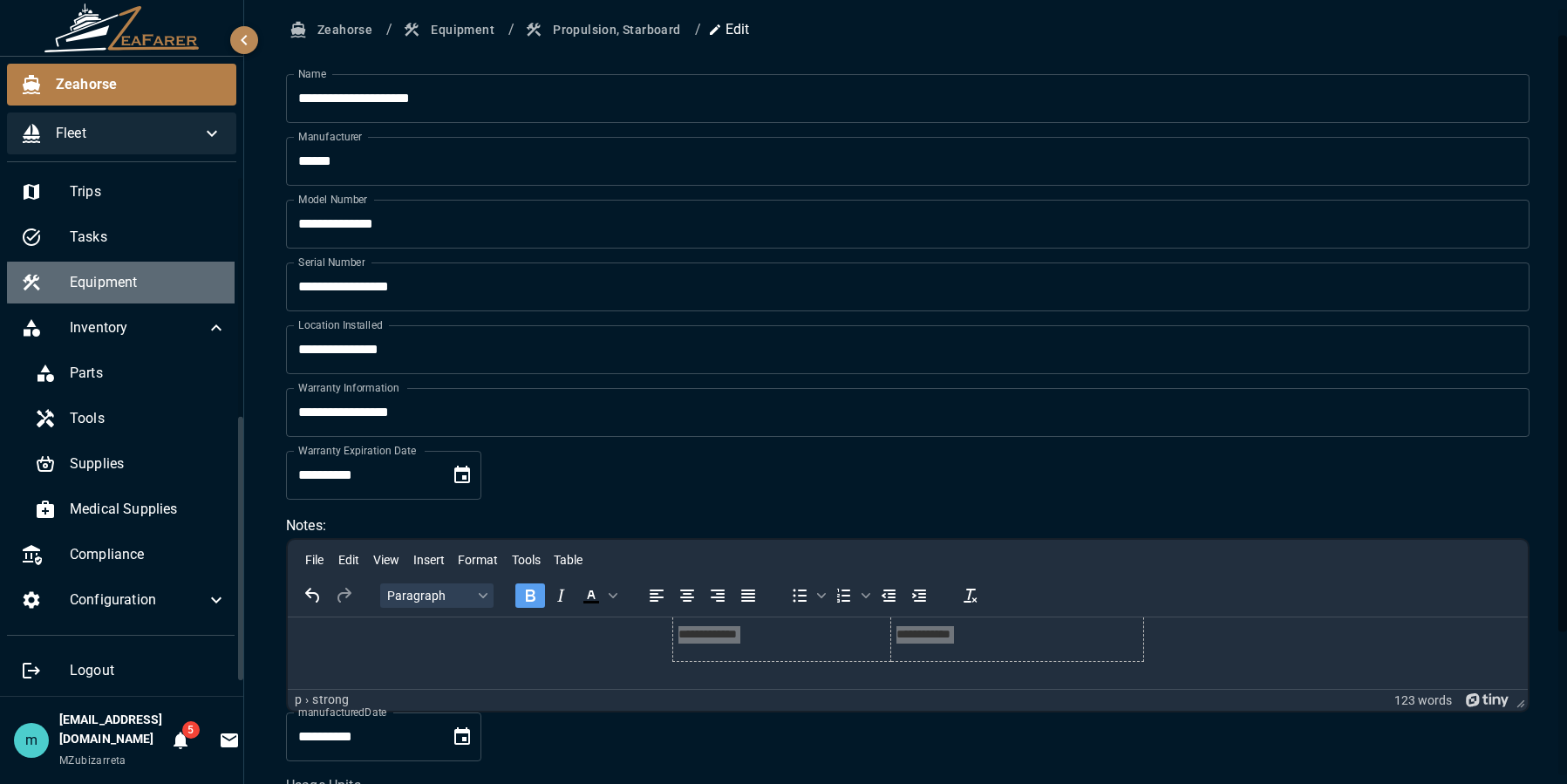
click at [131, 270] on div "Equipment" at bounding box center [123, 282] width 233 height 42
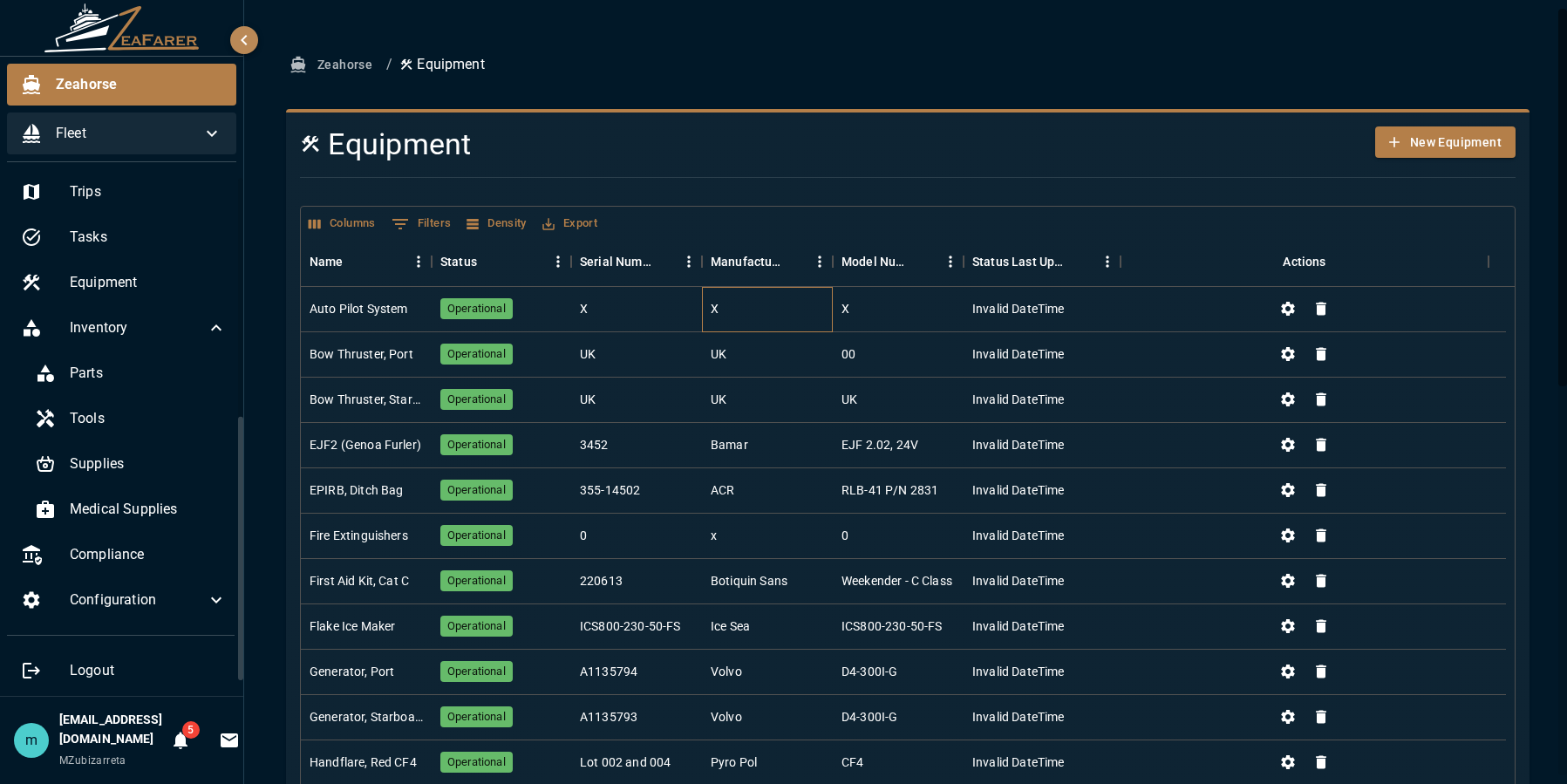
click at [790, 315] on div "X" at bounding box center [768, 309] width 131 height 45
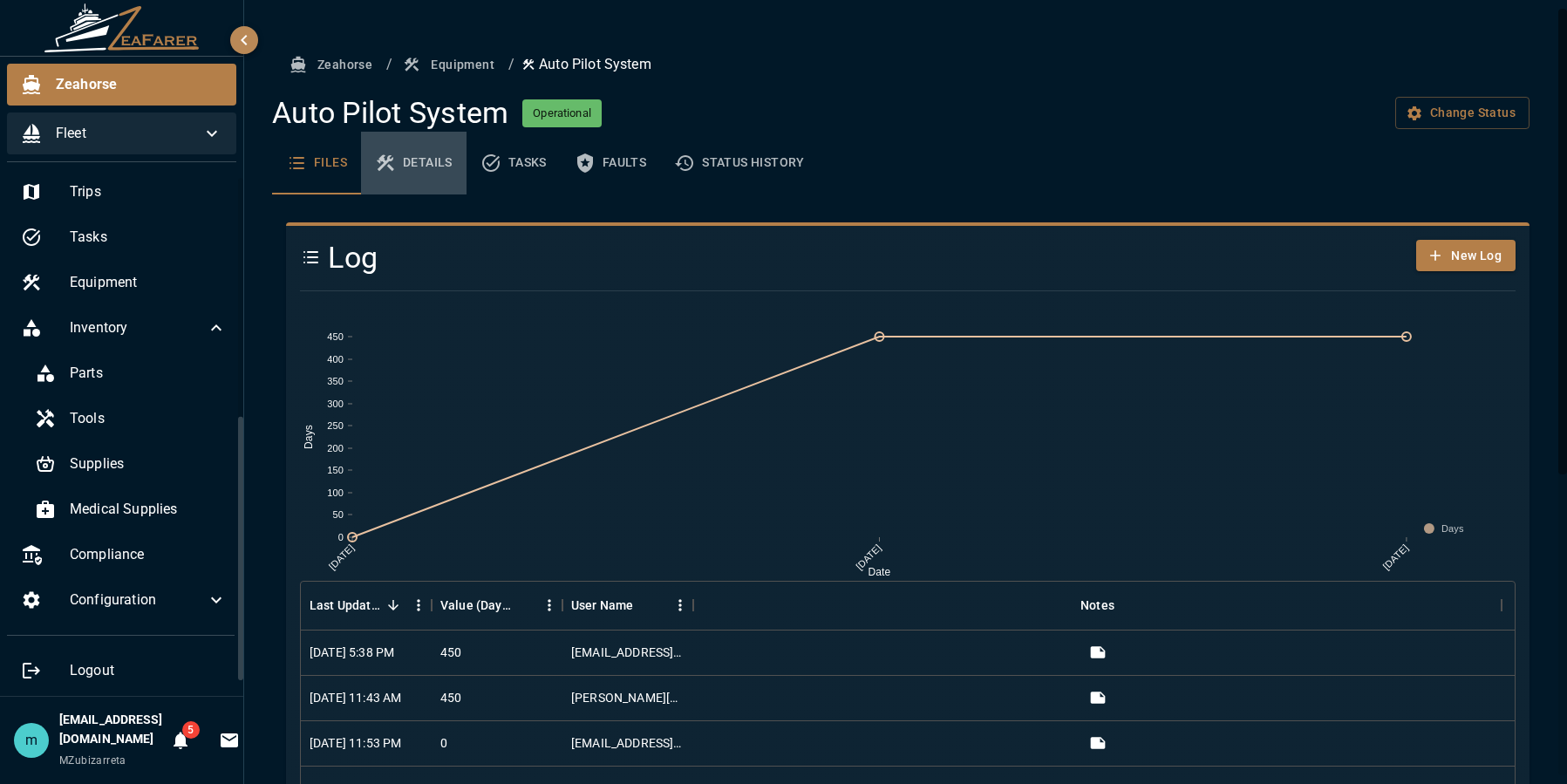
click at [429, 157] on button "Details" at bounding box center [414, 163] width 106 height 63
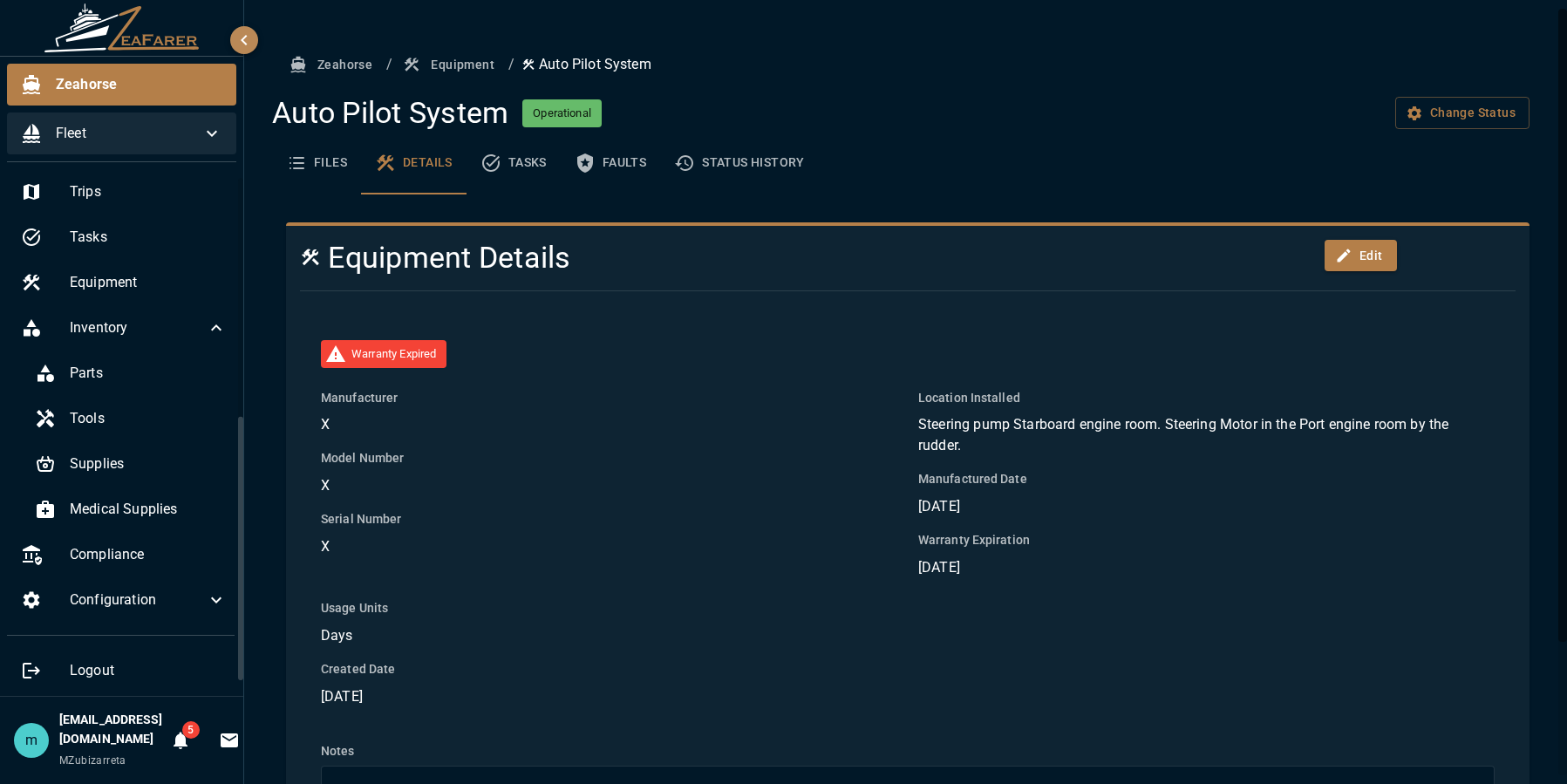
click at [1553, 437] on div "Zeahorse / Equipment / Auto Pilot System Auto Pilot System Operational Change S…" at bounding box center [908, 474] width 1327 height 948
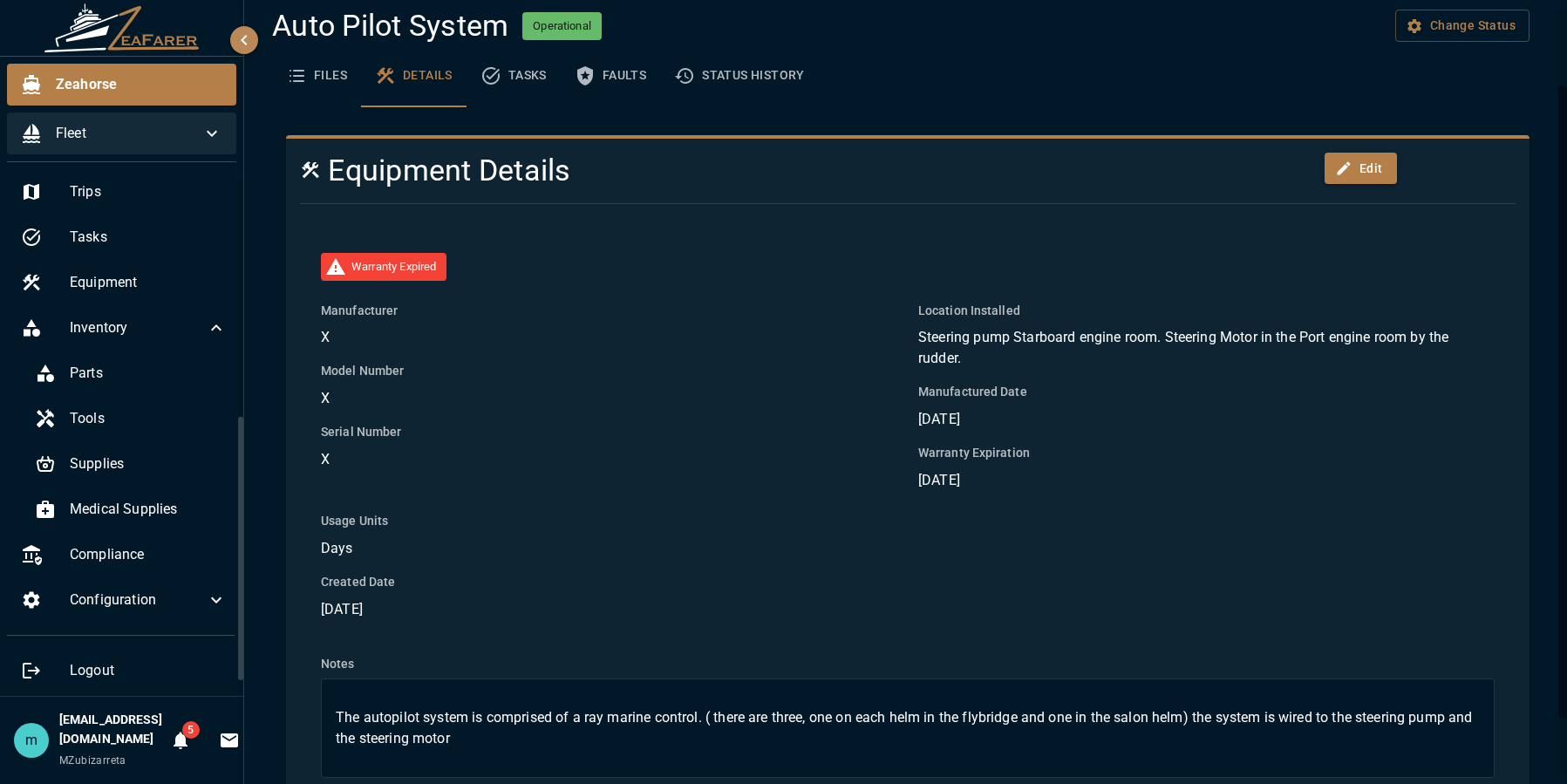
scroll to position [60, 0]
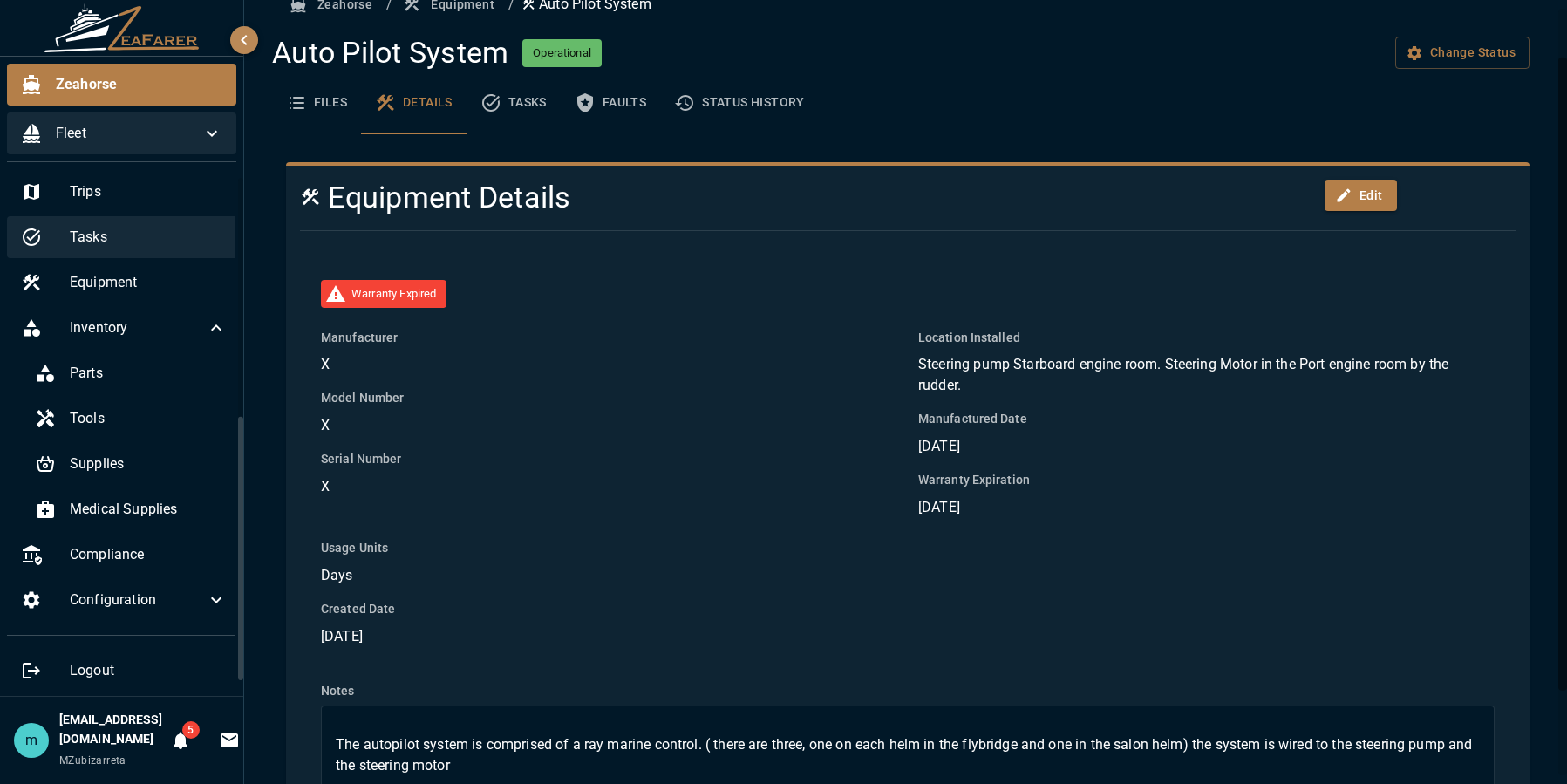
click at [138, 233] on span "Tasks" at bounding box center [149, 237] width 157 height 21
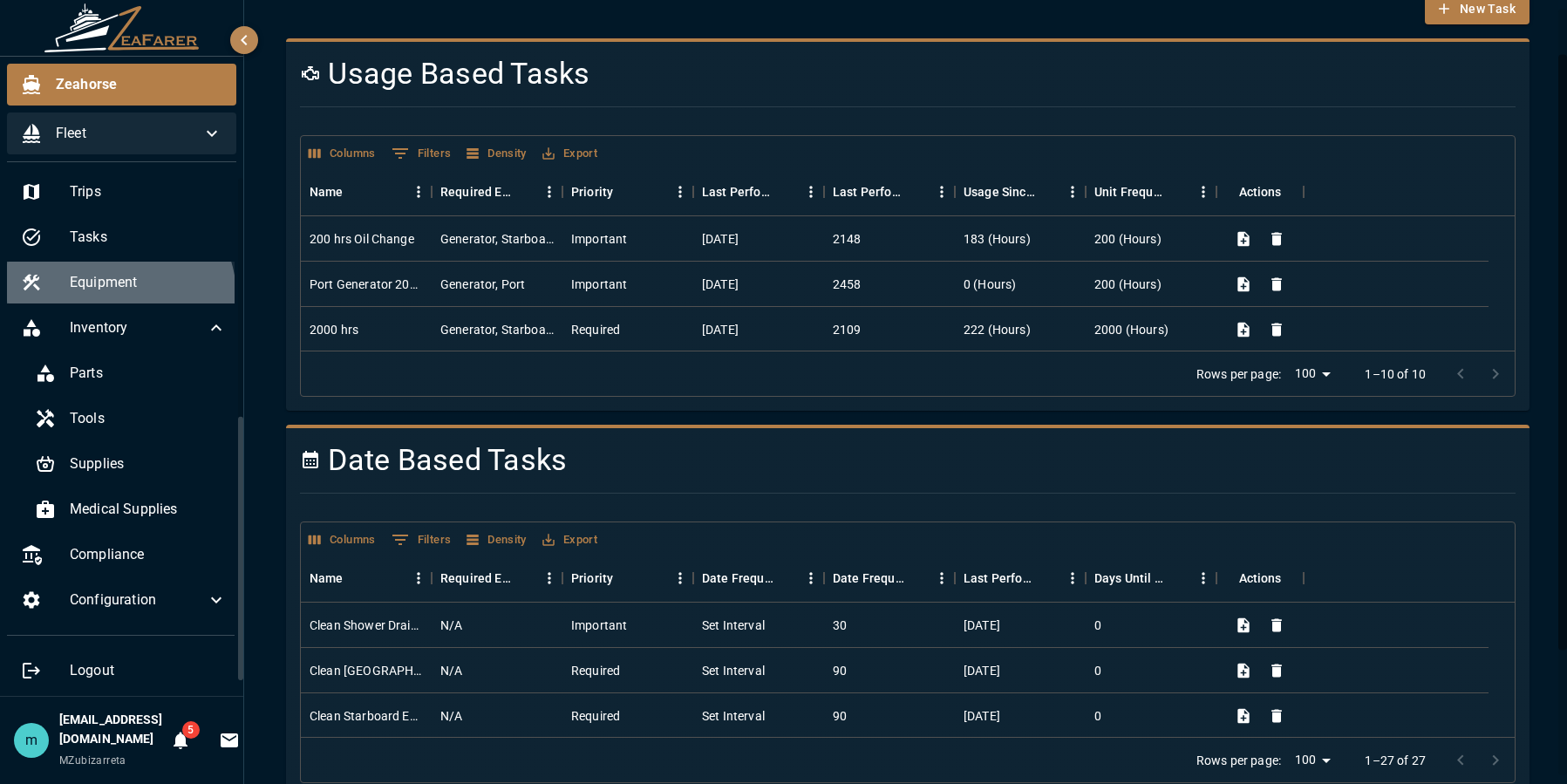
click at [119, 295] on div "Equipment" at bounding box center [123, 282] width 233 height 42
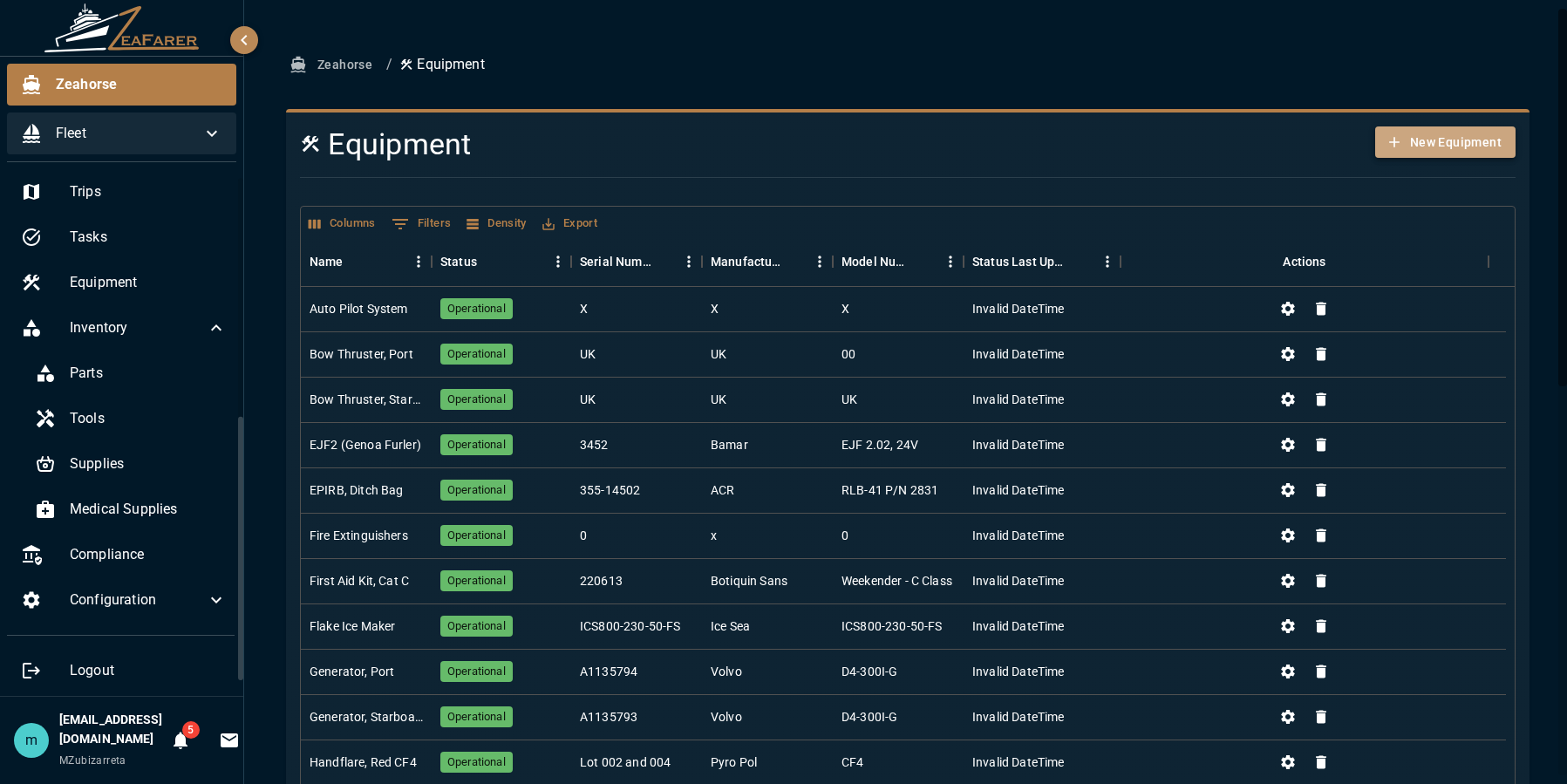
click at [1396, 148] on button "New Equipment" at bounding box center [1445, 142] width 141 height 32
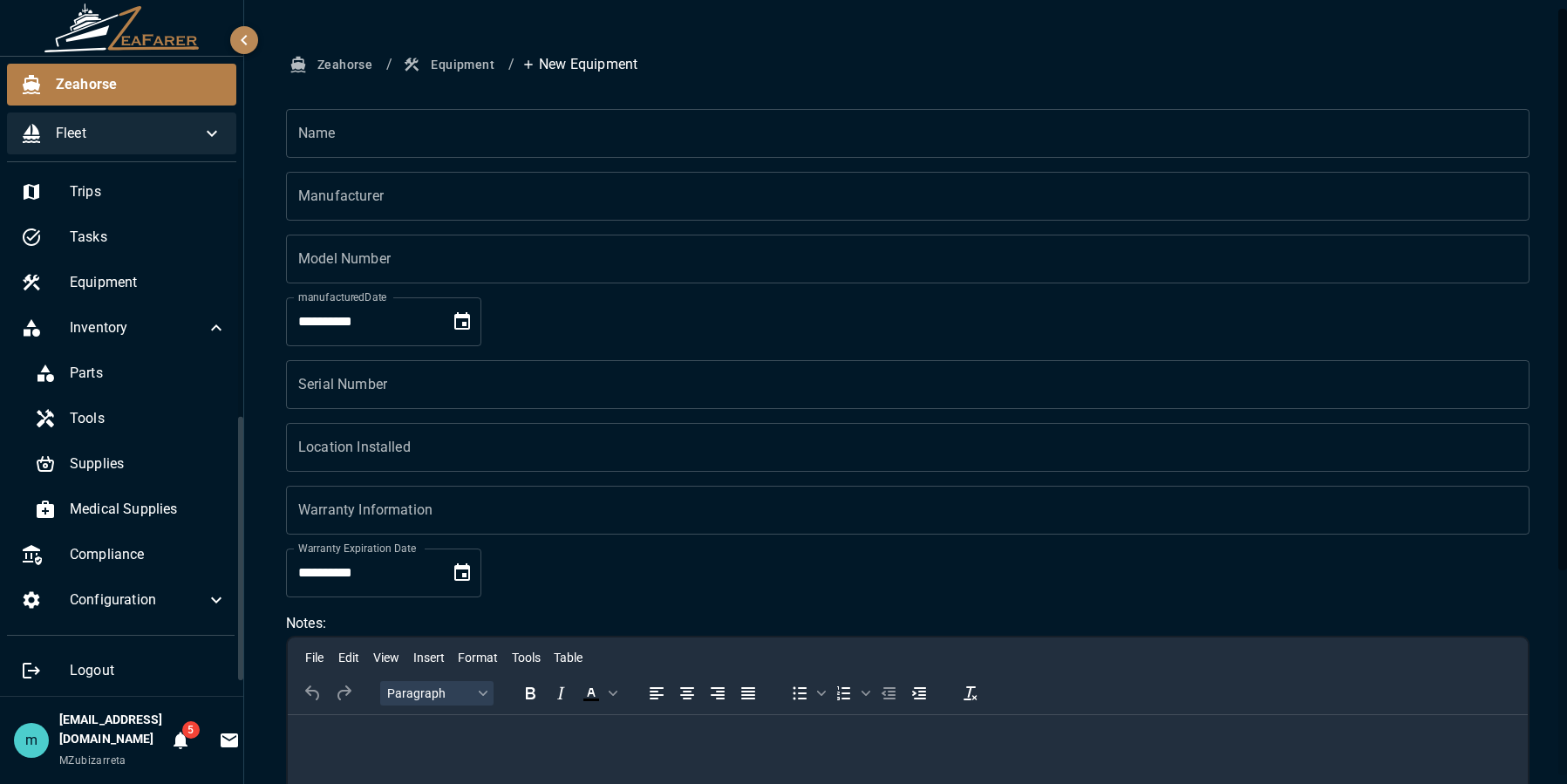
click at [1542, 297] on div "**********" at bounding box center [908, 535] width 1327 height 1071
click at [442, 63] on button "Equipment" at bounding box center [450, 65] width 102 height 32
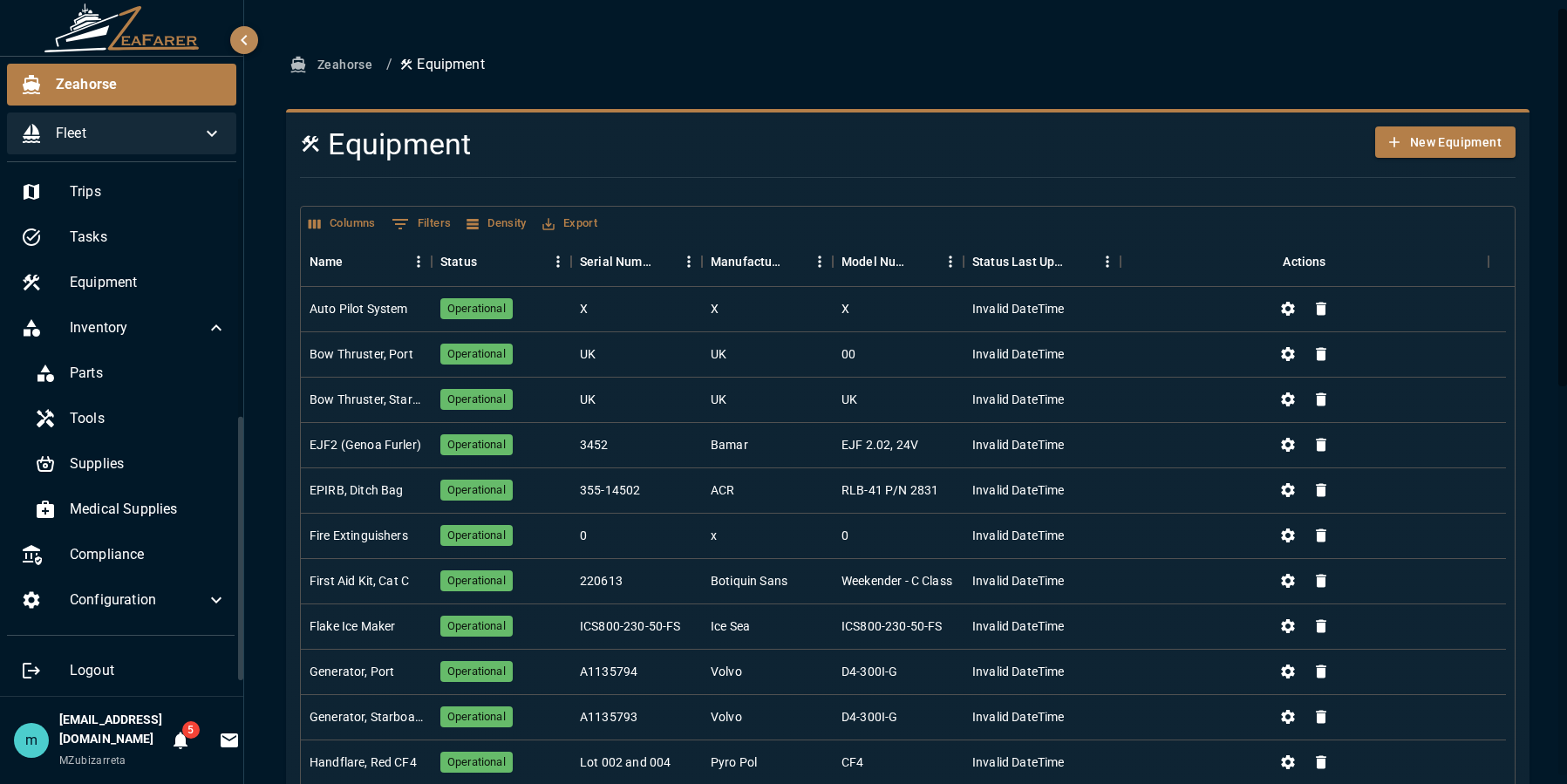
click at [1551, 308] on div "Zeahorse / Equipment Equipment New Equipment Columns 0 Filters Density Export N…" at bounding box center [908, 795] width 1327 height 1592
click at [1460, 141] on button "New Equipment" at bounding box center [1445, 142] width 141 height 32
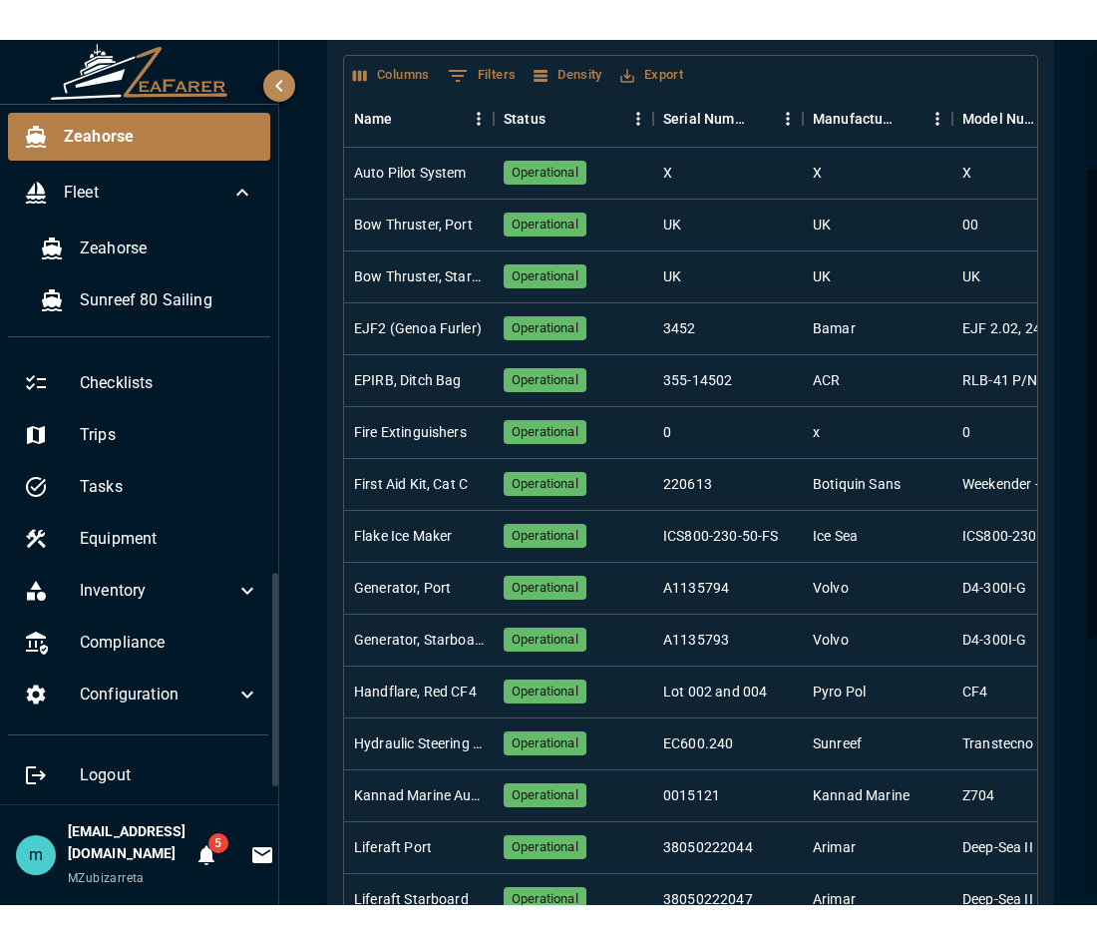
scroll to position [390, 0]
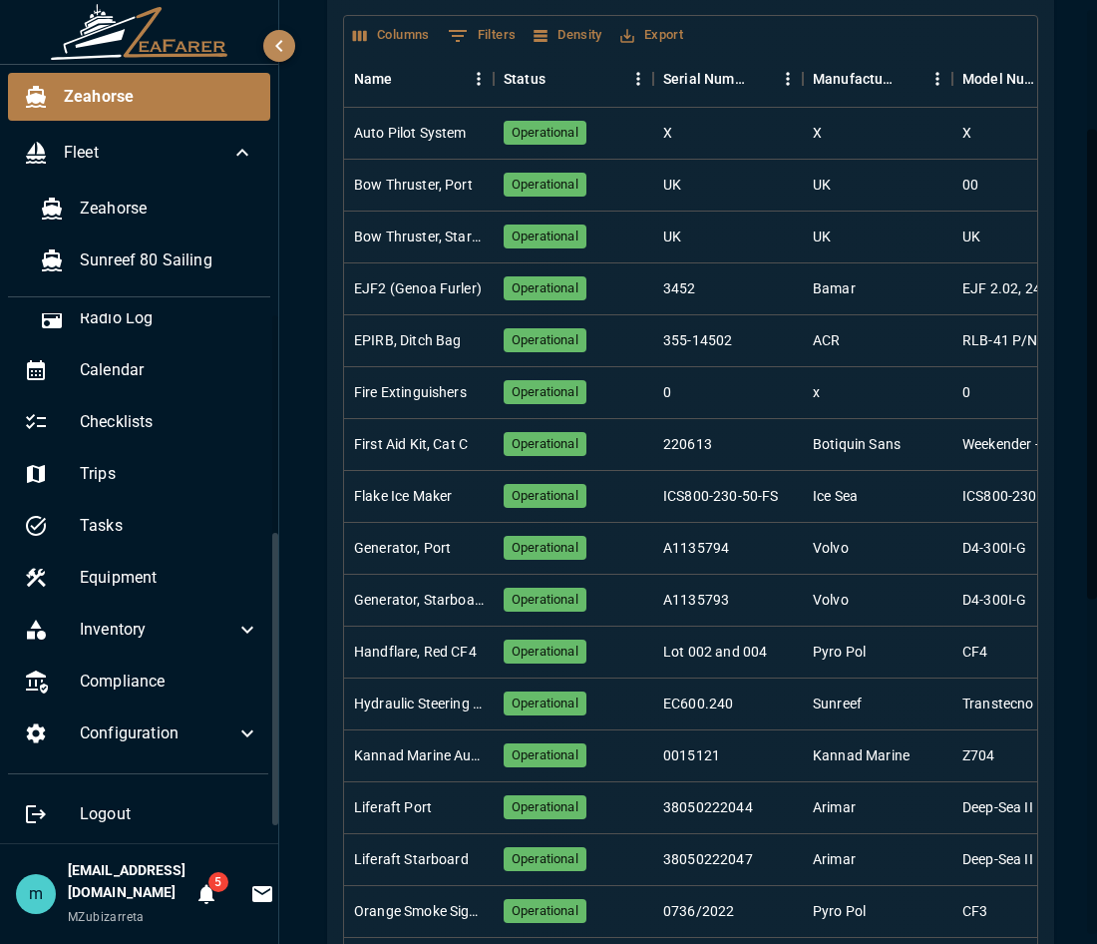
click at [1063, 259] on div "Zeahorse / Equipment Equipment New Equipment Columns 0 Filters Density Export N…" at bounding box center [690, 681] width 823 height 1841
click at [1043, 391] on div "Zeahorse / Equipment Equipment New Equipment Columns 0 Filters Density Export N…" at bounding box center [690, 696] width 775 height 1761
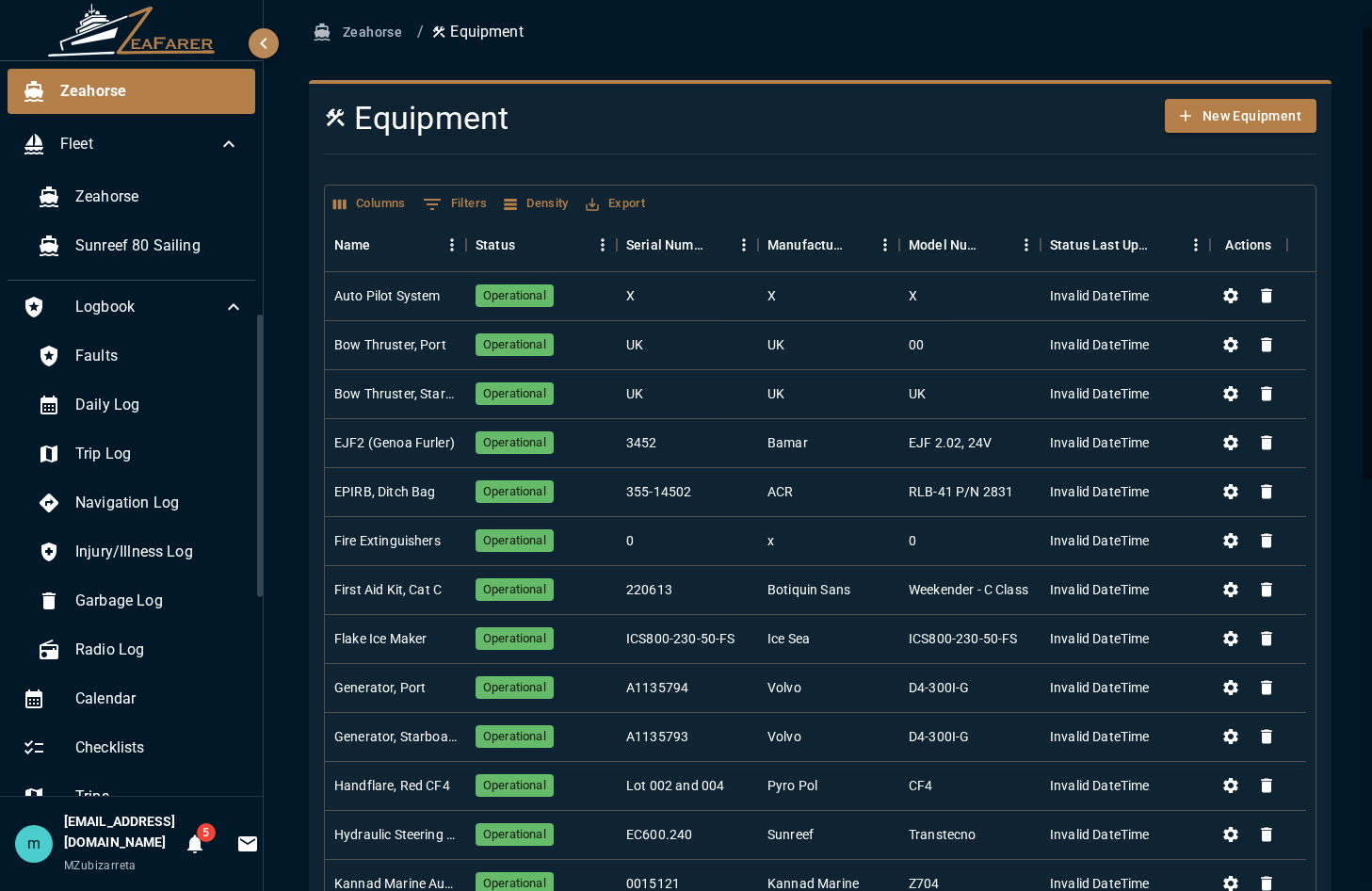
scroll to position [0, 0]
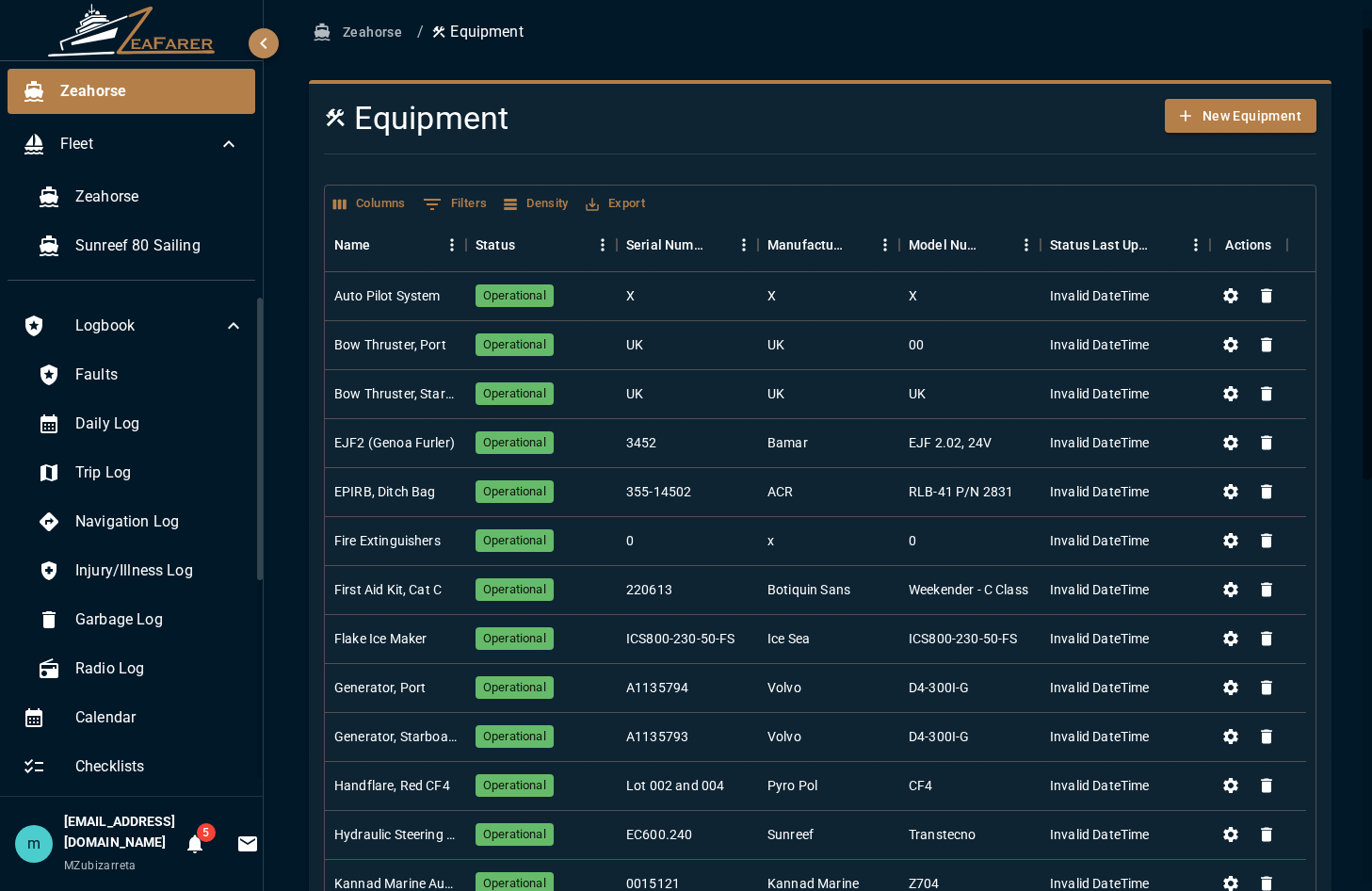
drag, startPoint x: 260, startPoint y: 533, endPoint x: 264, endPoint y: 320, distance: 213.0
click at [264, 320] on div "Zeahorse Fleet Zeahorse Sunreef 80 Sailing Logbook Faults Daily Log Trip Log Na…" at bounding box center [686, 446] width 1372 height 891
click at [128, 376] on span "Faults" at bounding box center [161, 375] width 170 height 23
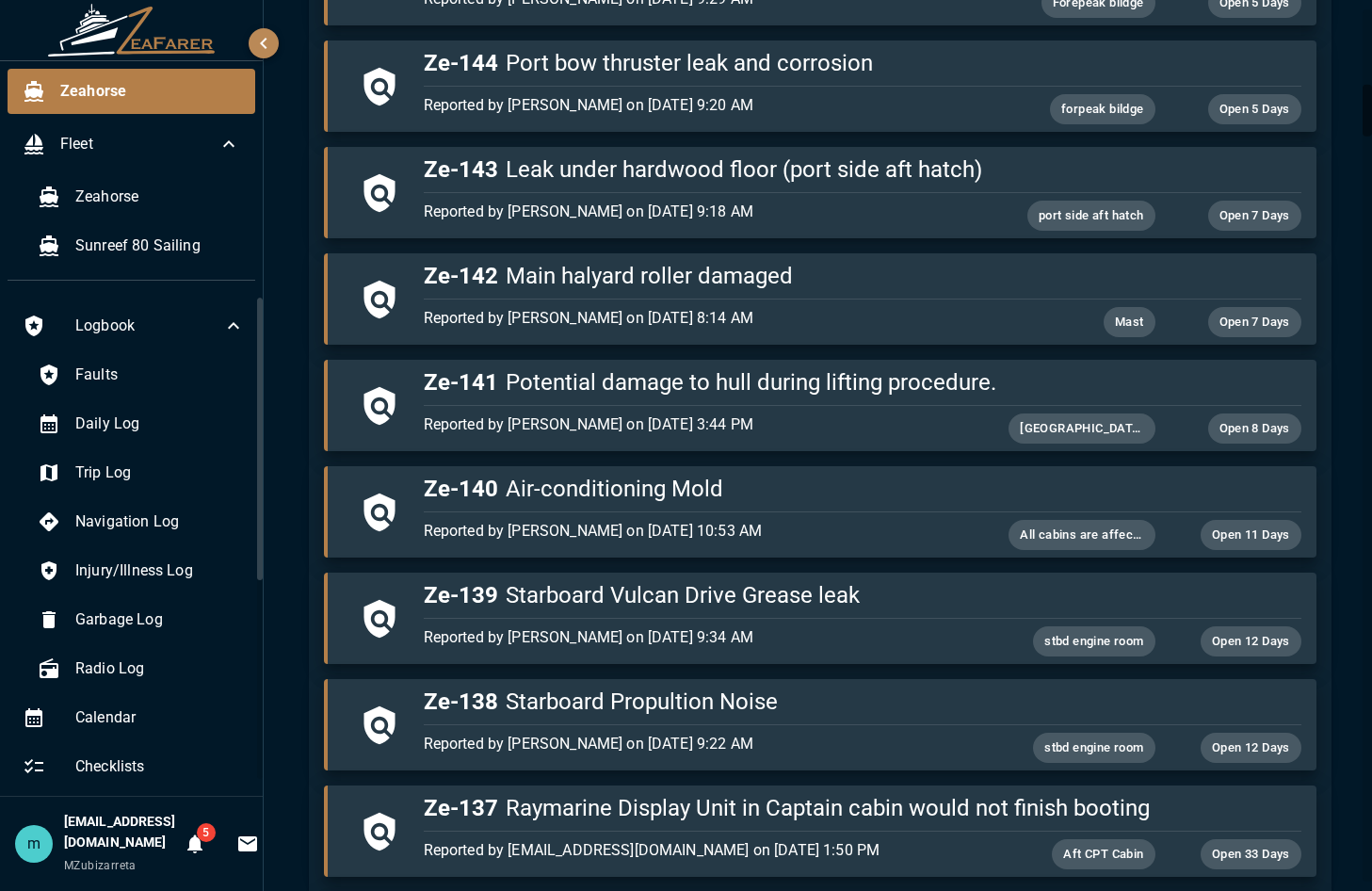
scroll to position [1318, 0]
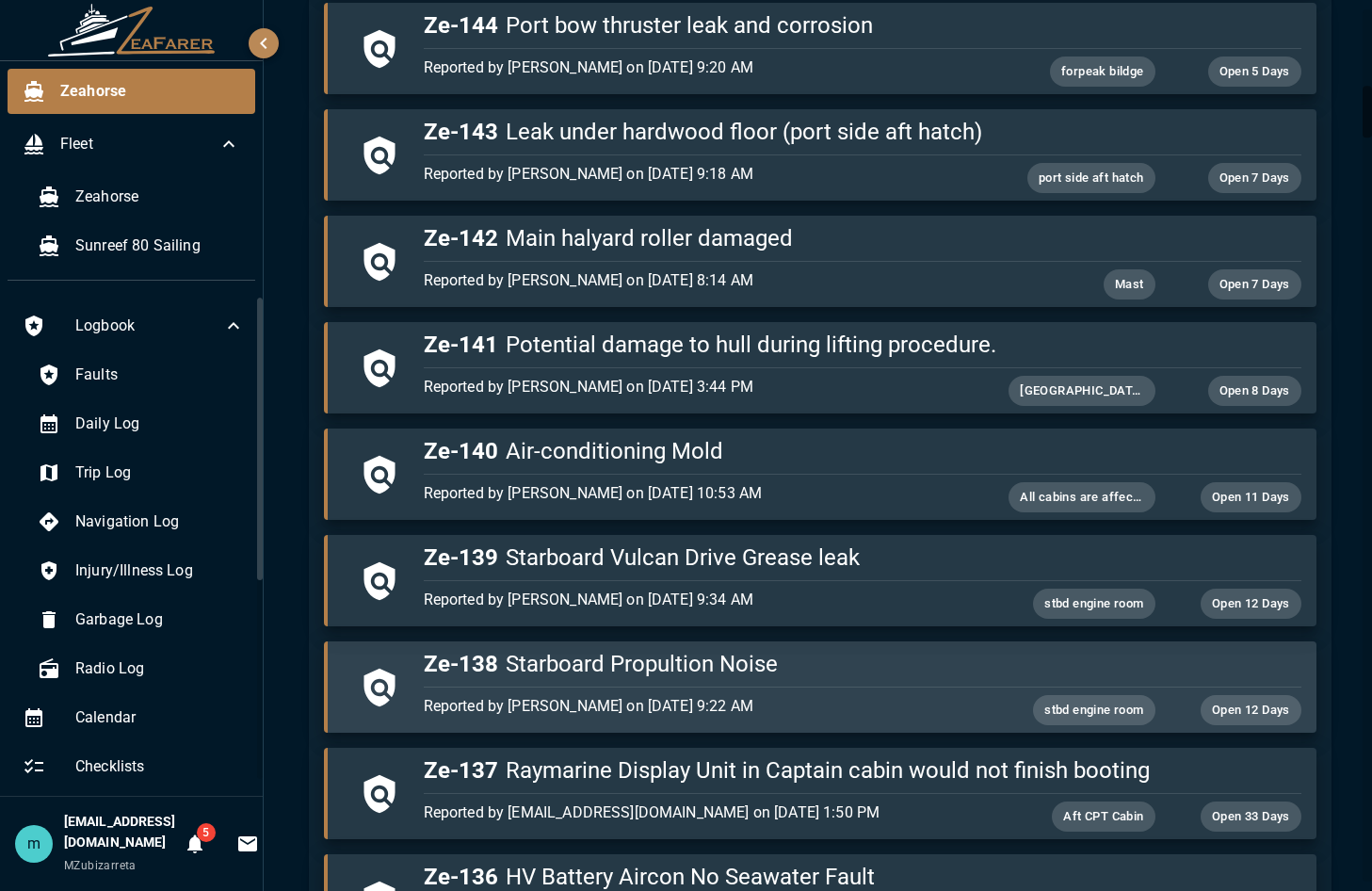
click at [733, 669] on h5 "Ze-138 Starboard Propultion Noise" at bounding box center [863, 664] width 878 height 30
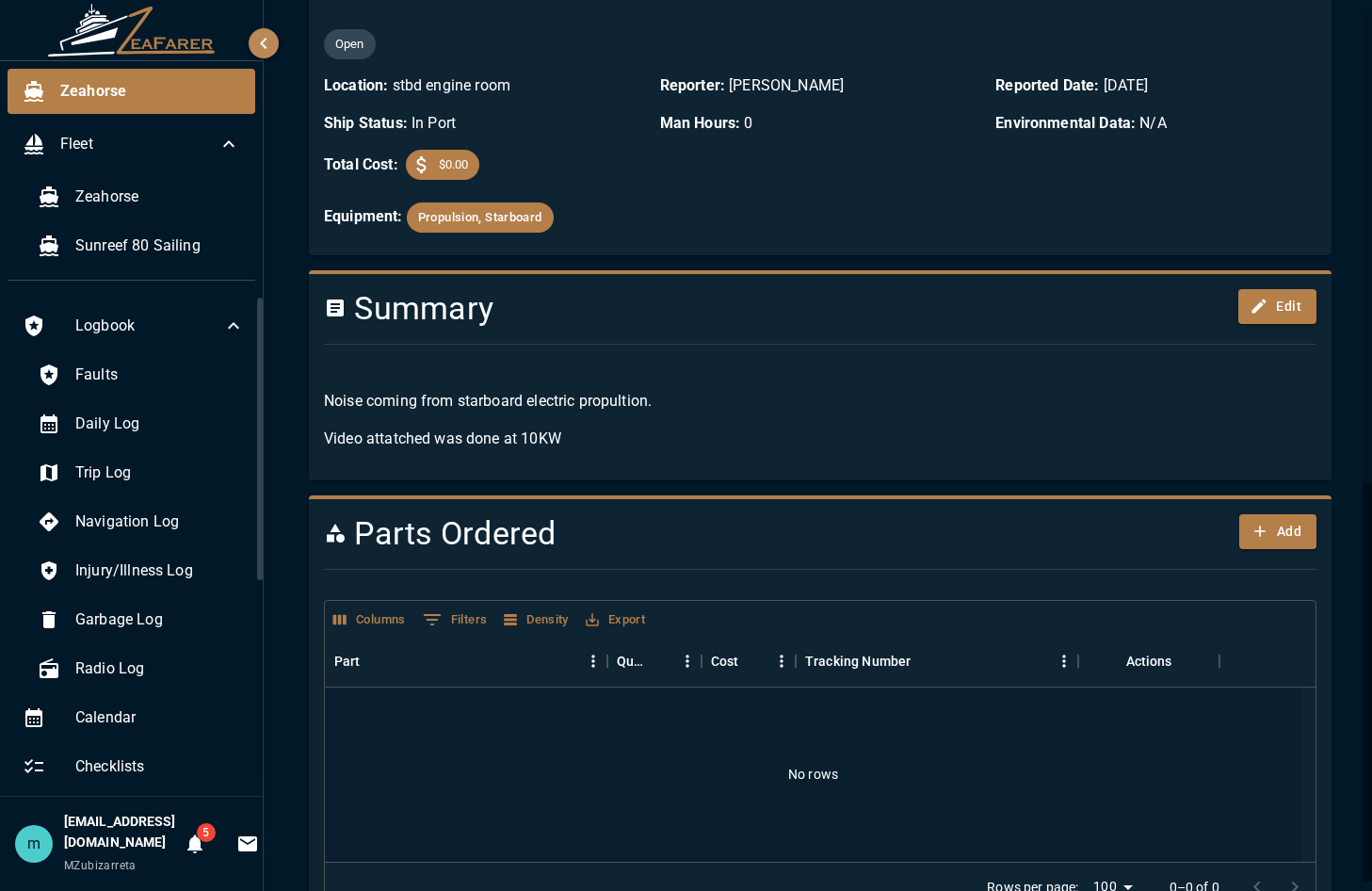
scroll to position [1055, 0]
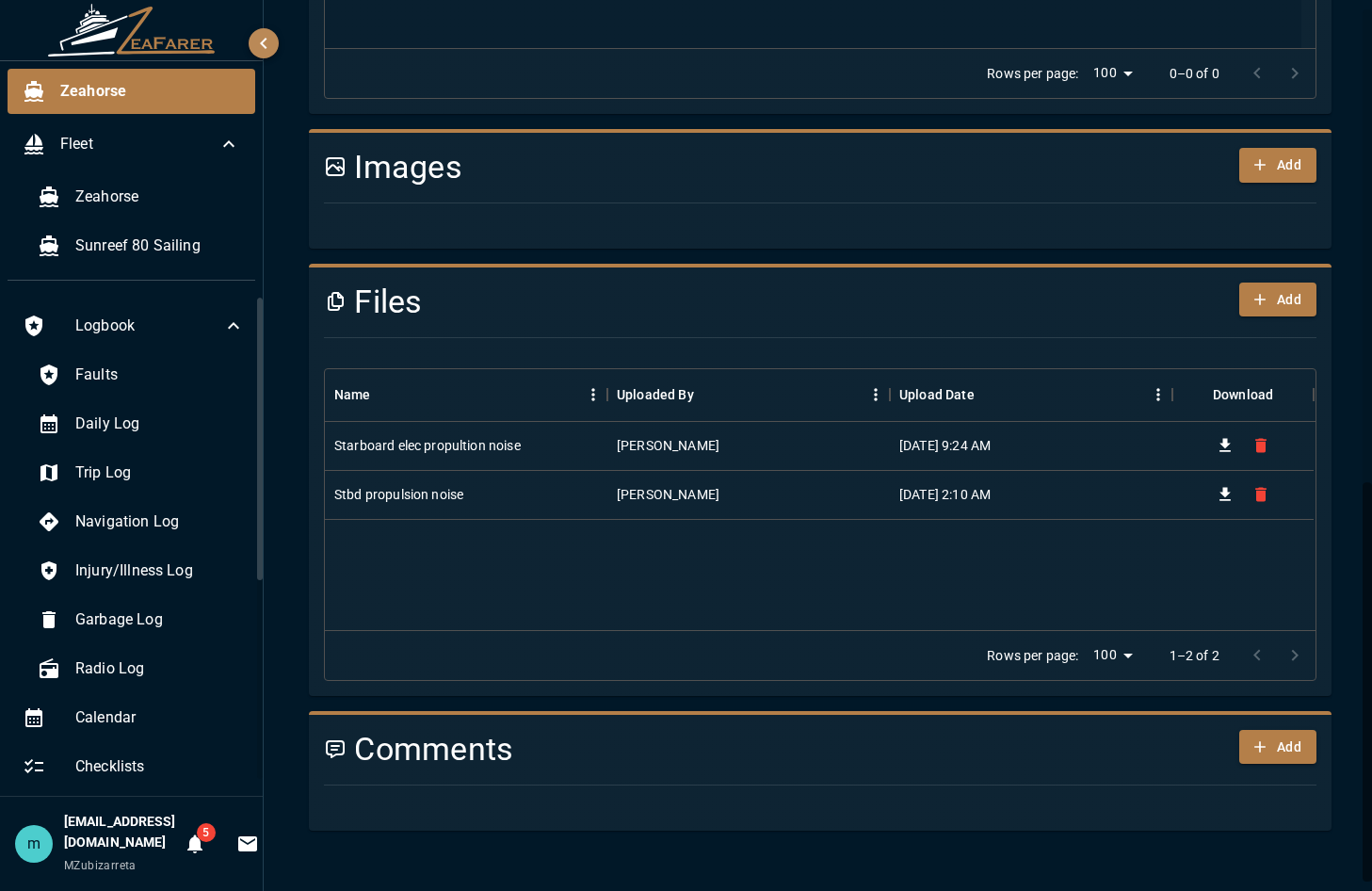
click at [899, 672] on h4 "Comments" at bounding box center [737, 749] width 825 height 40
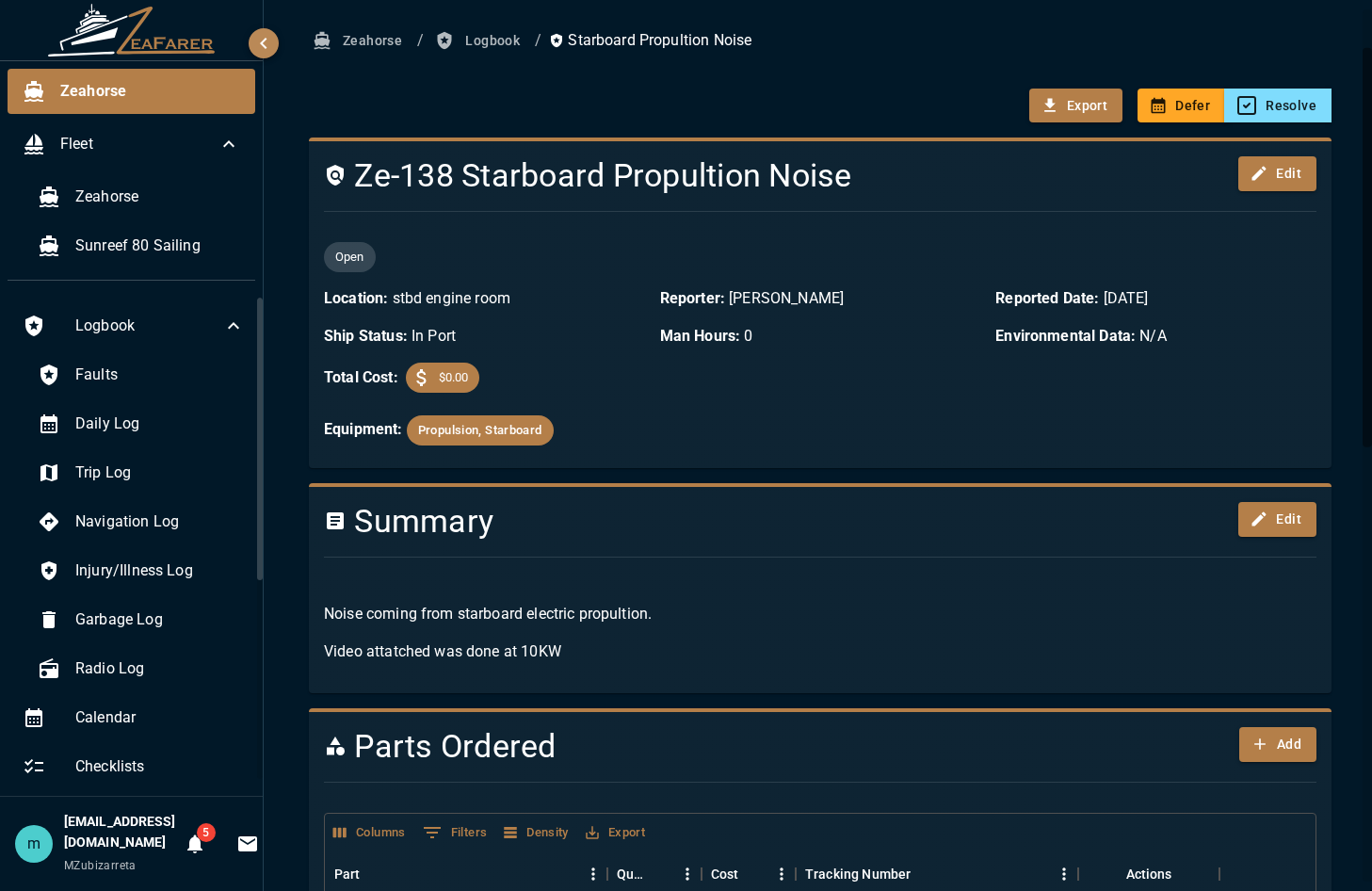
scroll to position [0, 0]
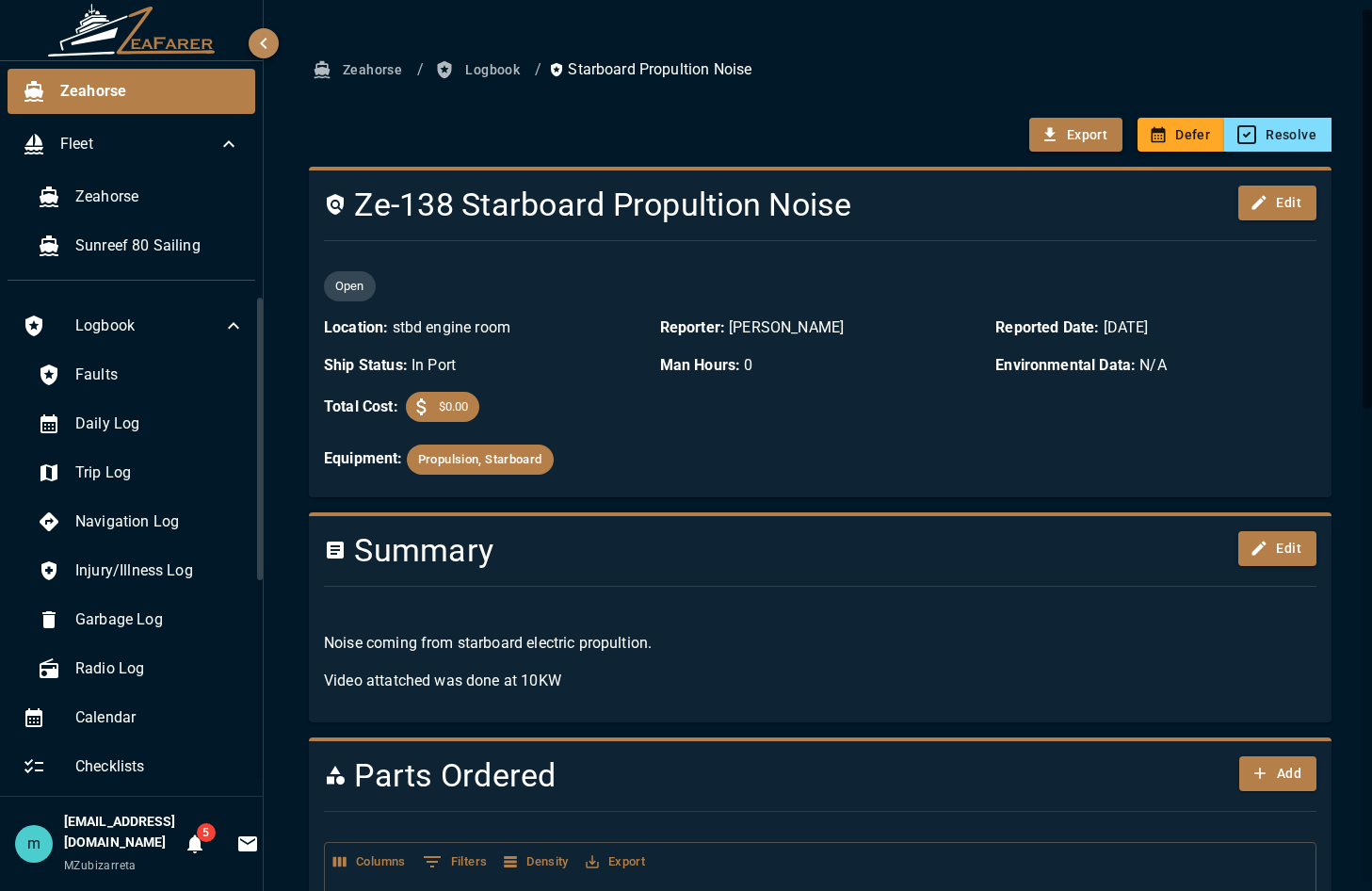
click at [262, 39] on icon "button" at bounding box center [263, 43] width 23 height 23
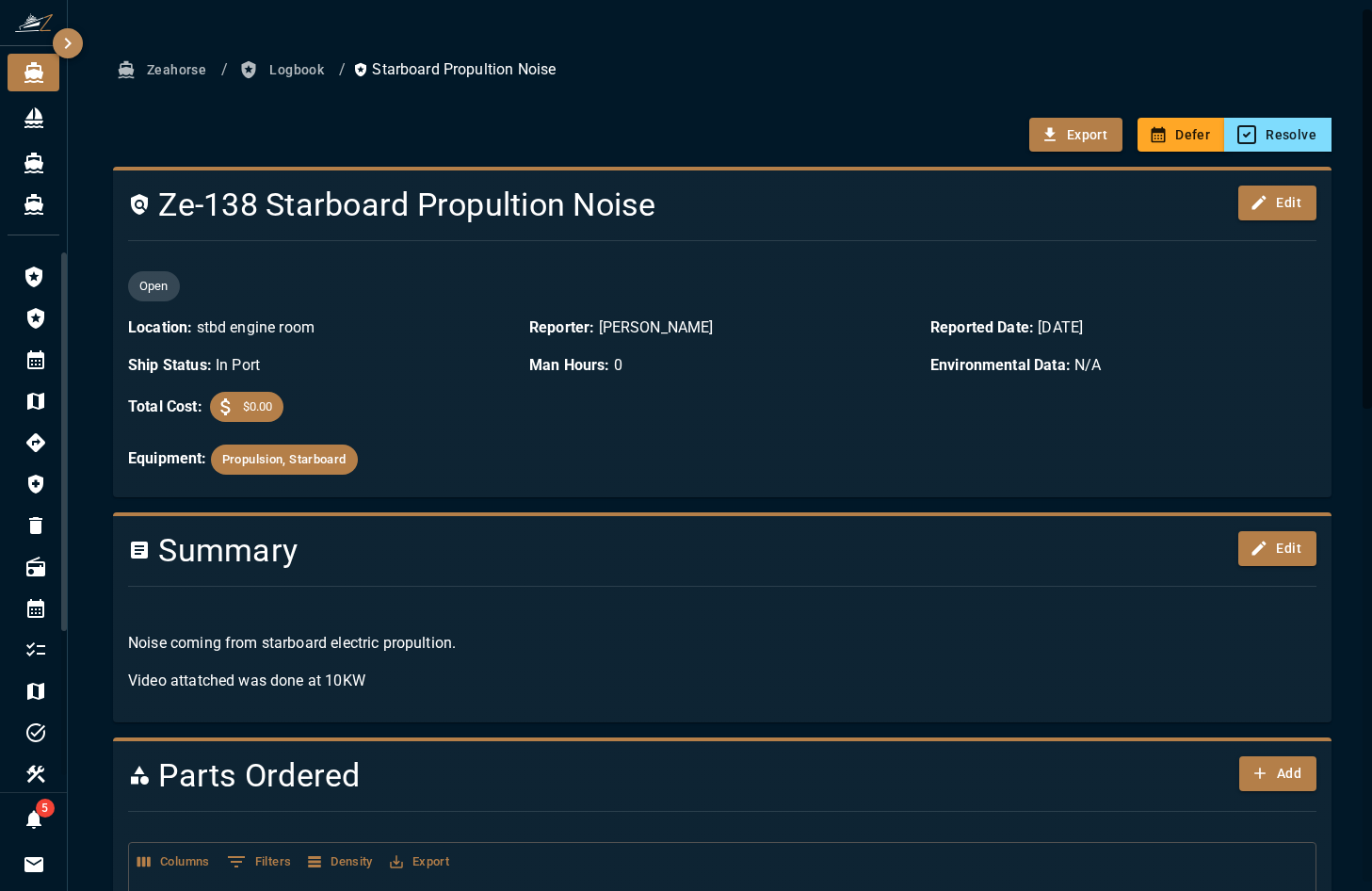
click at [69, 42] on icon "button" at bounding box center [68, 43] width 7 height 11
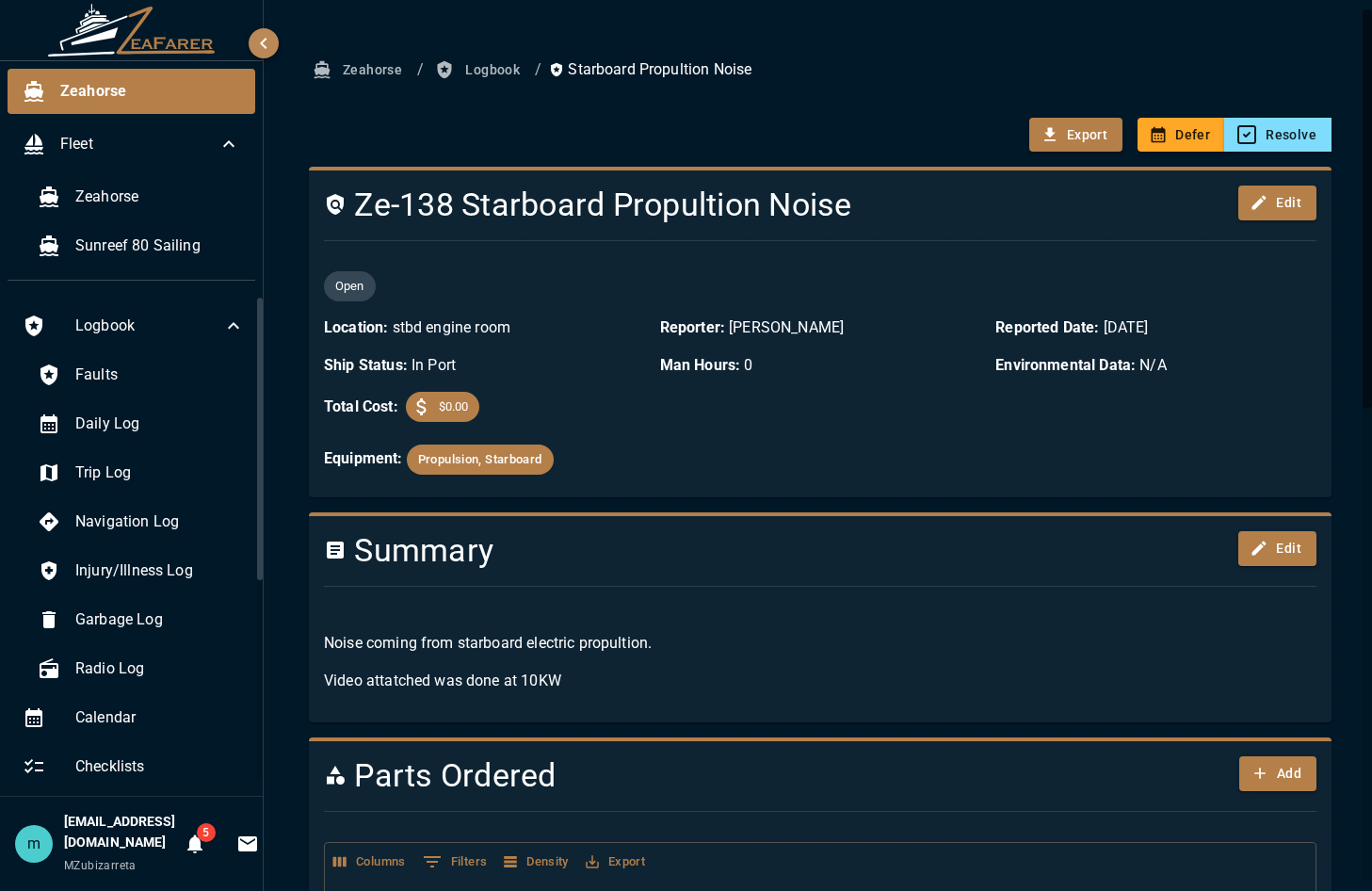
click at [537, 332] on p "Location: stbd engine room" at bounding box center [484, 328] width 321 height 23
click at [841, 637] on p "Noise coming from starboard electric propultion." at bounding box center [820, 643] width 992 height 23
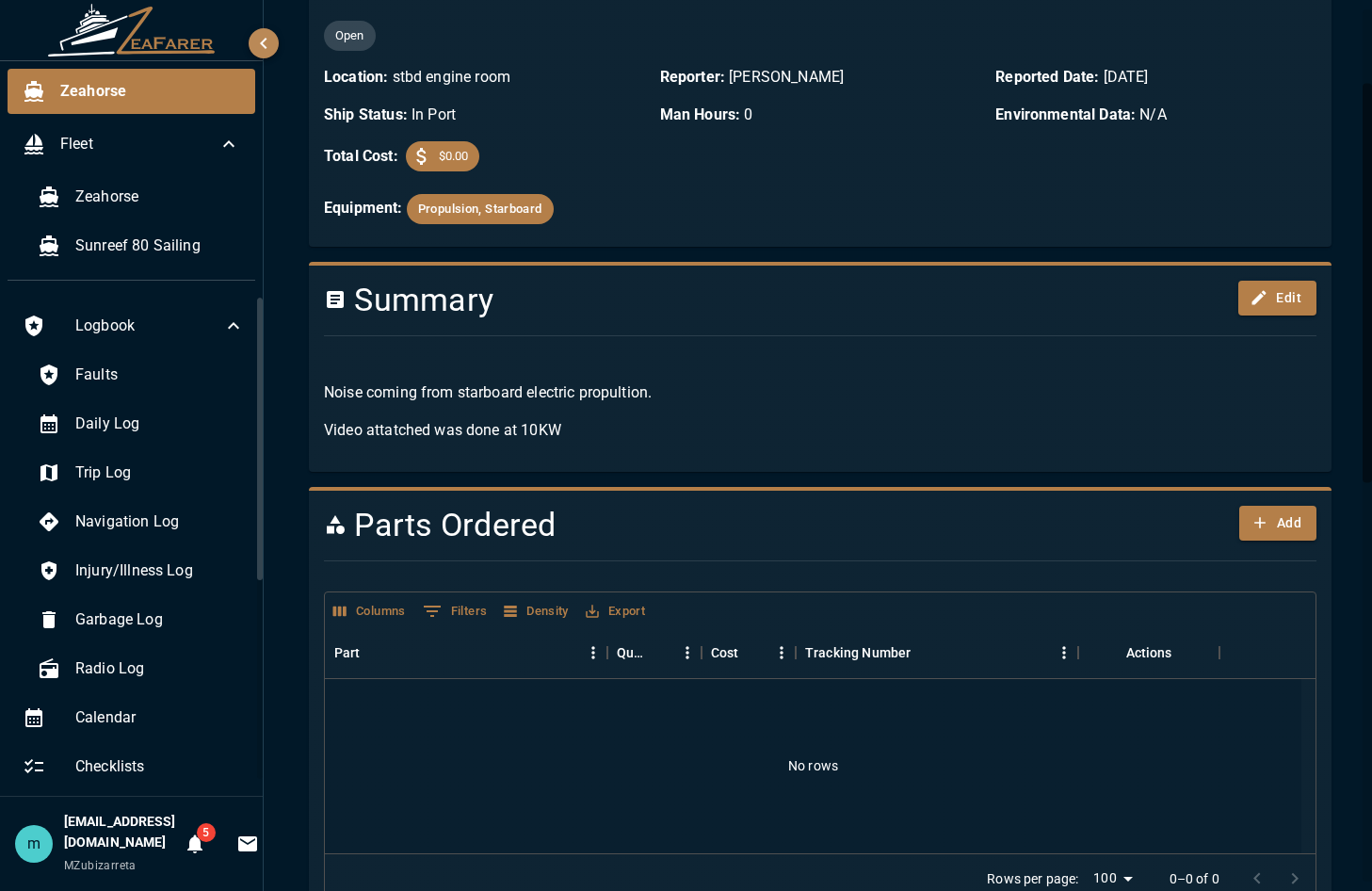
scroll to position [151, 0]
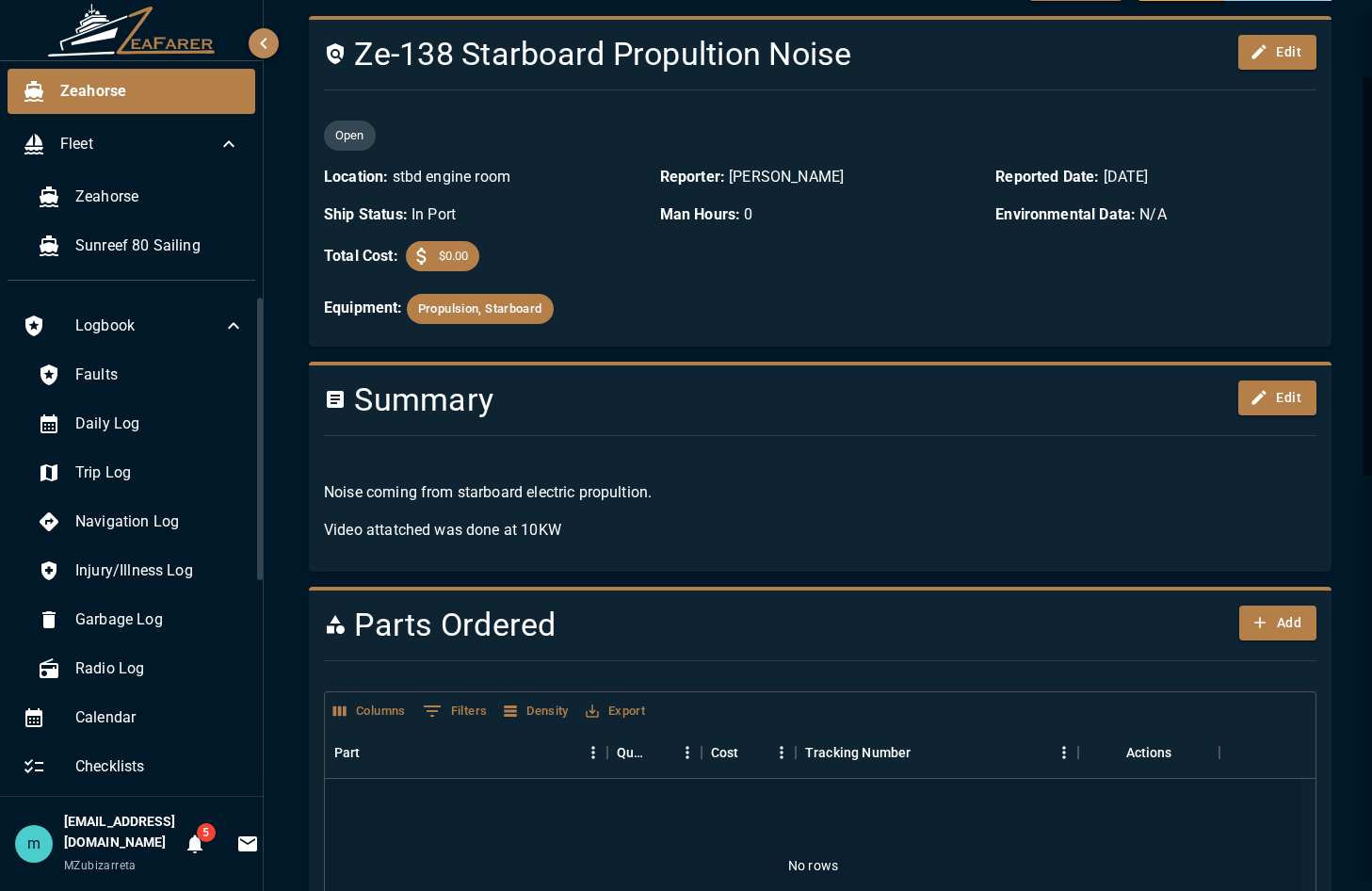
click at [687, 457] on div "Noise coming from starboard electric propultion. Video attatched was done at 10…" at bounding box center [812, 504] width 1008 height 106
click at [632, 497] on p "Noise coming from starboard electric propultion." at bounding box center [820, 493] width 992 height 23
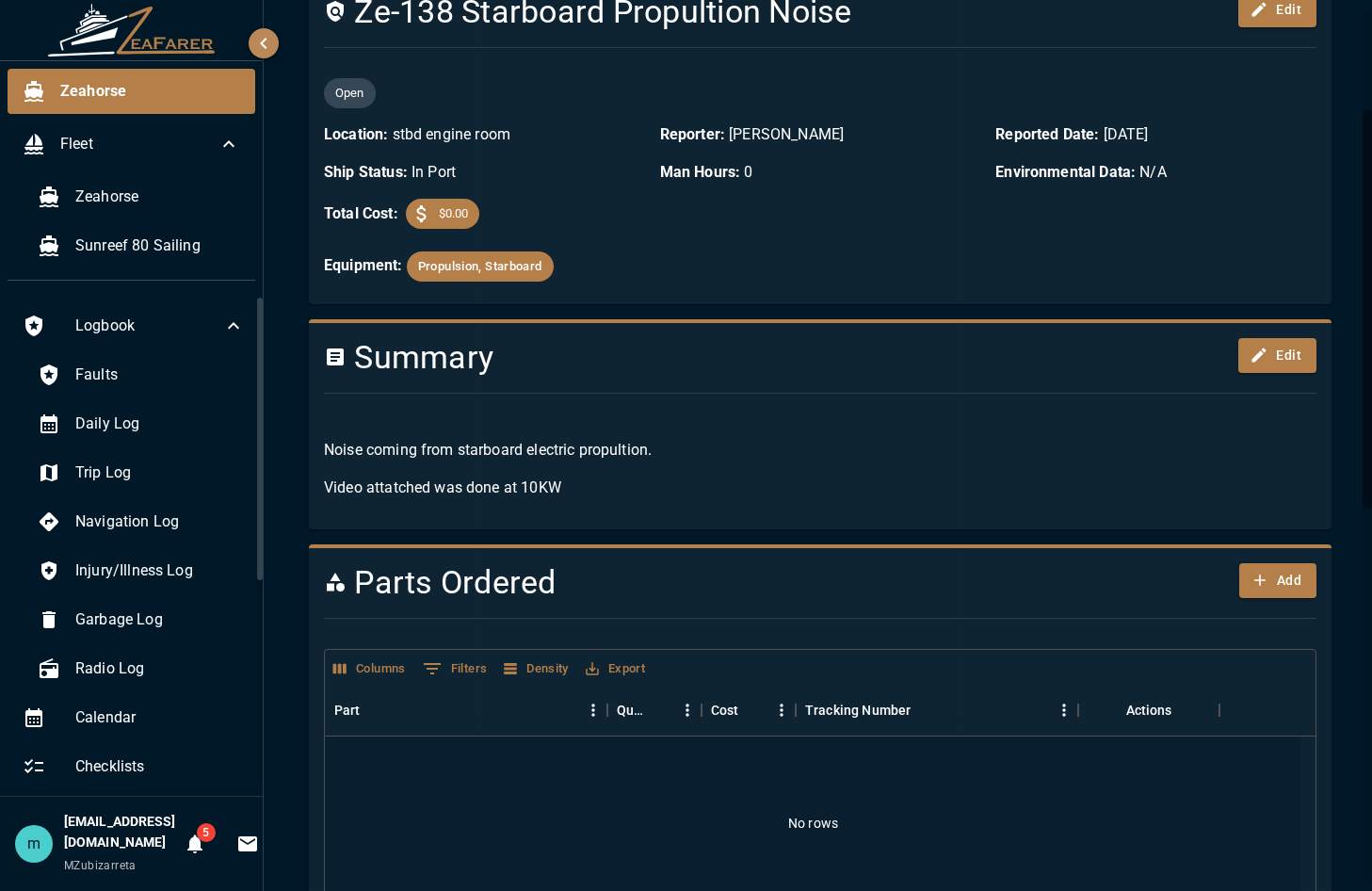
scroll to position [226, 0]
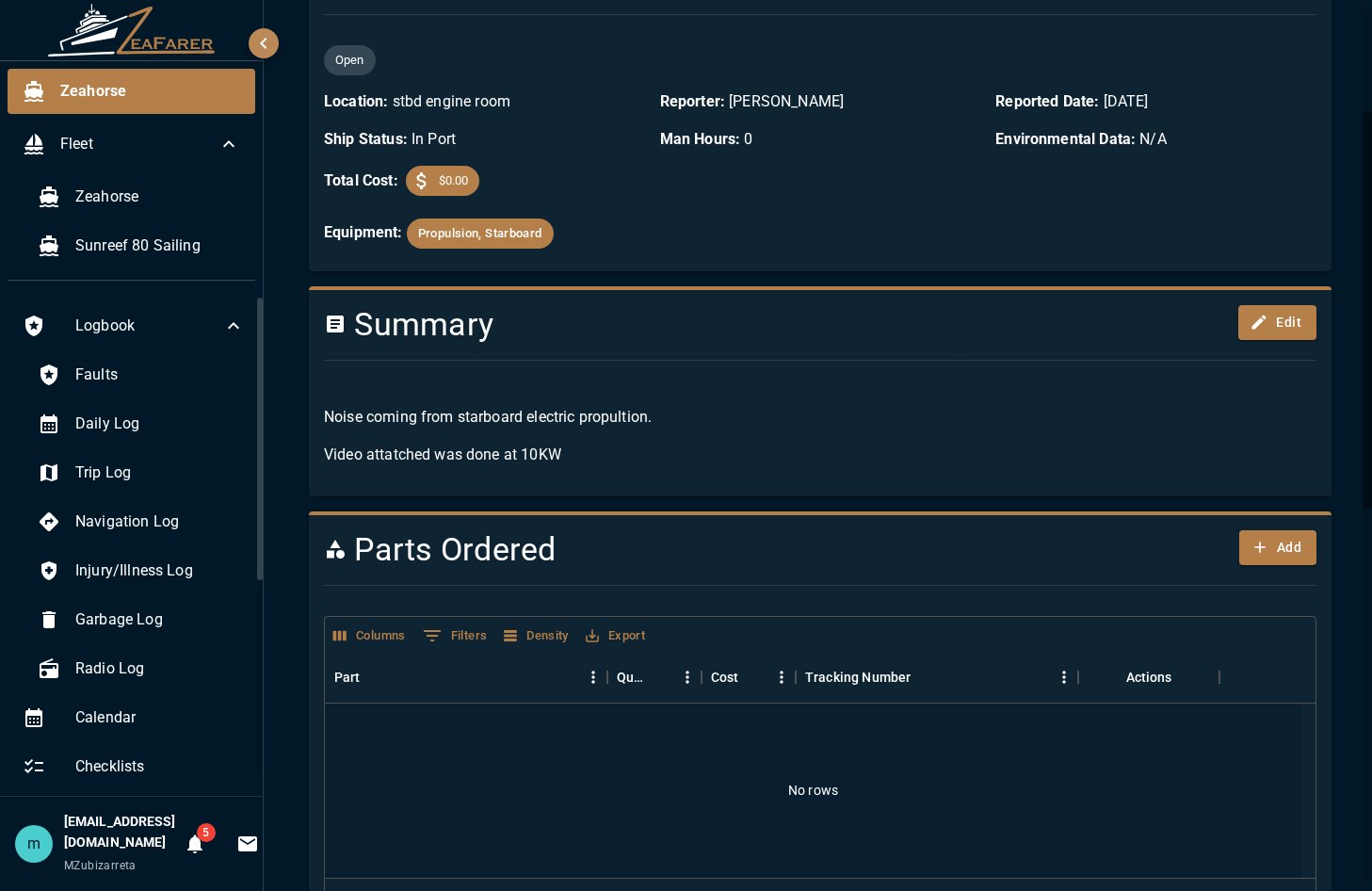
click at [786, 409] on p "Noise coming from starboard electric propultion." at bounding box center [820, 417] width 992 height 23
click at [645, 454] on p "Video attatched was done at 10KW" at bounding box center [820, 455] width 992 height 23
click at [637, 672] on div "No rows" at bounding box center [813, 790] width 976 height 175
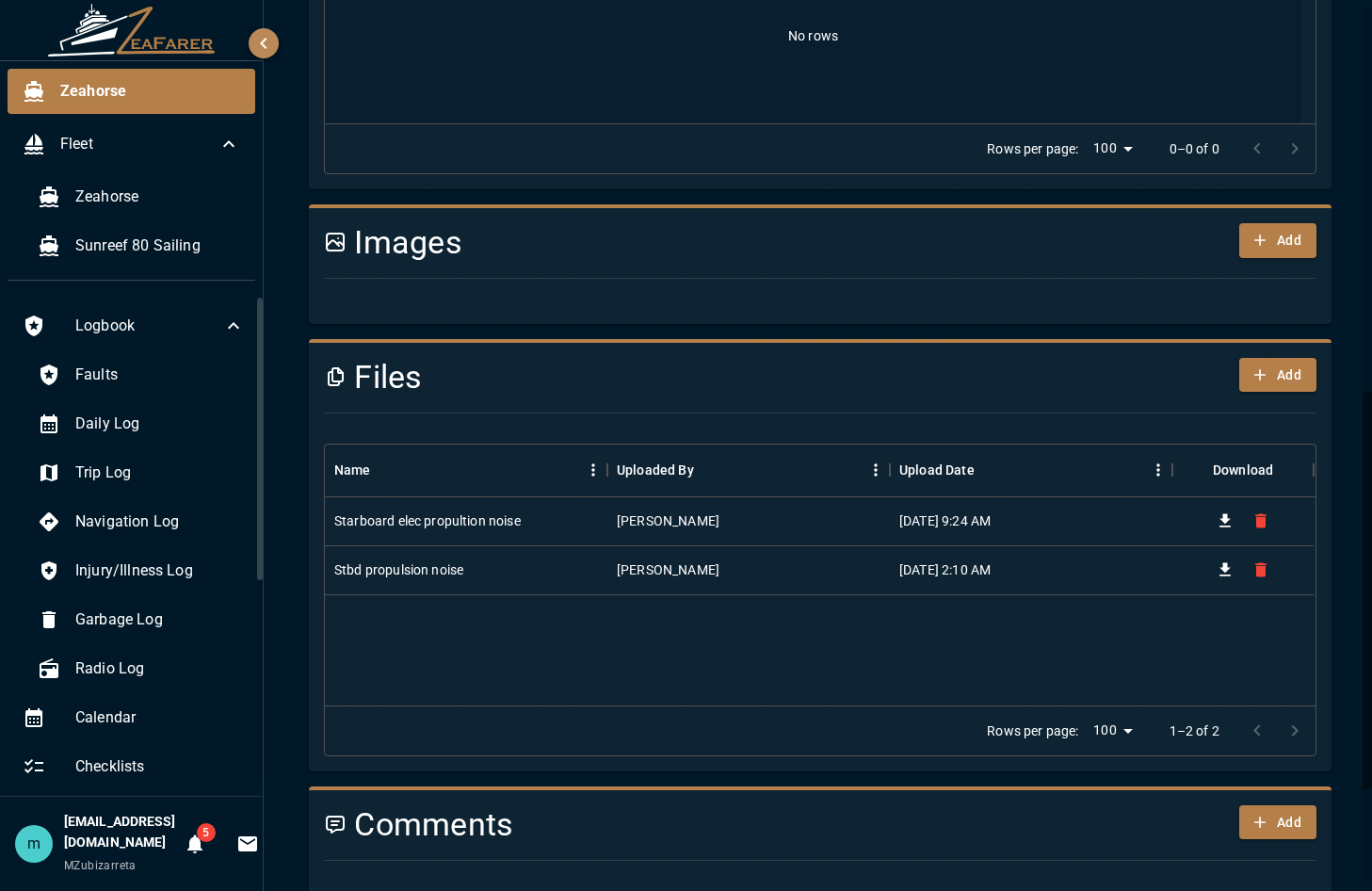
scroll to position [1055, 0]
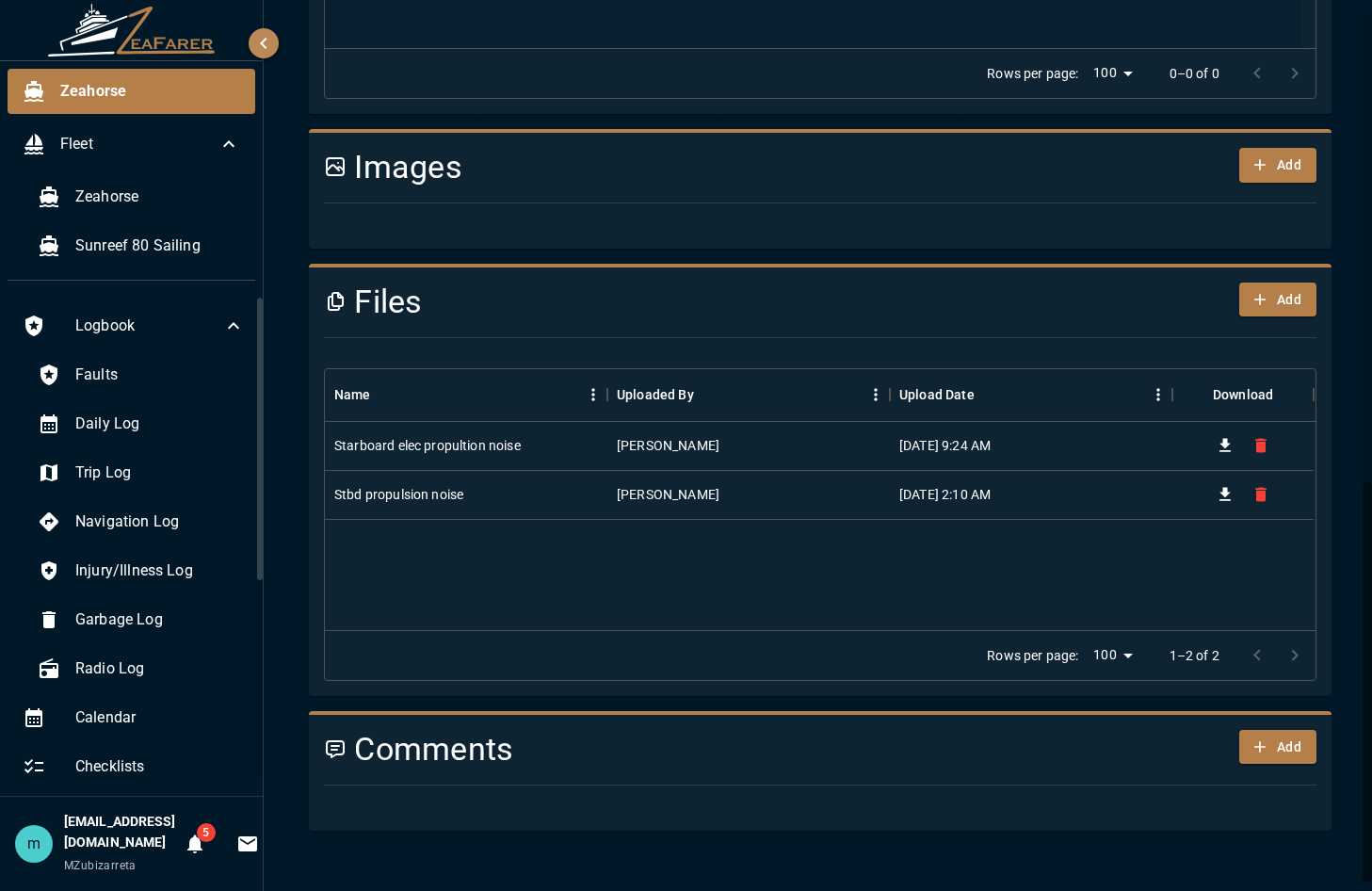
click at [636, 61] on div "Rows per page: 100 *** 0–0 of 0" at bounding box center [820, 73] width 991 height 50
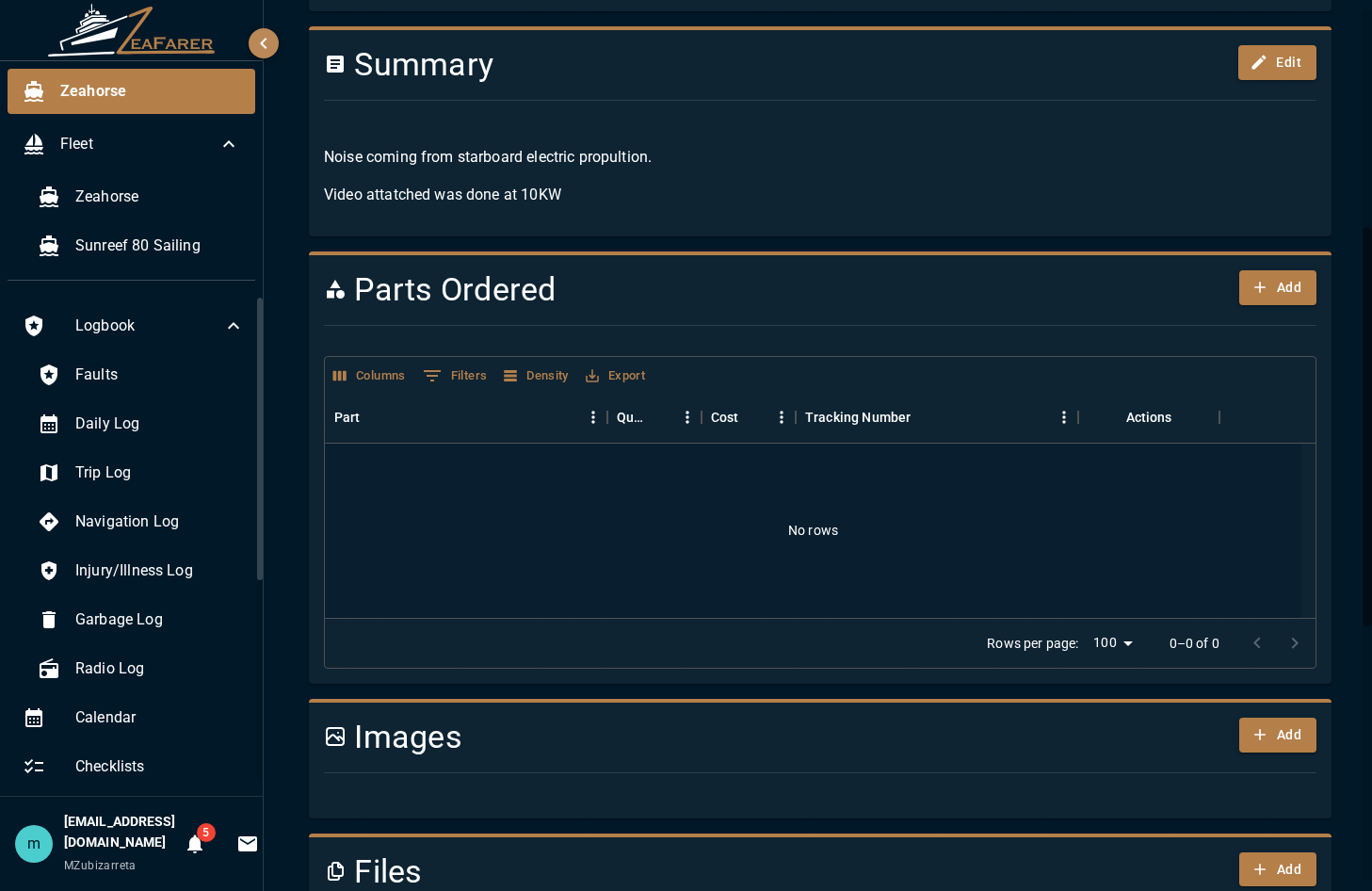
scroll to position [491, 0]
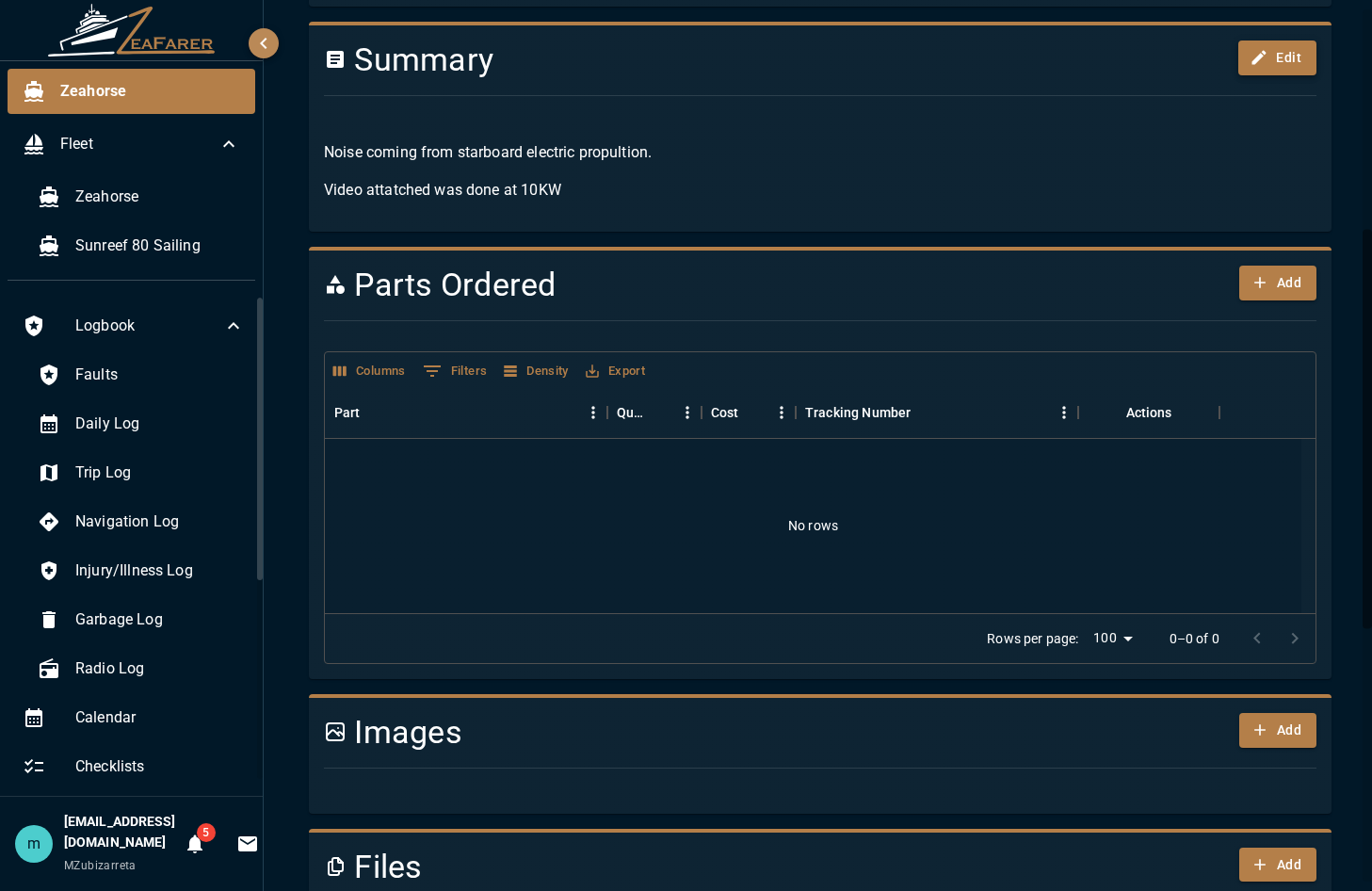
click at [1298, 59] on button "Edit" at bounding box center [1278, 58] width 78 height 35
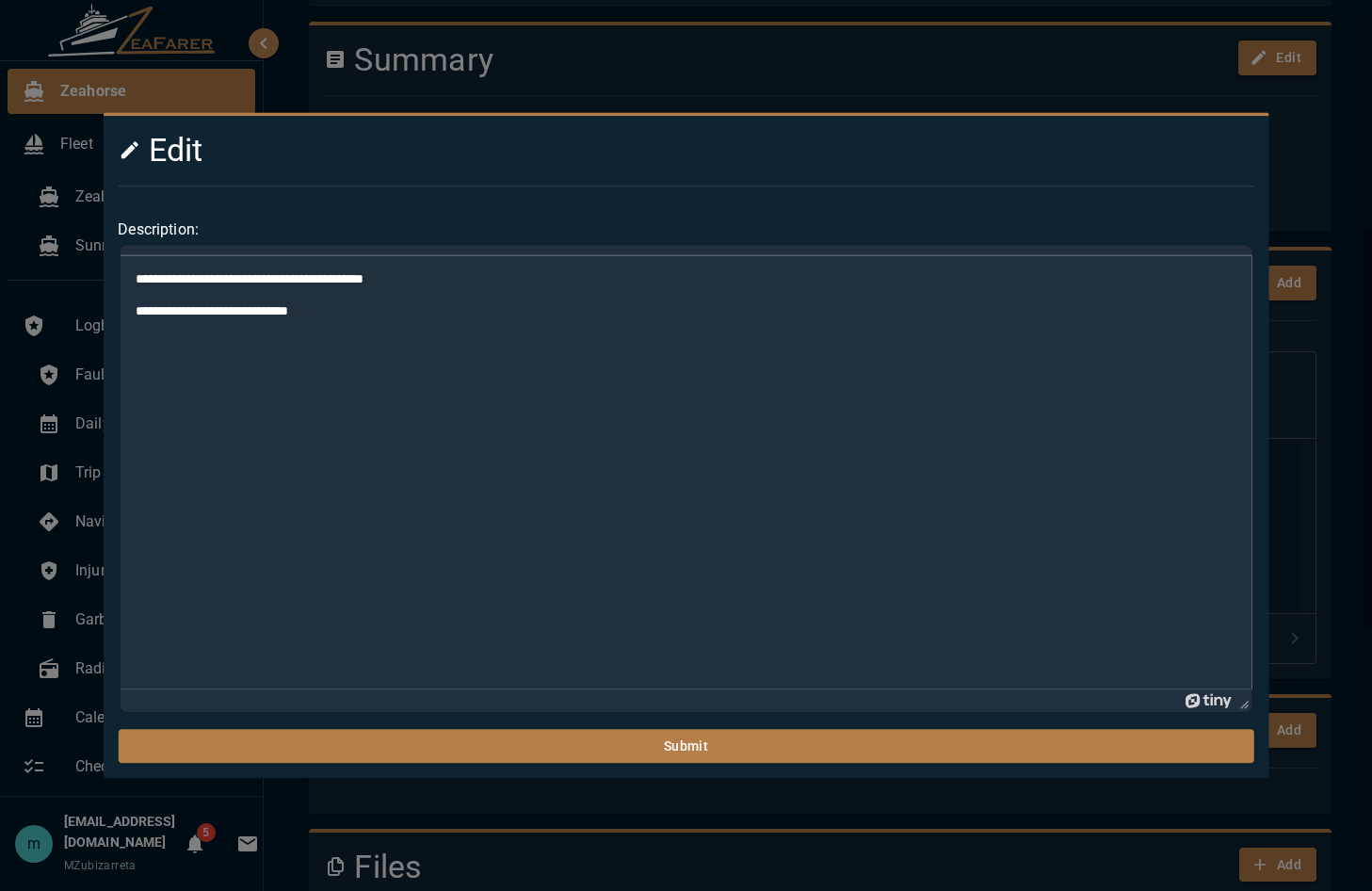
scroll to position [0, 0]
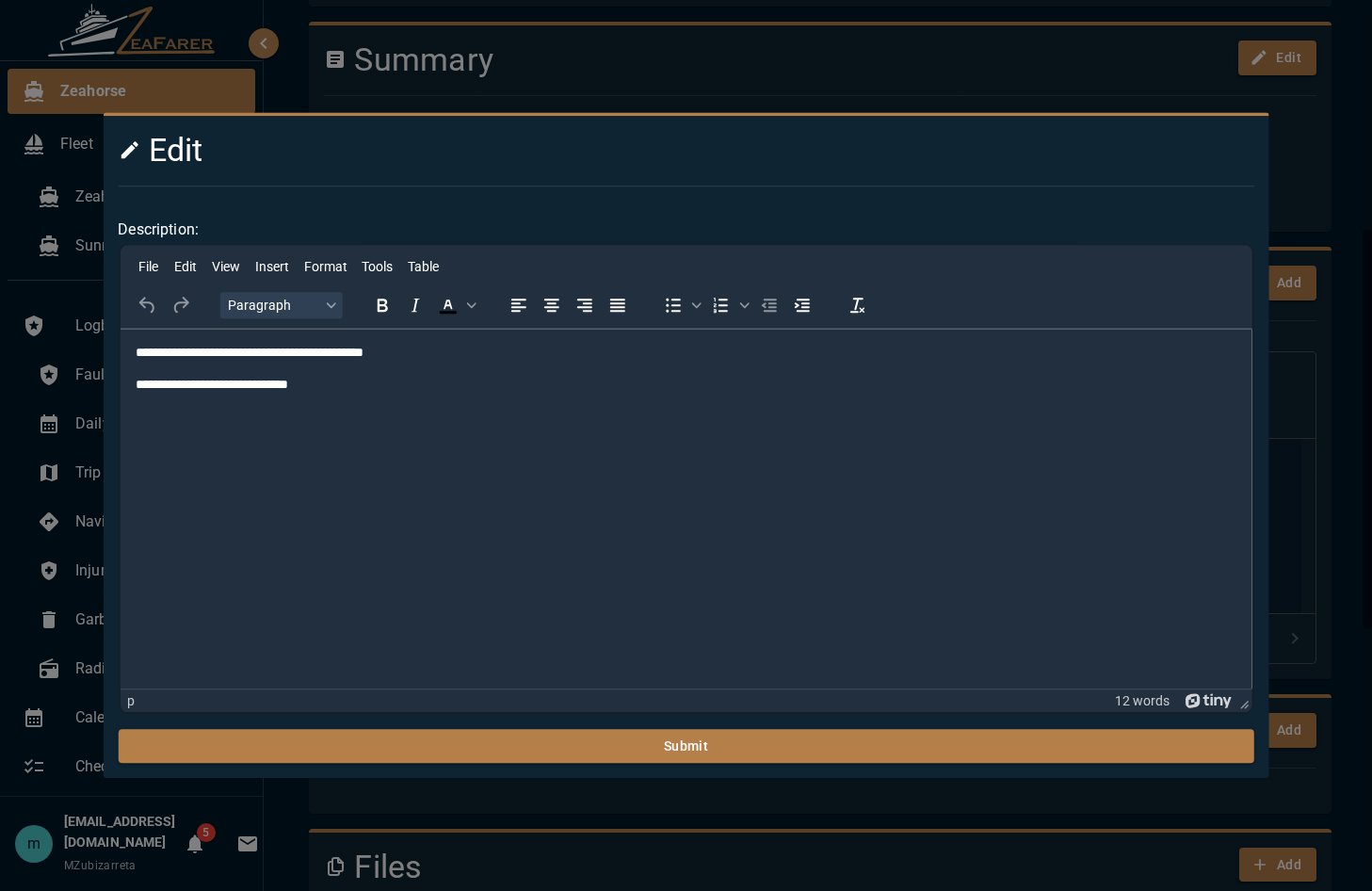
click at [497, 383] on p "**********" at bounding box center [686, 385] width 1102 height 19
click at [351, 409] on html "**********" at bounding box center [686, 368] width 1132 height 80
click at [1304, 145] on div at bounding box center [686, 446] width 1372 height 891
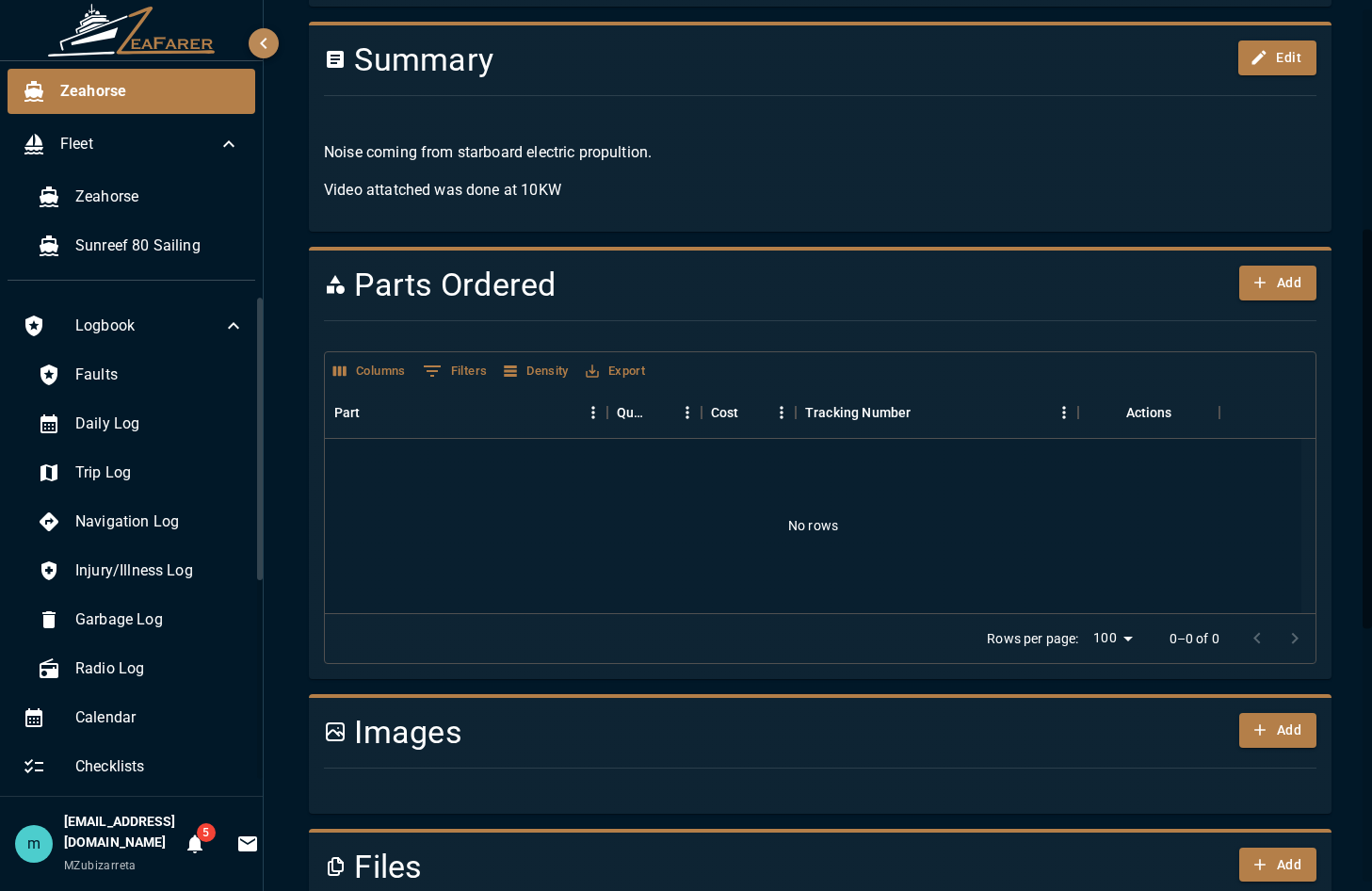
click at [1304, 574] on div "Zeahorse / Logbook / Starboard Propultion Noise Export Defer Resolve Ze-138 Sta…" at bounding box center [820, 497] width 1068 height 1871
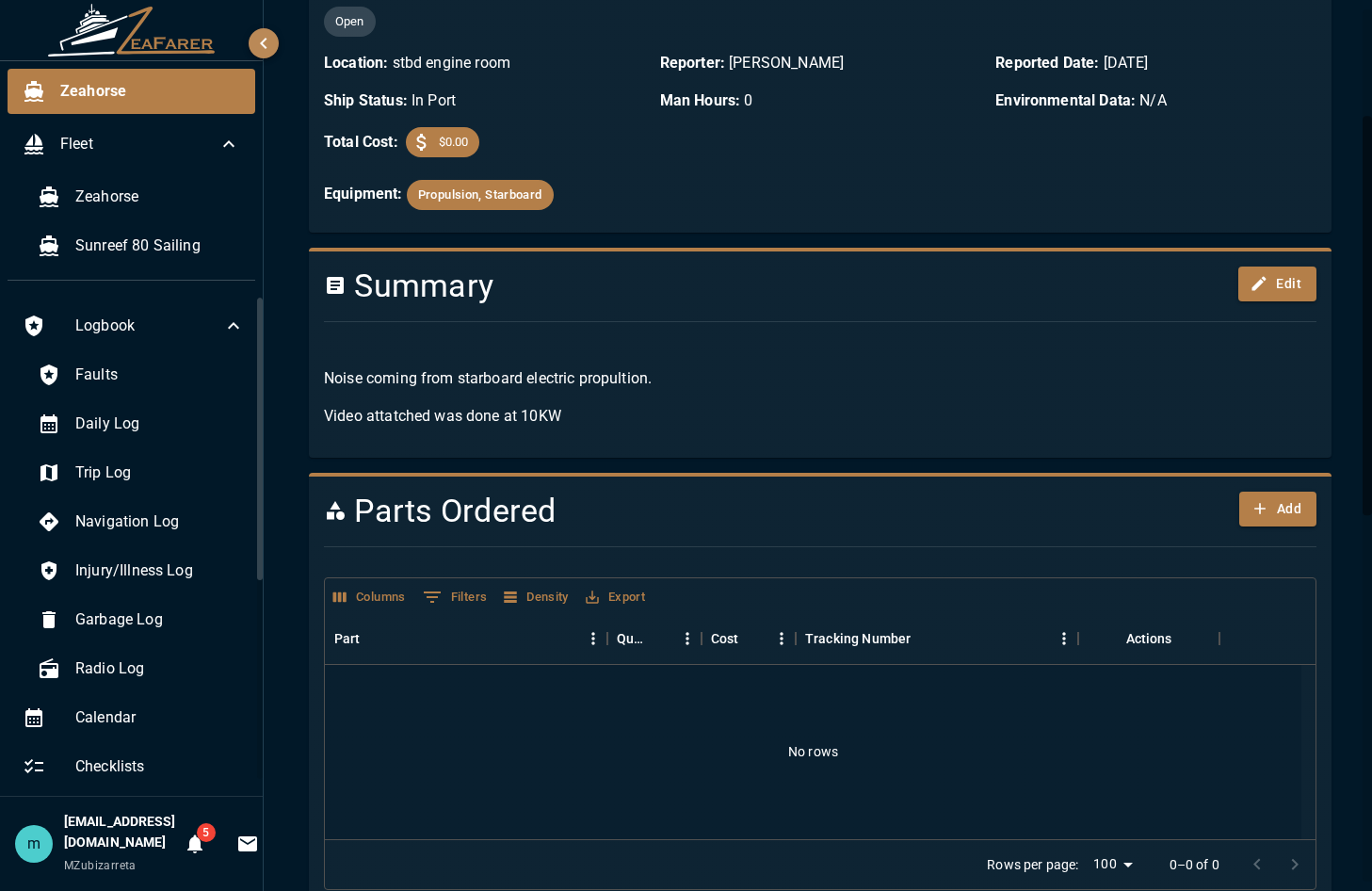
scroll to position [227, 0]
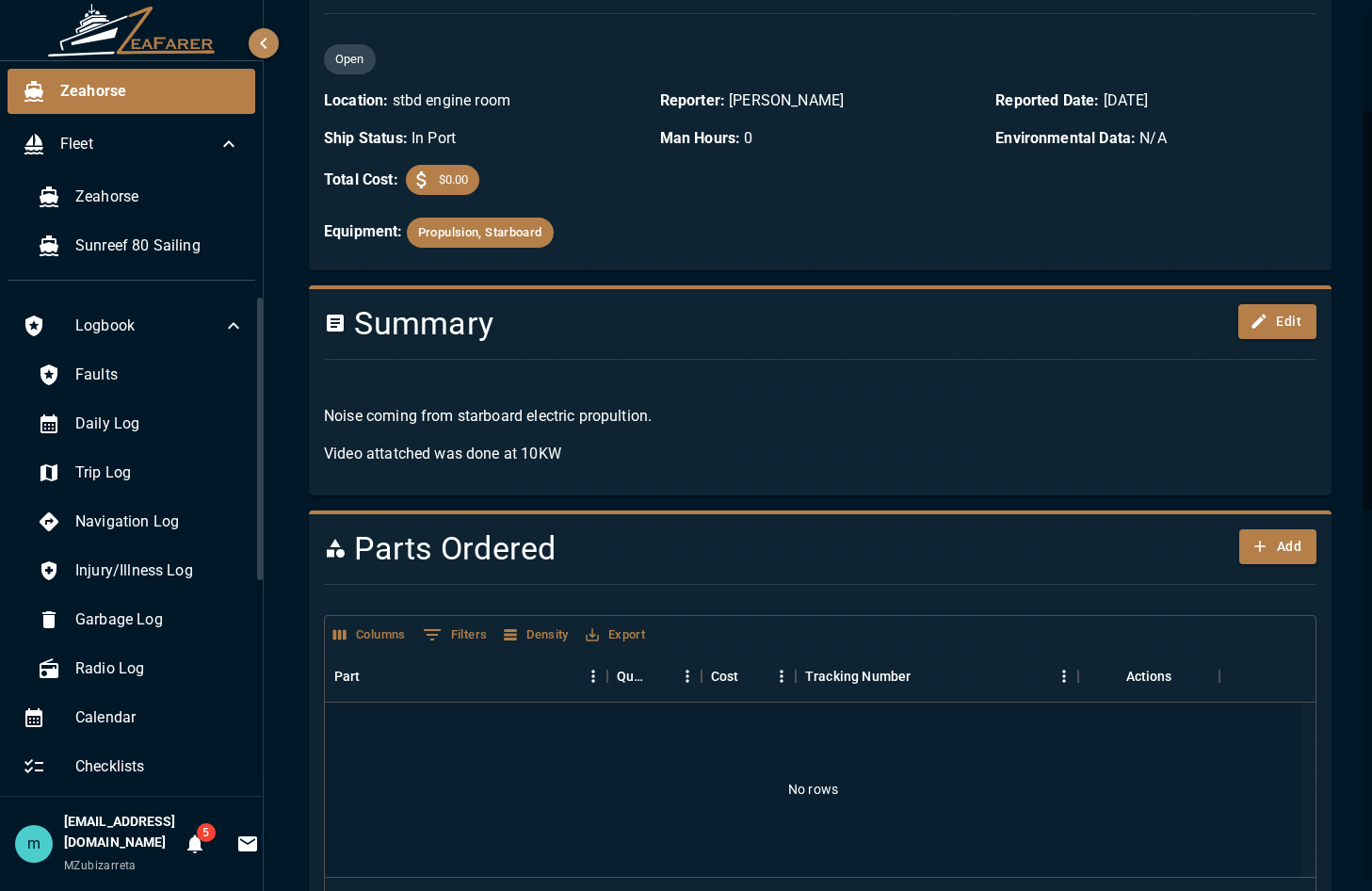
click at [832, 446] on p "Video attatched was done at 10KW" at bounding box center [820, 454] width 992 height 23
click at [1270, 313] on button "Edit" at bounding box center [1278, 321] width 78 height 35
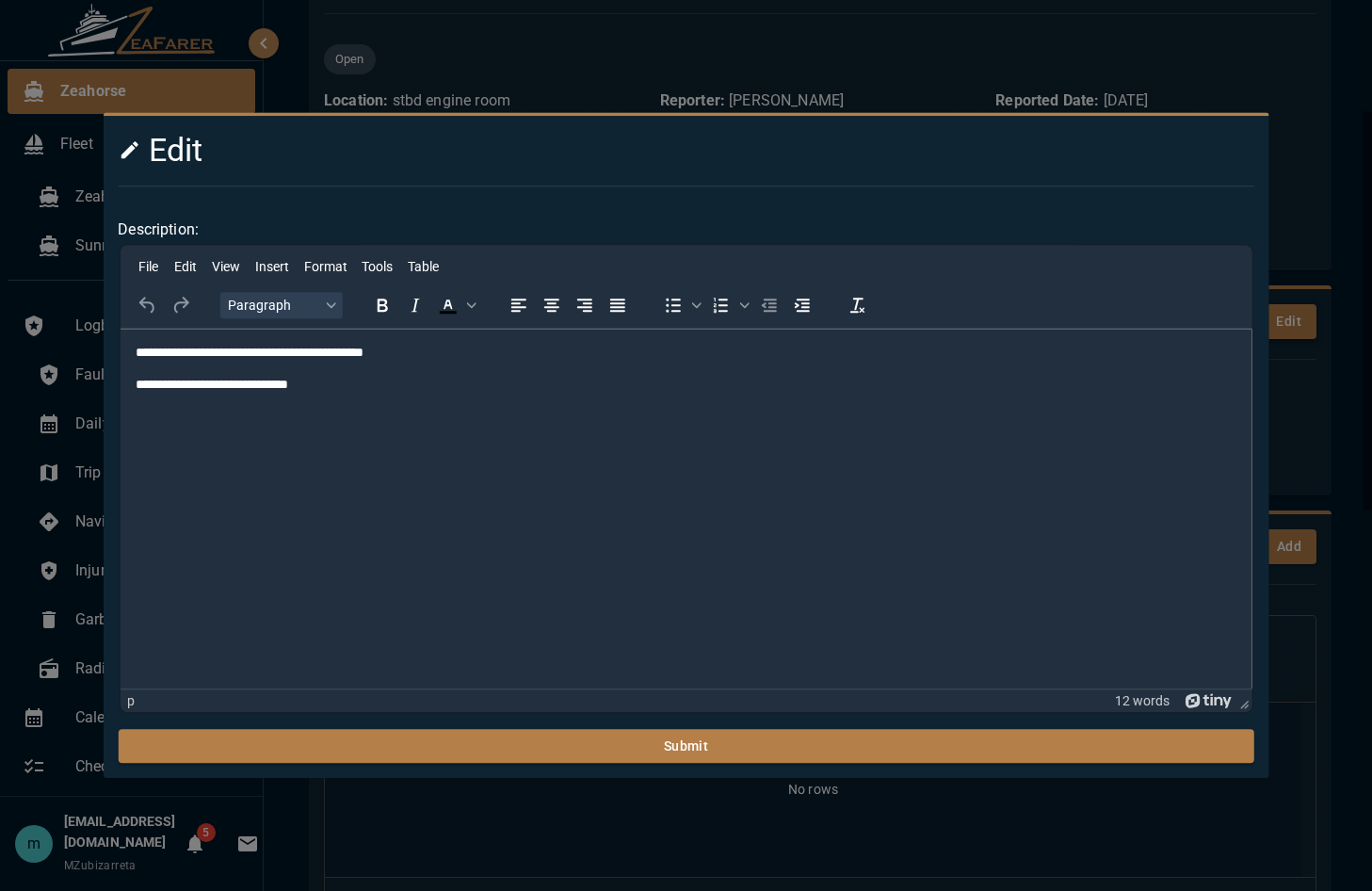
scroll to position [0, 0]
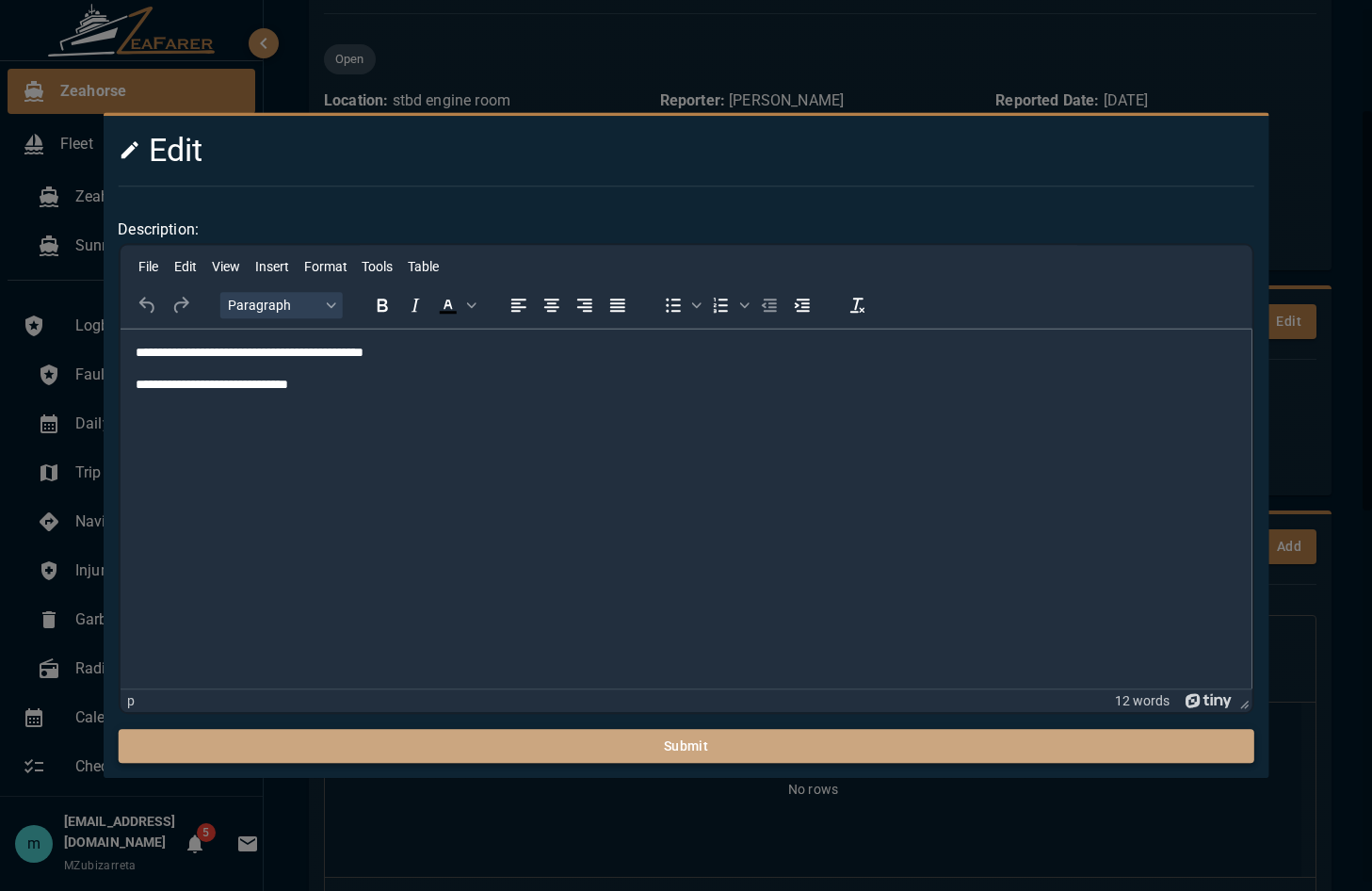
click at [850, 672] on button "Submit" at bounding box center [686, 746] width 1136 height 35
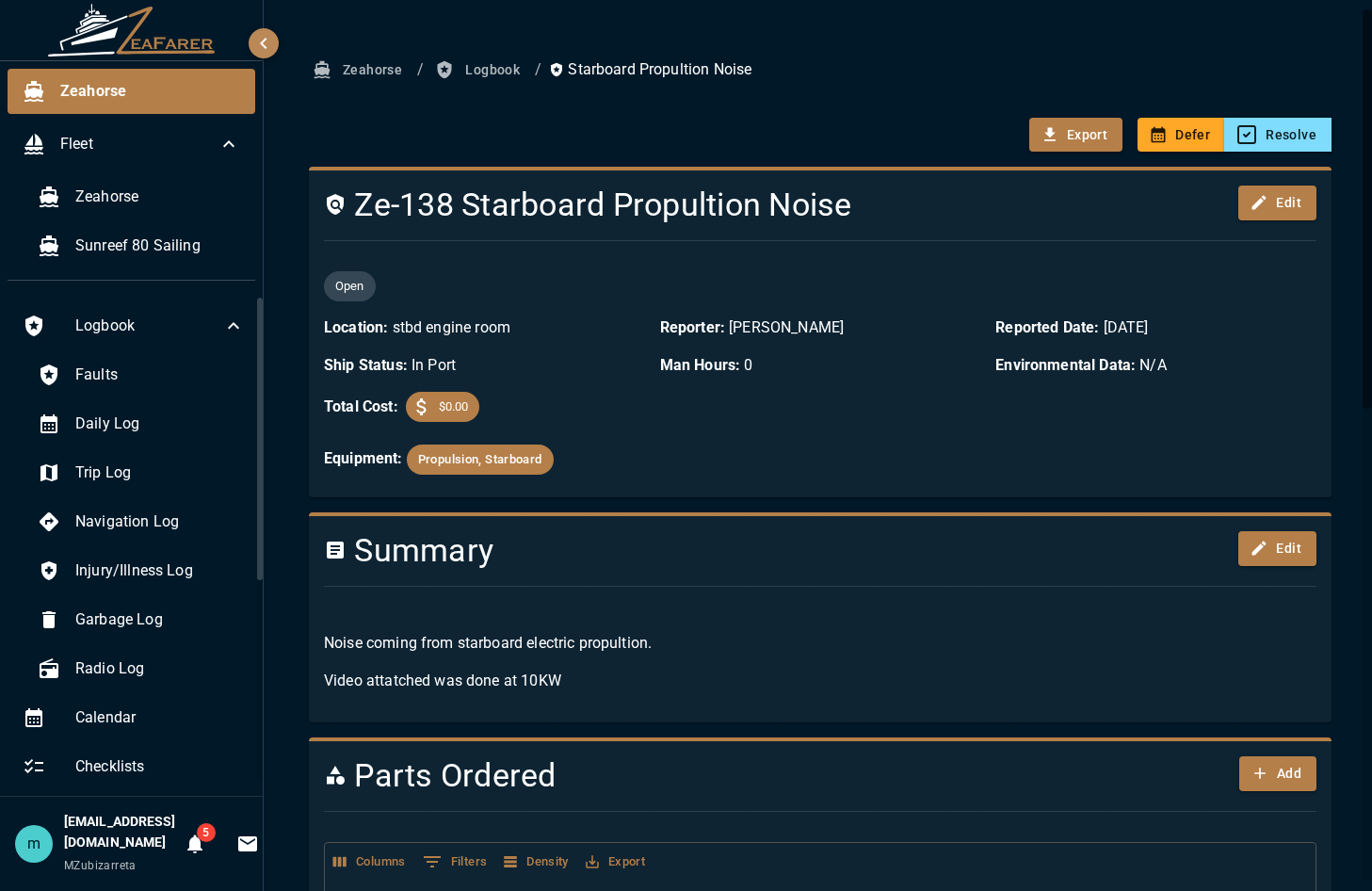
click at [647, 622] on div "Noise coming from starboard electric propultion. Video attatched was done at 10…" at bounding box center [812, 654] width 1008 height 106
click at [1262, 546] on button "Edit" at bounding box center [1278, 548] width 78 height 35
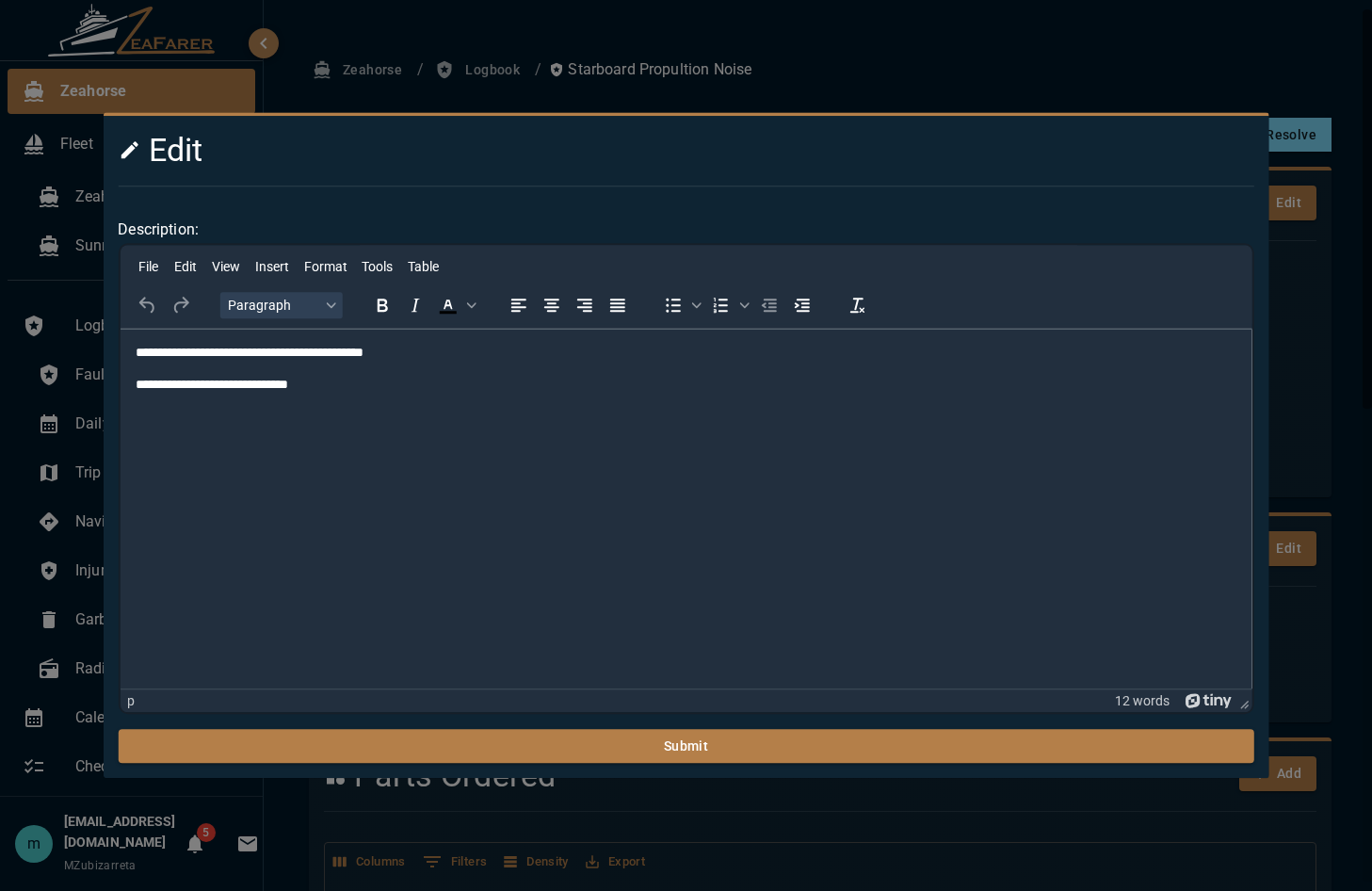
click at [433, 402] on html "**********" at bounding box center [686, 368] width 1132 height 80
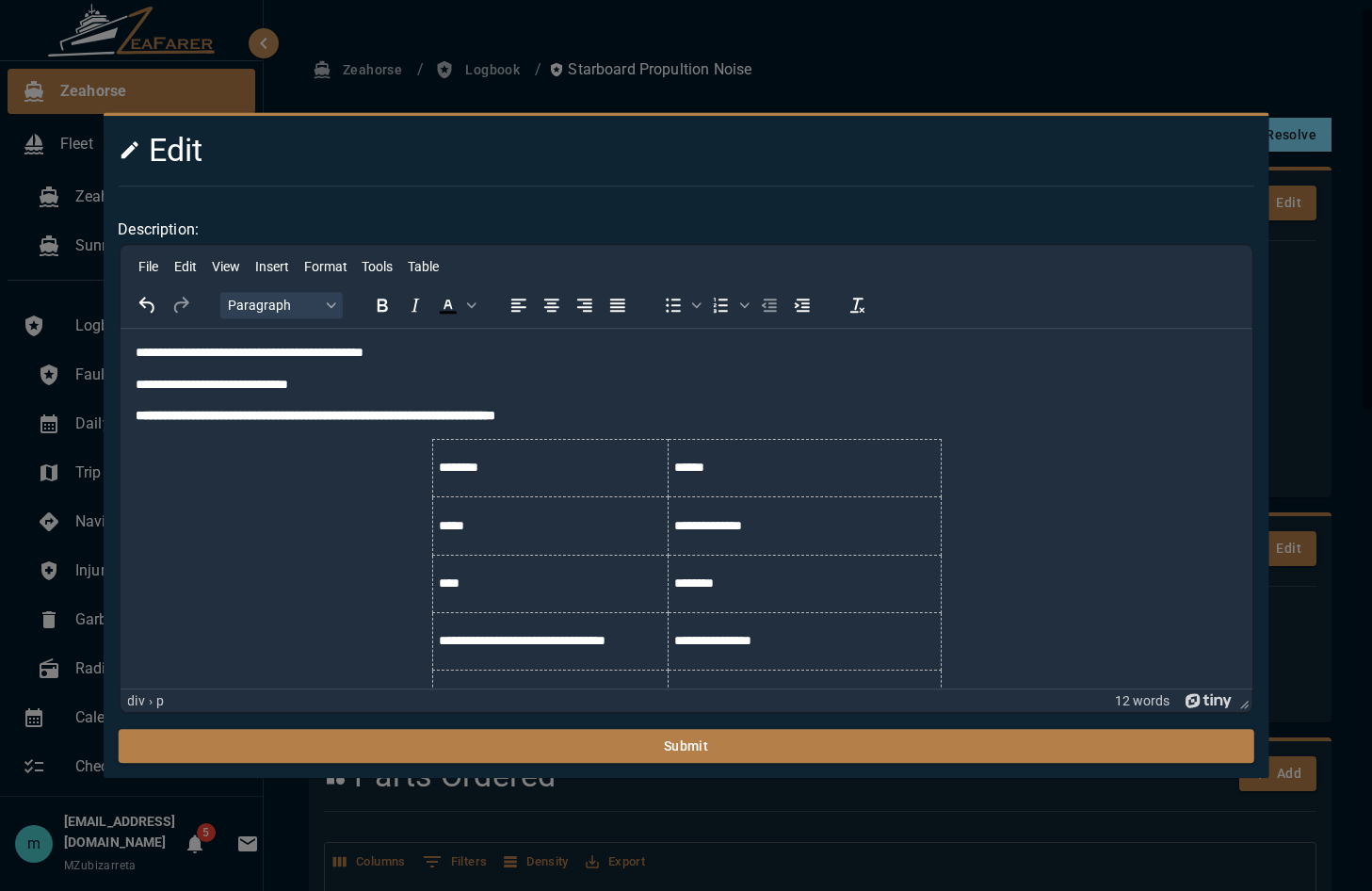
scroll to position [821, 0]
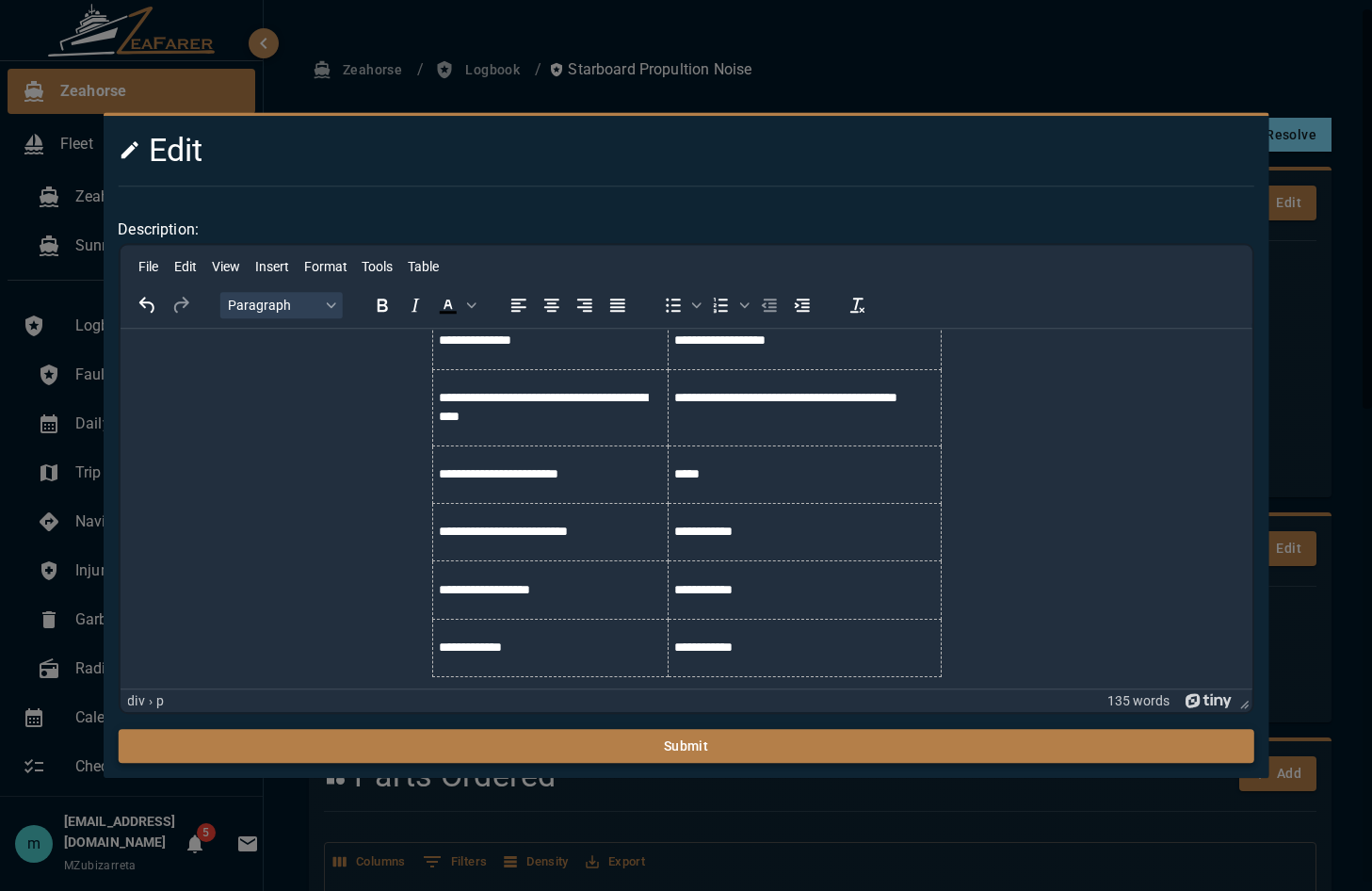
click at [820, 672] on button "Submit" at bounding box center [686, 746] width 1136 height 35
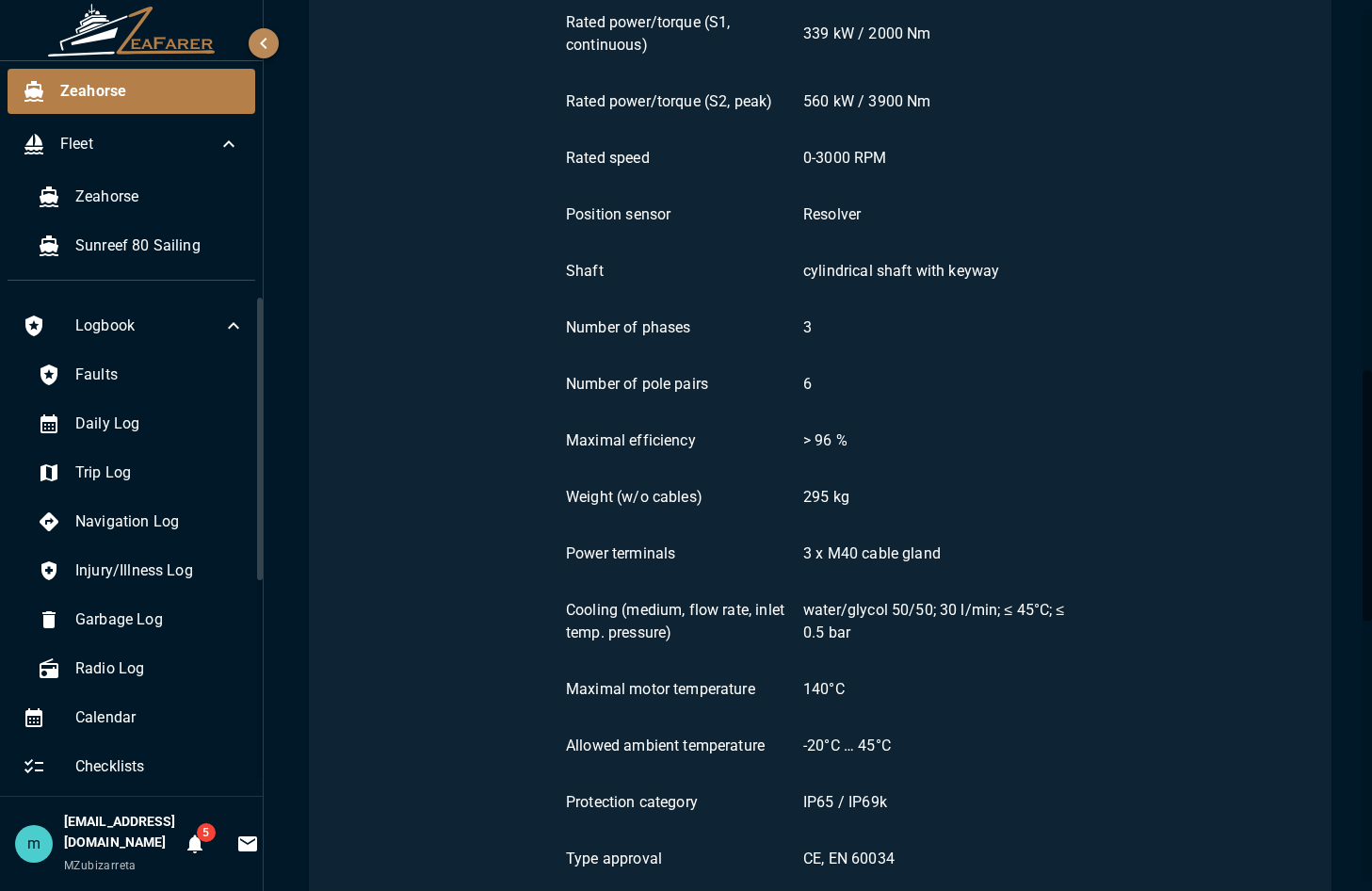
scroll to position [1357, 0]
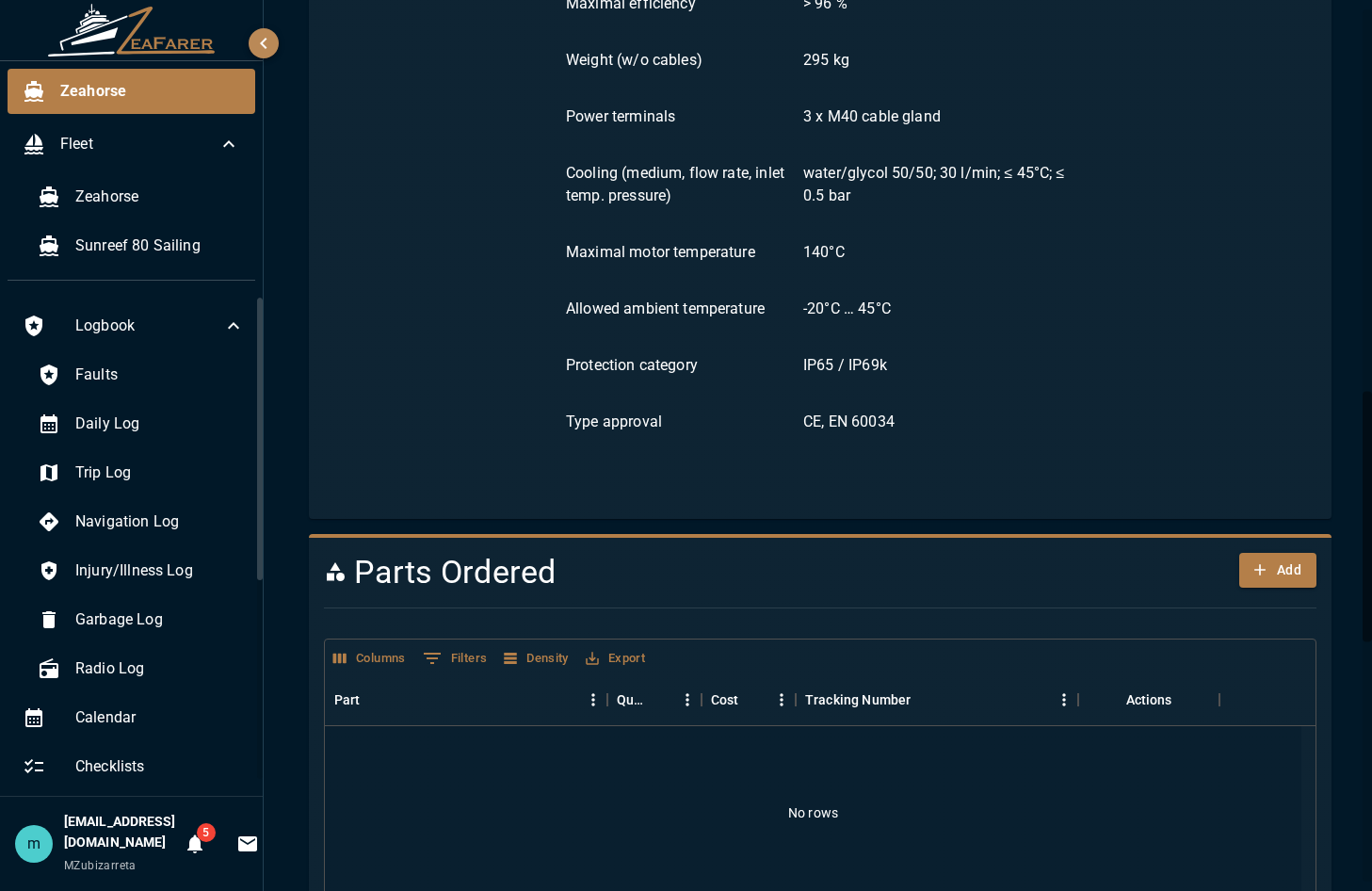
drag, startPoint x: 820, startPoint y: 748, endPoint x: 750, endPoint y: 203, distance: 549.5
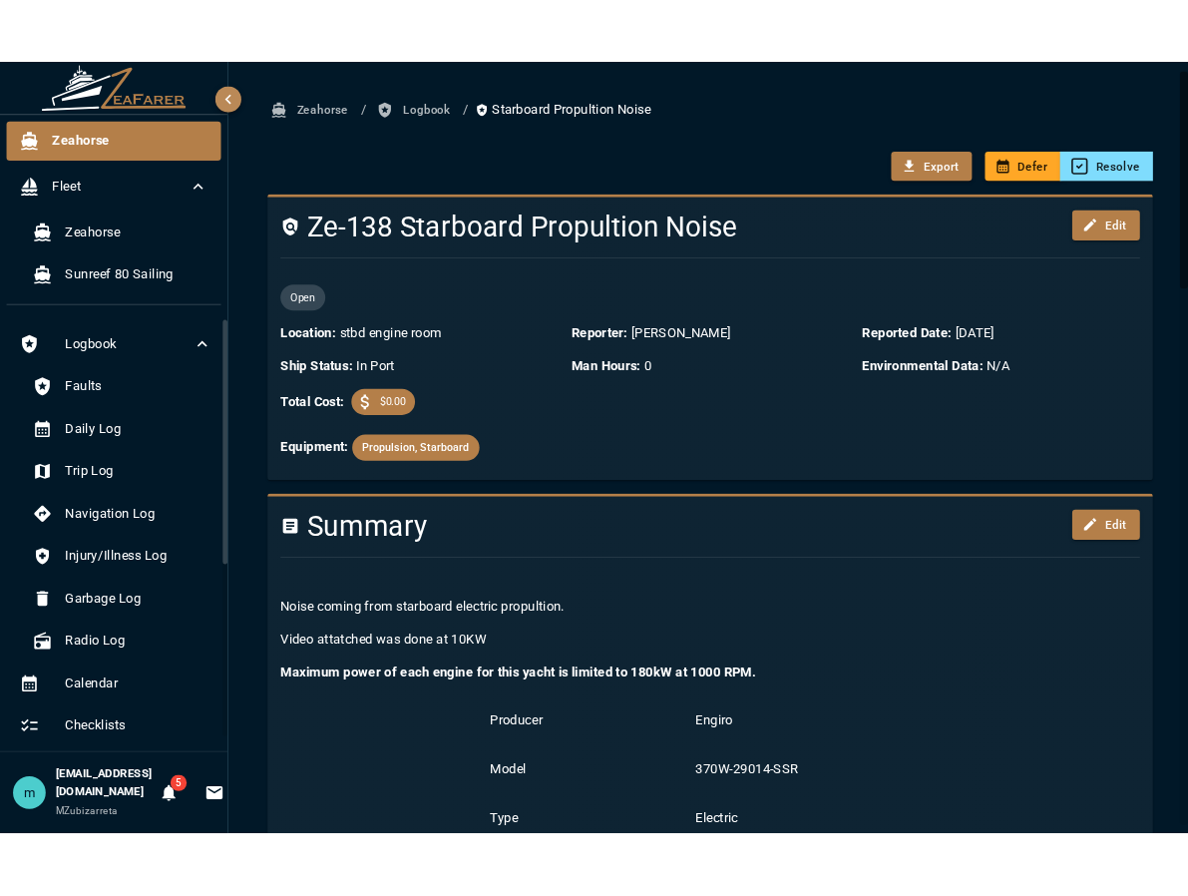
scroll to position [0, 0]
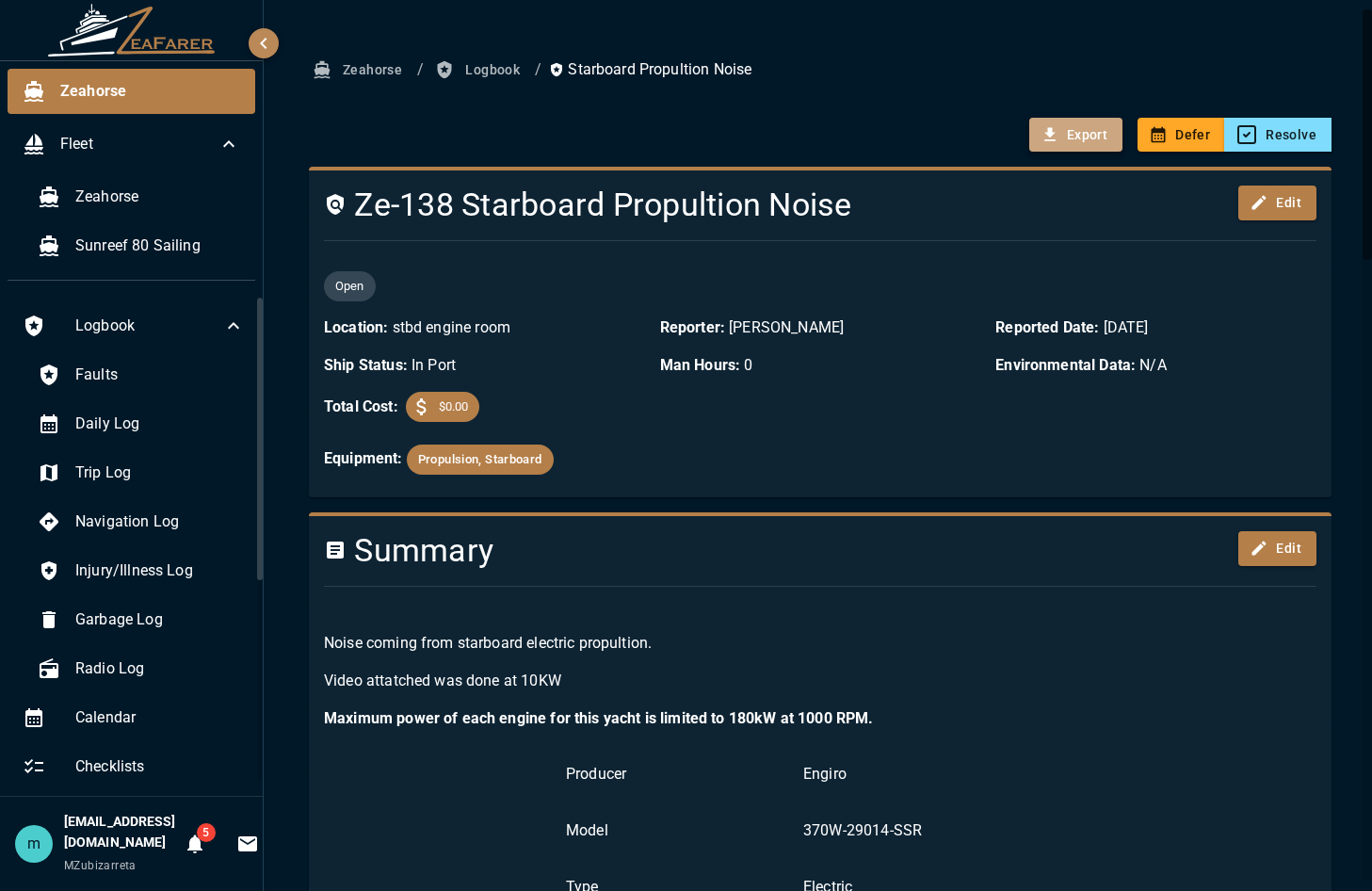
click at [1077, 146] on button "Export" at bounding box center [1076, 135] width 93 height 35
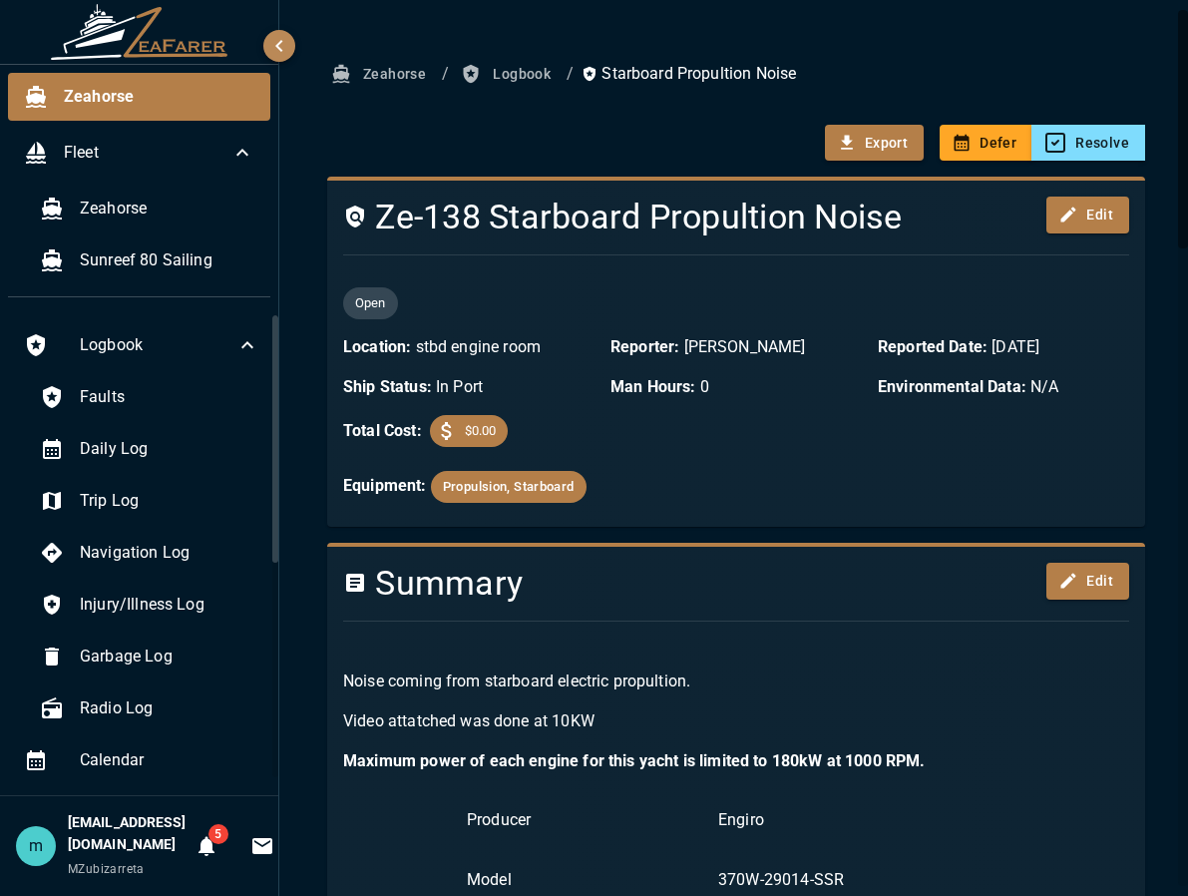
click at [112, 393] on span "Faults" at bounding box center [170, 397] width 180 height 24
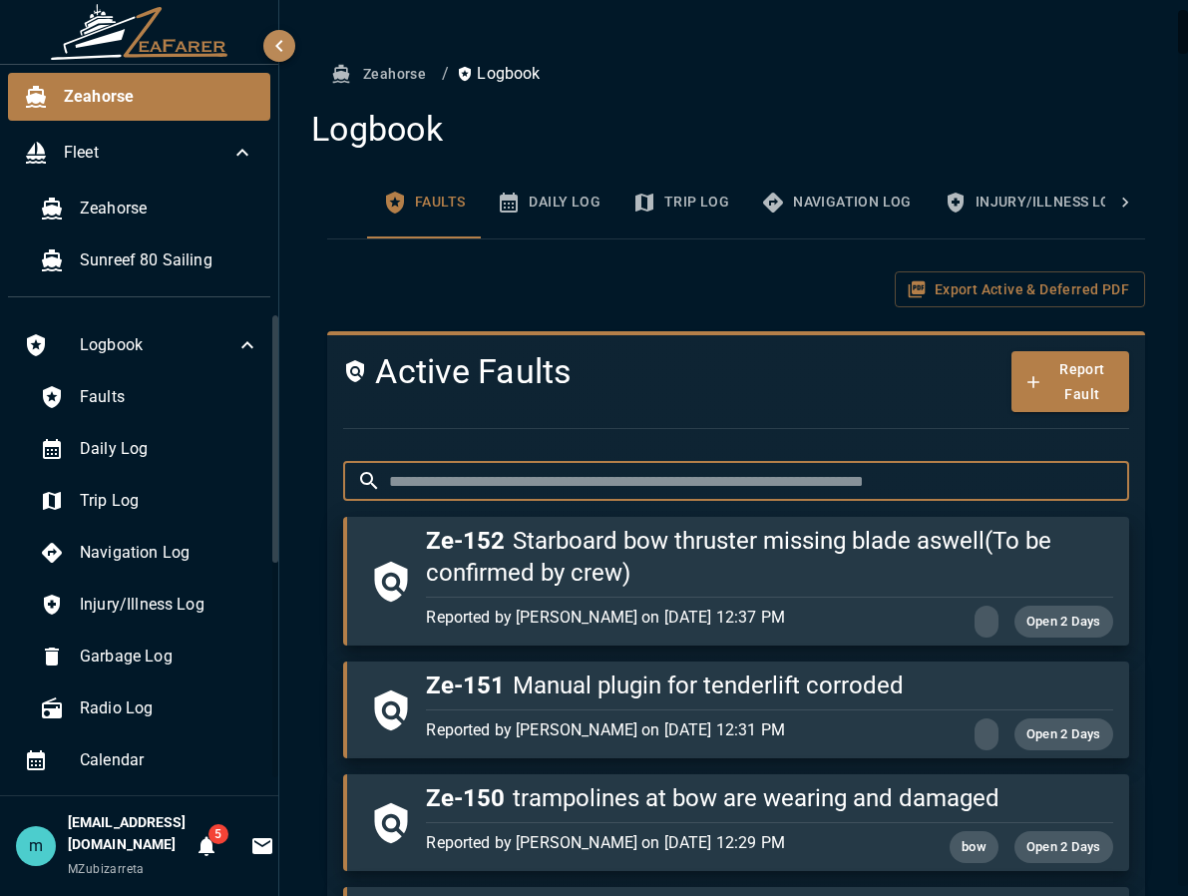
click at [584, 471] on input "text" at bounding box center [759, 481] width 740 height 40
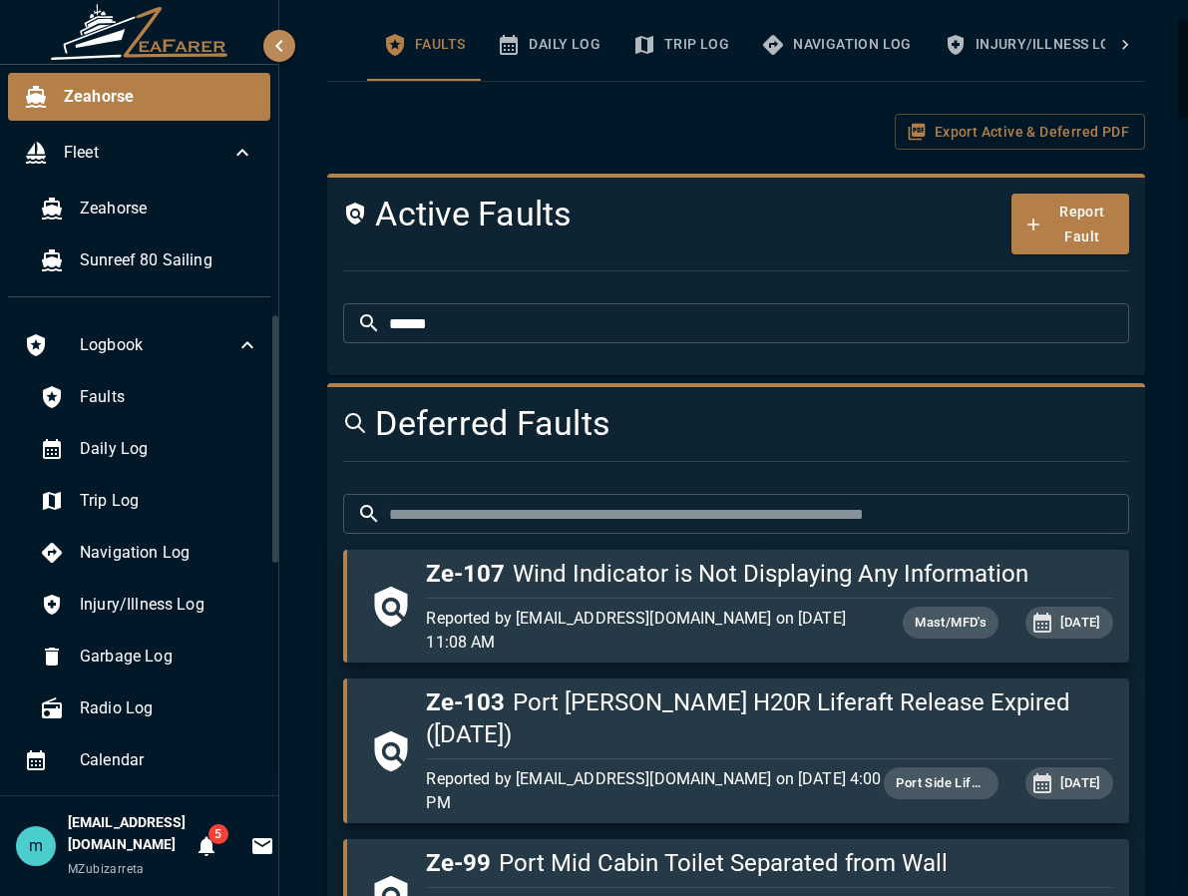
scroll to position [80, 0]
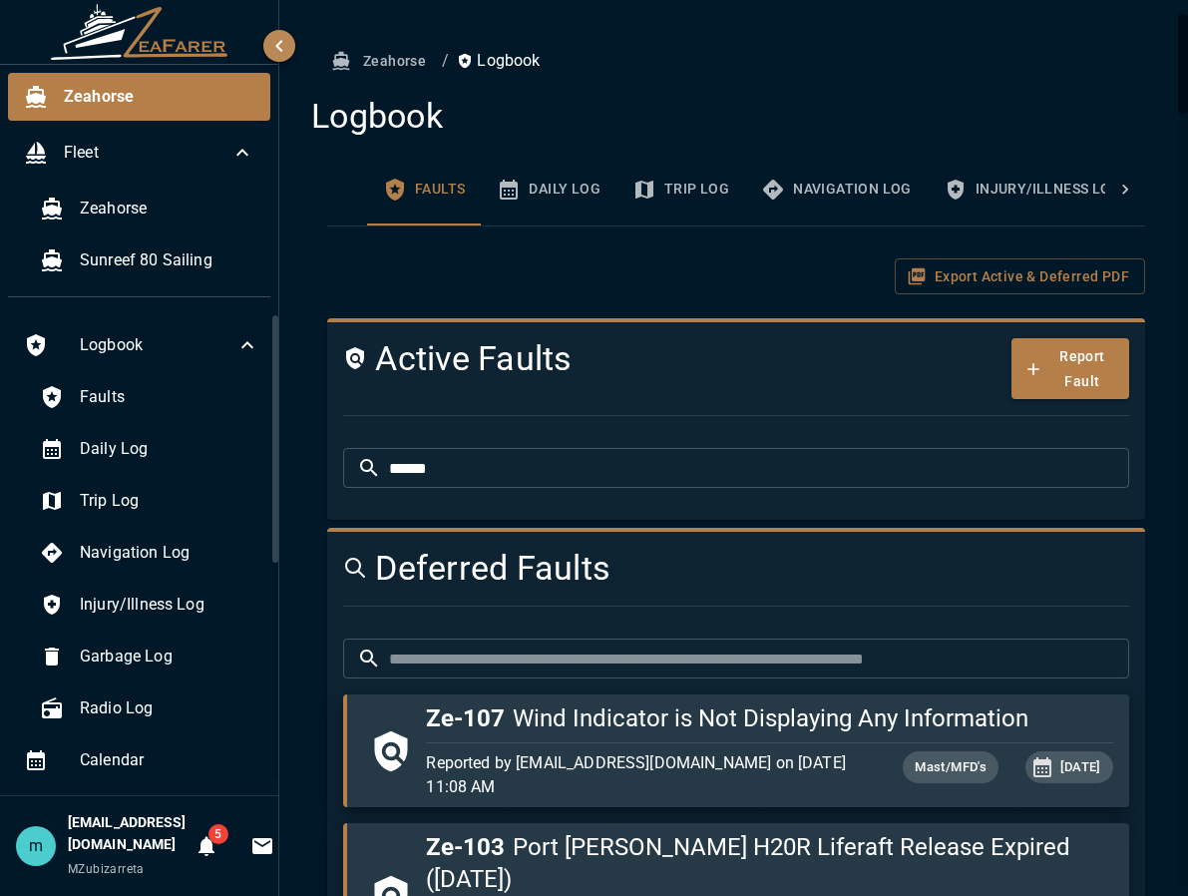
scroll to position [0, 0]
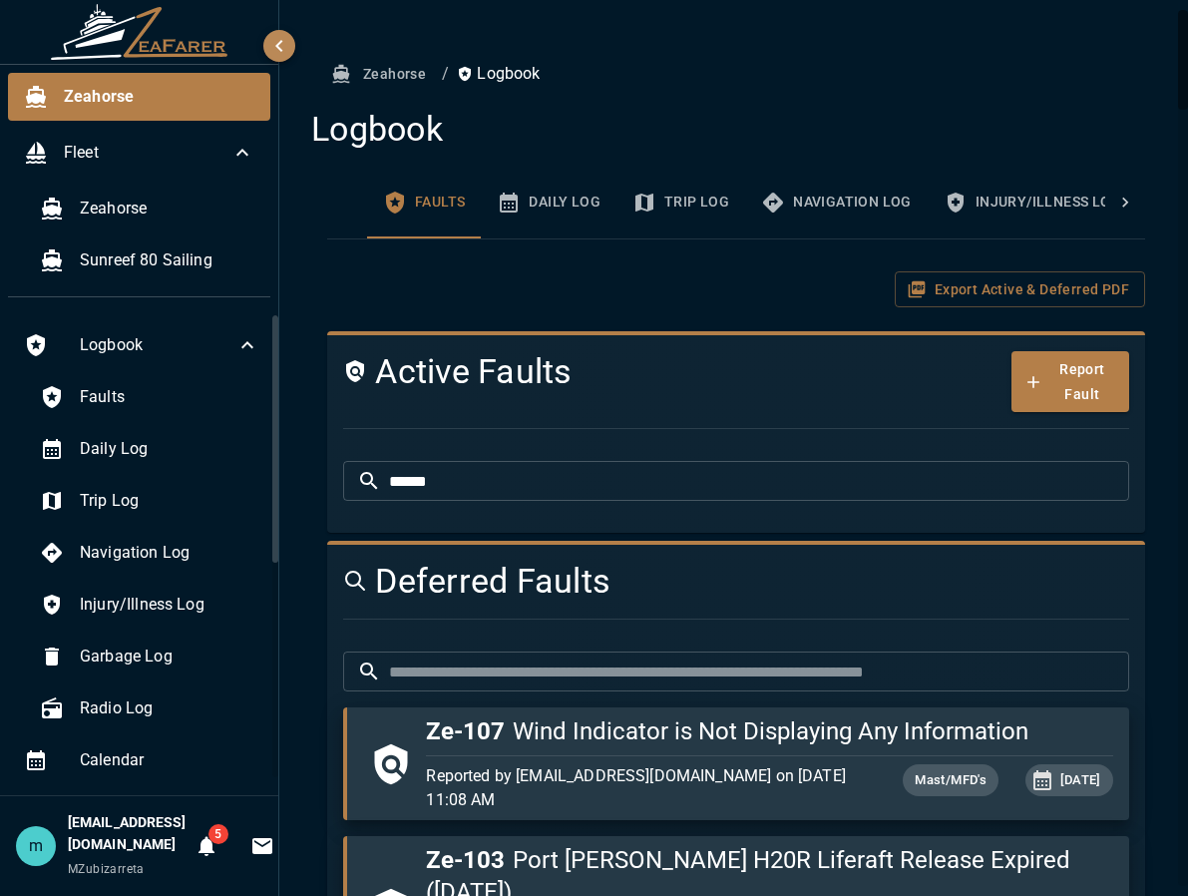
click at [643, 272] on div "Export Active & Deferred PDF" at bounding box center [736, 289] width 818 height 37
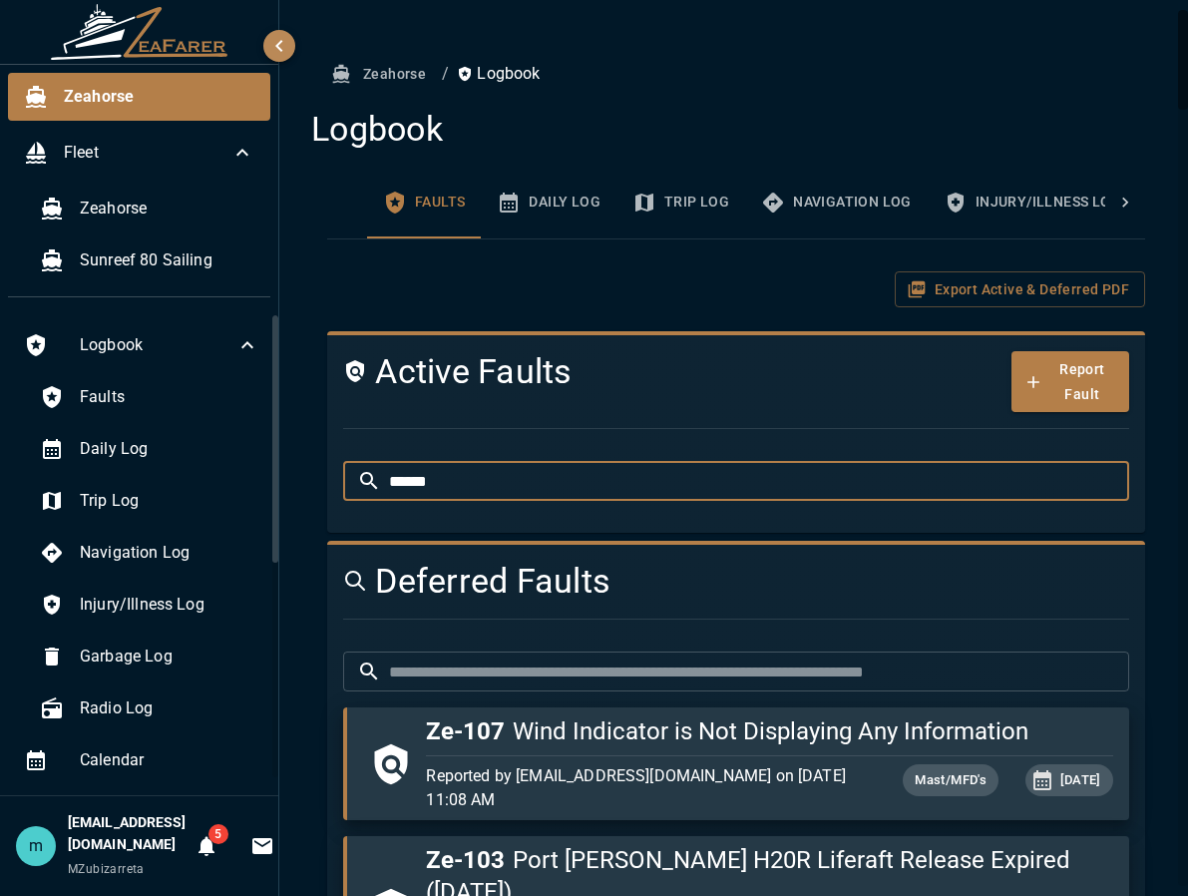
click at [460, 470] on input "******" at bounding box center [759, 481] width 740 height 40
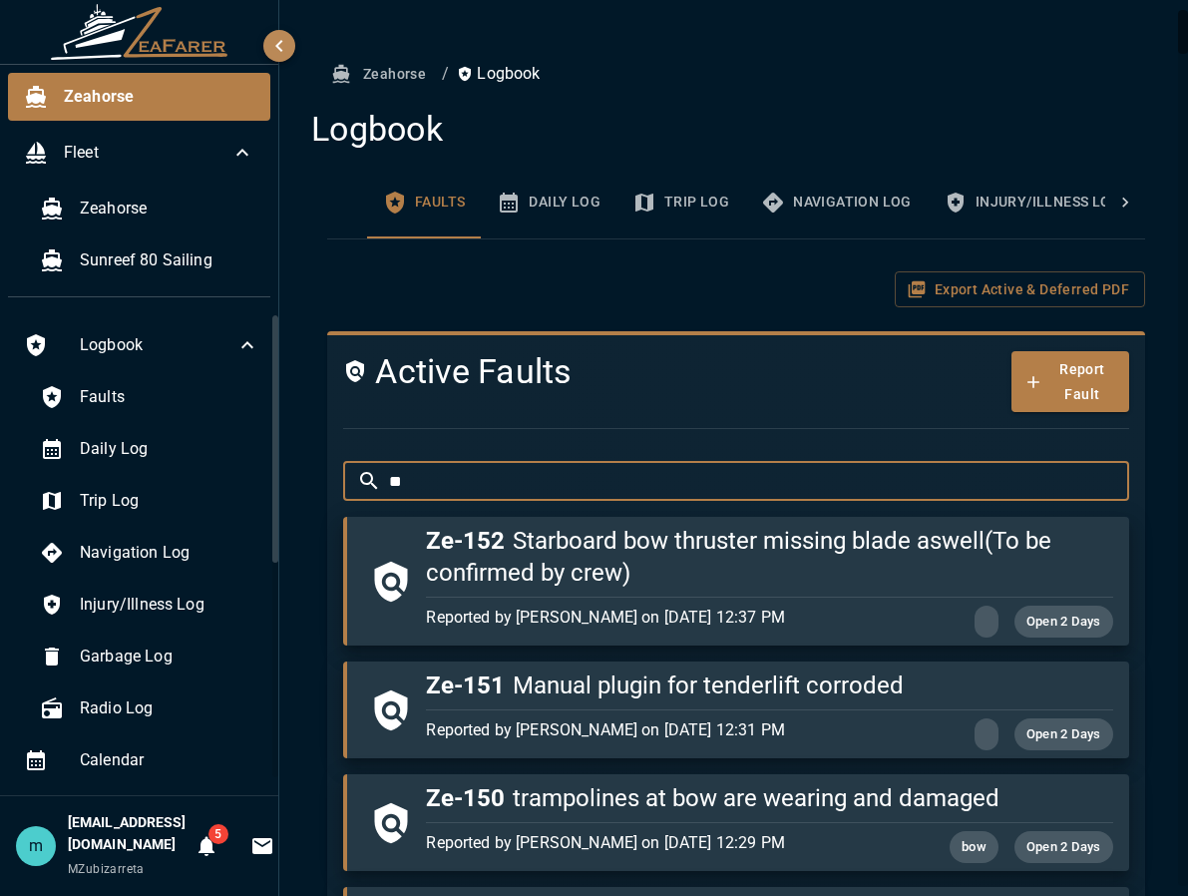
type input "*"
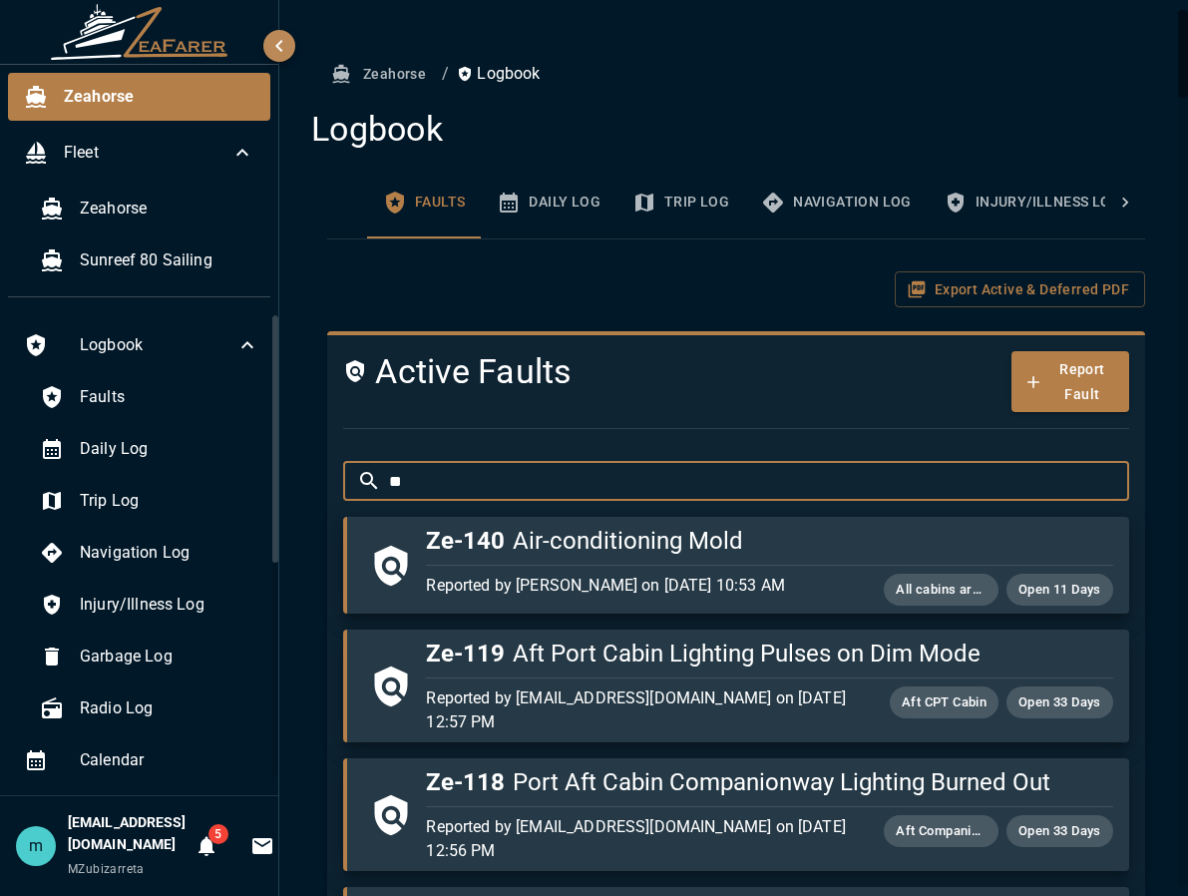
type input "*"
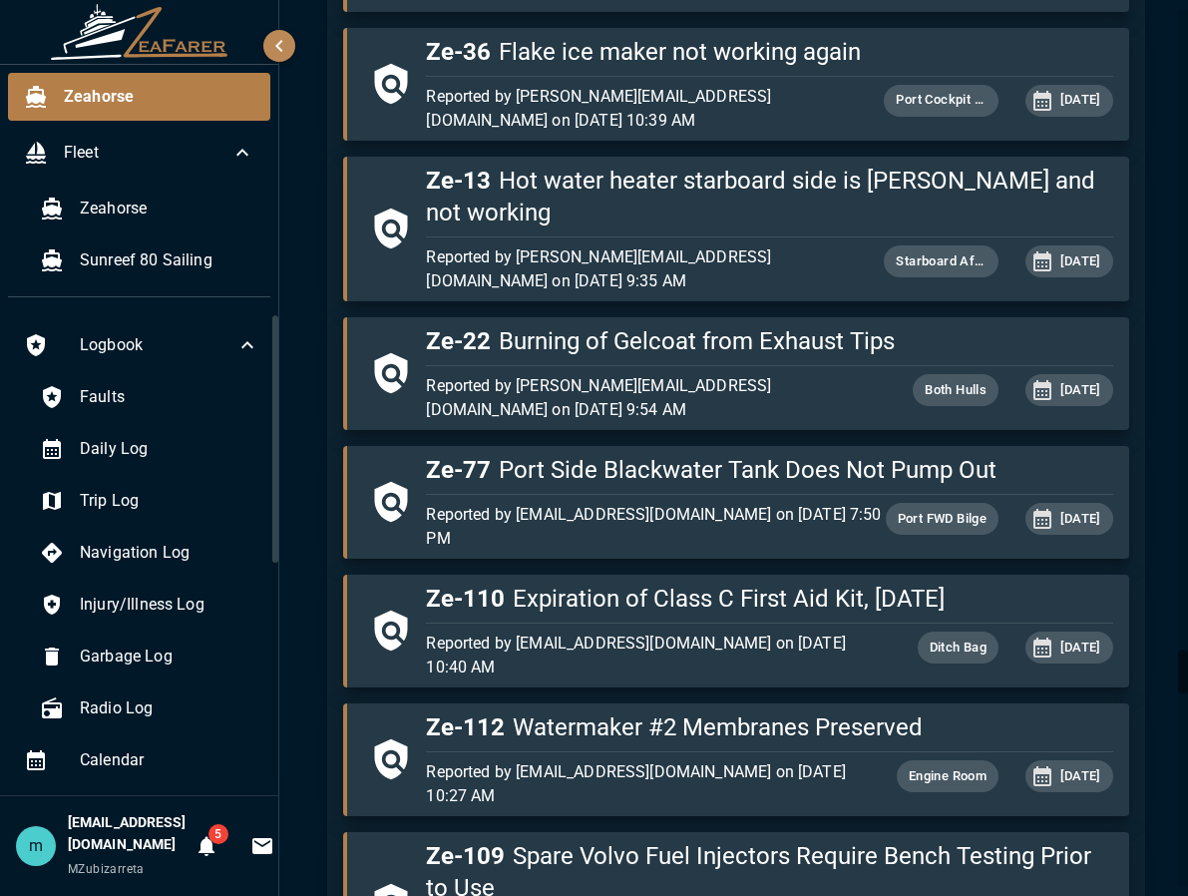
scroll to position [13086, 0]
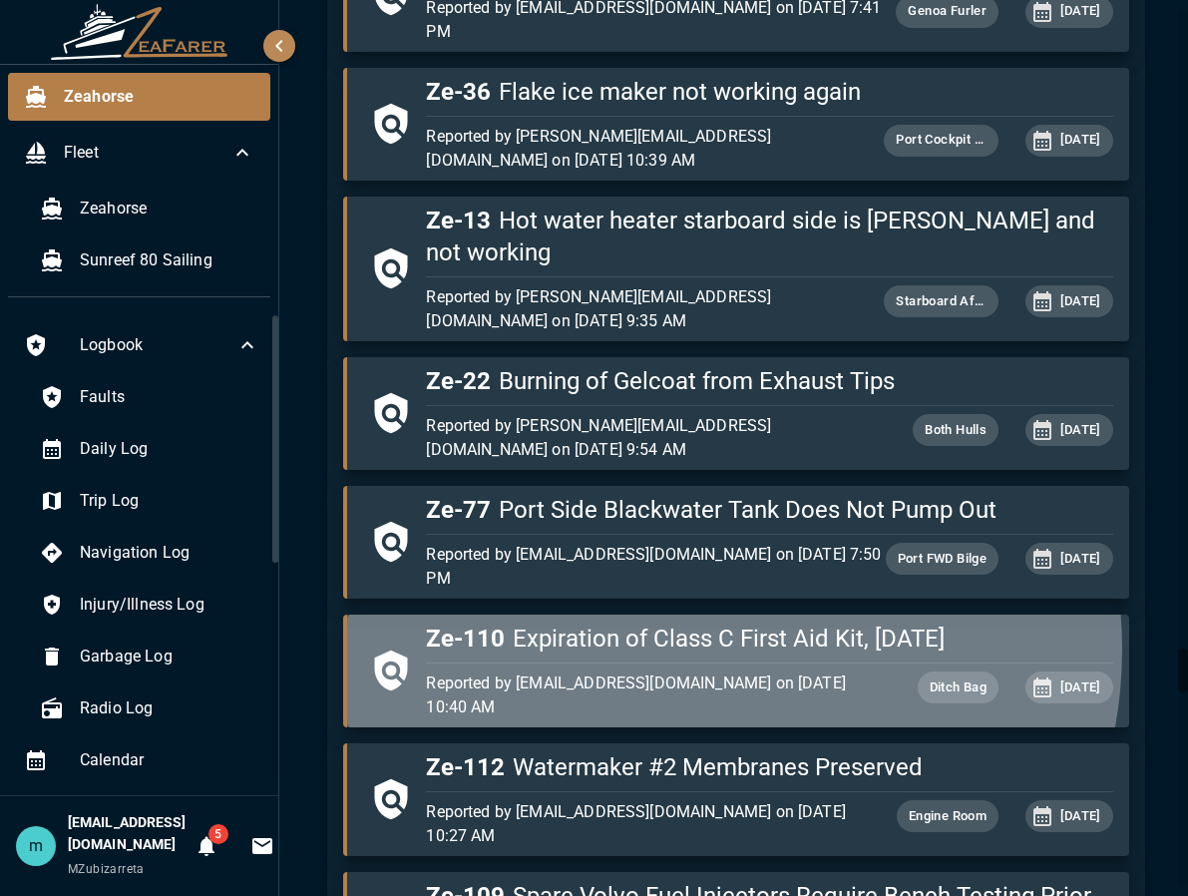
click at [687, 622] on h5 "Ze-110 Expiration of Class C First Aid Kit, June 2025" at bounding box center [769, 638] width 687 height 32
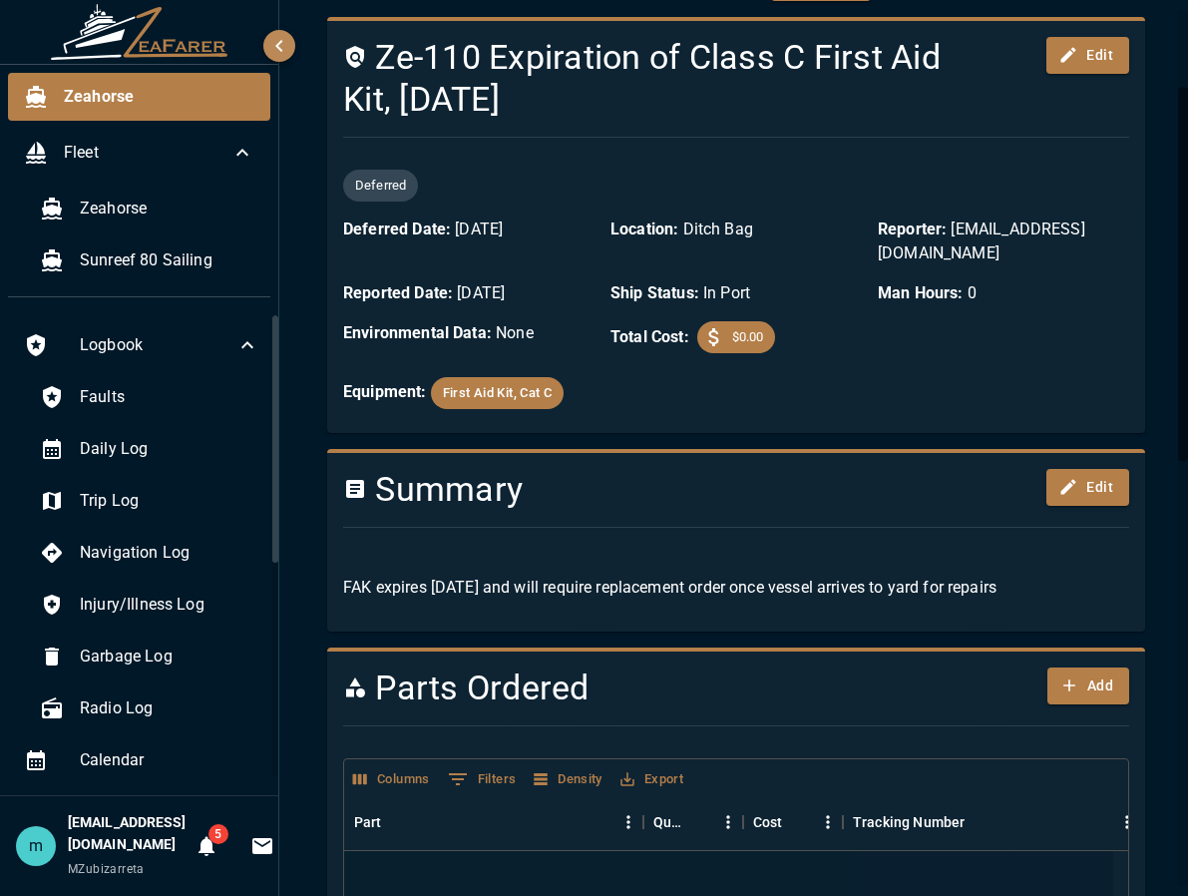
scroll to position [162, 0]
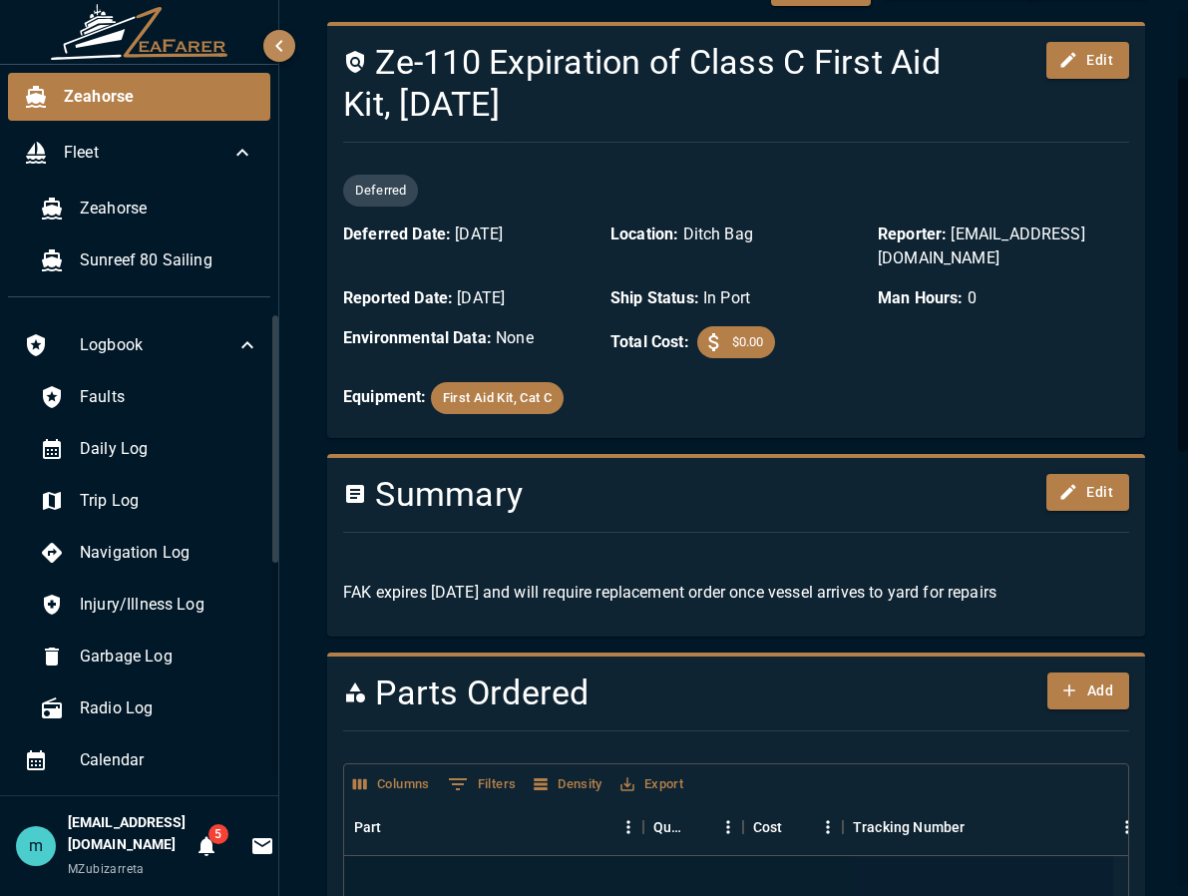
click at [1064, 608] on div "FAK expires June 2025 and will require replacement order once vessel arrives to…" at bounding box center [728, 585] width 802 height 72
click at [1068, 496] on button "Edit" at bounding box center [1087, 492] width 83 height 37
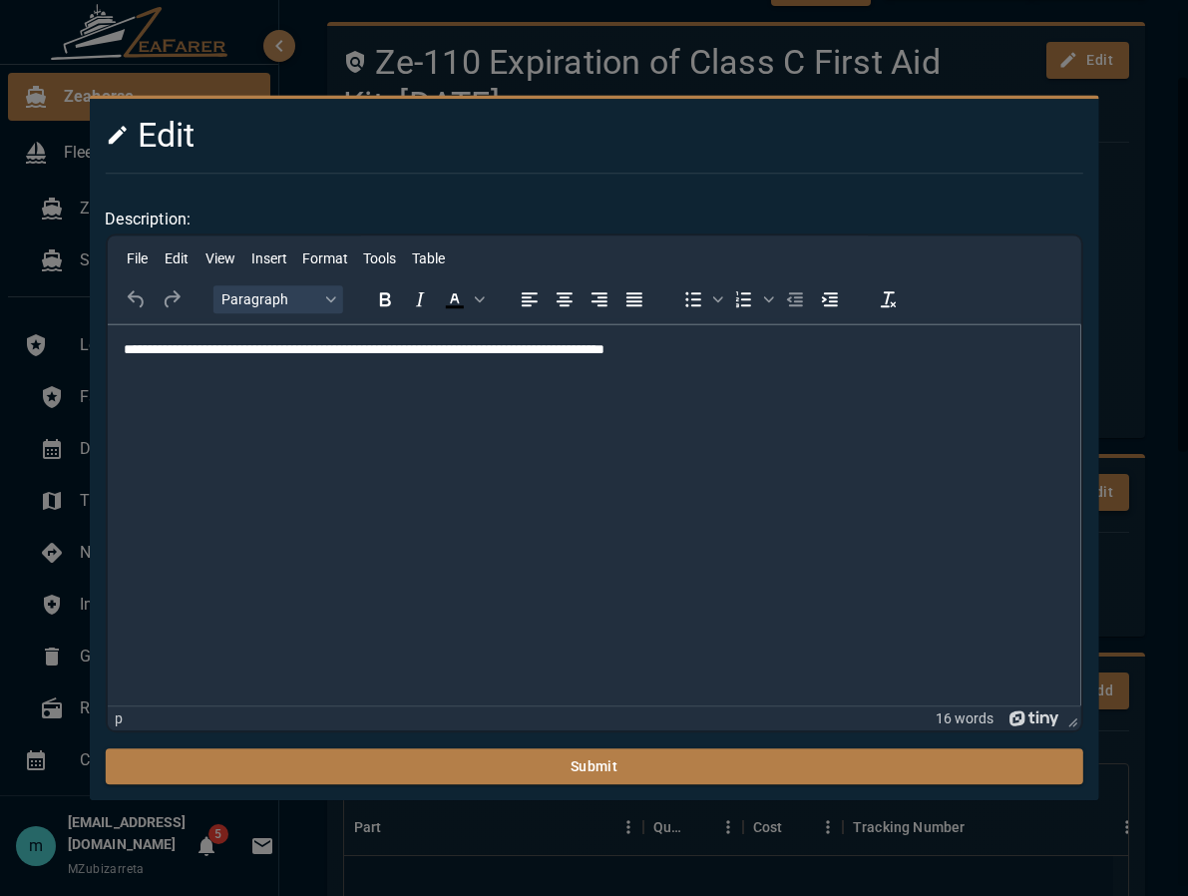
scroll to position [0, 0]
click at [842, 376] on html "**********" at bounding box center [593, 350] width 973 height 52
click at [639, 712] on button "Submit" at bounding box center [593, 766] width 977 height 37
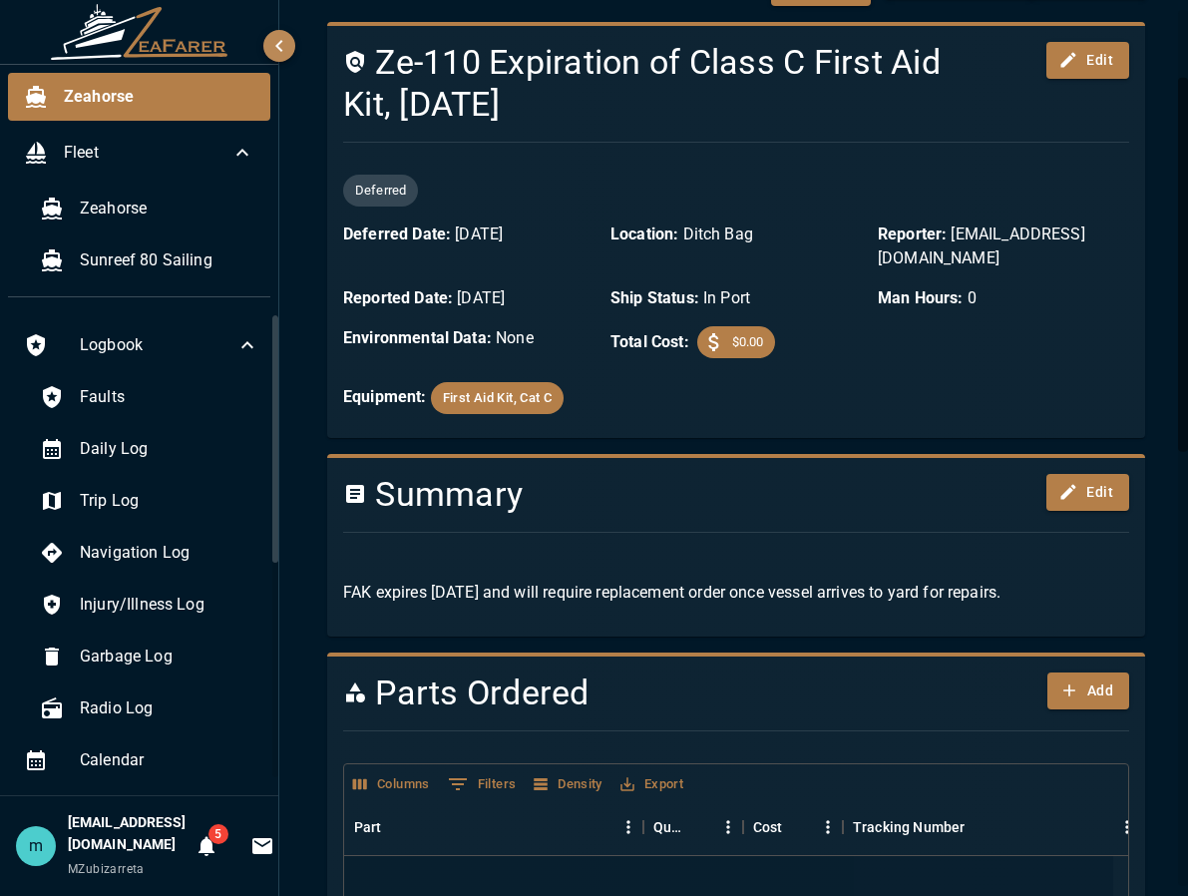
click at [1146, 189] on div "Zeahorse / Logbook / Expiration of Class C First Aid Kit, June 2025 Export Resu…" at bounding box center [736, 901] width 866 height 2015
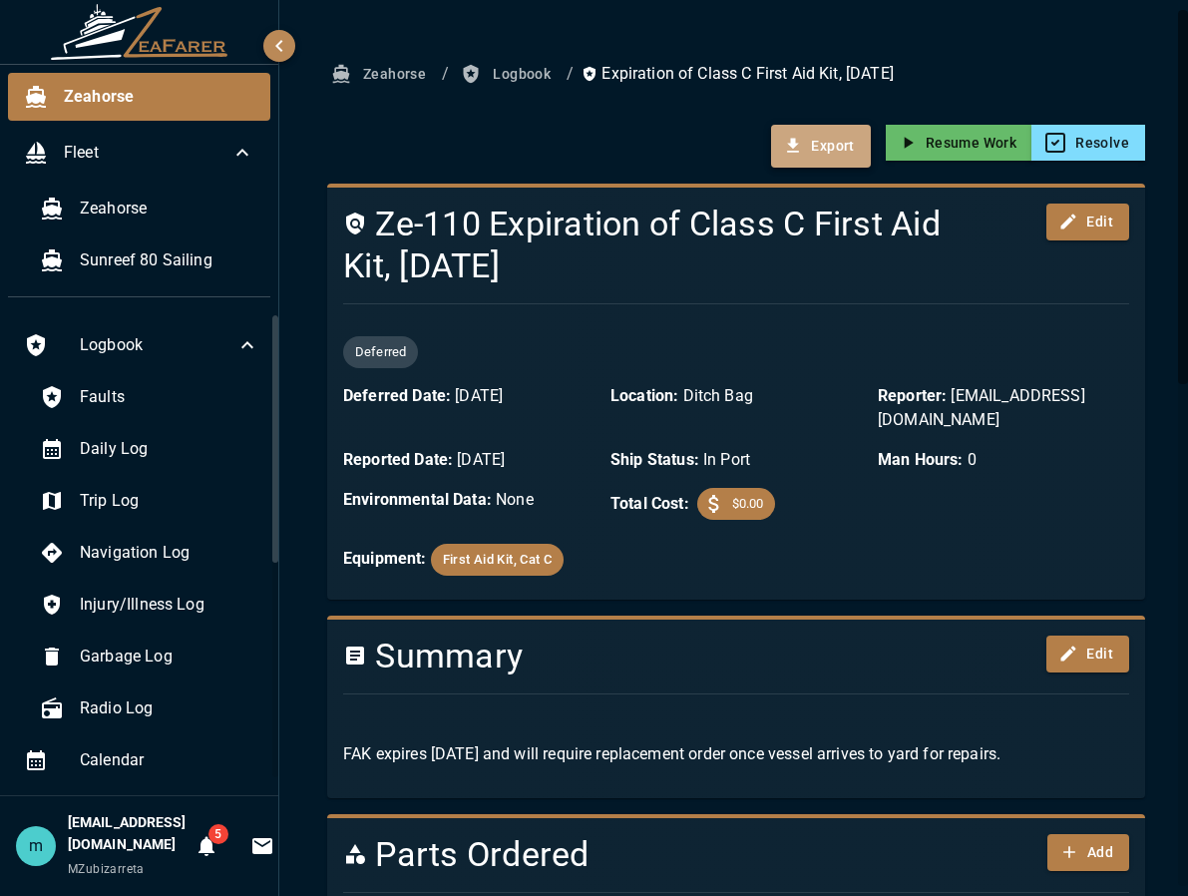
click at [816, 154] on button "Export" at bounding box center [820, 147] width 99 height 44
click at [1079, 650] on button "Edit" at bounding box center [1087, 653] width 83 height 37
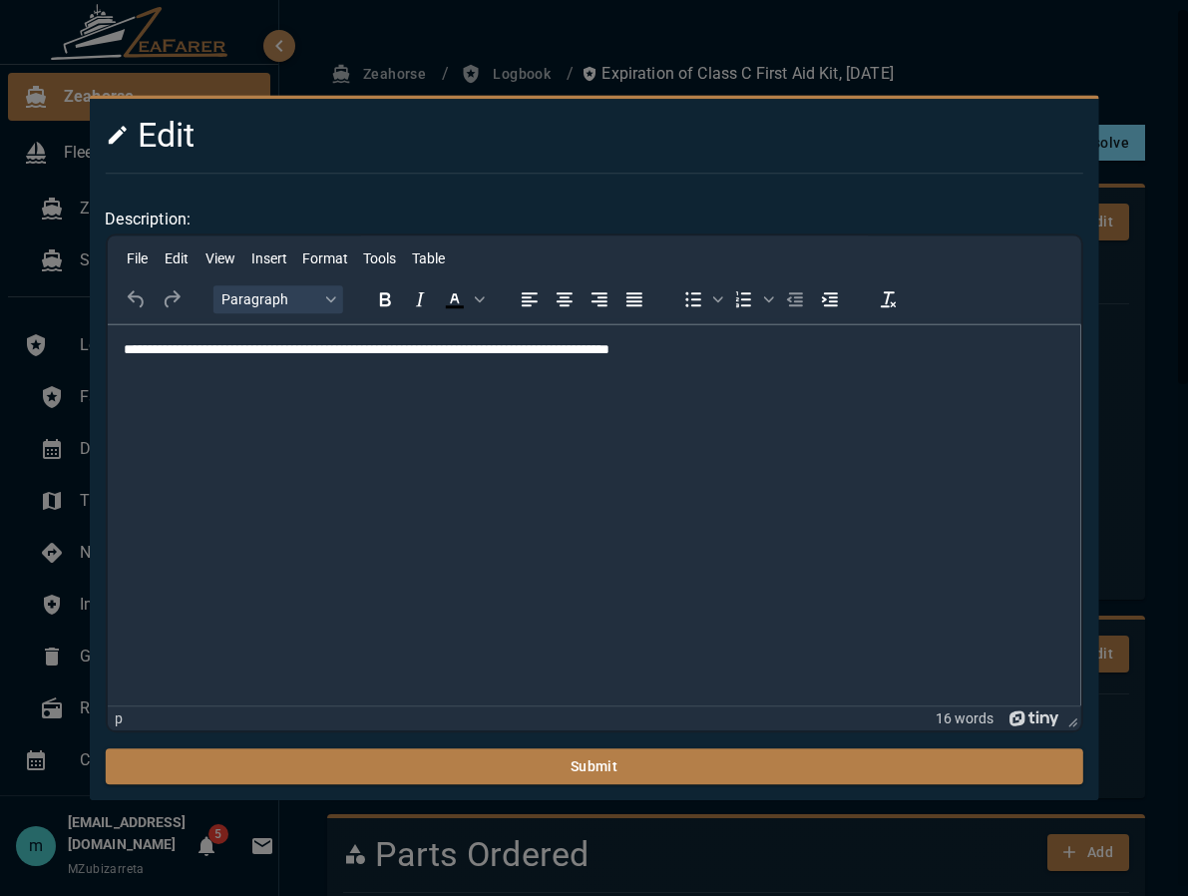
click at [790, 348] on p "**********" at bounding box center [594, 350] width 942 height 20
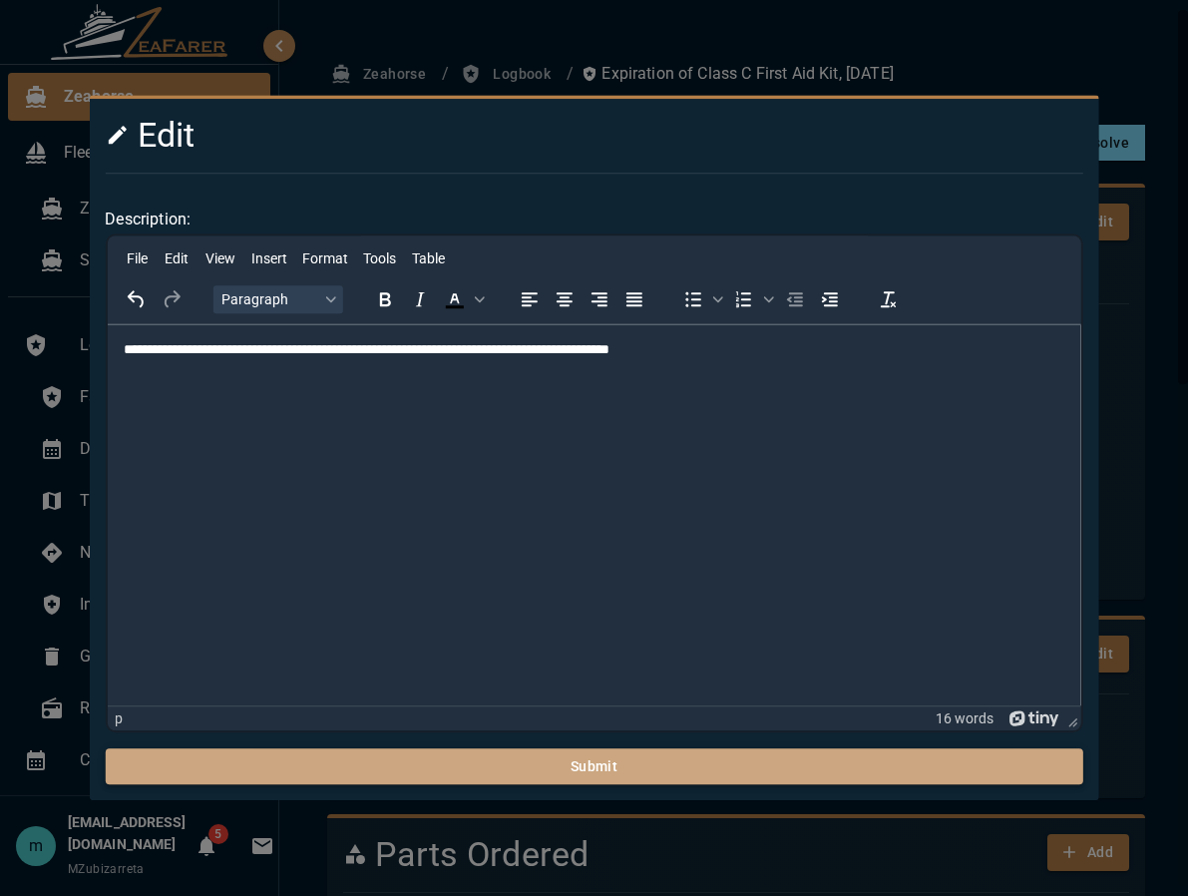
click at [640, 712] on button "Submit" at bounding box center [593, 766] width 977 height 37
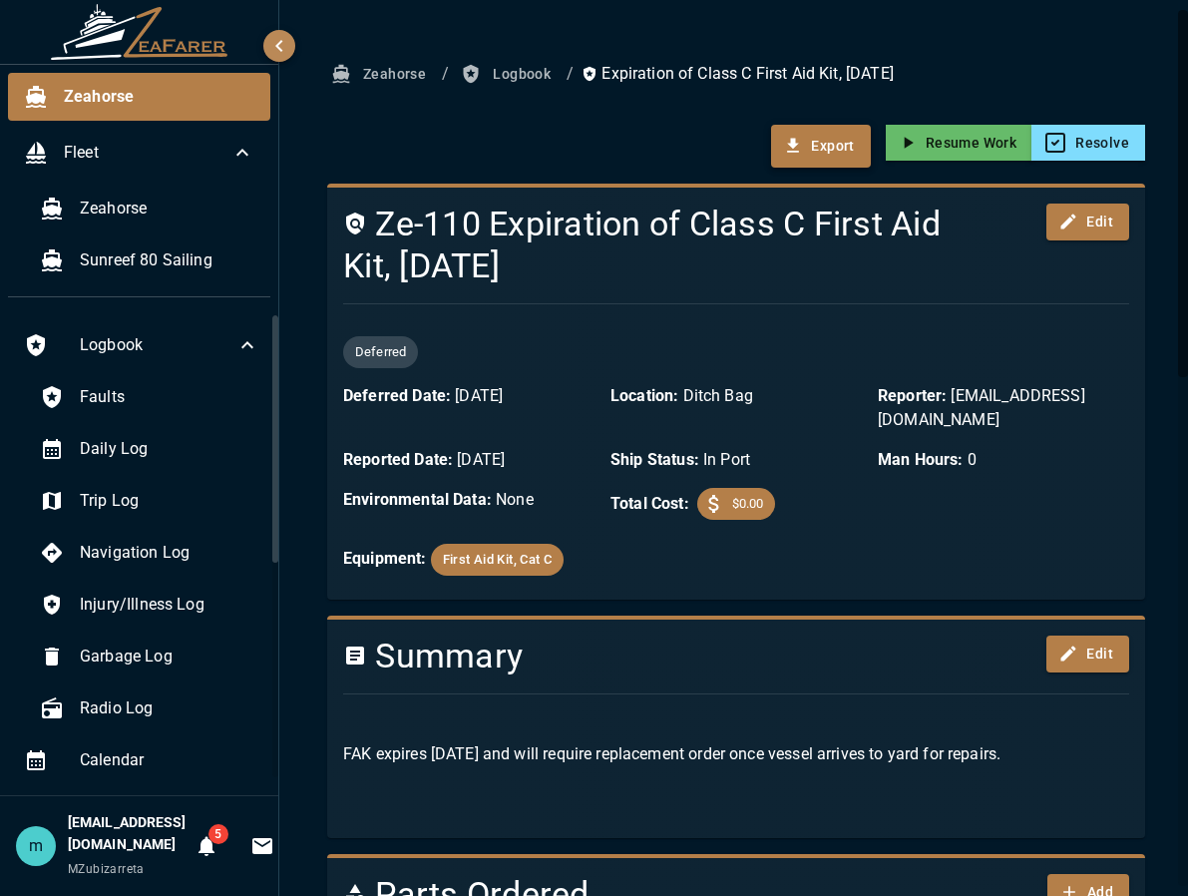
click at [819, 152] on button "Export" at bounding box center [820, 147] width 99 height 44
click at [1074, 652] on button "Edit" at bounding box center [1087, 653] width 83 height 37
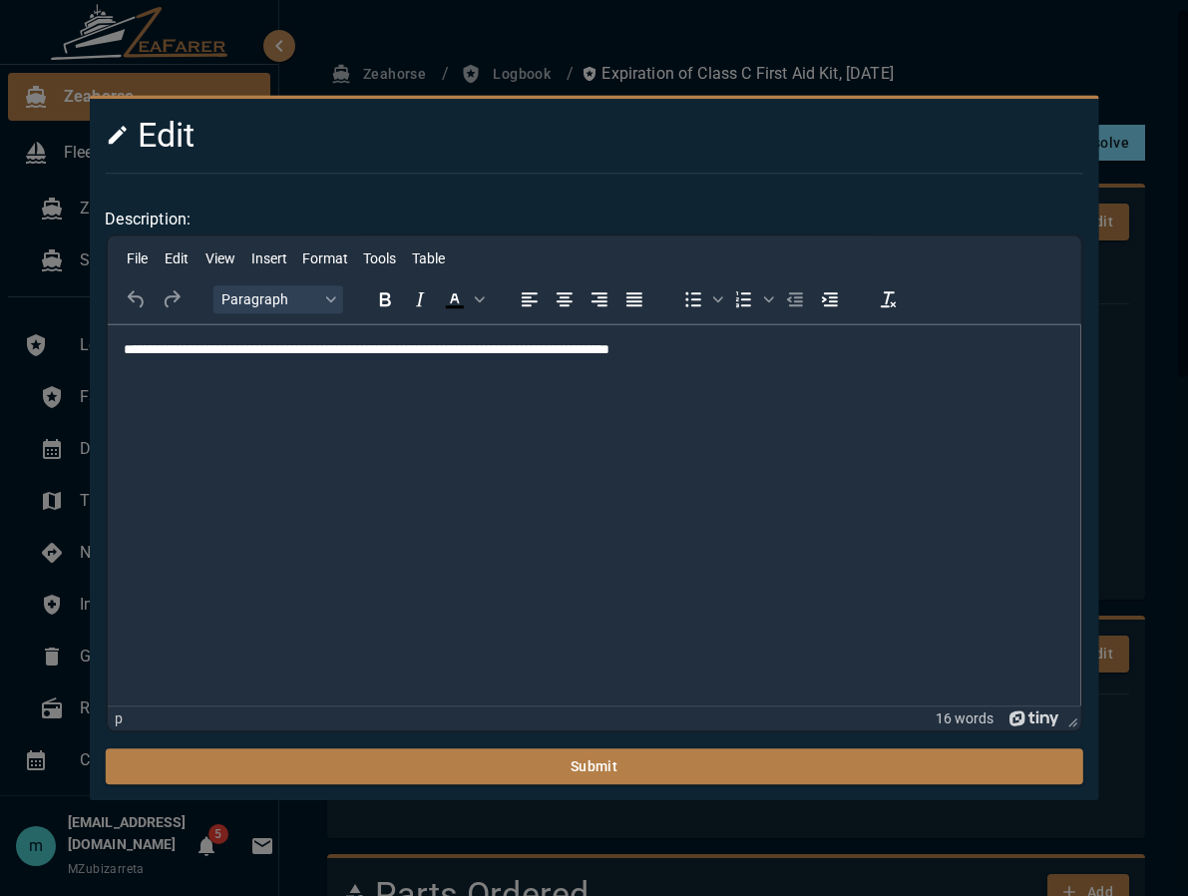
click at [816, 343] on p "**********" at bounding box center [594, 350] width 942 height 20
click at [838, 354] on p "**********" at bounding box center [594, 350] width 942 height 20
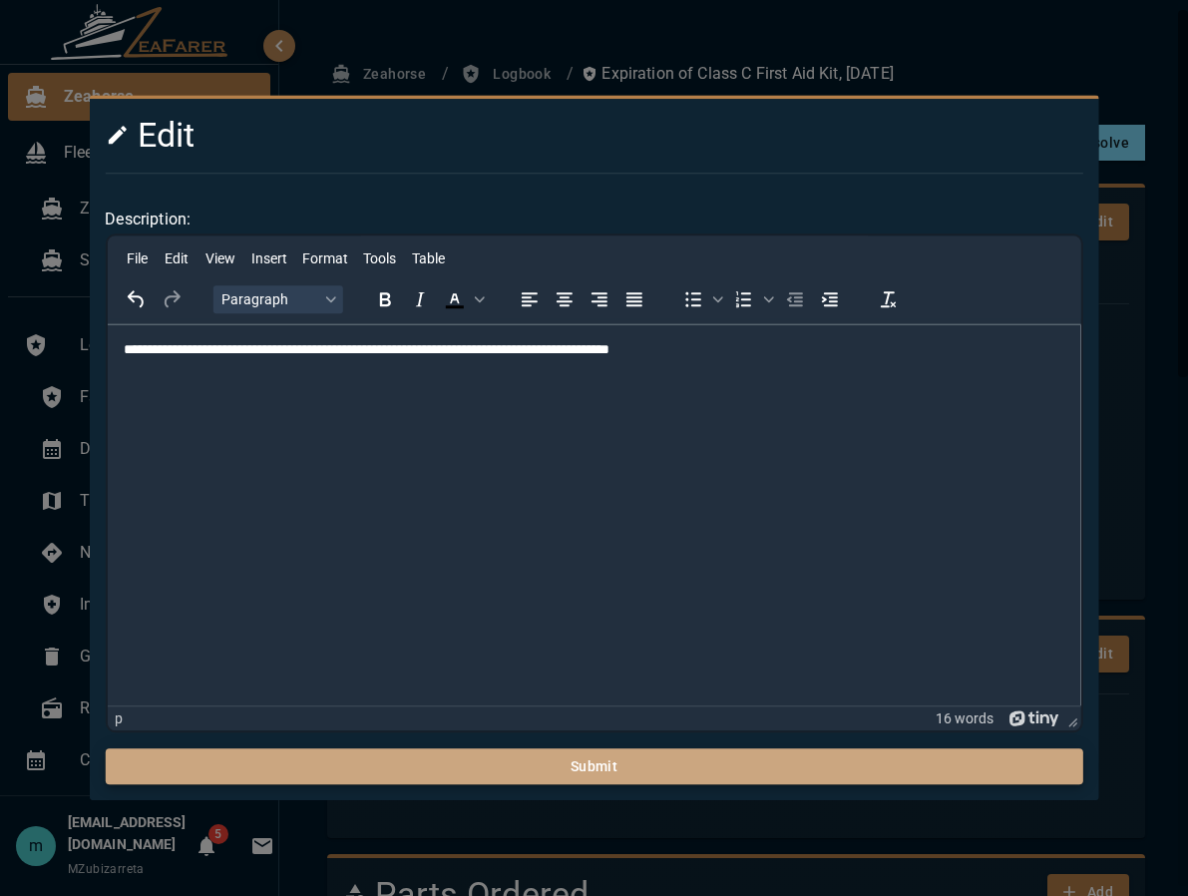
click at [105, 712] on button "Submit" at bounding box center [593, 766] width 977 height 37
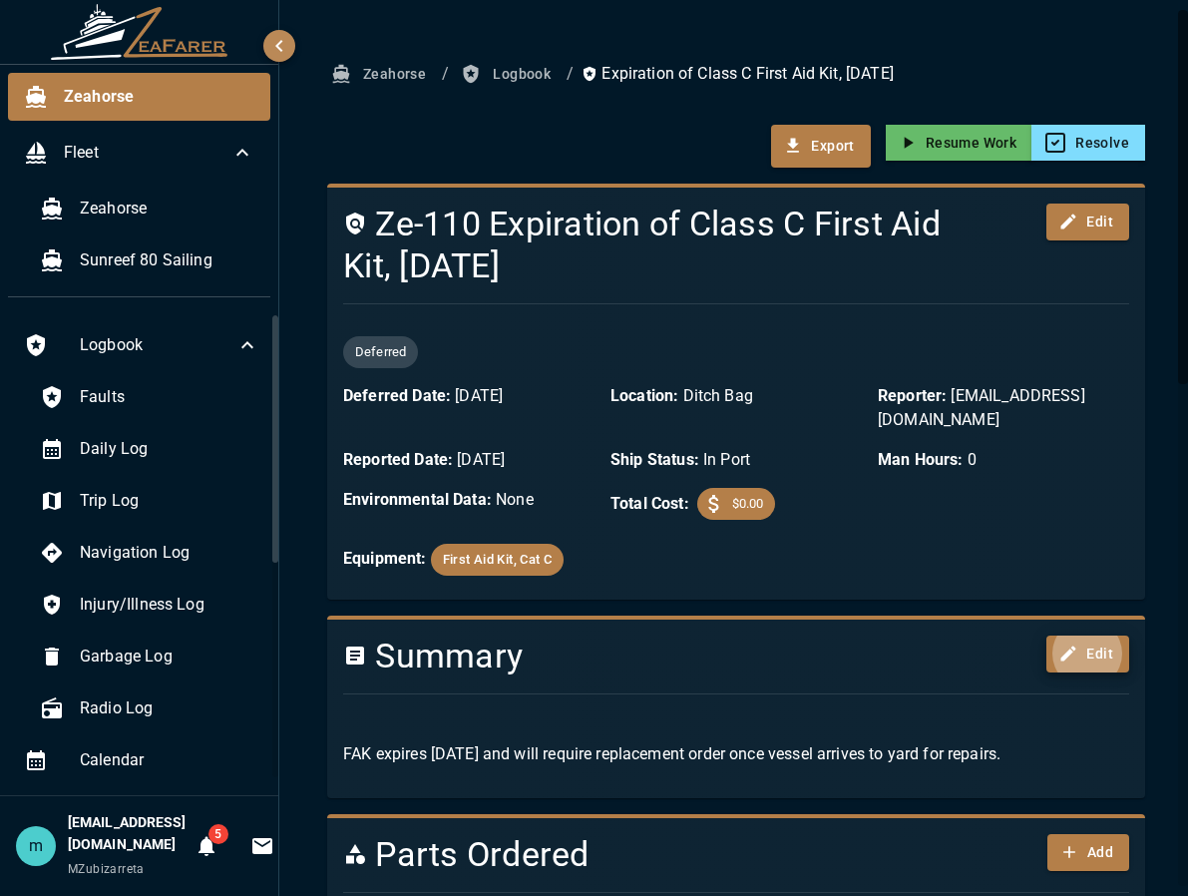
click at [1081, 646] on button "Edit" at bounding box center [1087, 653] width 83 height 37
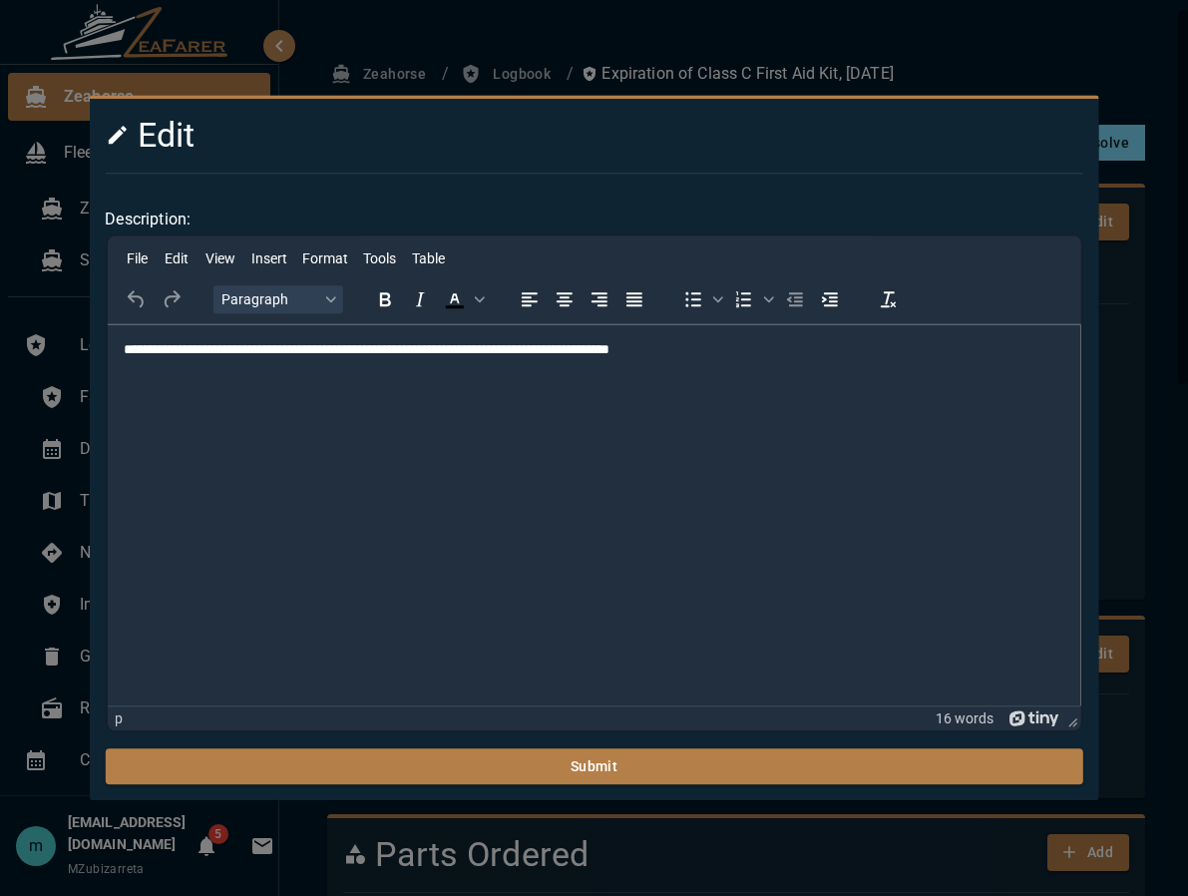
click at [804, 345] on p "**********" at bounding box center [594, 350] width 942 height 20
click at [719, 348] on p "**********" at bounding box center [594, 350] width 942 height 20
click at [143, 380] on p "*" at bounding box center [594, 384] width 942 height 20
click at [725, 345] on p "**********" at bounding box center [594, 350] width 942 height 20
click at [722, 349] on p "**********" at bounding box center [594, 350] width 942 height 20
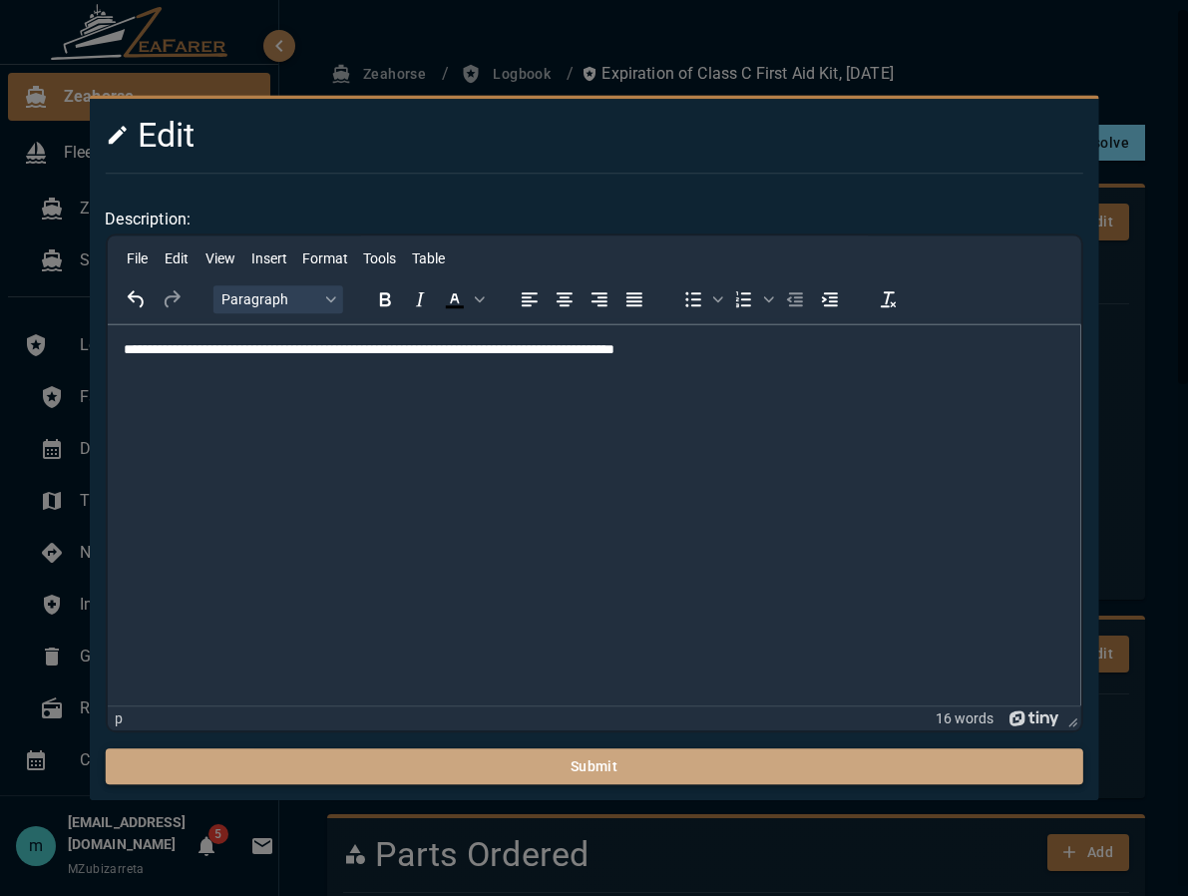
click at [762, 712] on button "Submit" at bounding box center [593, 766] width 977 height 37
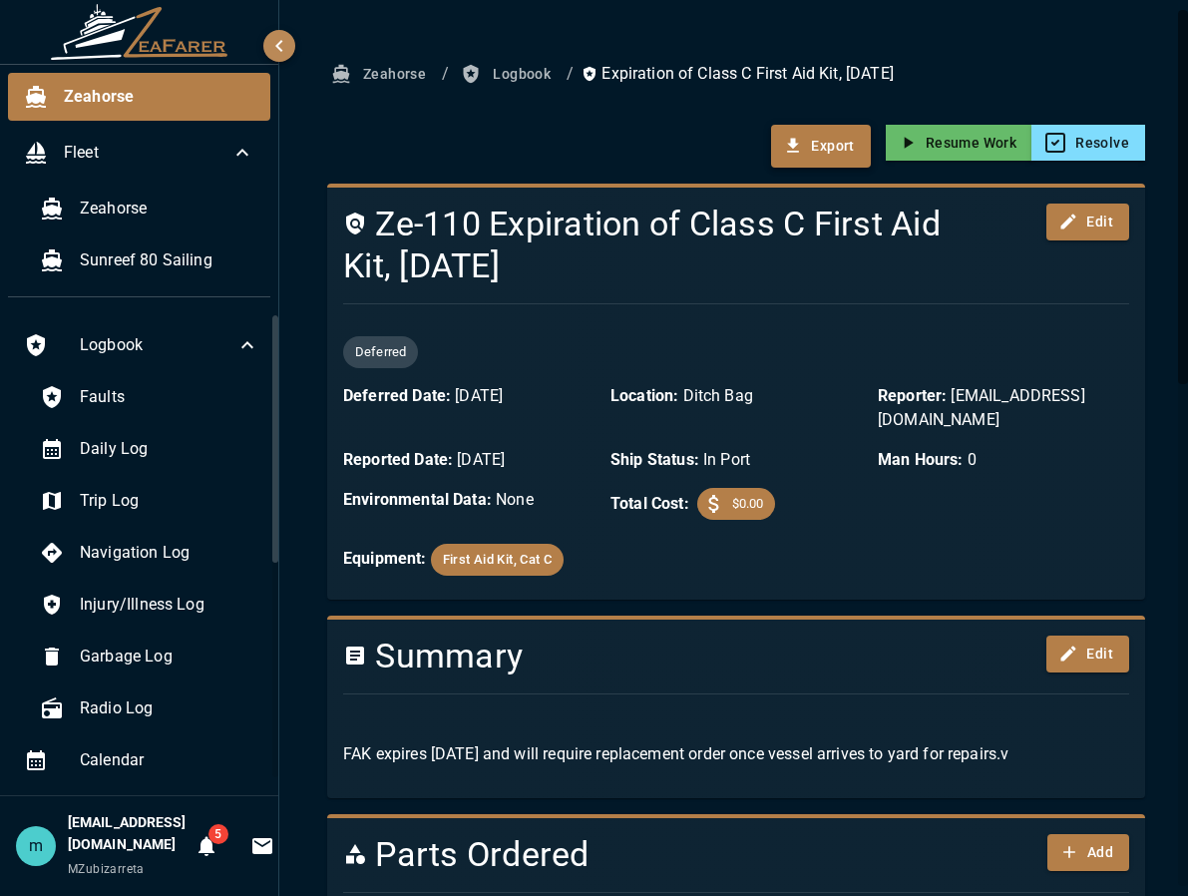
click at [824, 147] on button "Export" at bounding box center [820, 147] width 99 height 44
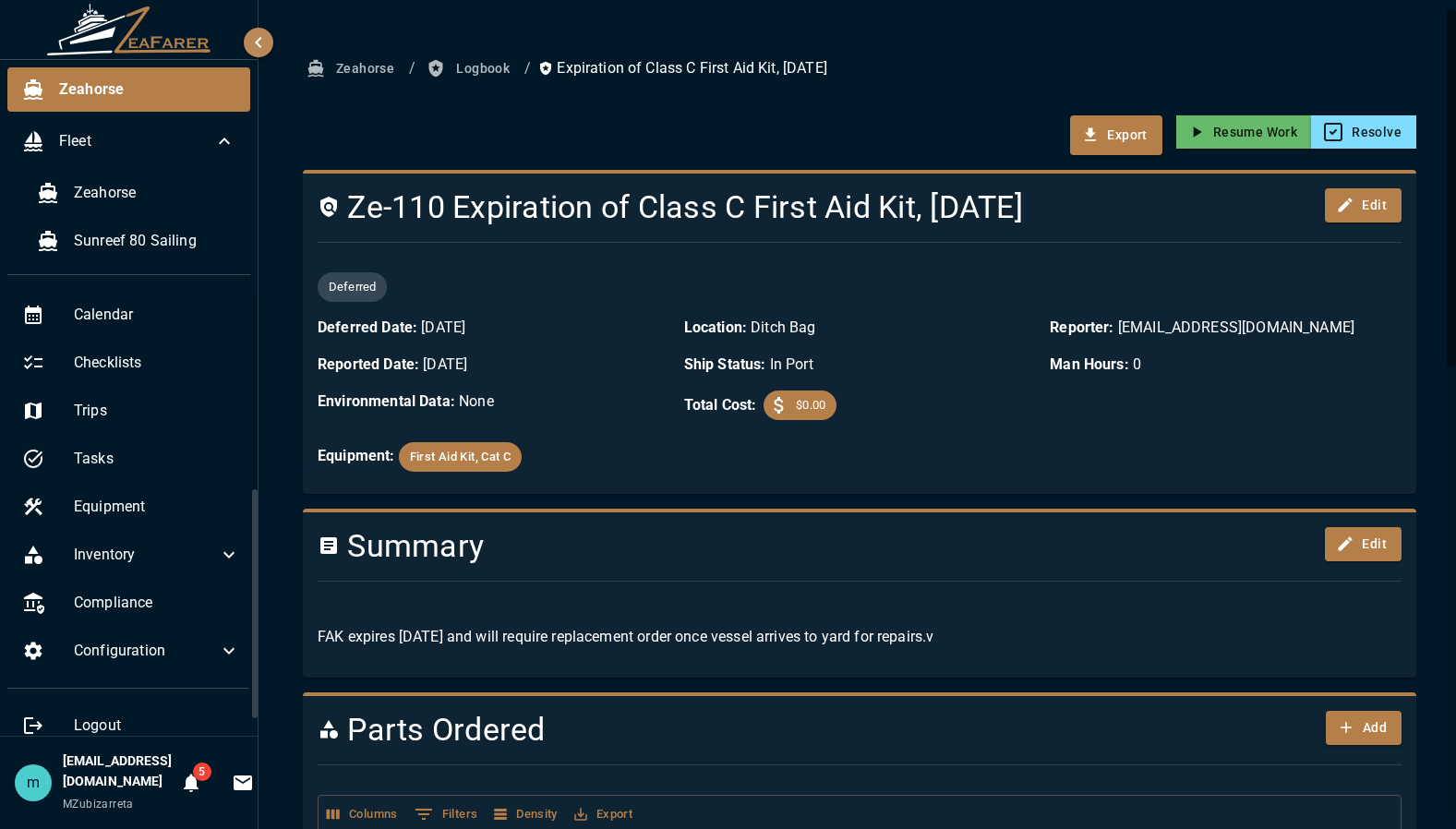
scroll to position [390, 0]
drag, startPoint x: 253, startPoint y: 436, endPoint x: 260, endPoint y: 633, distance: 197.1
click at [260, 633] on div "Zeahorse Fleet Zeahorse Sunreef 80 Sailing Logbook Faults Daily Log Trip Log Na…" at bounding box center [728, 414] width 1456 height 829
click at [122, 450] on span "Tasks" at bounding box center [157, 457] width 167 height 22
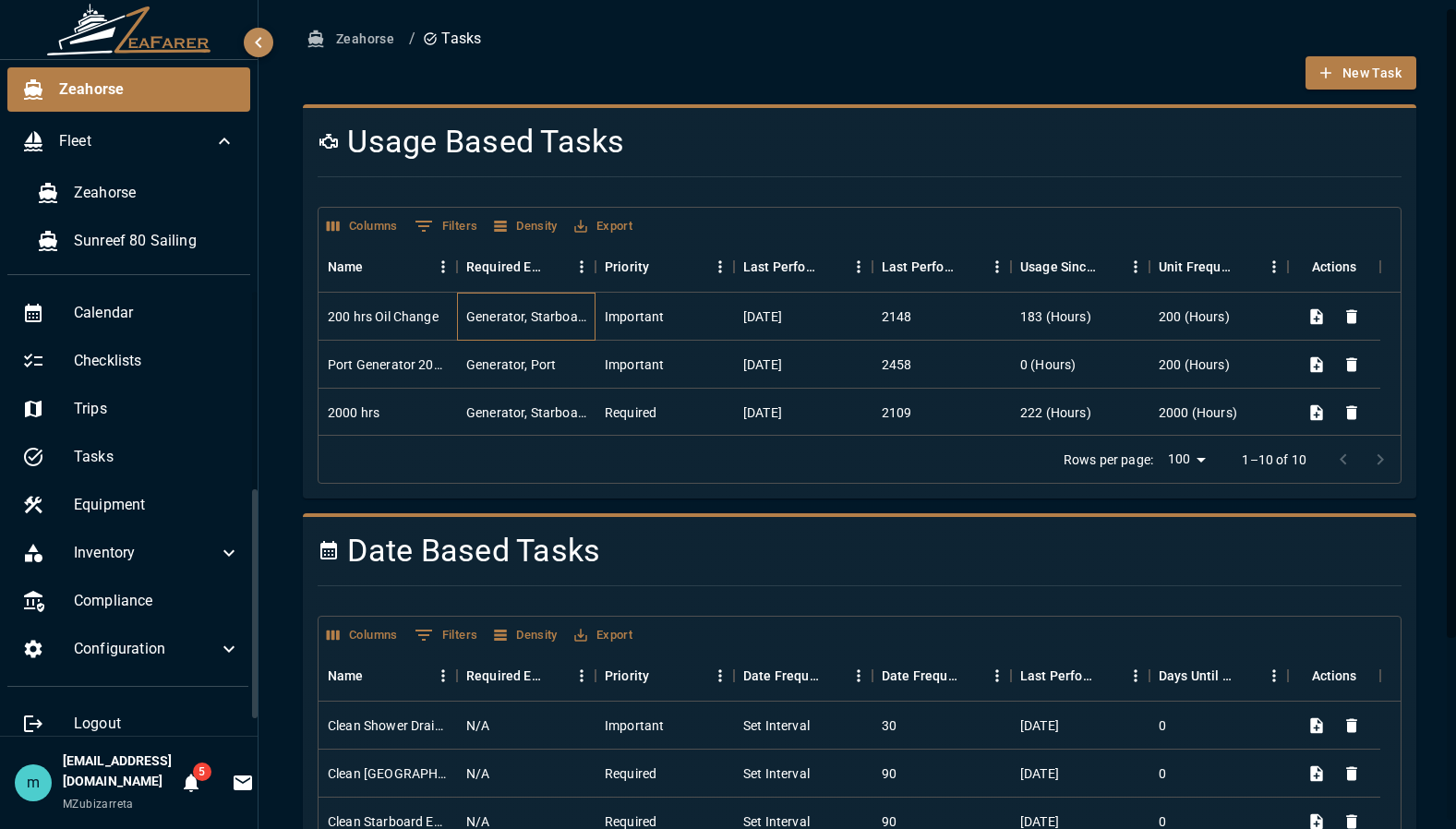
click at [577, 316] on div "Generator, Starboard" at bounding box center [527, 316] width 120 height 19
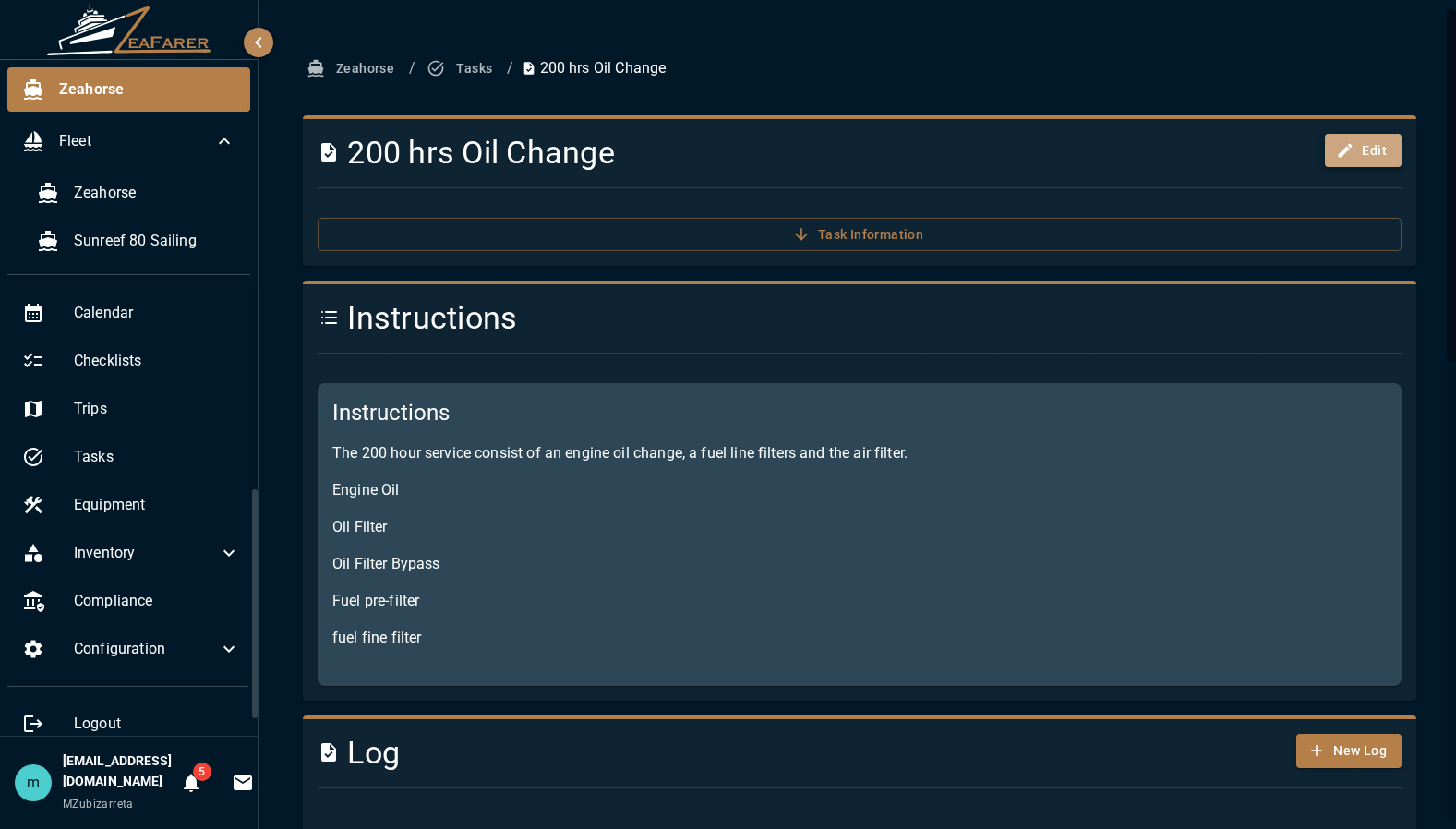
click at [1357, 142] on button "Edit" at bounding box center [1363, 151] width 77 height 34
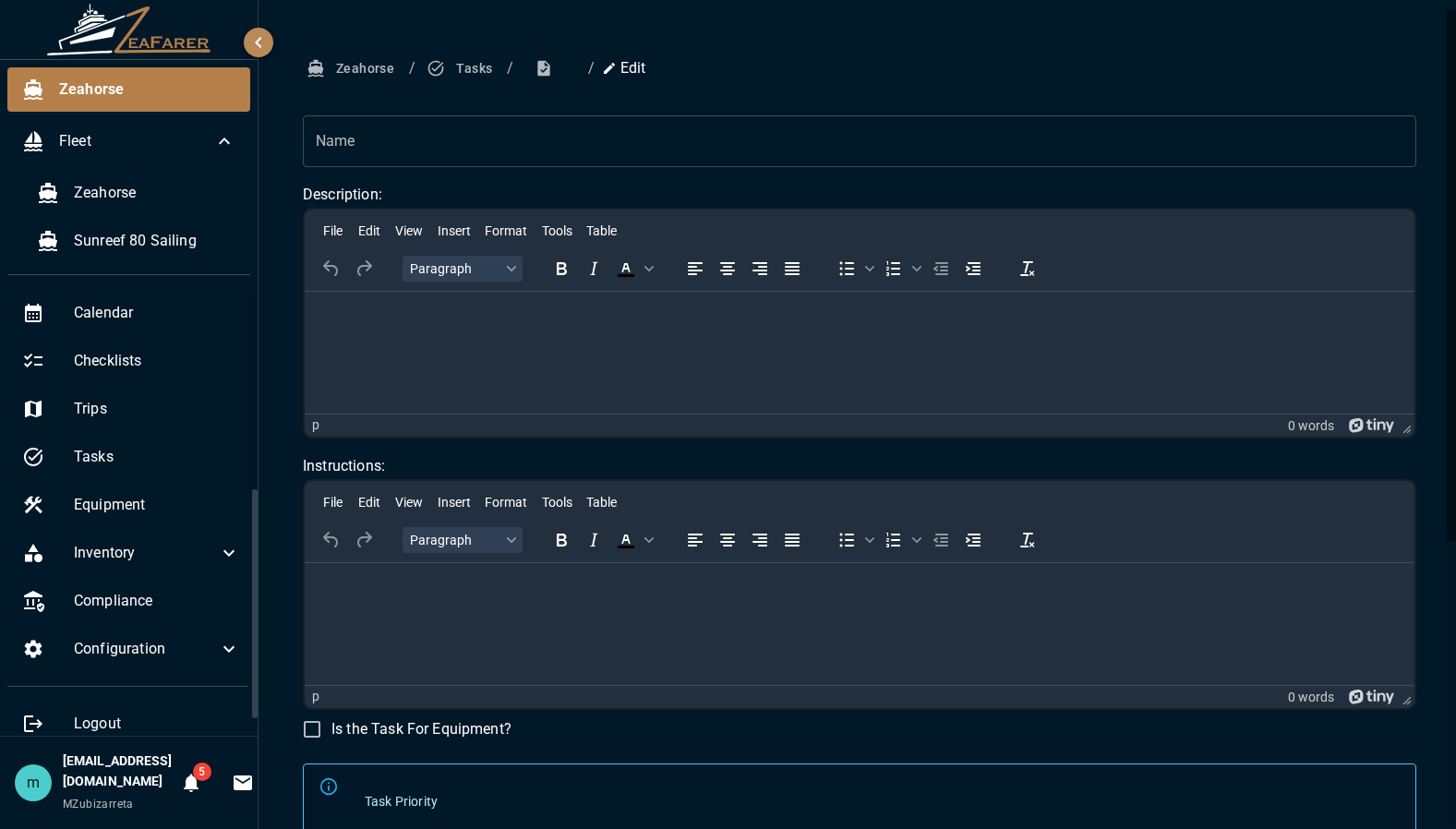
type input "**********"
type input "*"
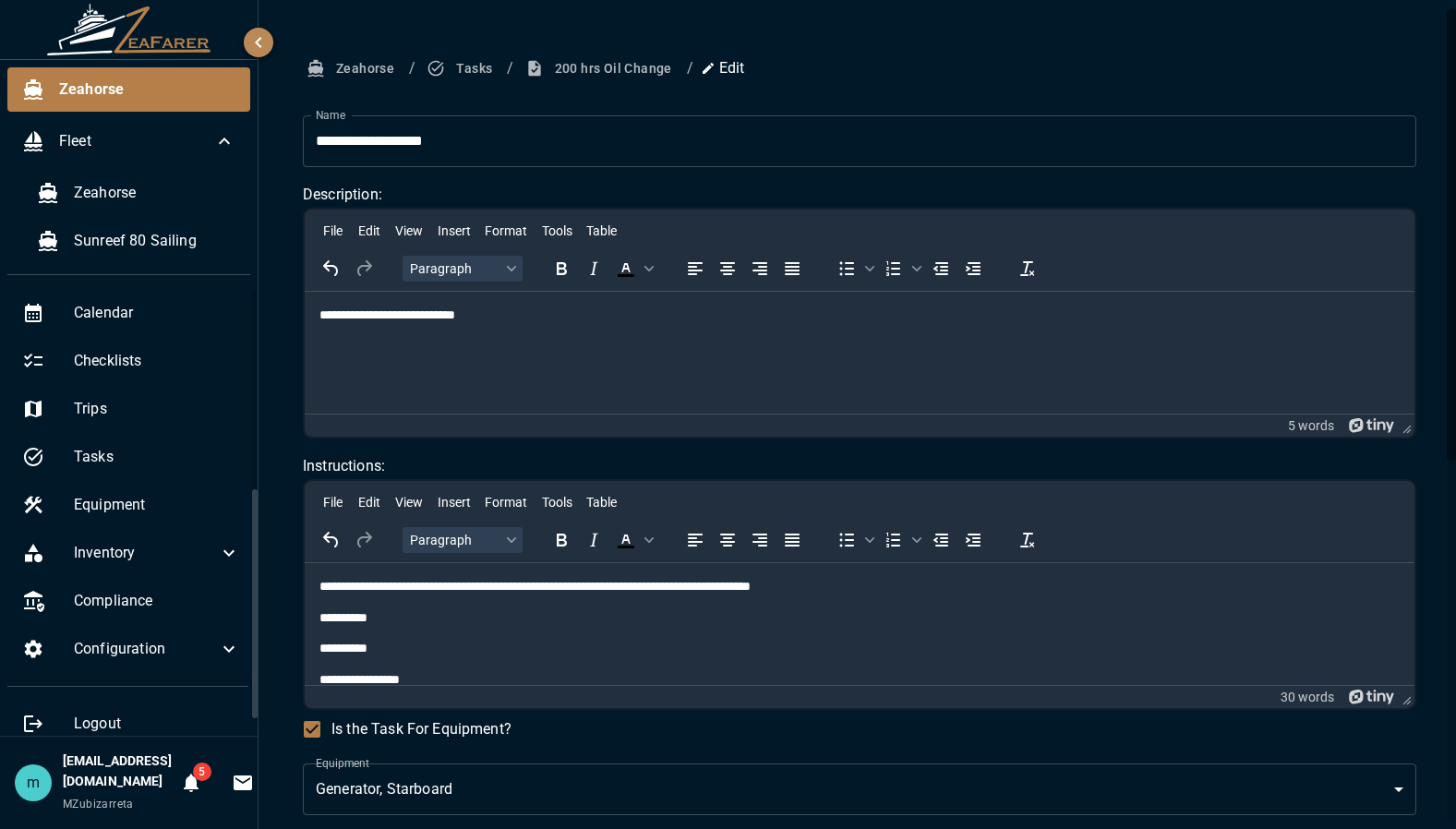
click at [1431, 511] on div "**********" at bounding box center [859, 744] width 1202 height 1488
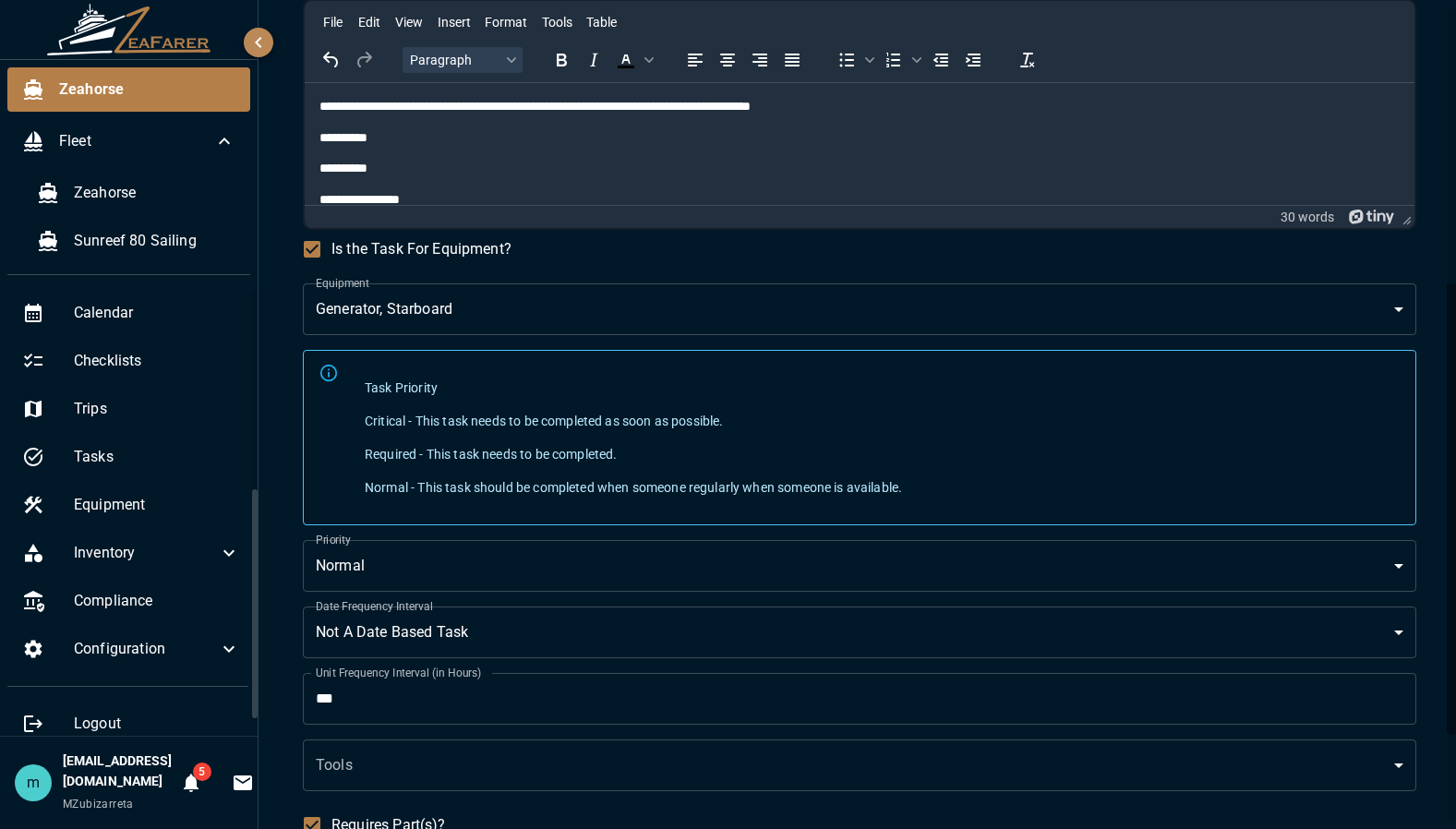
scroll to position [517, 0]
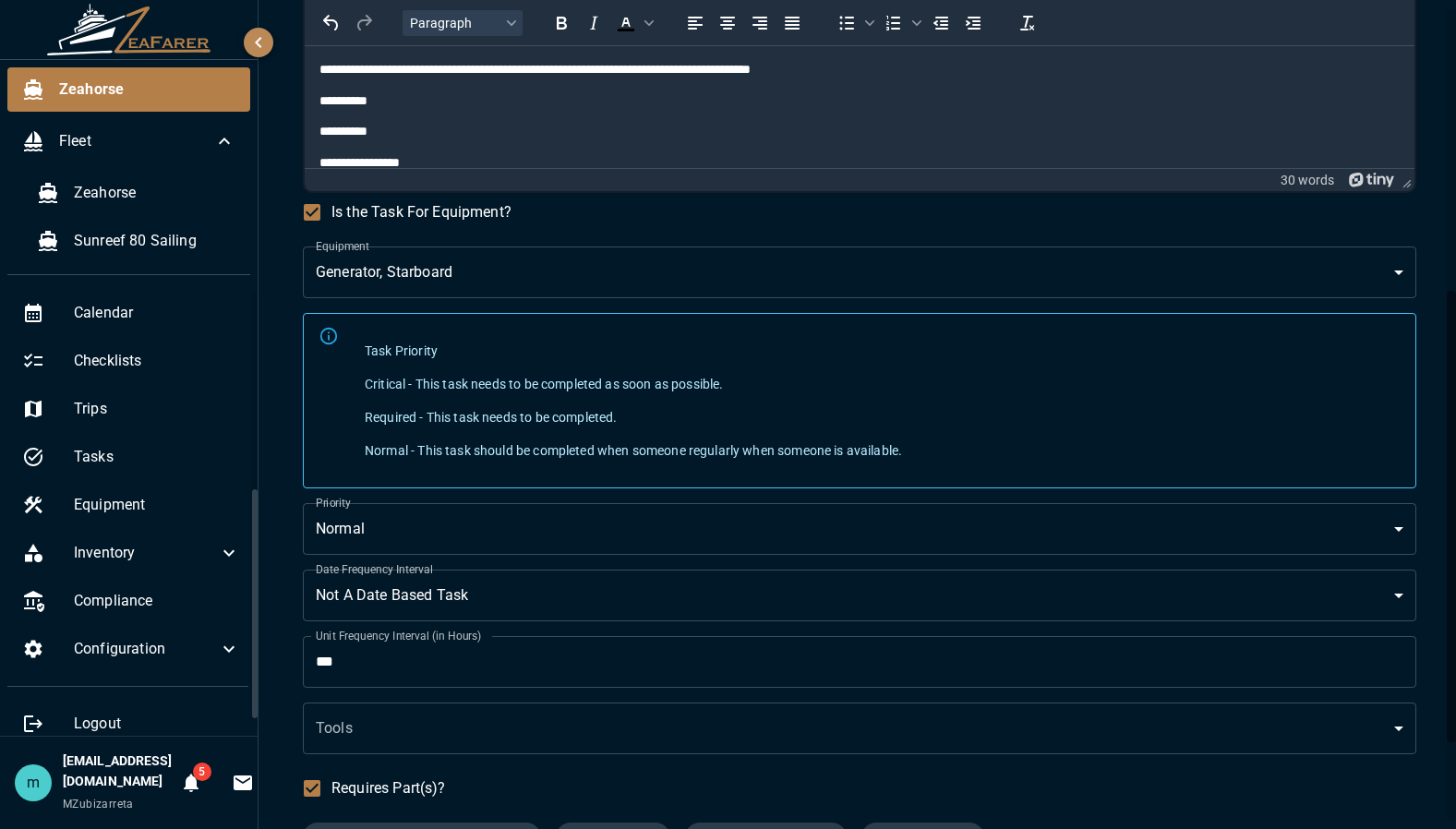
click at [284, 513] on div "**********" at bounding box center [859, 241] width 1158 height 1414
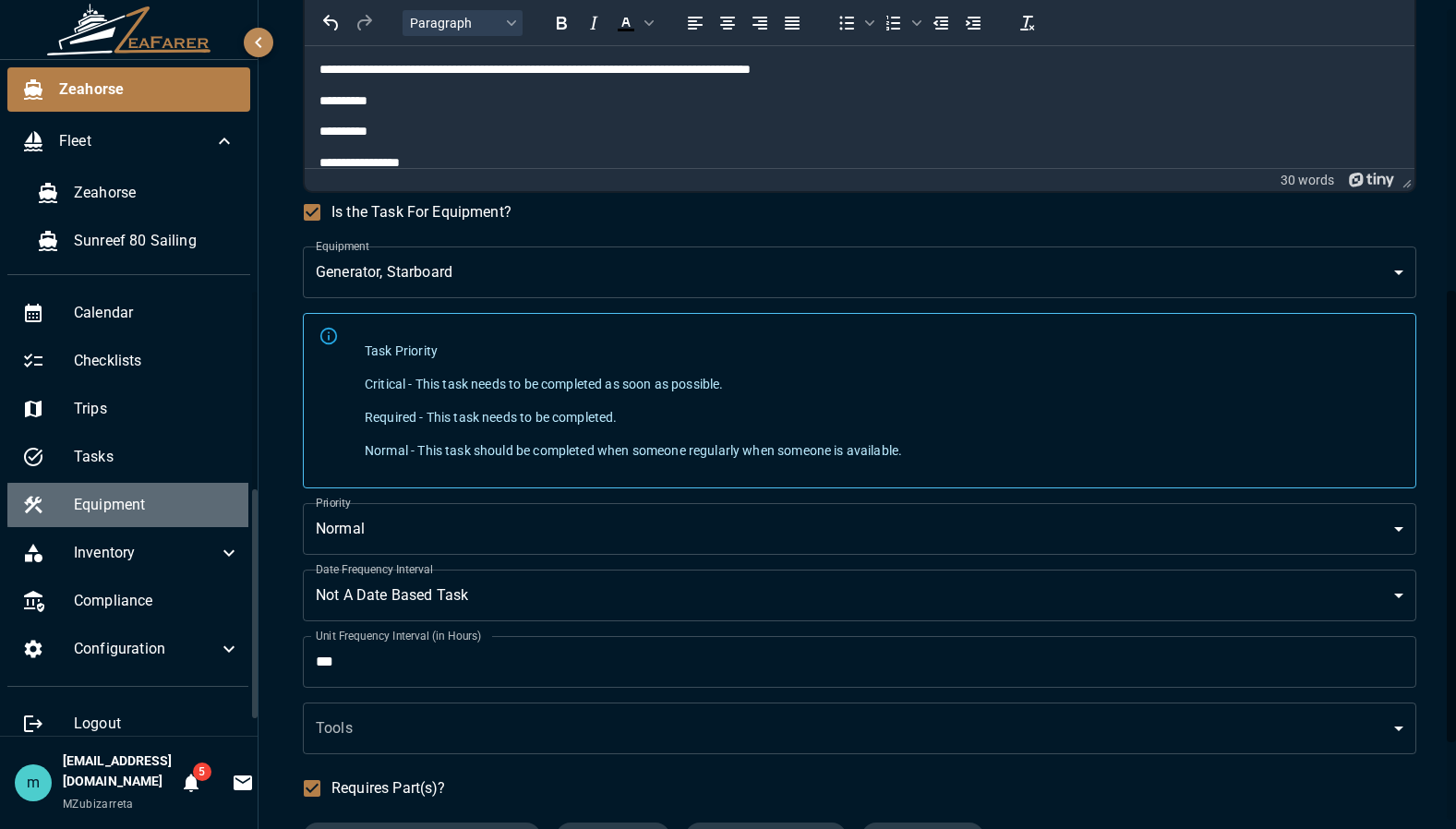
click at [139, 503] on span "Equipment" at bounding box center [157, 505] width 167 height 22
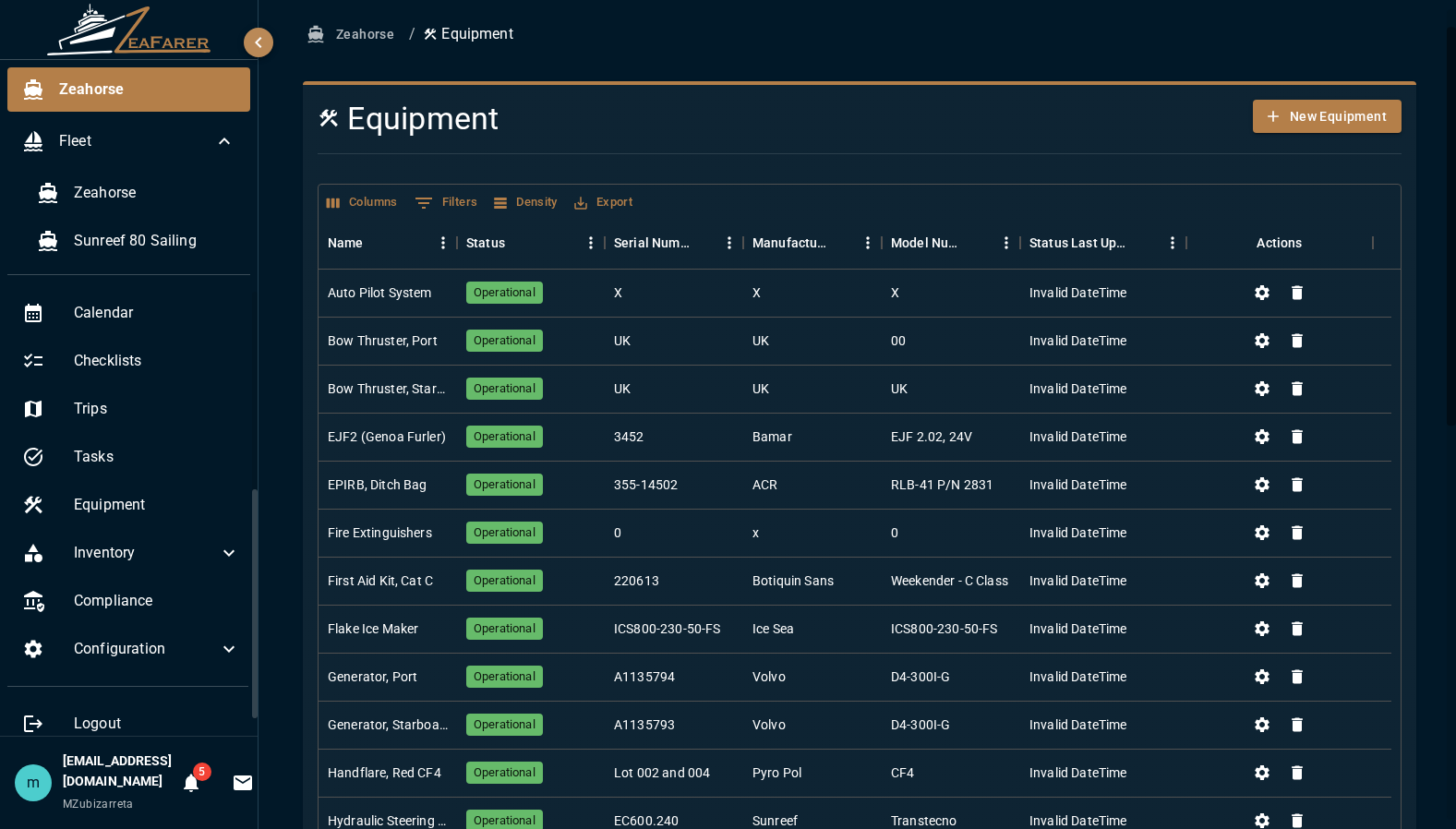
click at [1426, 379] on div "Zeahorse / Equipment Equipment New Equipment Columns 0 Filters Density Export N…" at bounding box center [859, 808] width 1202 height 1685
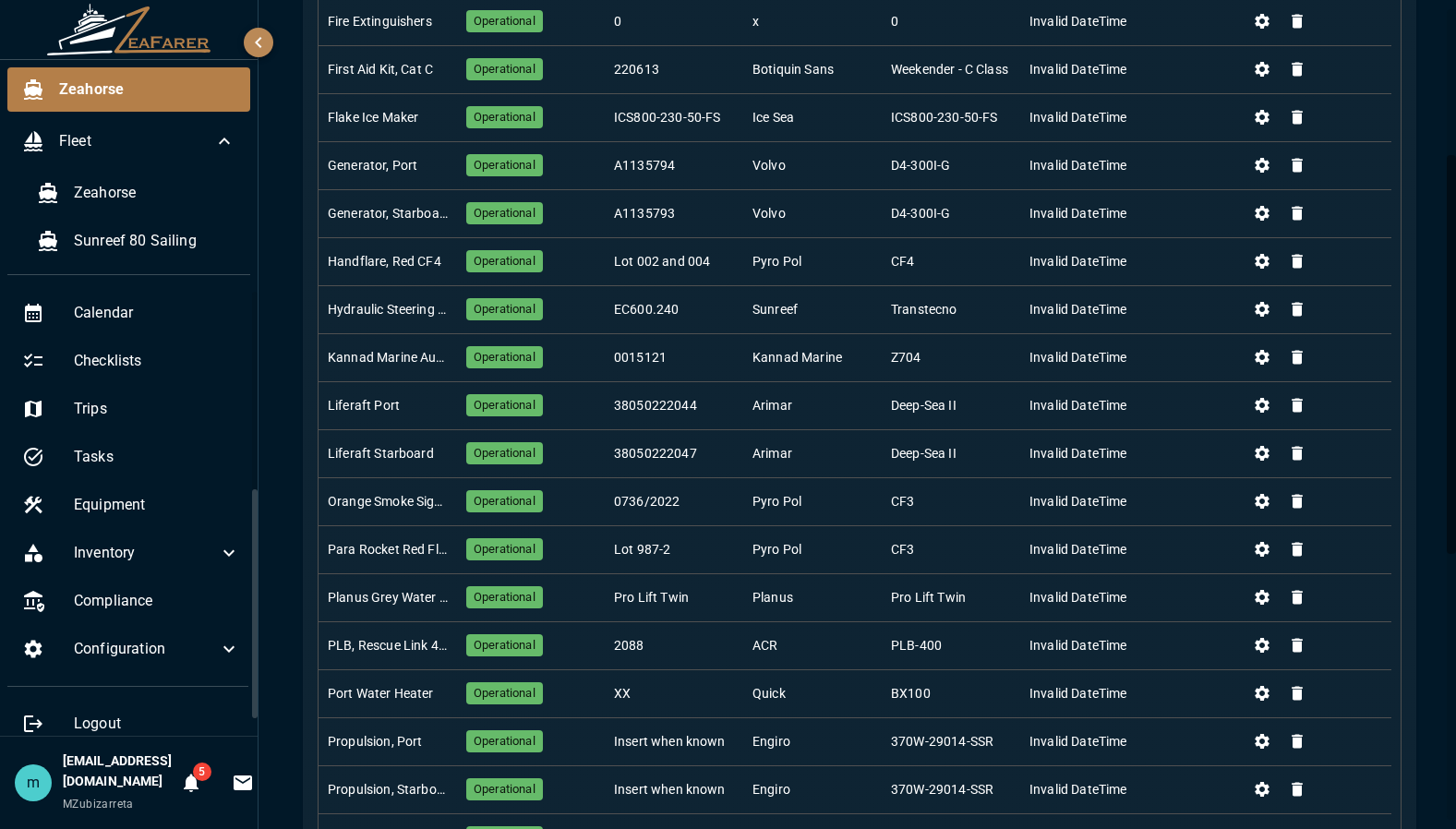
scroll to position [245, 0]
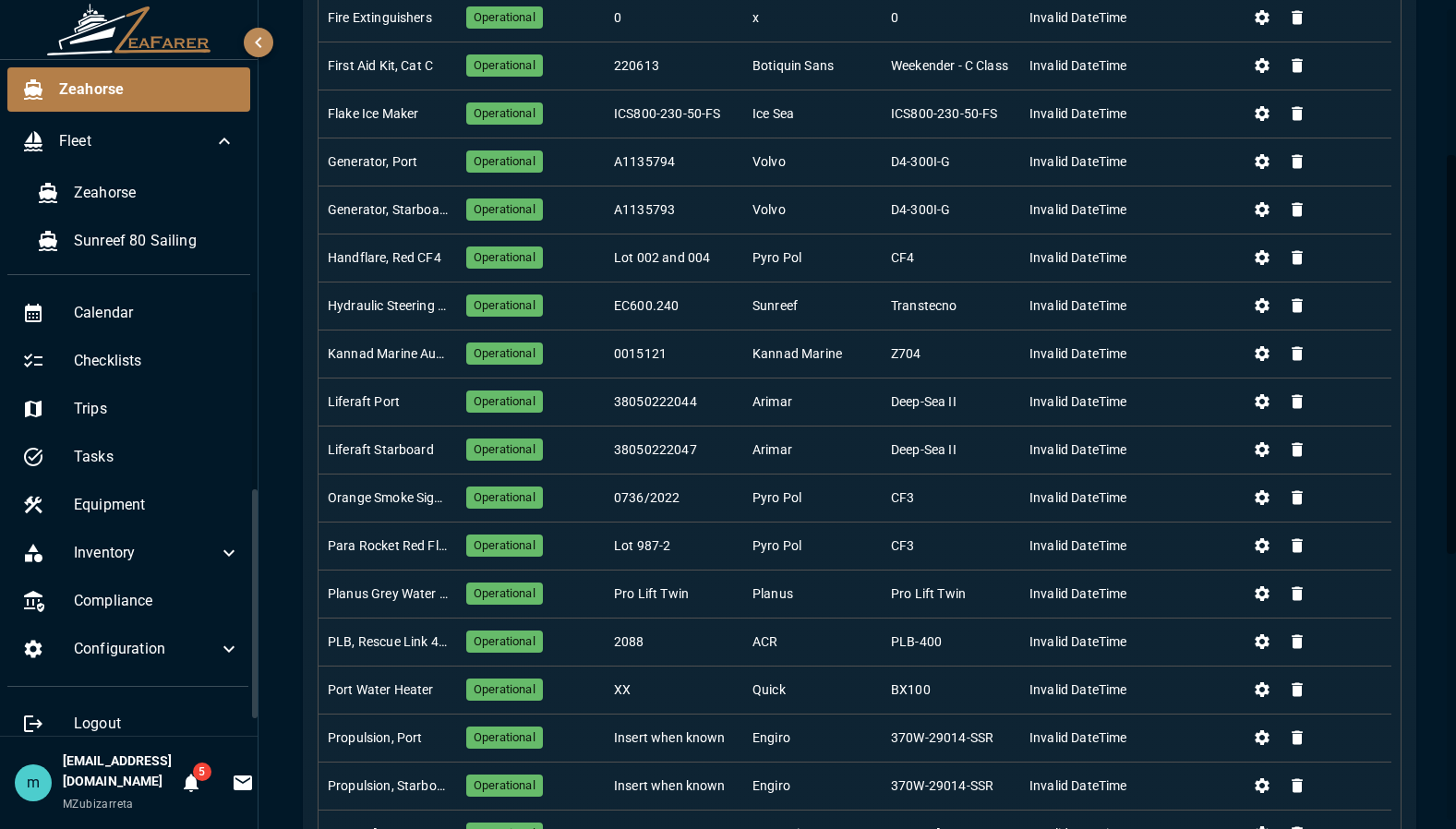
click at [1430, 685] on div "Zeahorse / Equipment Equipment New Equipment Columns 0 Filters Density Export N…" at bounding box center [859, 538] width 1202 height 1685
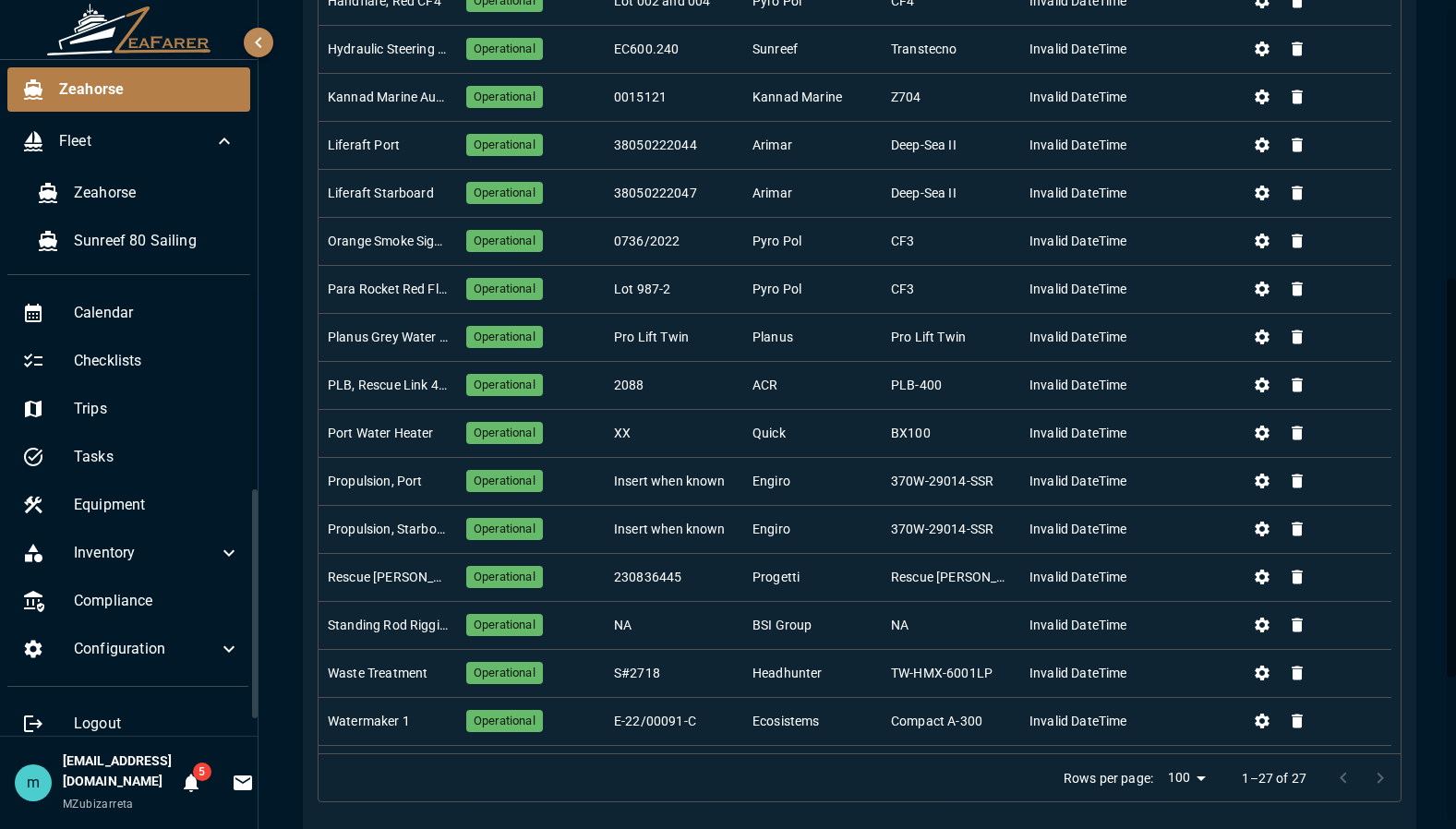
scroll to position [562, 0]
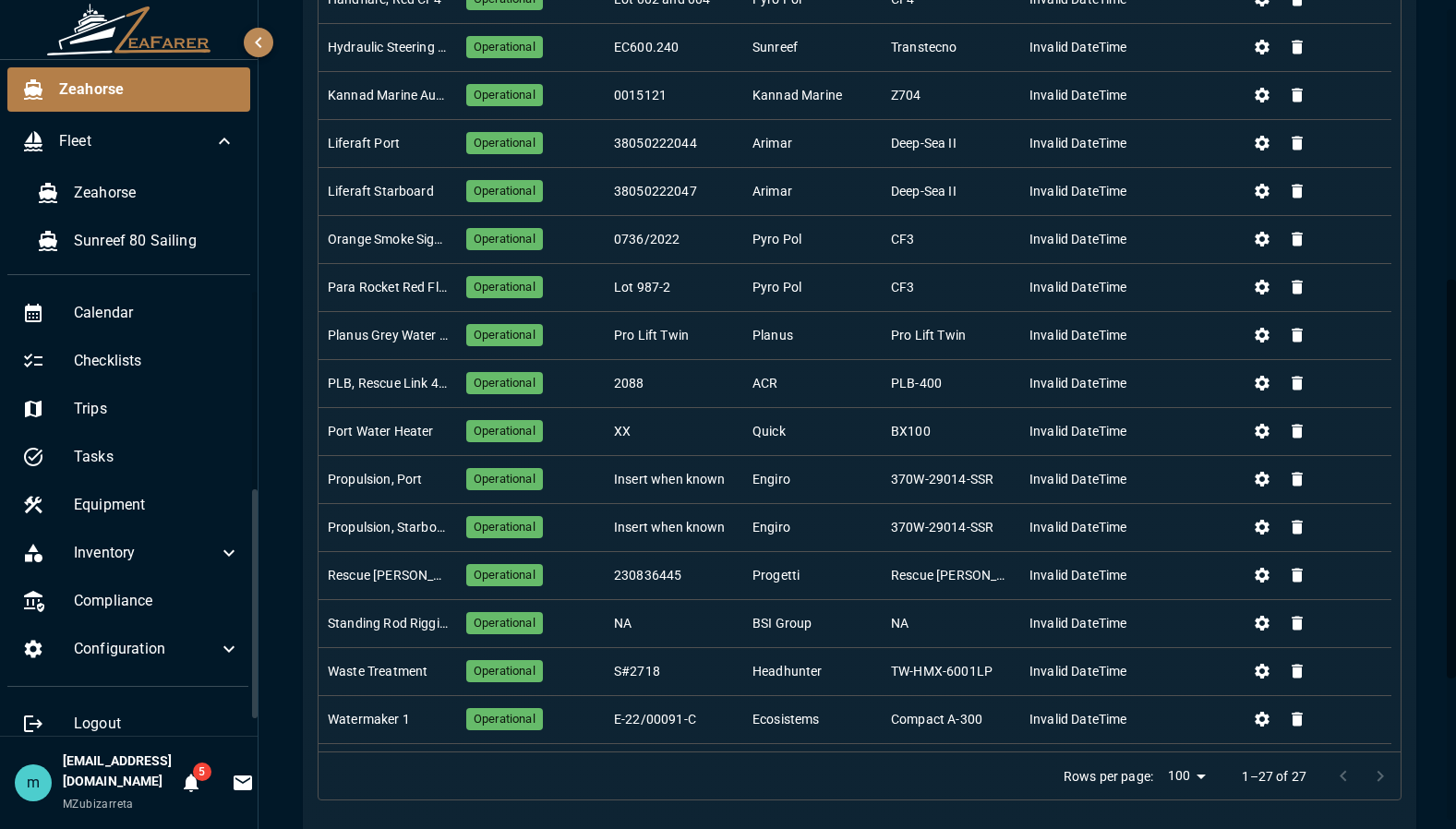
click at [1173, 775] on body "Zeahorse Fleet Zeahorse Sunreef 80 Sailing Logbook Faults Daily Log Trip Log Na…" at bounding box center [728, 414] width 1456 height 829
click at [1177, 724] on li "25" at bounding box center [1173, 724] width 55 height 33
type input "**"
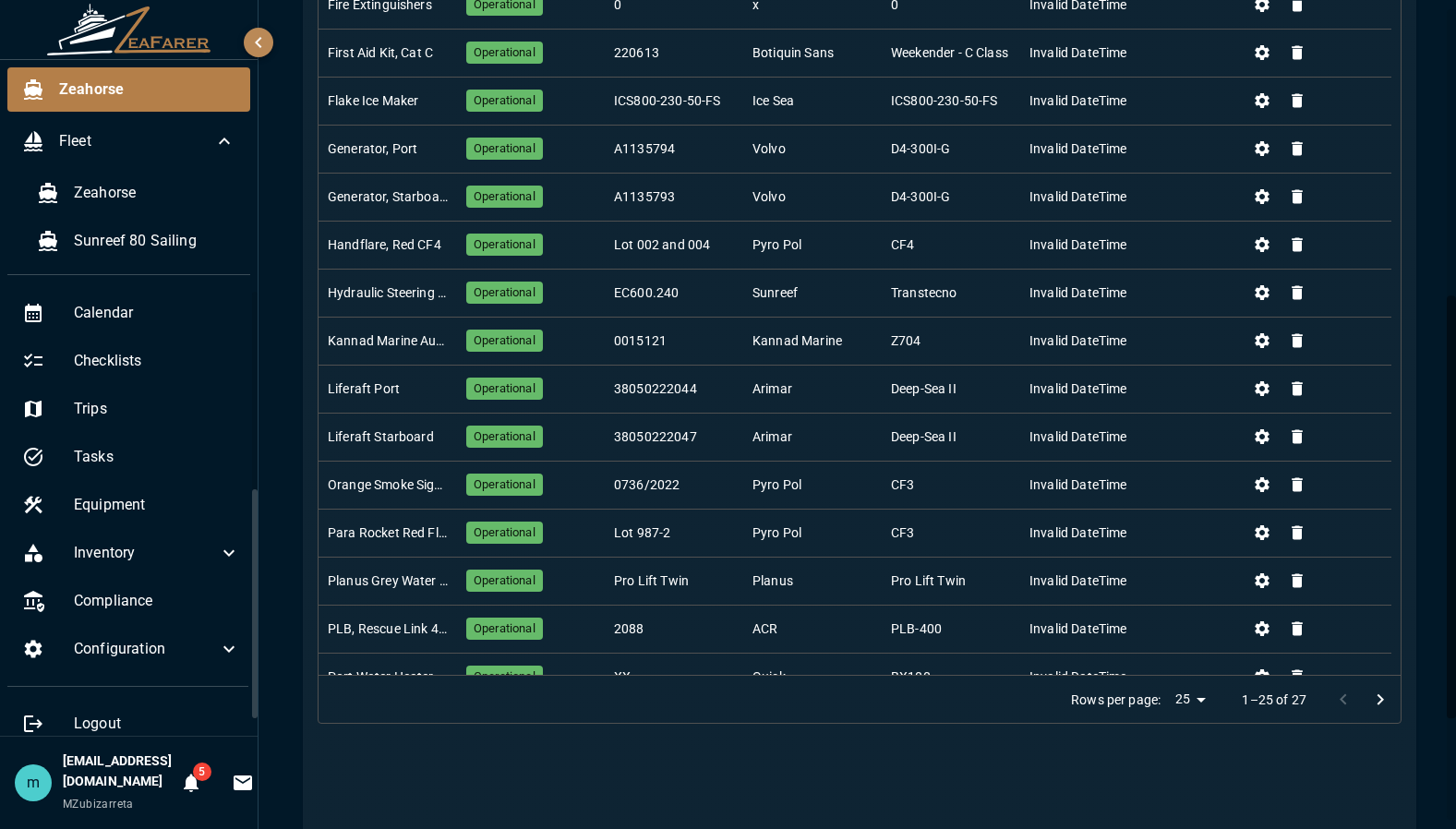
click at [1175, 699] on body "Zeahorse Fleet Zeahorse Sunreef 80 Sailing Logbook Faults Daily Log Trip Log Na…" at bounding box center [728, 414] width 1456 height 829
click at [1251, 762] on div at bounding box center [728, 414] width 1456 height 829
click at [1407, 217] on div "Zeahorse / Equipment Equipment New Equipment Columns 0 Filters Density Export N…" at bounding box center [859, 247] width 1158 height 1516
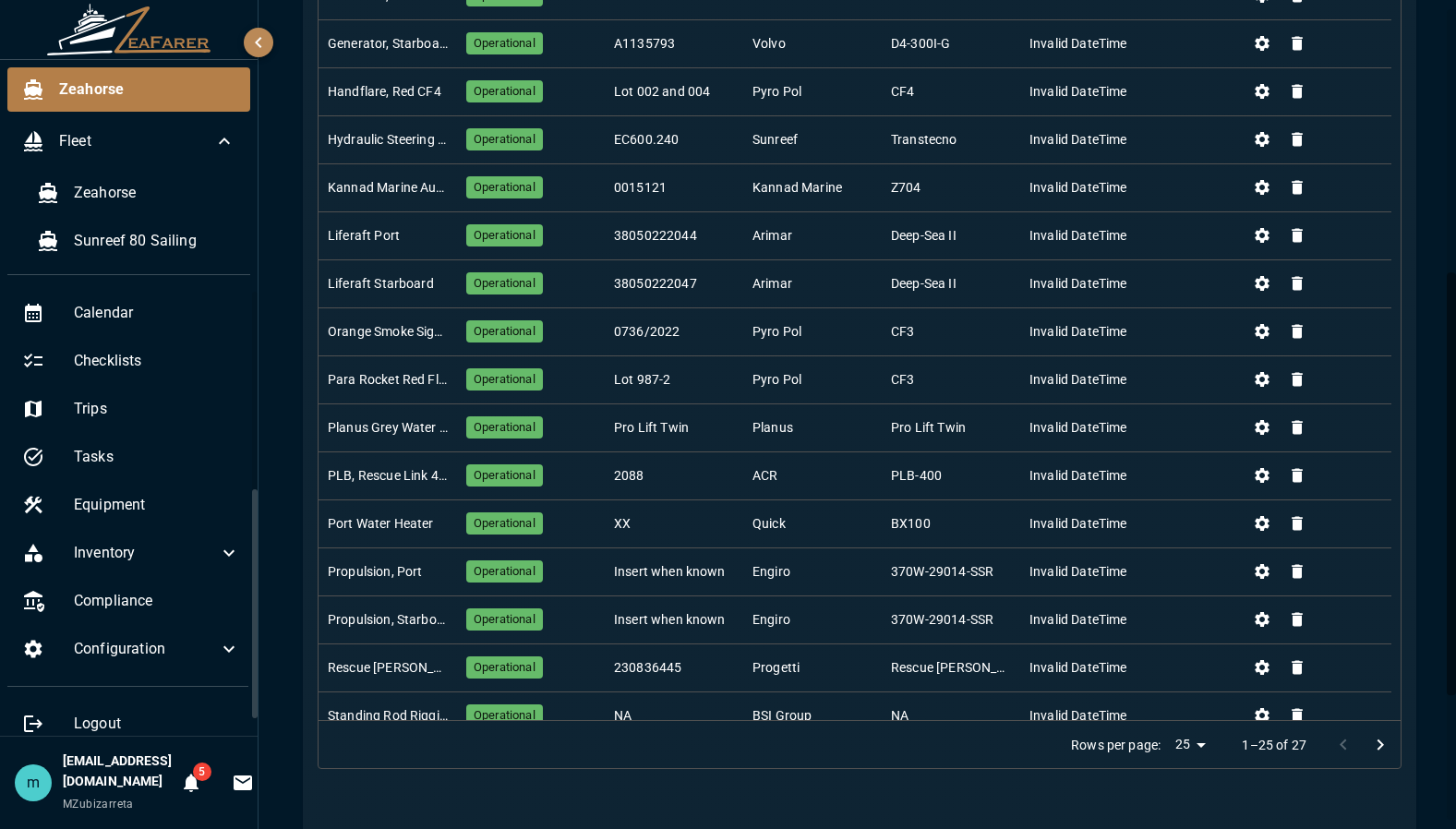
scroll to position [266, 0]
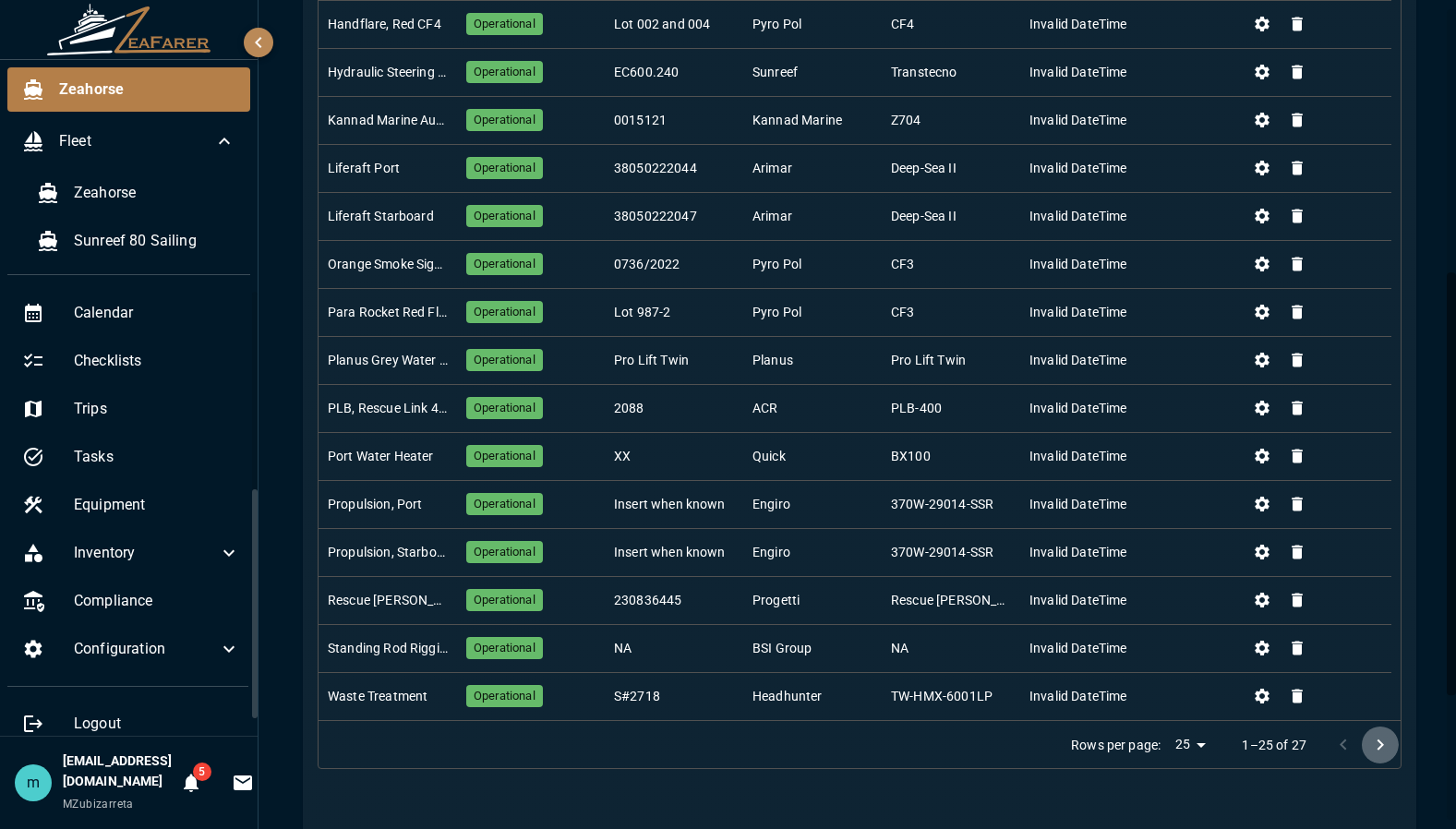
click at [1370, 741] on icon "Go to next page" at bounding box center [1380, 745] width 22 height 22
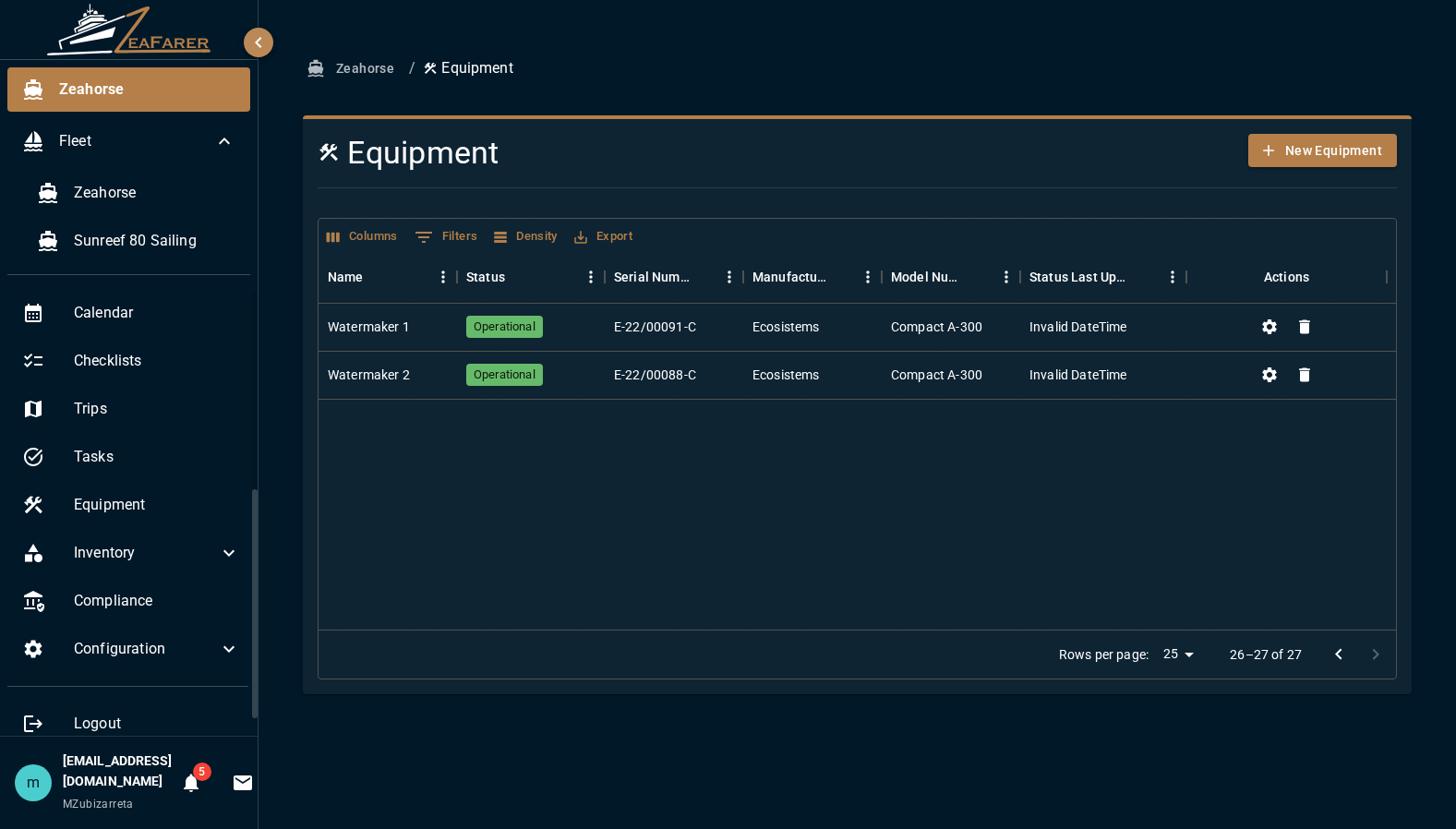
scroll to position [0, 0]
click at [1343, 651] on icon "Go to previous page" at bounding box center [1338, 654] width 22 height 22
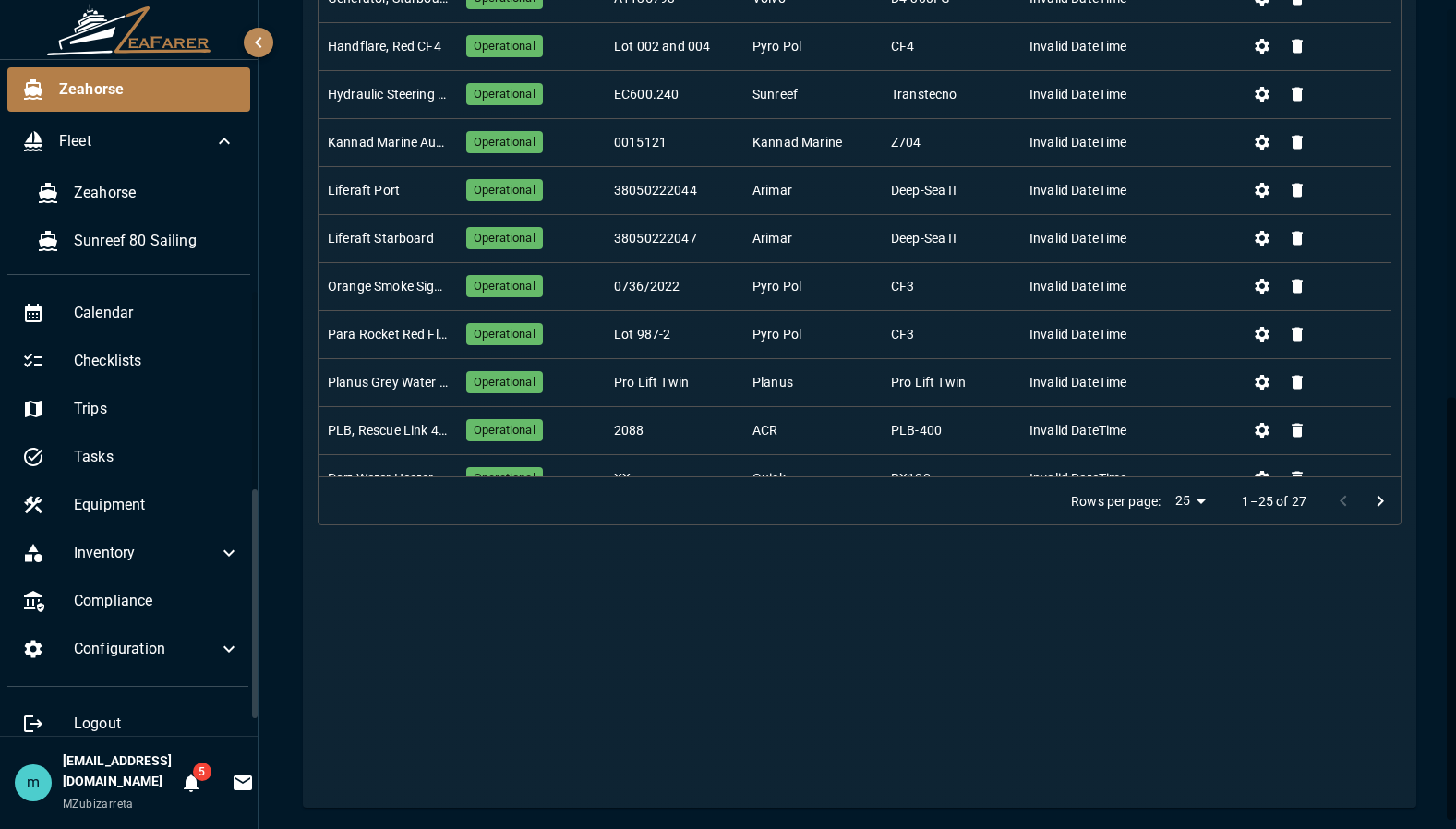
scroll to position [761, 0]
click at [177, 321] on span "Calendar" at bounding box center [157, 313] width 167 height 22
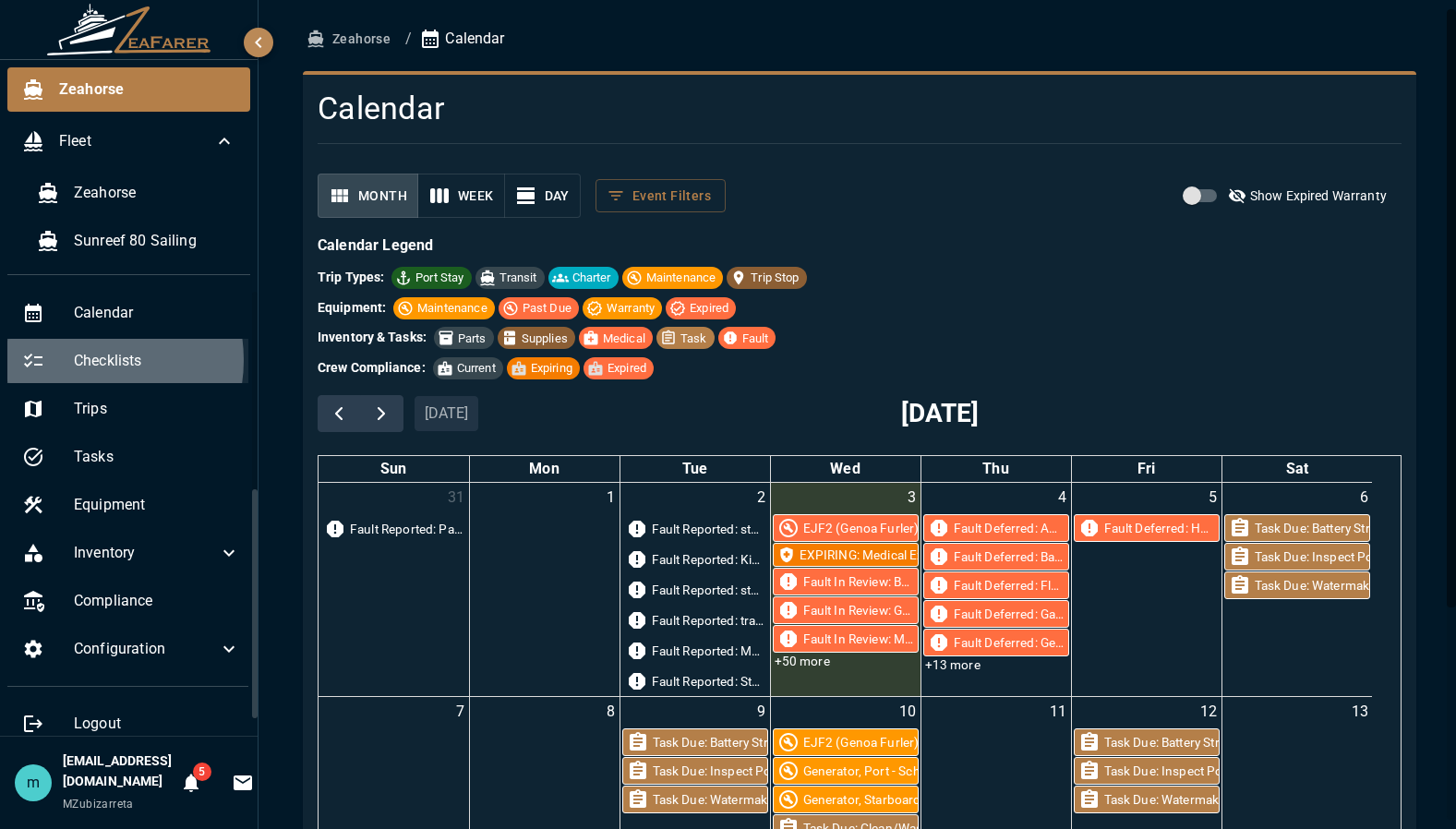
click at [82, 360] on span "Checklists" at bounding box center [157, 361] width 167 height 22
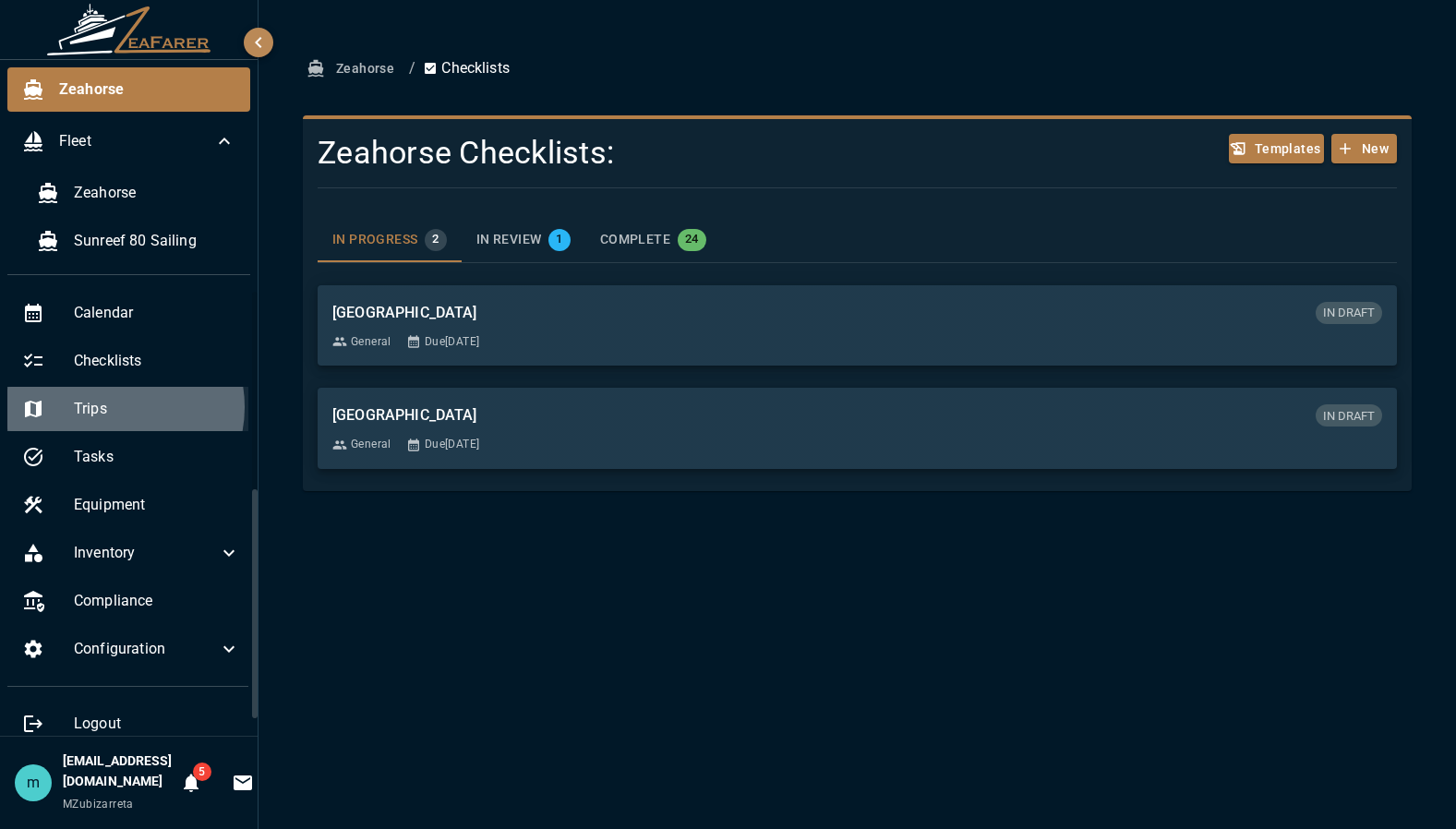
click at [114, 407] on span "Trips" at bounding box center [157, 409] width 167 height 22
